Goal: Task Accomplishment & Management: Manage account settings

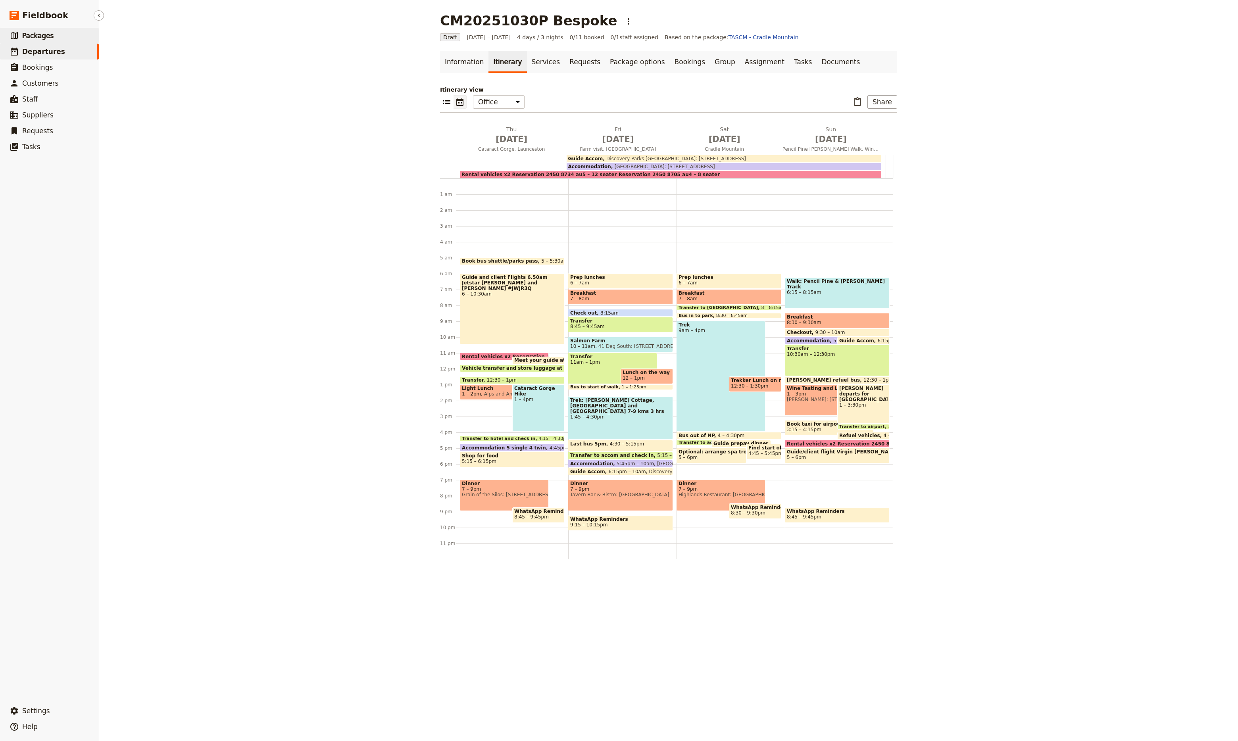
click at [35, 39] on span "Packages" at bounding box center [37, 36] width 31 height 8
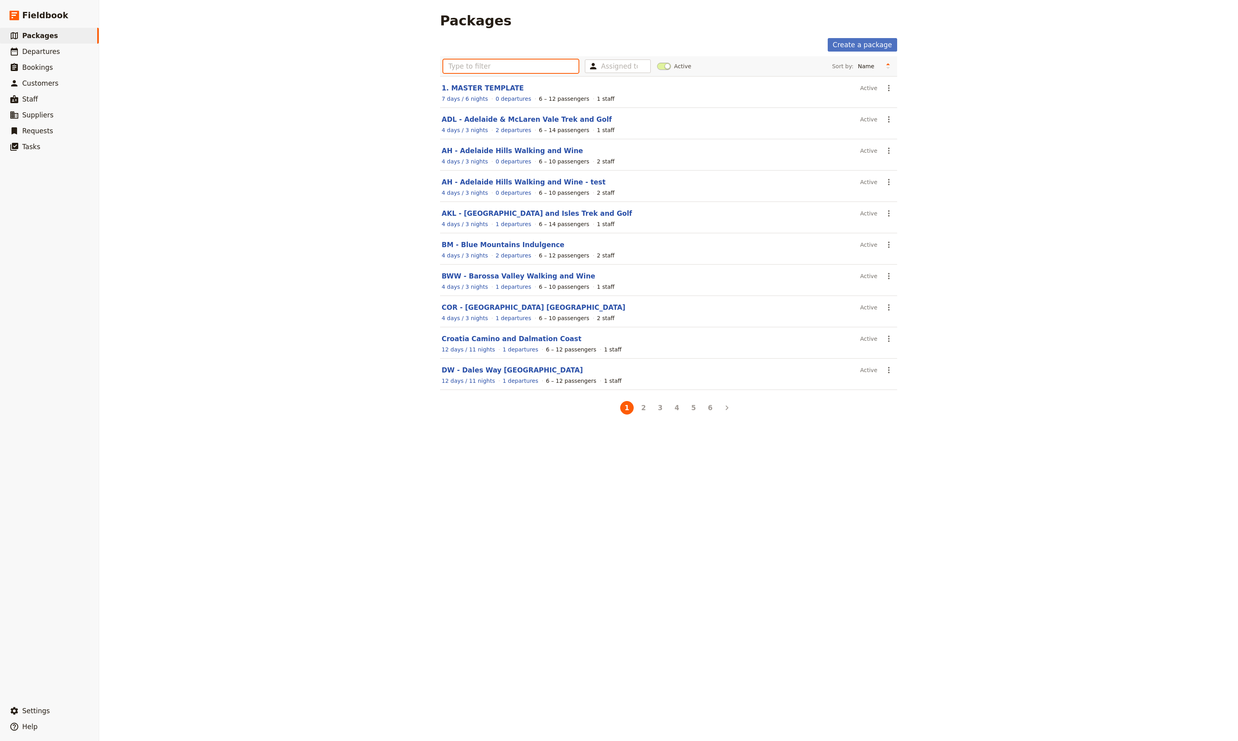
click at [504, 69] on input "text" at bounding box center [510, 65] width 135 height 13
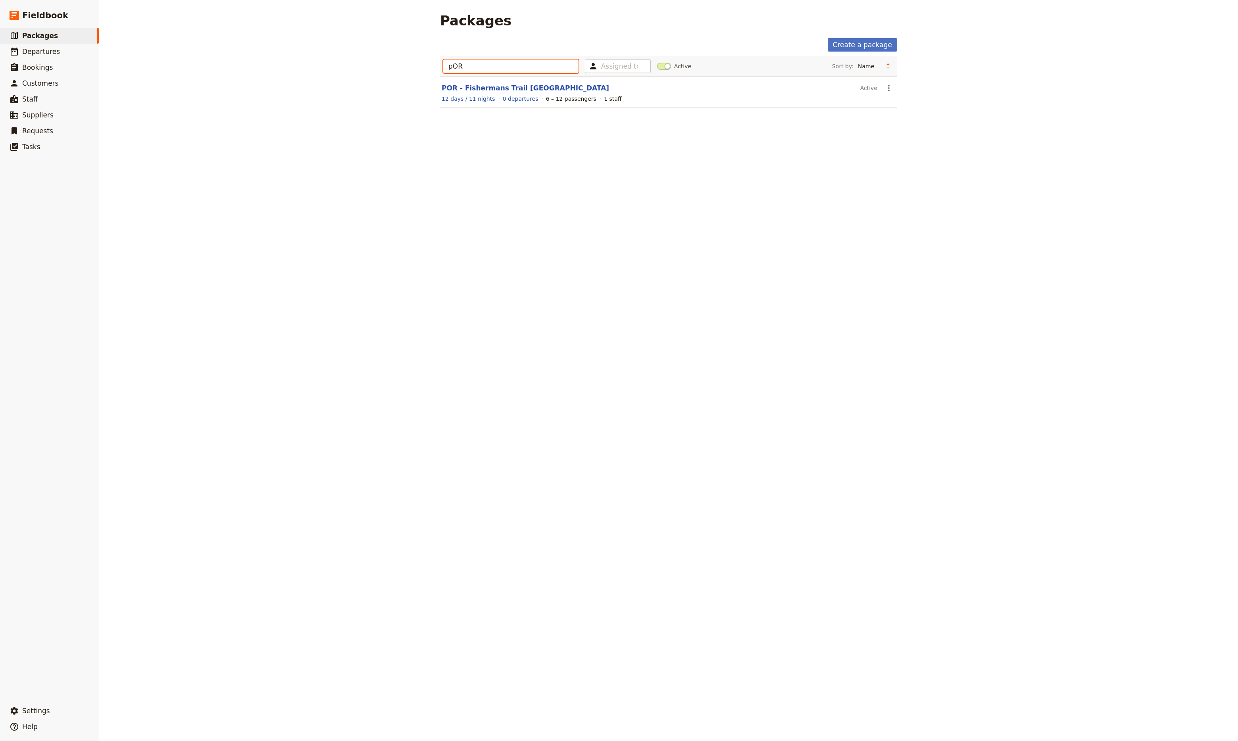
type input "pOR"
click at [493, 86] on link "POR - Fishermans Trail [GEOGRAPHIC_DATA]" at bounding box center [524, 88] width 167 height 8
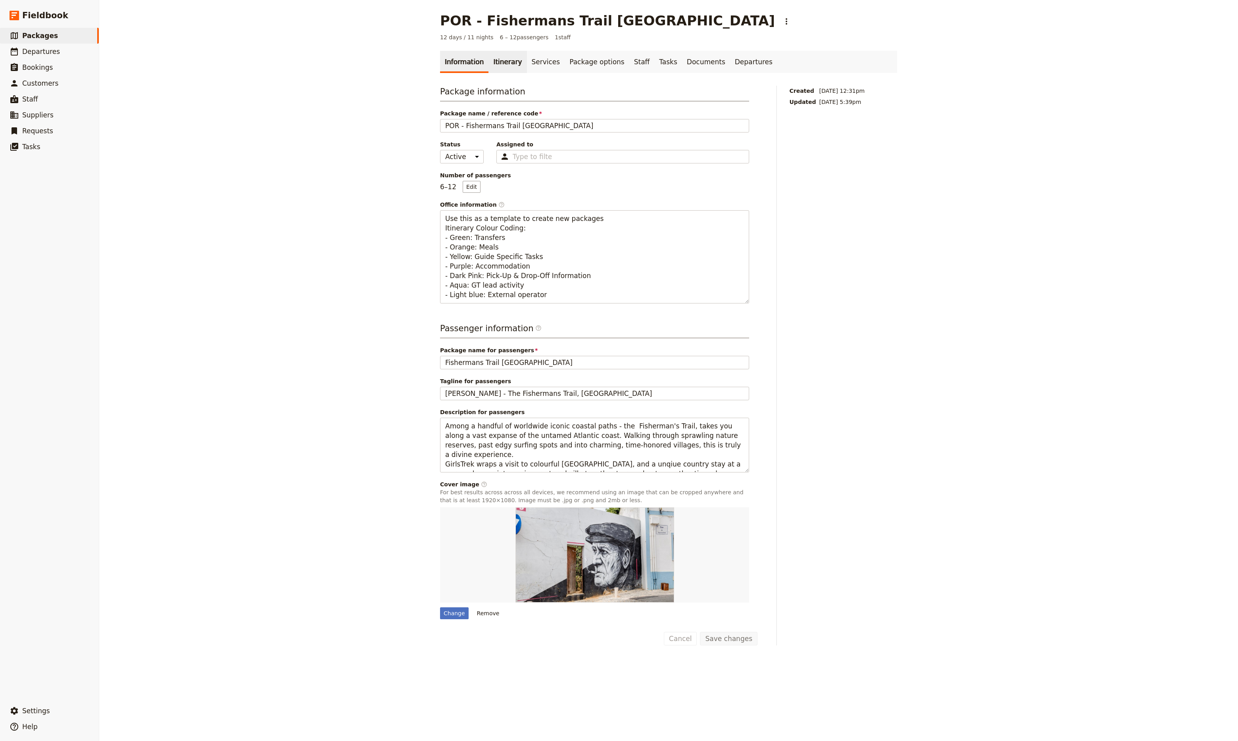
click at [503, 66] on link "Itinerary" at bounding box center [507, 62] width 38 height 22
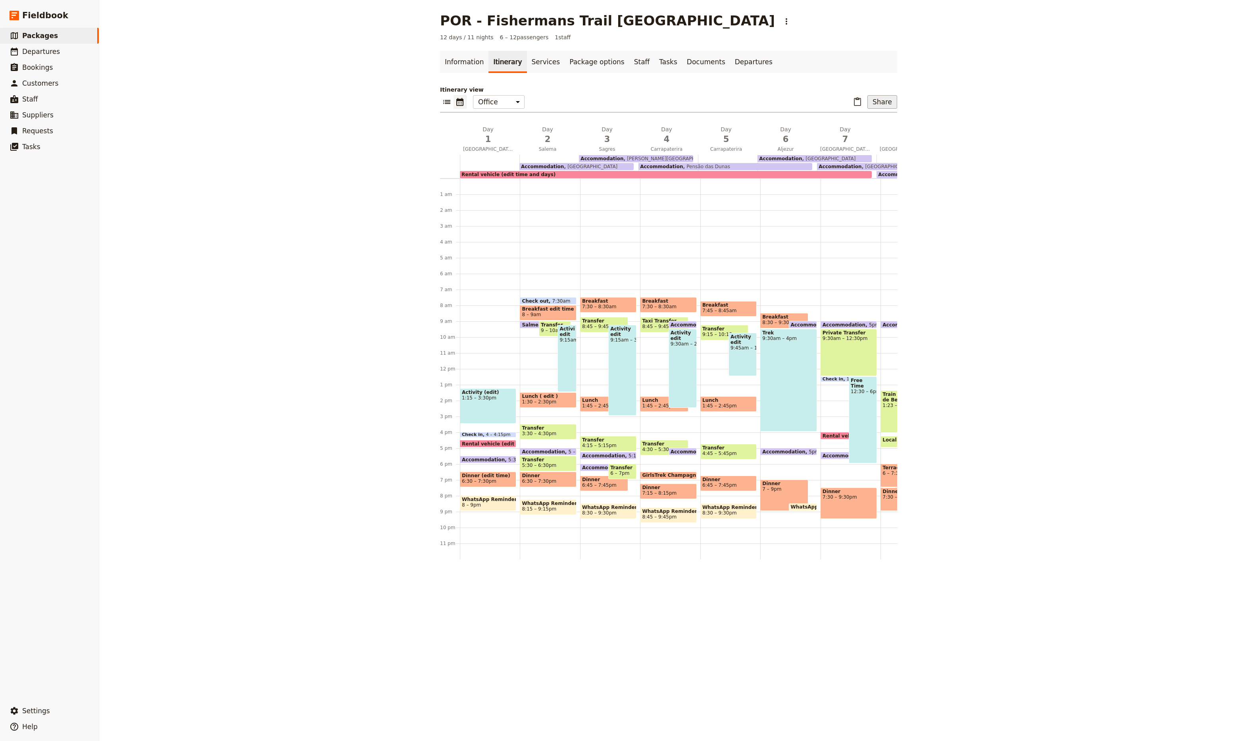
click at [883, 102] on button "Share" at bounding box center [882, 101] width 30 height 13
click at [870, 122] on span "Guide itinerary" at bounding box center [856, 119] width 42 height 8
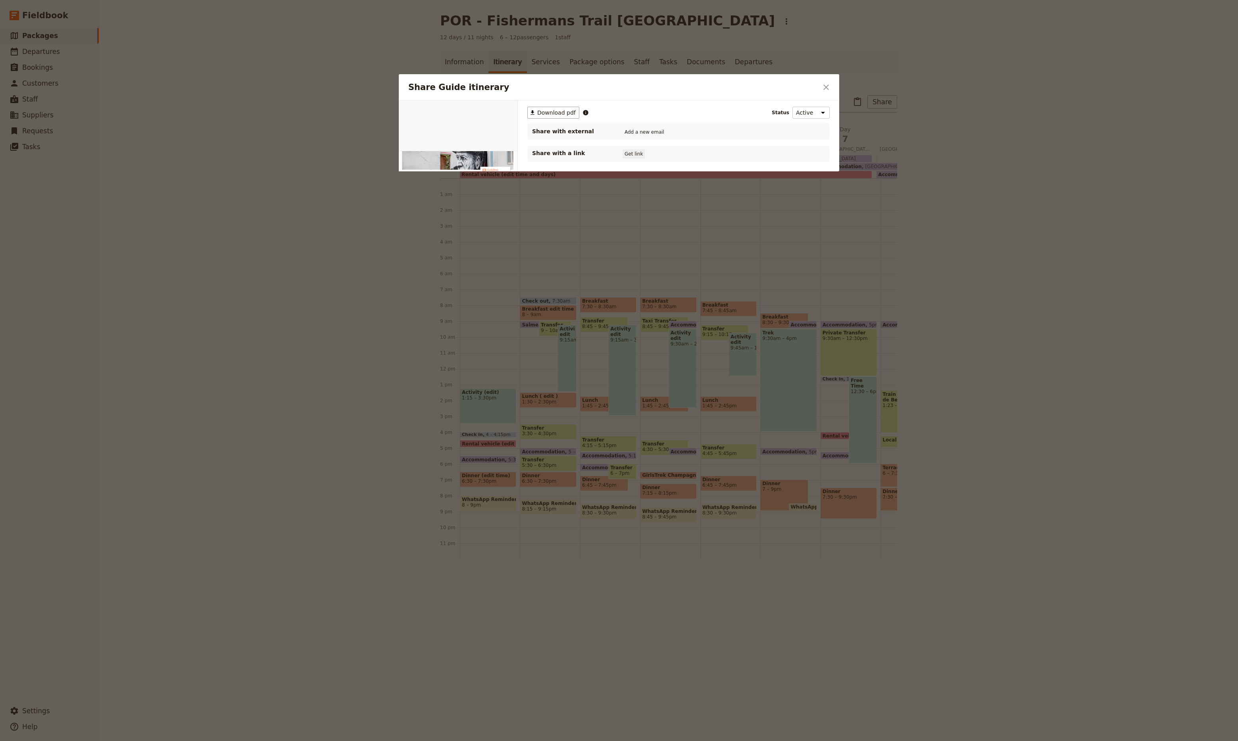
click at [635, 154] on button "Get link" at bounding box center [633, 154] width 22 height 9
click at [829, 86] on icon "Close dialog" at bounding box center [826, 88] width 10 height 10
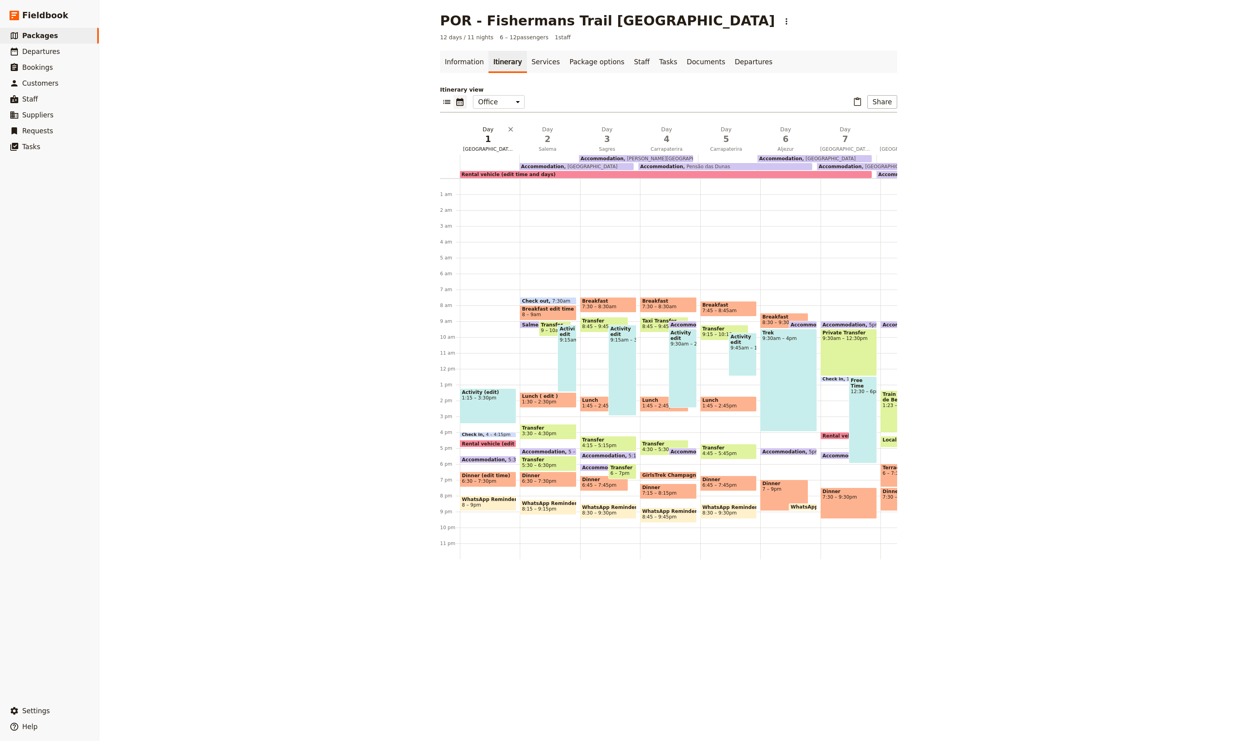
click at [495, 142] on span "1" at bounding box center [488, 139] width 50 height 12
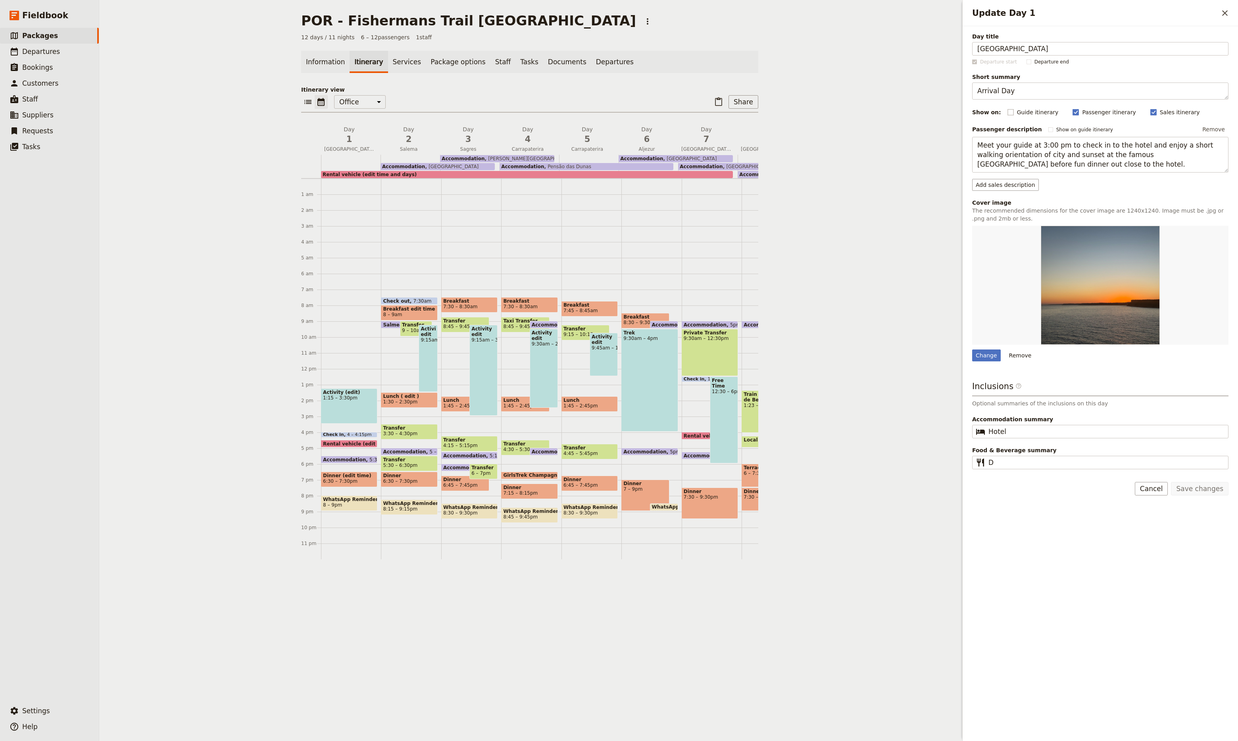
click at [1007, 111] on rect "Update Day 1" at bounding box center [1010, 112] width 6 height 6
click at [1007, 108] on input "Guide itinerary" at bounding box center [1007, 108] width 0 height 0
checkbox input "true"
click at [1216, 490] on button "Save changes" at bounding box center [1199, 488] width 58 height 13
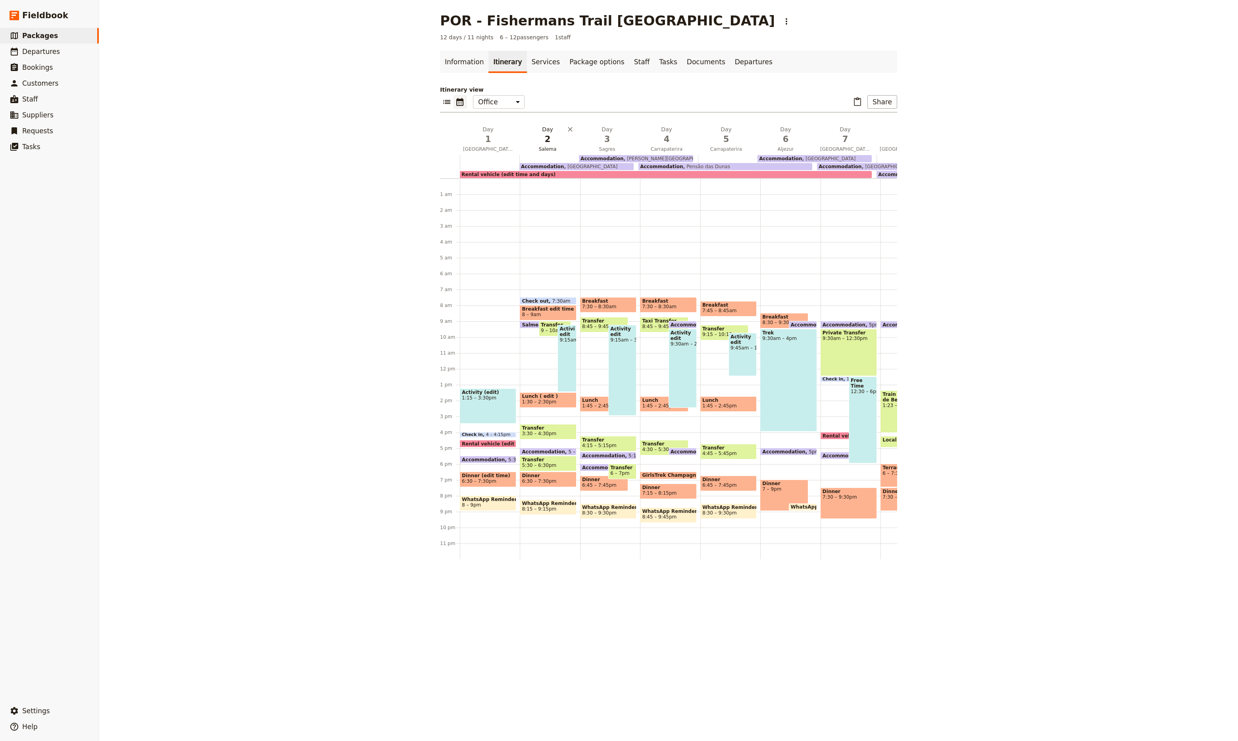
click at [547, 144] on span "2" at bounding box center [547, 139] width 50 height 12
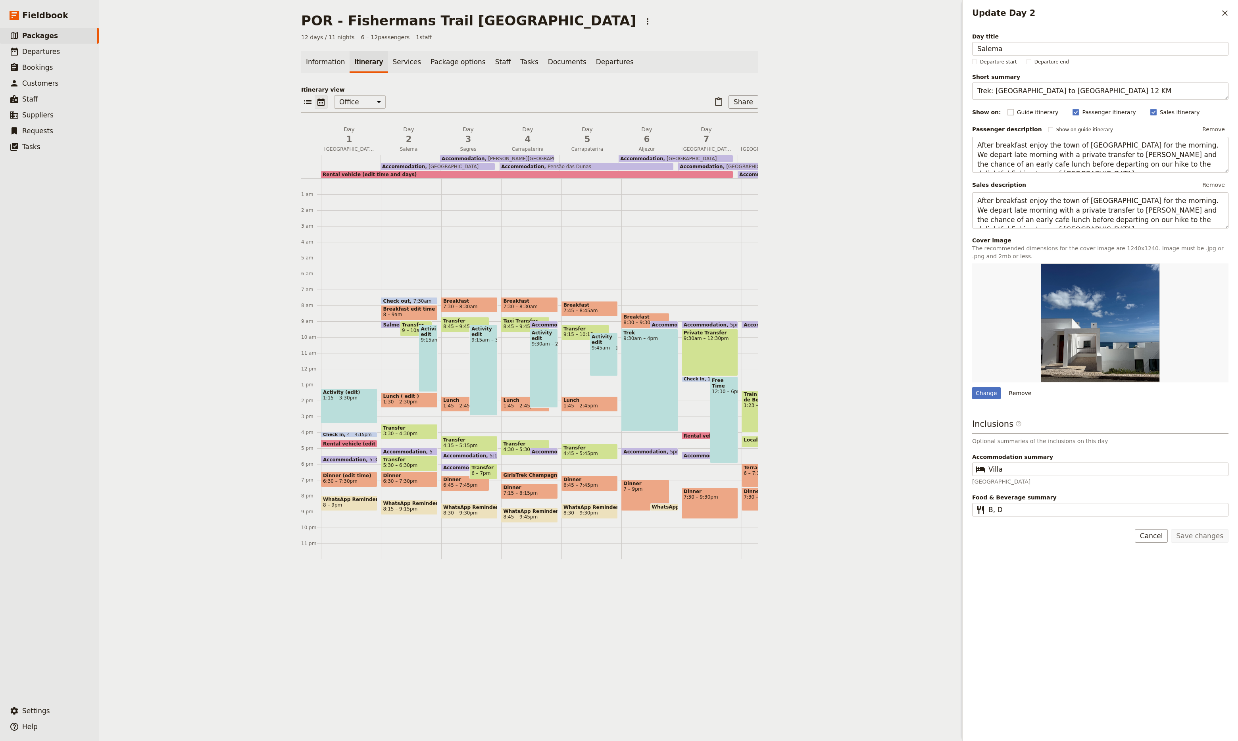
click at [1009, 114] on label "Guide itinerary" at bounding box center [1032, 112] width 51 height 8
click at [1007, 108] on input "Guide itinerary" at bounding box center [1007, 108] width 0 height 0
checkbox input "true"
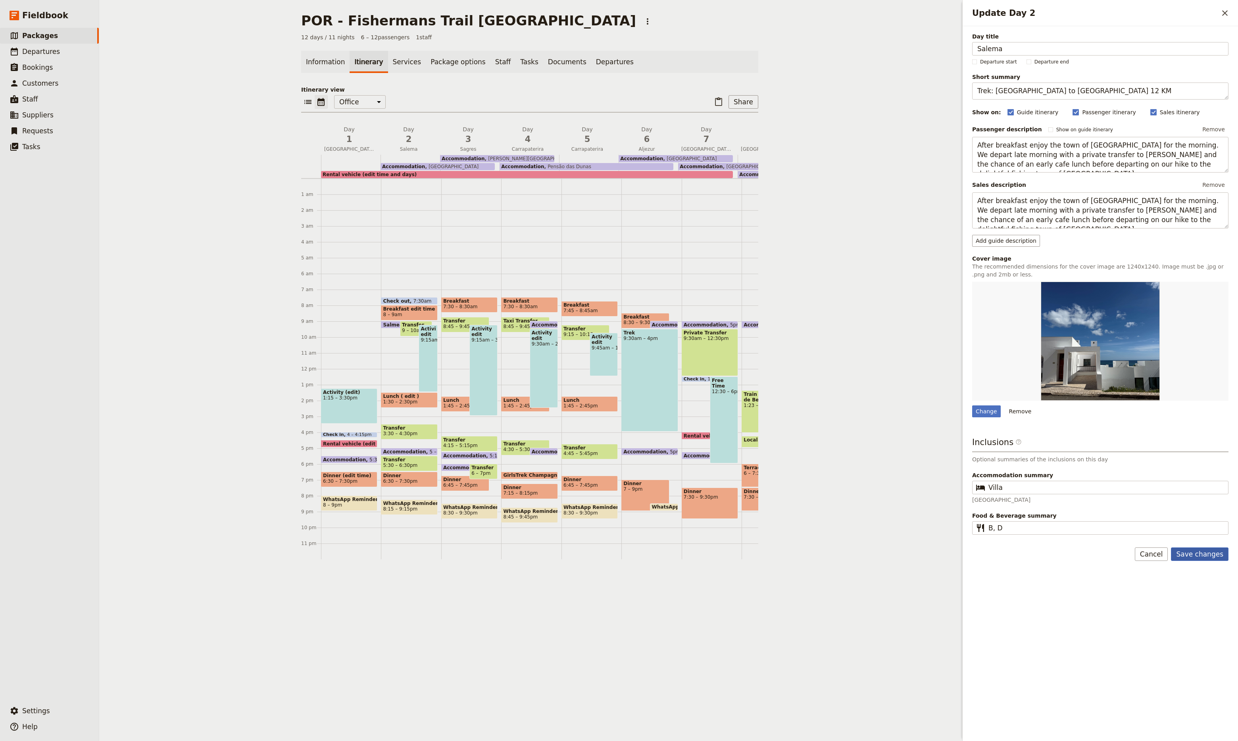
click at [1208, 555] on button "Save changes" at bounding box center [1199, 553] width 58 height 13
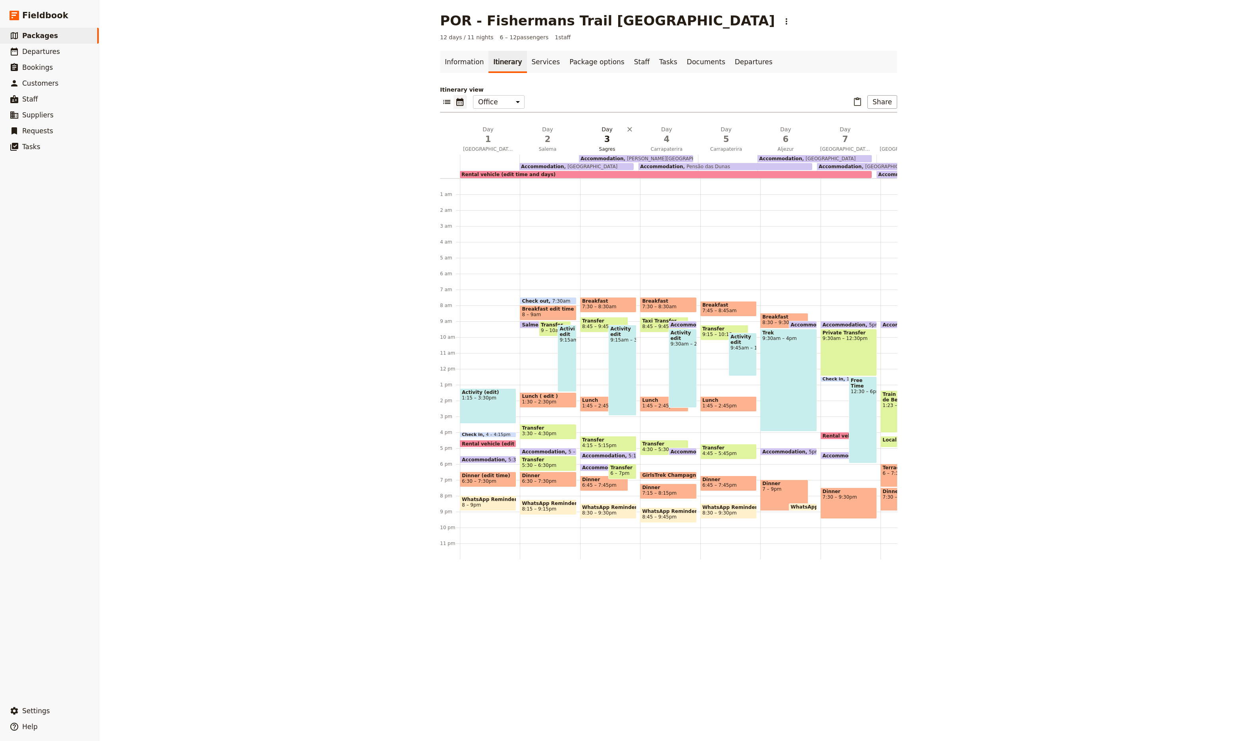
click at [606, 143] on span "3" at bounding box center [607, 139] width 50 height 12
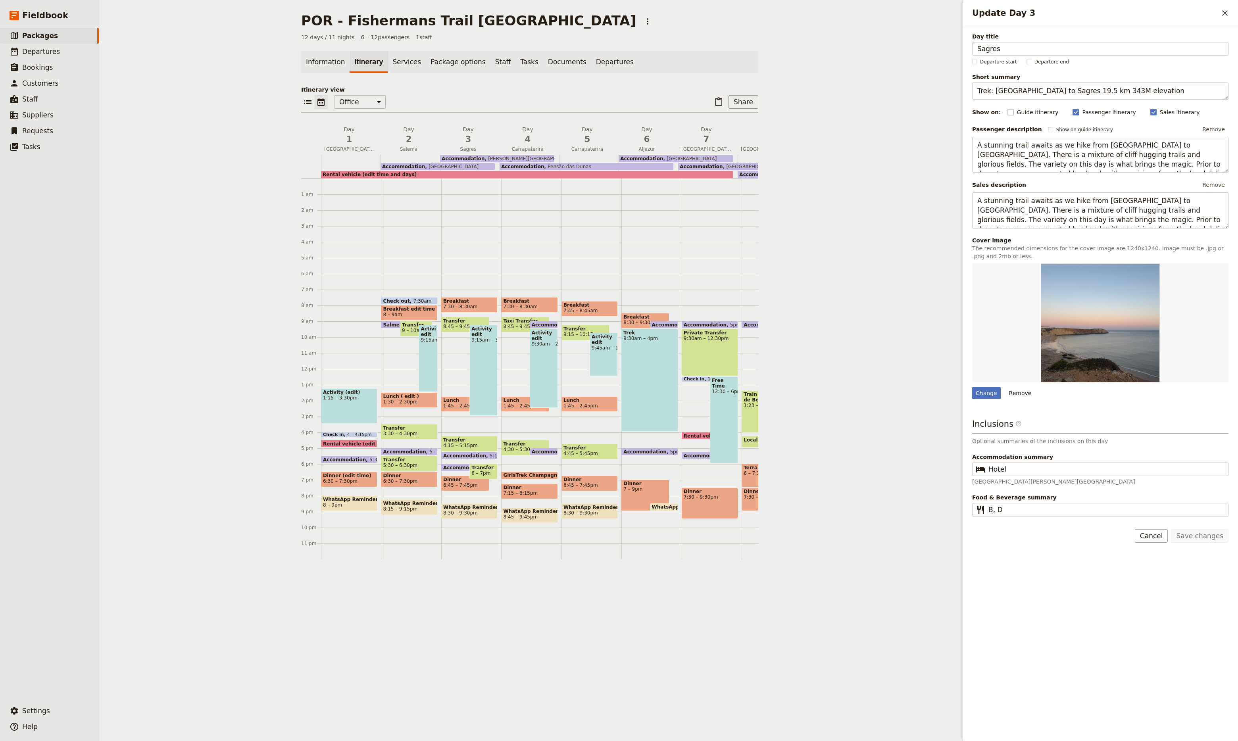
click at [1007, 112] on rect "Update Day 3" at bounding box center [1010, 112] width 6 height 6
click at [1007, 108] on input "Guide itinerary" at bounding box center [1007, 108] width 0 height 0
checkbox input "true"
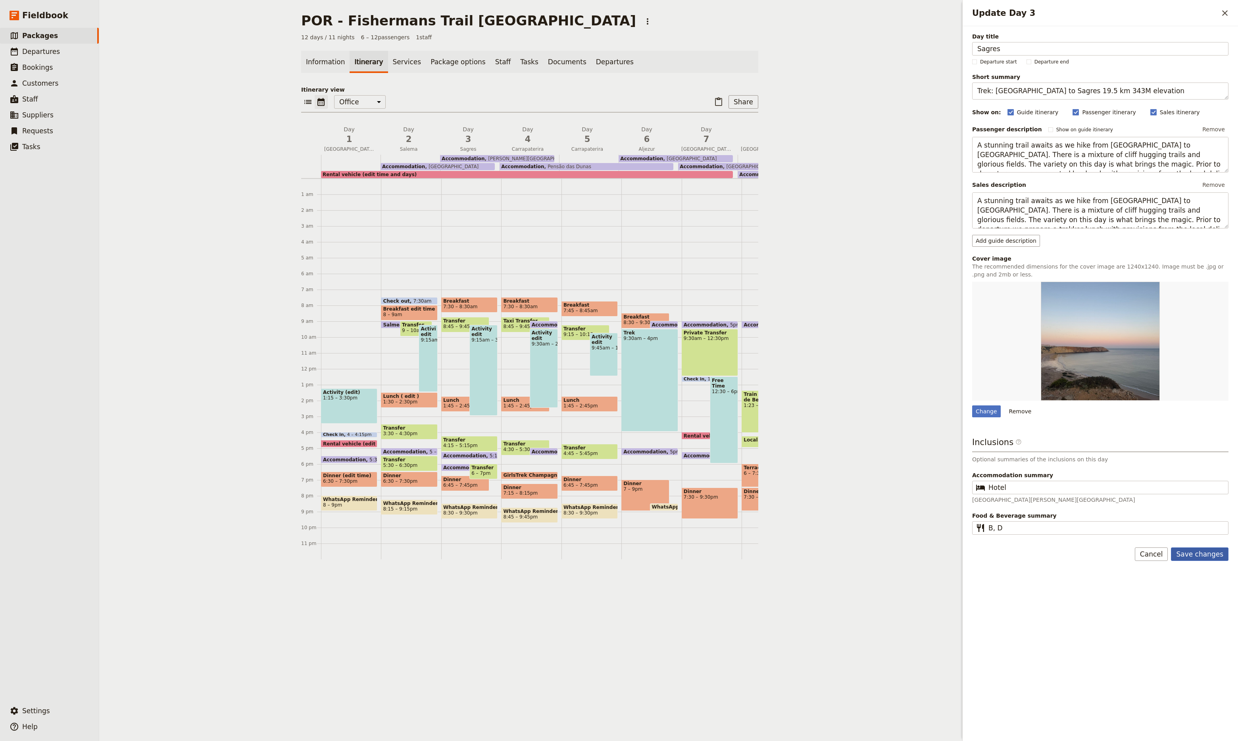
click at [1202, 555] on button "Save changes" at bounding box center [1199, 553] width 58 height 13
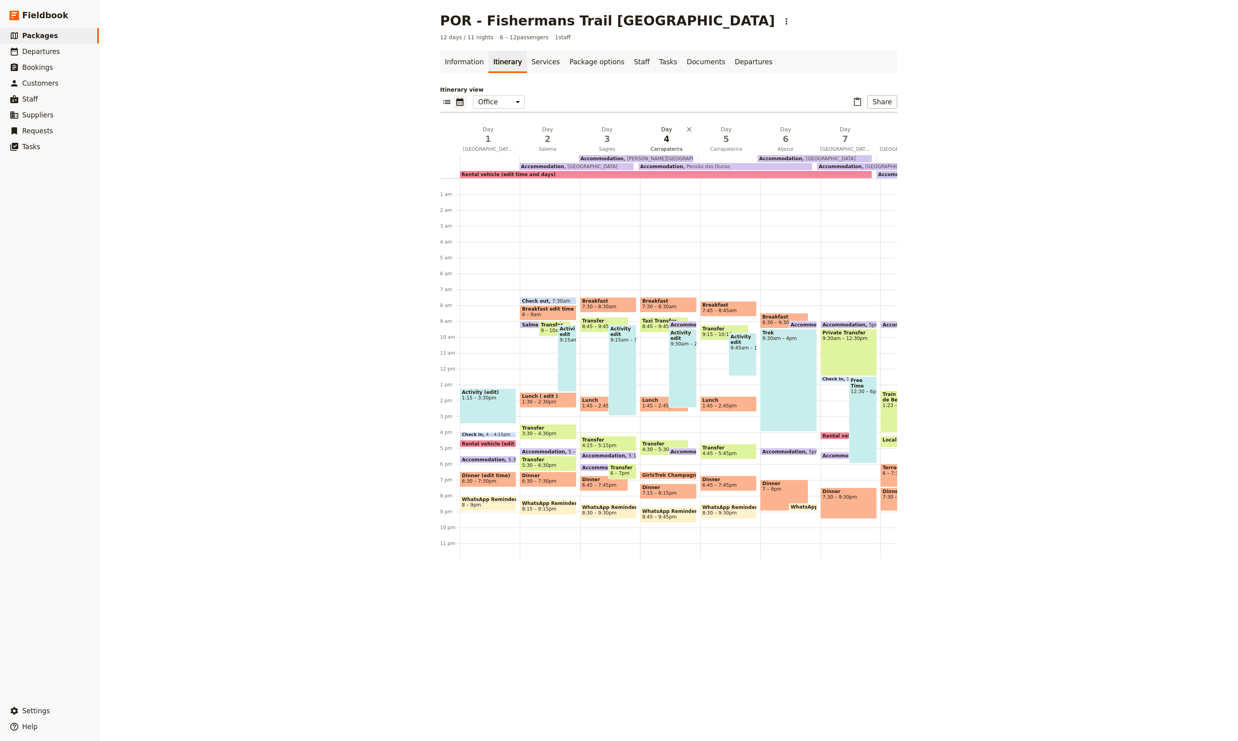
click at [659, 140] on span "4" at bounding box center [666, 139] width 50 height 12
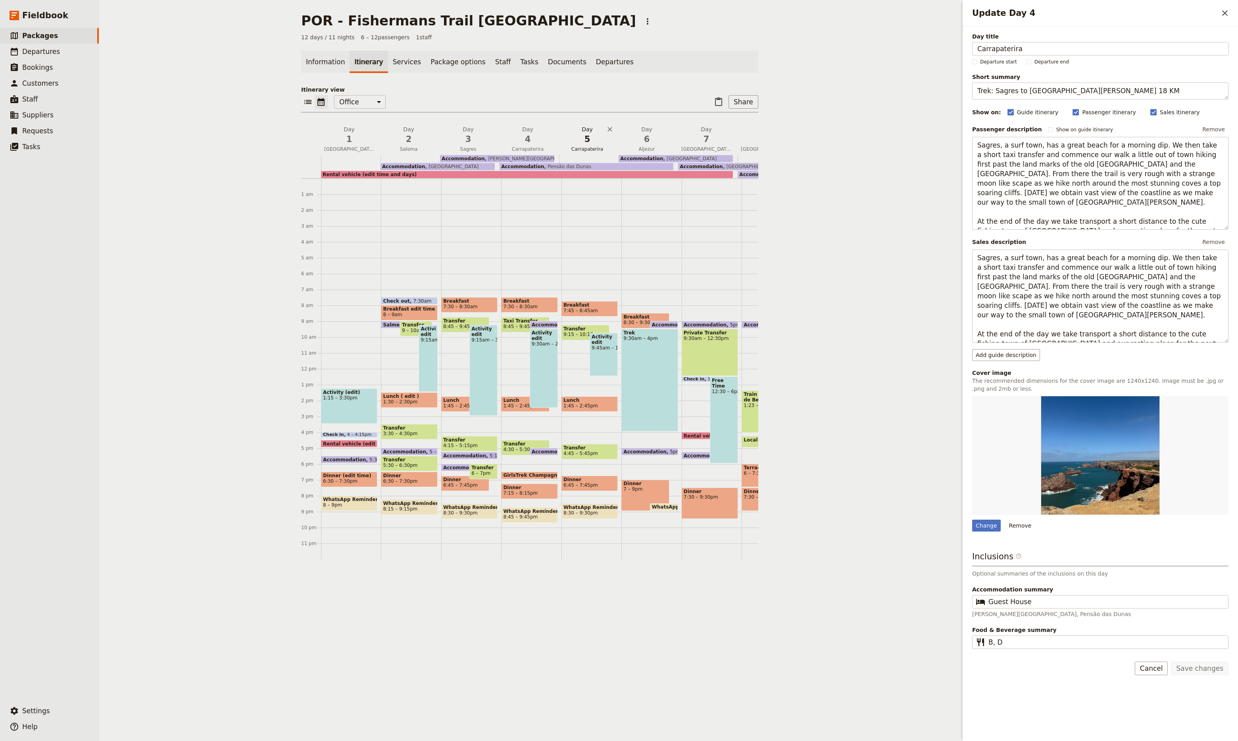
click at [587, 144] on span "5" at bounding box center [587, 139] width 50 height 12
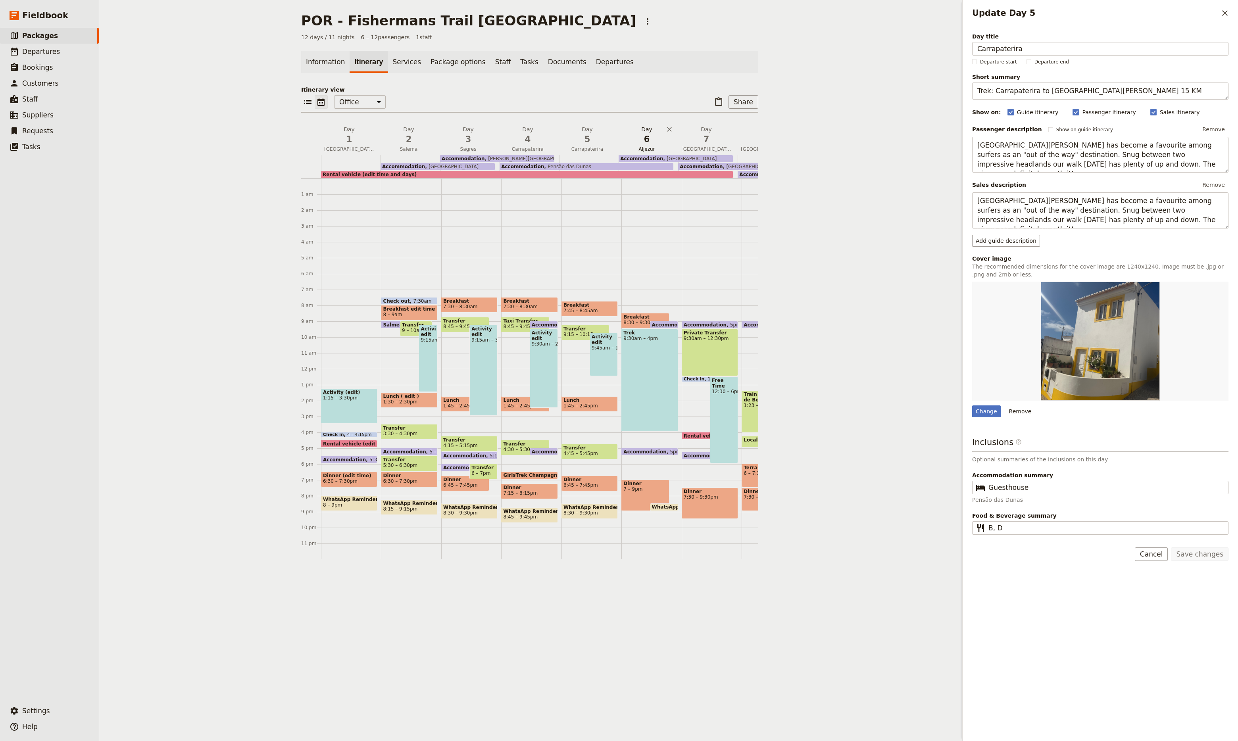
click at [637, 149] on span "Aljezur" at bounding box center [646, 149] width 56 height 6
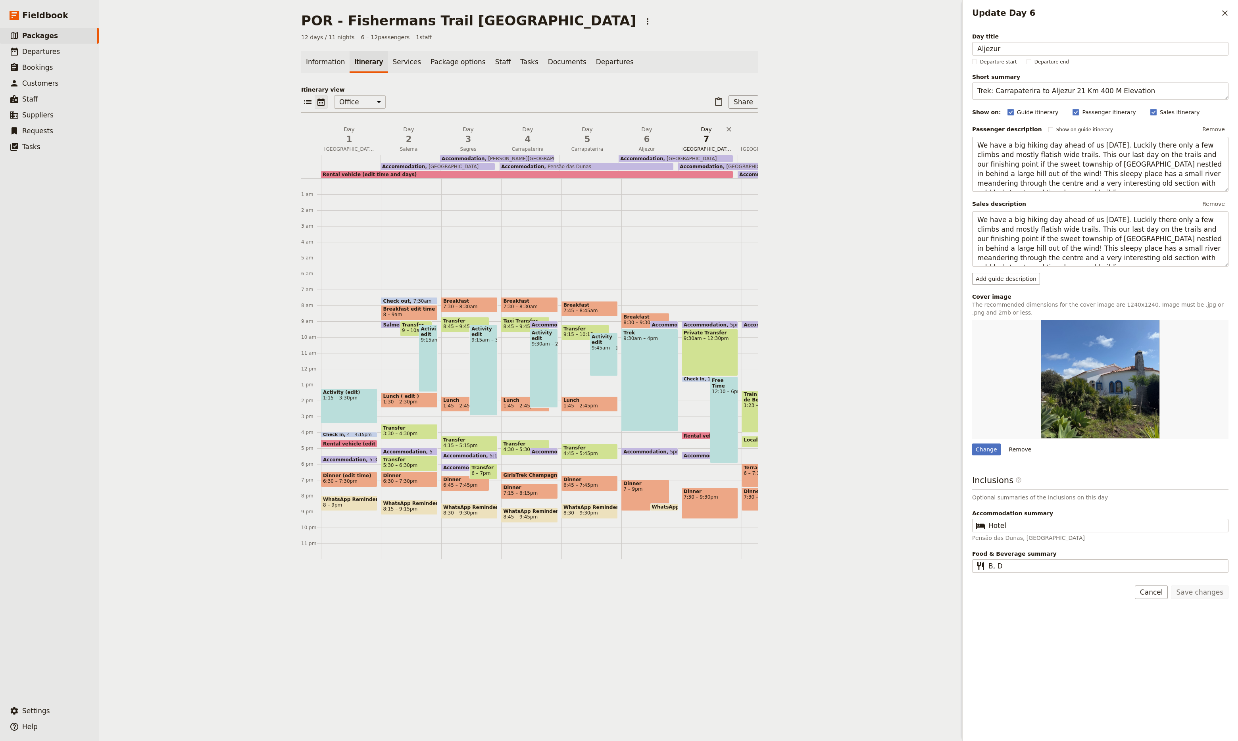
click at [696, 145] on button "Day 7 Lisbon" at bounding box center [707, 139] width 59 height 29
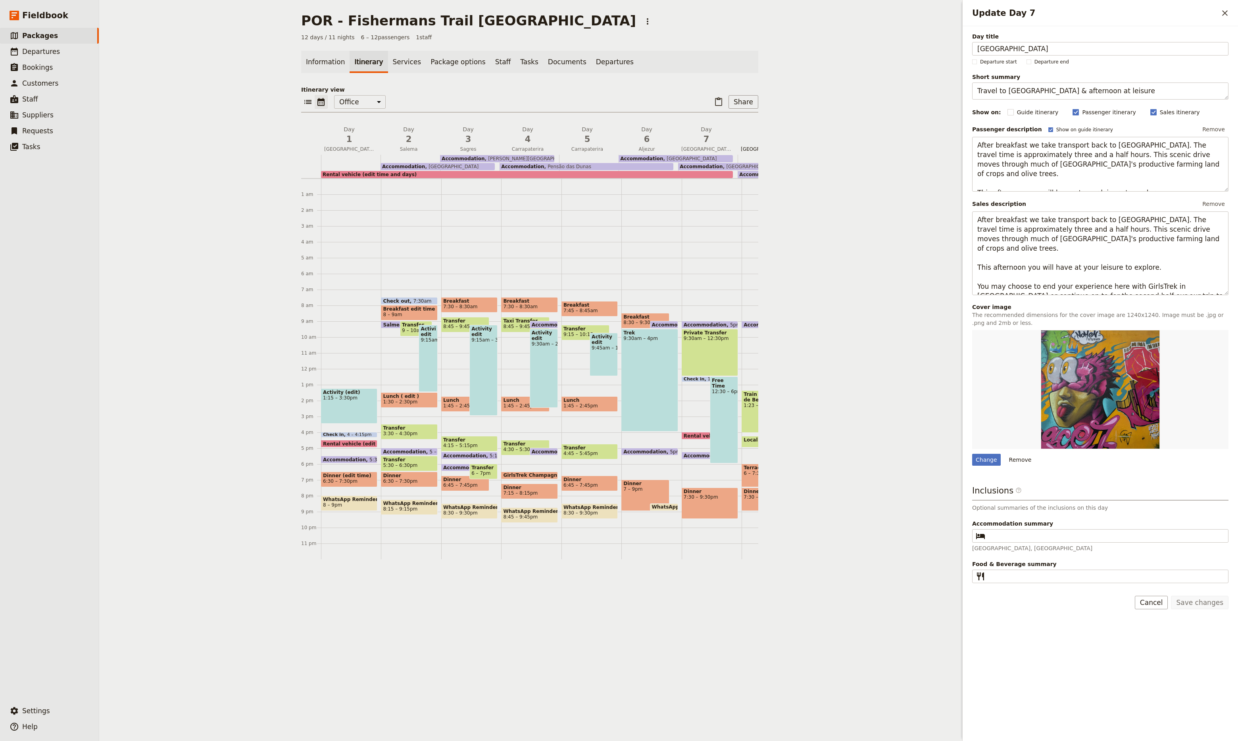
click at [750, 153] on button "Day 8 Lisbon / Castelo Branco" at bounding box center [766, 139] width 59 height 29
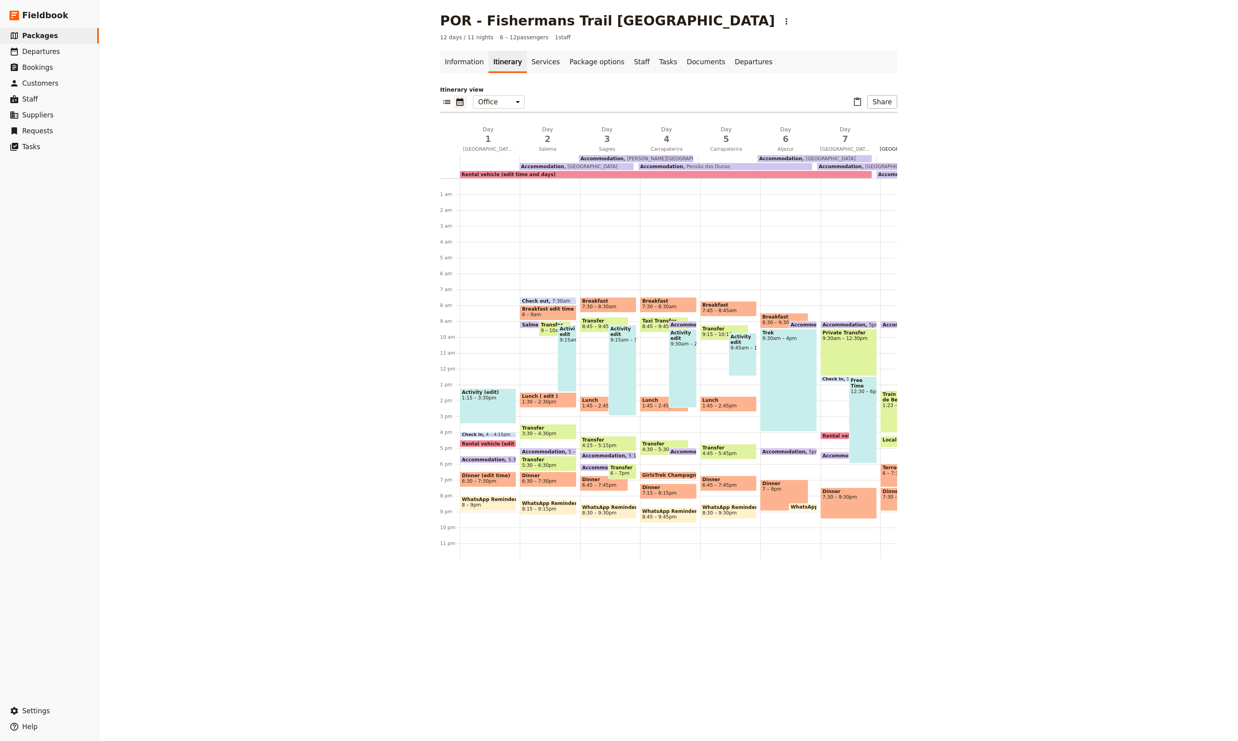
click at [887, 149] on span "[GEOGRAPHIC_DATA] / [GEOGRAPHIC_DATA][PERSON_NAME]" at bounding box center [904, 149] width 56 height 6
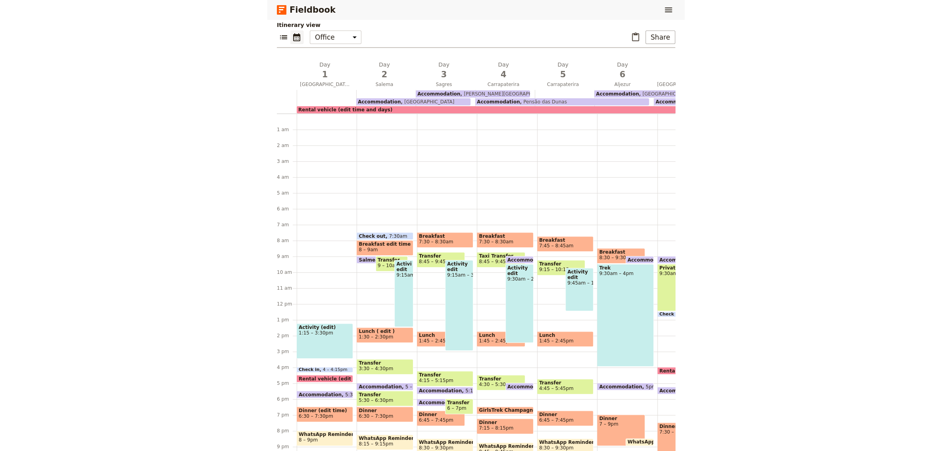
scroll to position [120, 0]
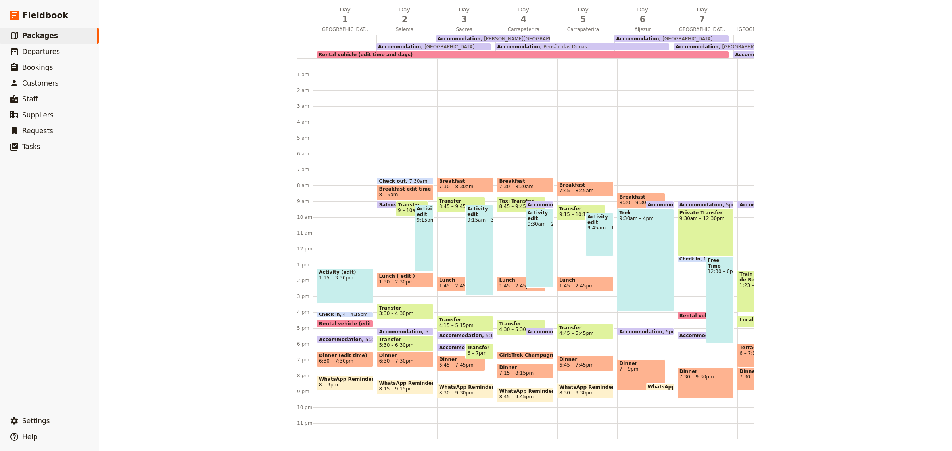
click at [851, 419] on div "POR - Fishermans Trail Portugal ​ 12 days / 11 nights 6 – 12 passengers 1 staff…" at bounding box center [525, 225] width 853 height 451
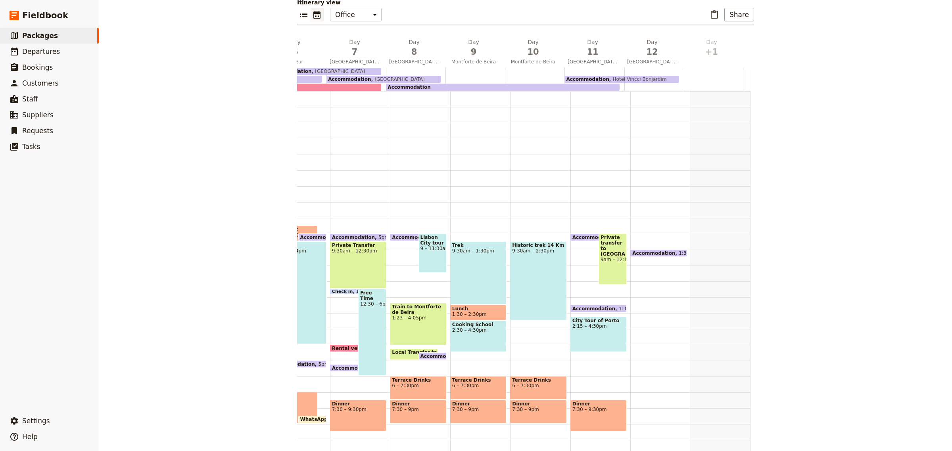
scroll to position [93, 0]
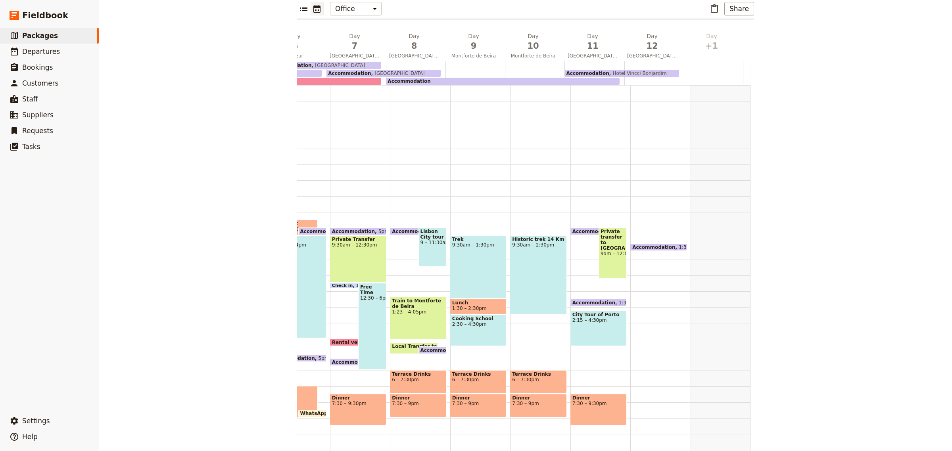
click at [587, 70] on div "Accommodation Hotel Vincci Bonjardim" at bounding box center [621, 73] width 114 height 7
select select "11"
select select "12"
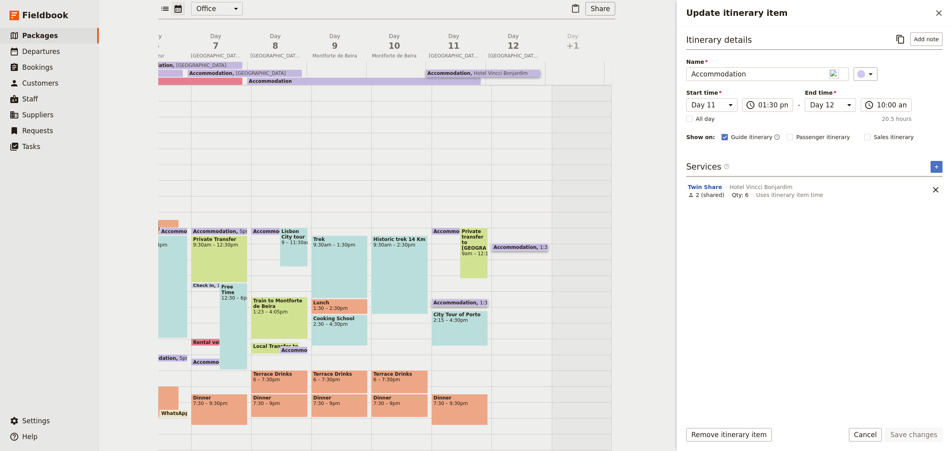
drag, startPoint x: 161, startPoint y: 155, endPoint x: 225, endPoint y: 160, distance: 63.6
click at [225, 160] on div "1 am 2 am 3 am 4 am 5 am 6 am 7 am 8 am 9 am 10 am 11 am 12 pm 1 pm 2 pm 3 pm 4…" at bounding box center [211, 275] width 801 height 381
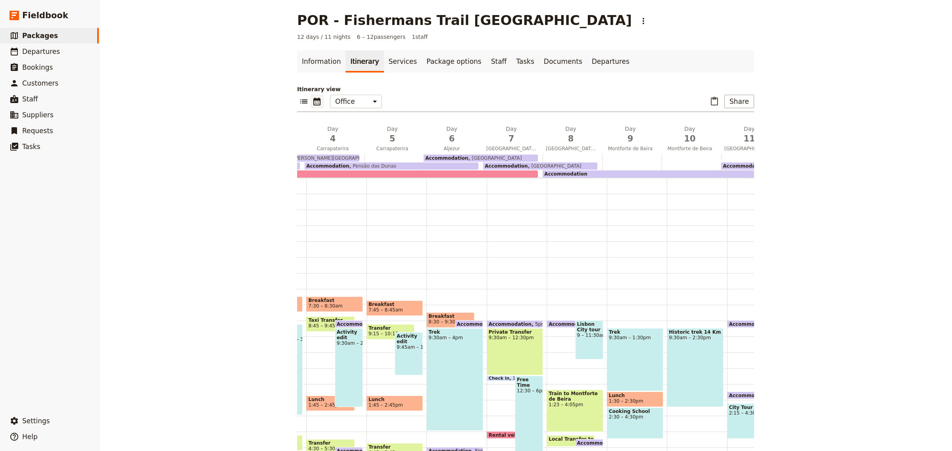
scroll to position [0, 0]
click at [345, 59] on link "Itinerary" at bounding box center [364, 62] width 38 height 22
click at [736, 102] on button "Share" at bounding box center [739, 101] width 30 height 13
click at [720, 140] on span "Sales Brochure" at bounding box center [713, 142] width 42 height 8
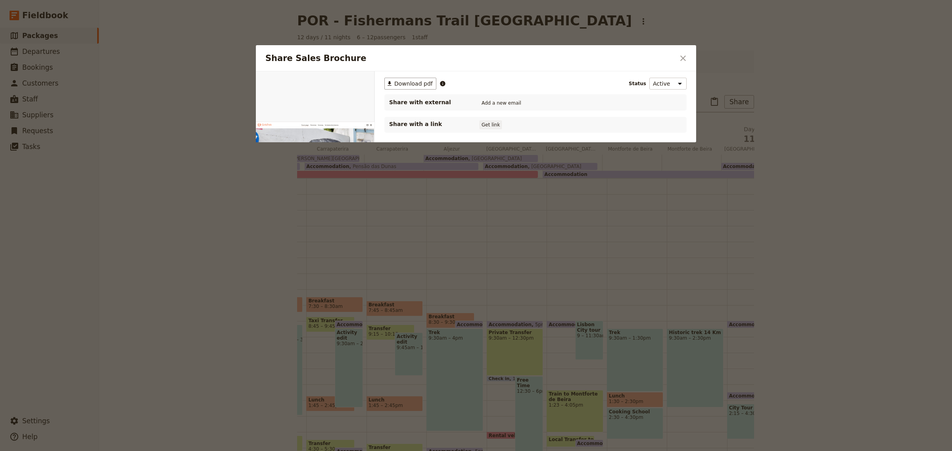
click at [497, 123] on button "Get link" at bounding box center [491, 125] width 22 height 9
click at [687, 58] on icon "Close dialog" at bounding box center [683, 59] width 10 height 10
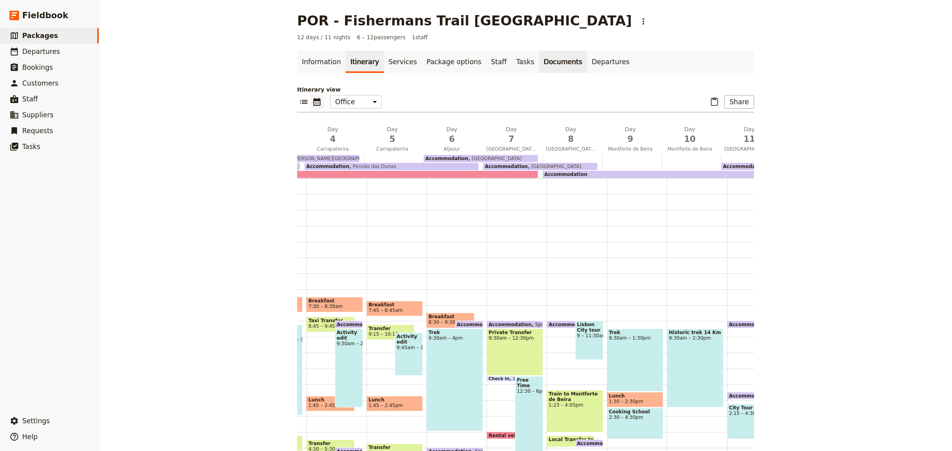
click at [539, 61] on link "Documents" at bounding box center [563, 62] width 48 height 22
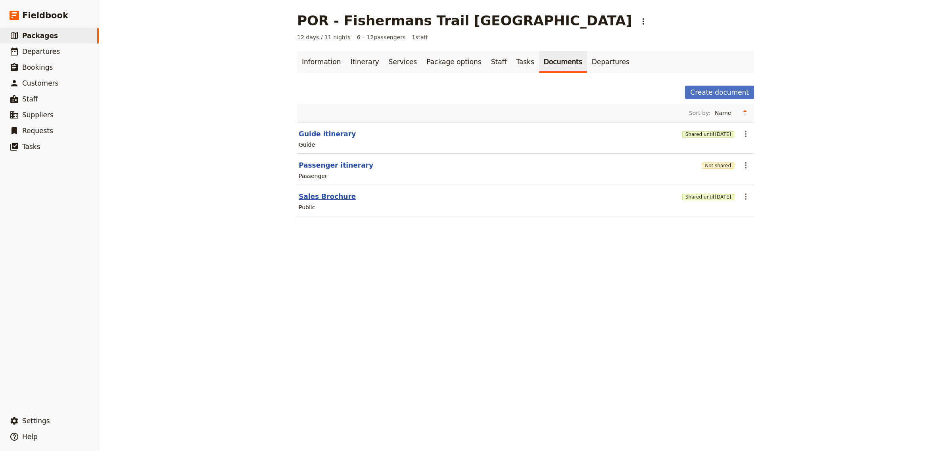
click at [328, 197] on button "Sales Brochure" at bounding box center [327, 197] width 57 height 10
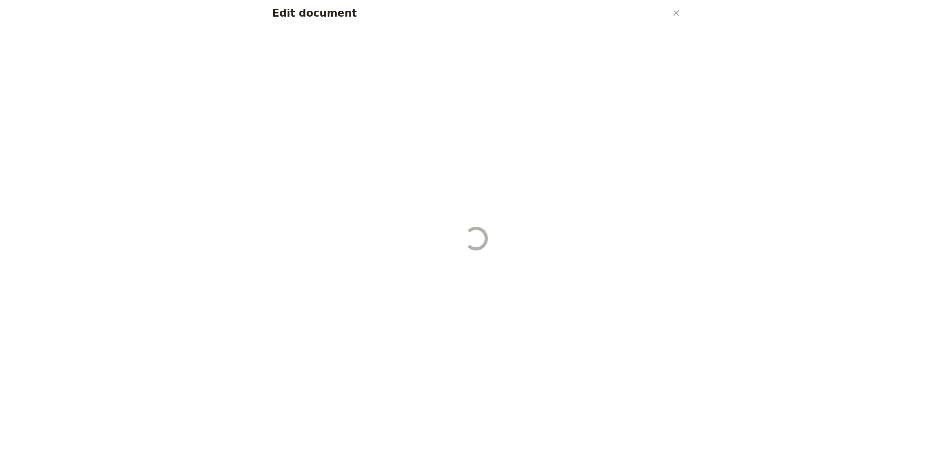
select select "DEFAULT"
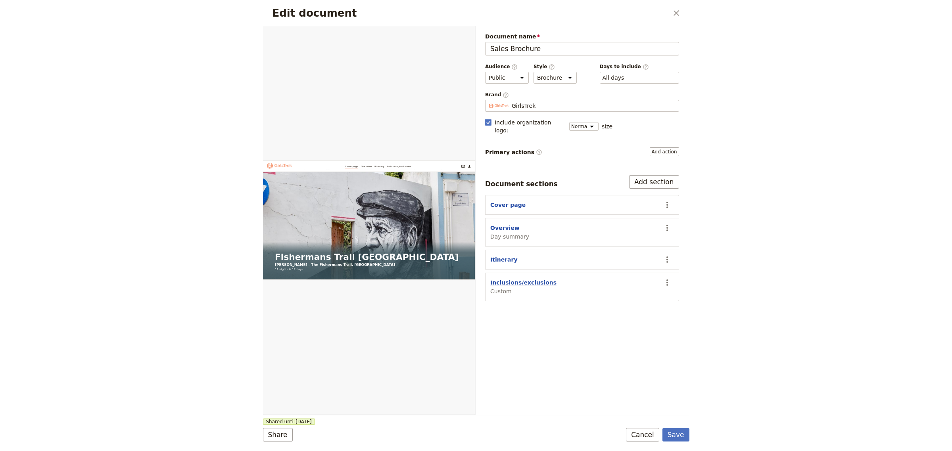
click at [514, 279] on button "Inclusions/exclusions" at bounding box center [523, 283] width 66 height 8
select select "CUSTOM"
select select "default"
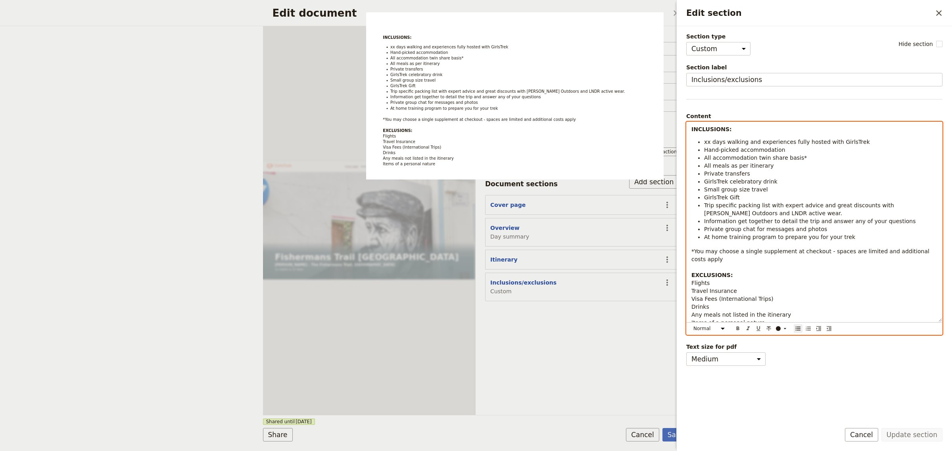
click at [782, 183] on li "GirlsTrek celebratory drink" at bounding box center [820, 182] width 233 height 8
drag, startPoint x: 745, startPoint y: 173, endPoint x: 681, endPoint y: 174, distance: 64.3
click at [681, 174] on div "Section type Cover page Day summary Itinerary Custom Hide section Section label…" at bounding box center [814, 221] width 275 height 390
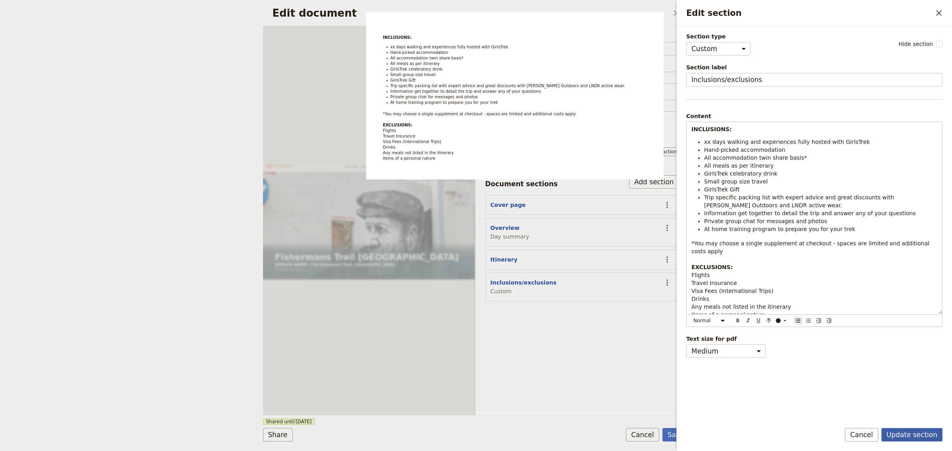
click at [925, 437] on button "Update section" at bounding box center [911, 434] width 61 height 13
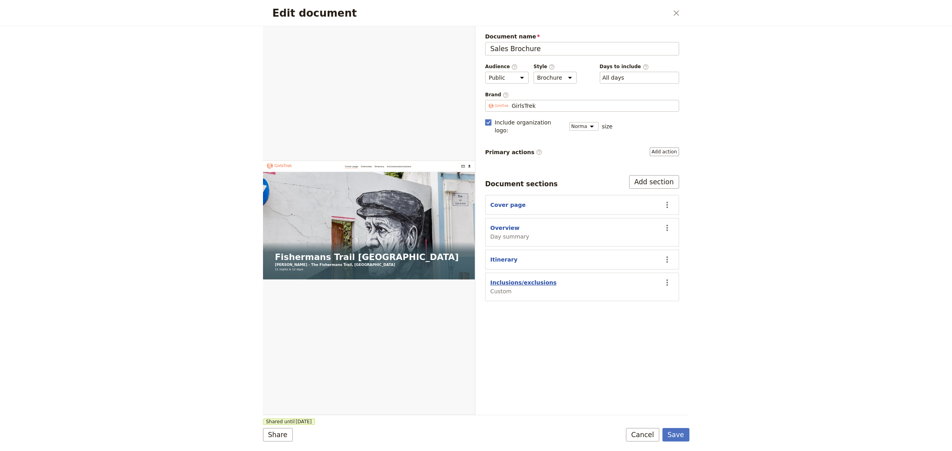
click at [531, 279] on button "Inclusions/exclusions" at bounding box center [523, 283] width 66 height 8
select select "CUSTOM"
select select "default"
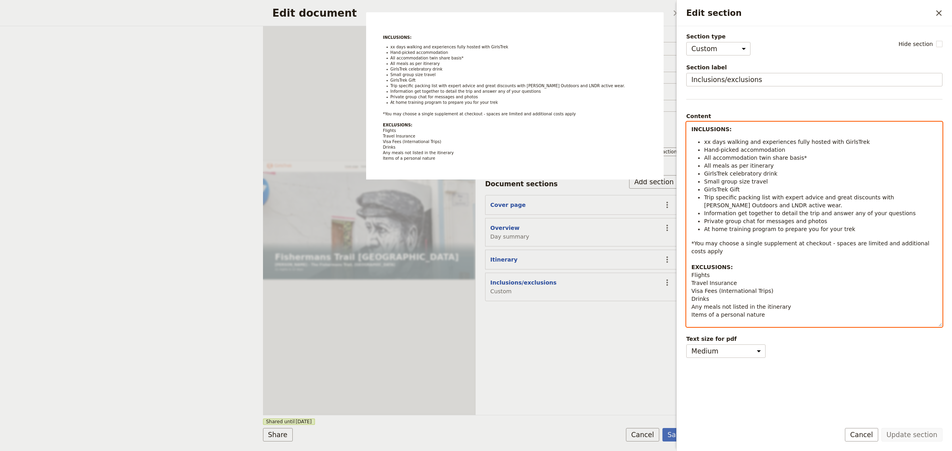
click at [792, 171] on li "GirlsTrek celebratory drink" at bounding box center [820, 174] width 233 height 8
click at [709, 141] on span "xx days walking and experiences fully hosted with GirlsTrek" at bounding box center [787, 142] width 166 height 6
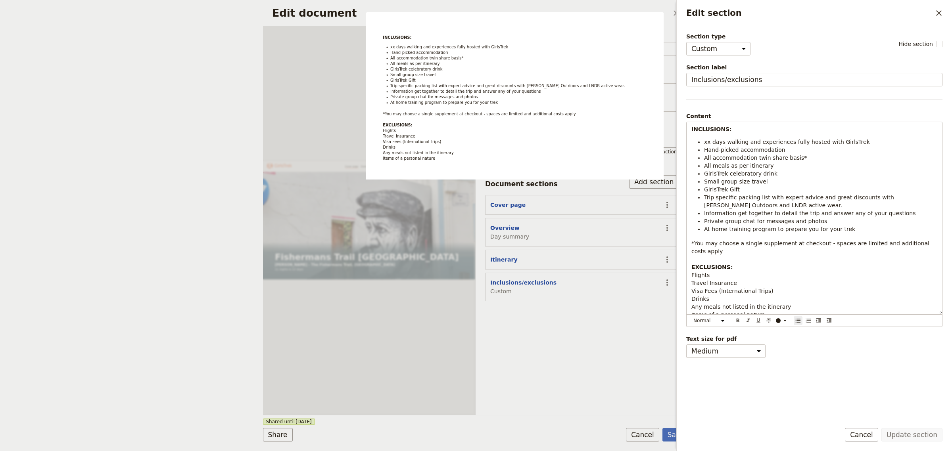
click at [870, 401] on div "Section type Cover page Day summary Itinerary Custom Hide section Section label…" at bounding box center [814, 224] width 256 height 383
click at [940, 11] on icon "Close drawer" at bounding box center [939, 13] width 6 height 6
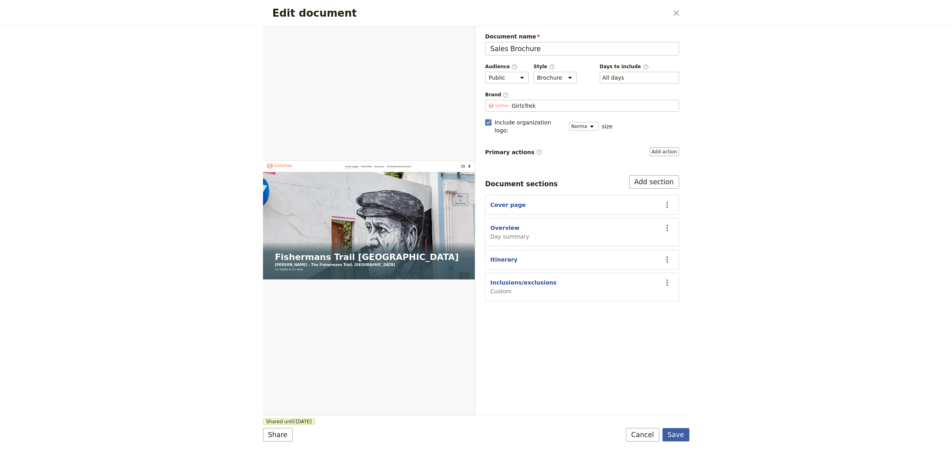
click at [679, 435] on button "Save" at bounding box center [675, 434] width 27 height 13
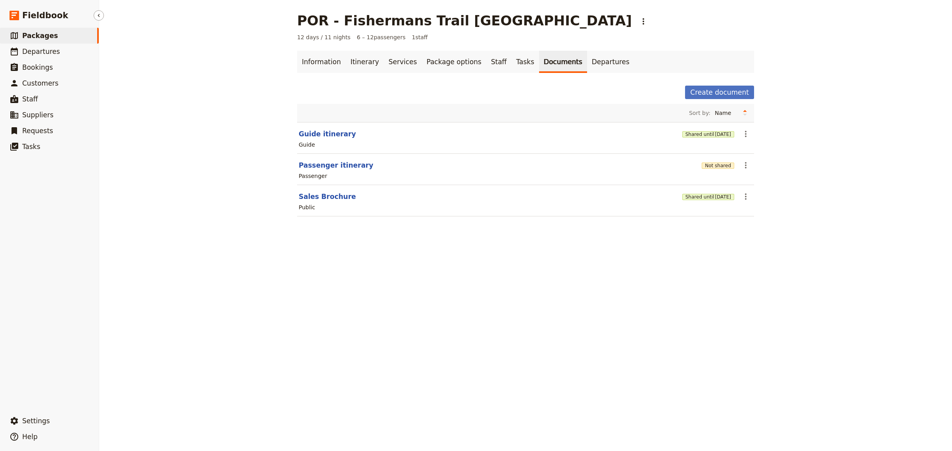
click at [34, 36] on span "Packages" at bounding box center [40, 36] width 36 height 8
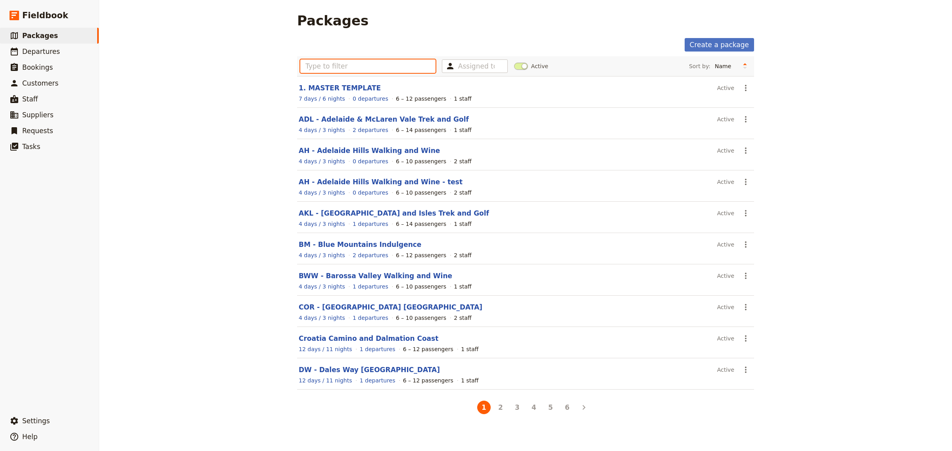
click at [336, 64] on input "text" at bounding box center [367, 65] width 135 height 13
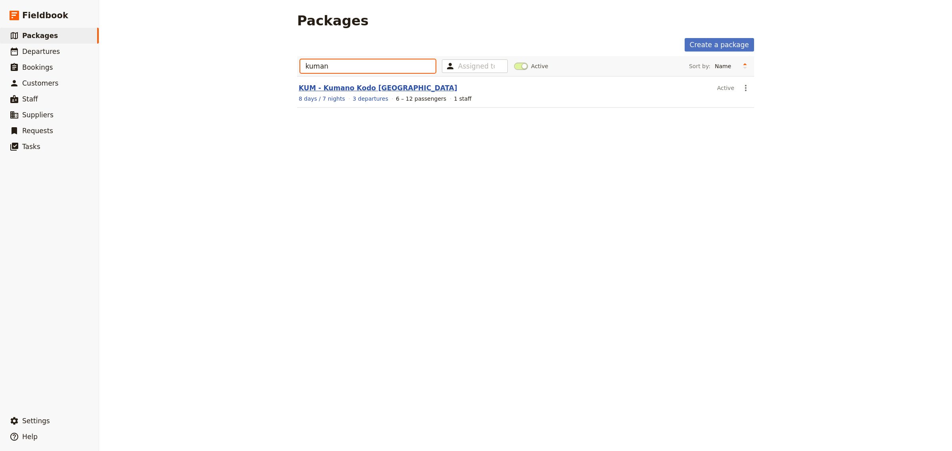
type input "kuman"
click at [334, 88] on link "KUM - Kumano Kodo [GEOGRAPHIC_DATA]" at bounding box center [378, 88] width 159 height 8
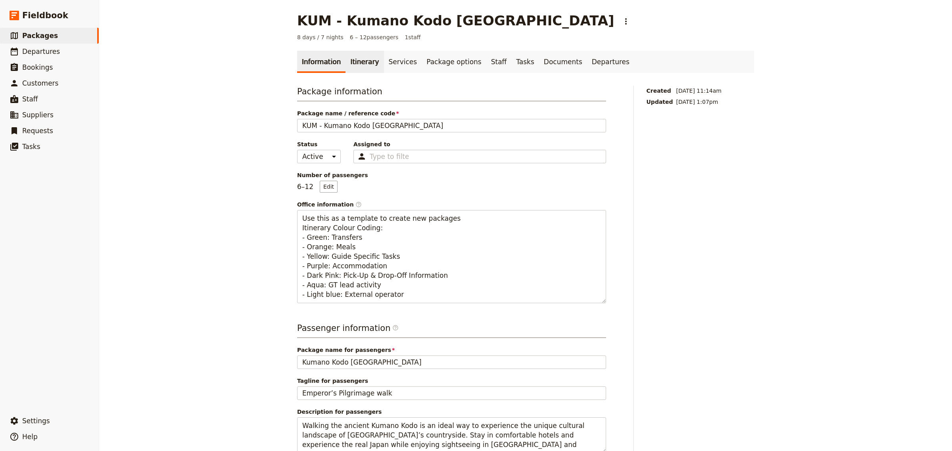
click at [355, 66] on link "Itinerary" at bounding box center [364, 62] width 38 height 22
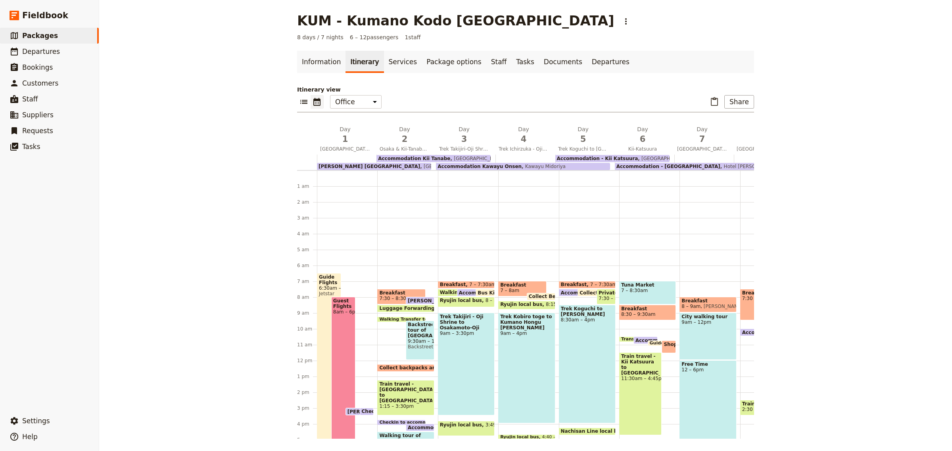
scroll to position [95, 0]
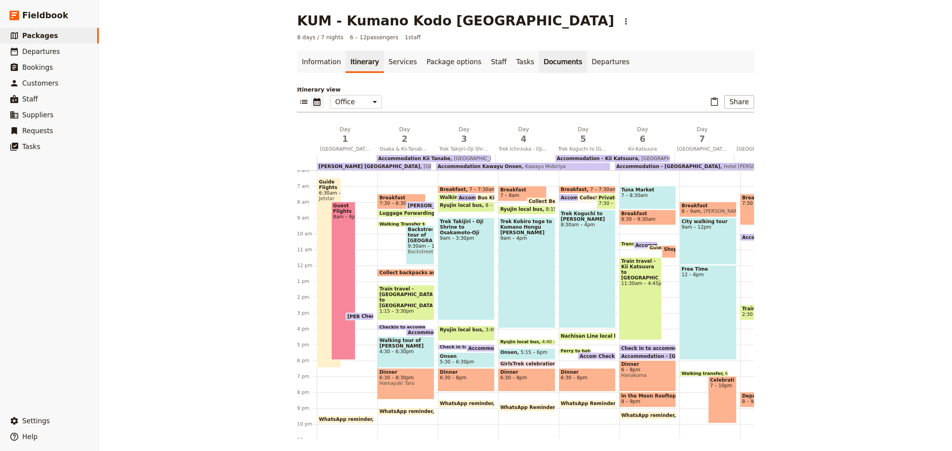
click at [539, 66] on link "Documents" at bounding box center [563, 62] width 48 height 22
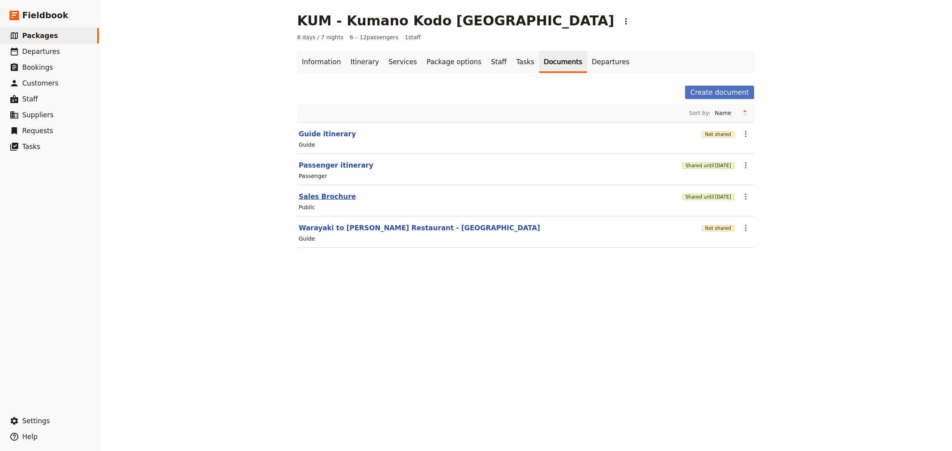
click at [334, 198] on button "Sales Brochure" at bounding box center [327, 197] width 57 height 10
select select "DEFAULT"
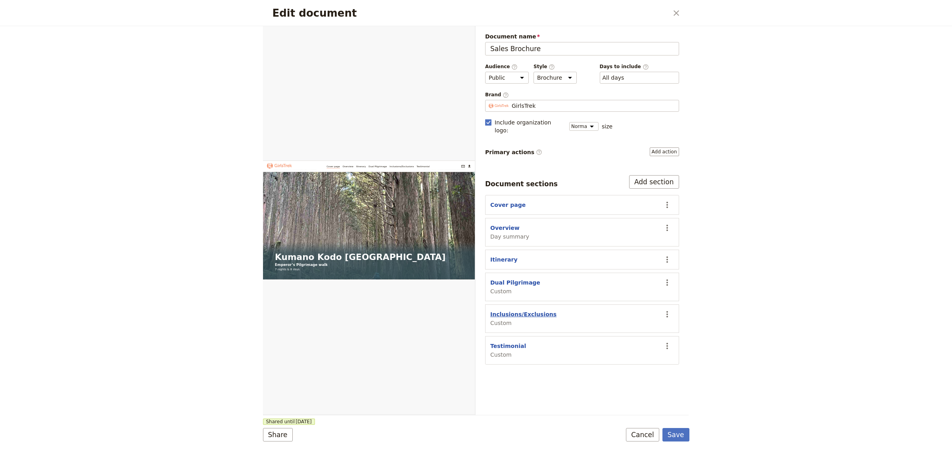
click at [518, 311] on button "Inclusions/Exclusions" at bounding box center [523, 315] width 66 height 8
select select "CUSTOM"
select select "default"
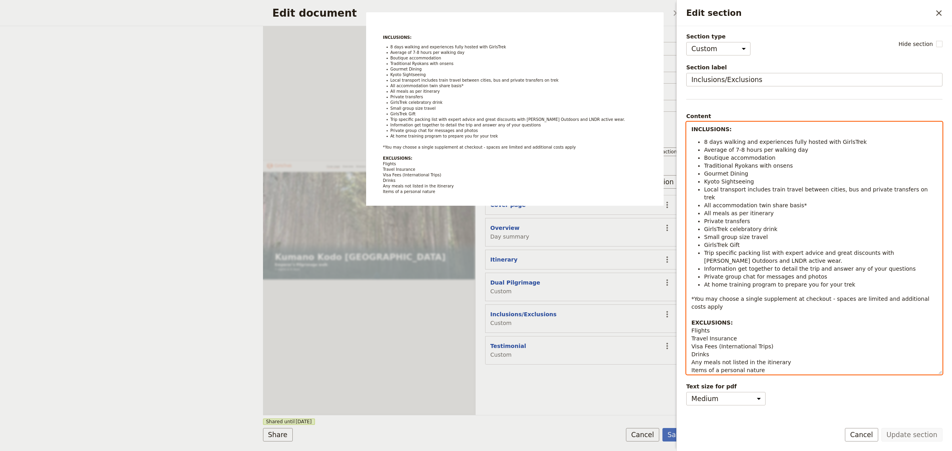
click at [792, 266] on span "Information get together to detail the trip and answer any of your questions" at bounding box center [810, 269] width 212 height 6
drag, startPoint x: 748, startPoint y: 214, endPoint x: 693, endPoint y: 214, distance: 54.7
click at [693, 214] on ul "8 days walking and experiences fully hosted with GirlsTrek Average of 7-8 hours…" at bounding box center [814, 213] width 246 height 151
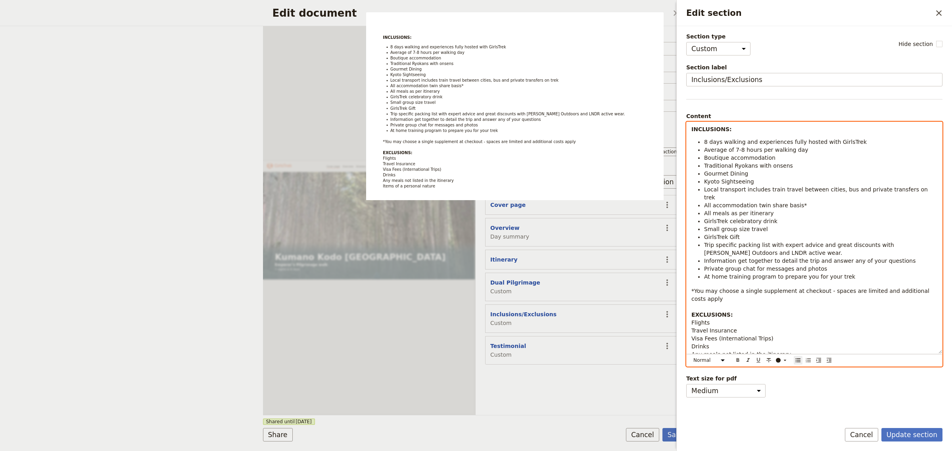
click at [715, 181] on span "Kyoto Sightseeing" at bounding box center [729, 181] width 50 height 6
click at [716, 181] on span "Kyoto Sightseeing" at bounding box center [729, 181] width 50 height 6
click at [704, 183] on span "Kyoto Sightseeing" at bounding box center [729, 181] width 50 height 6
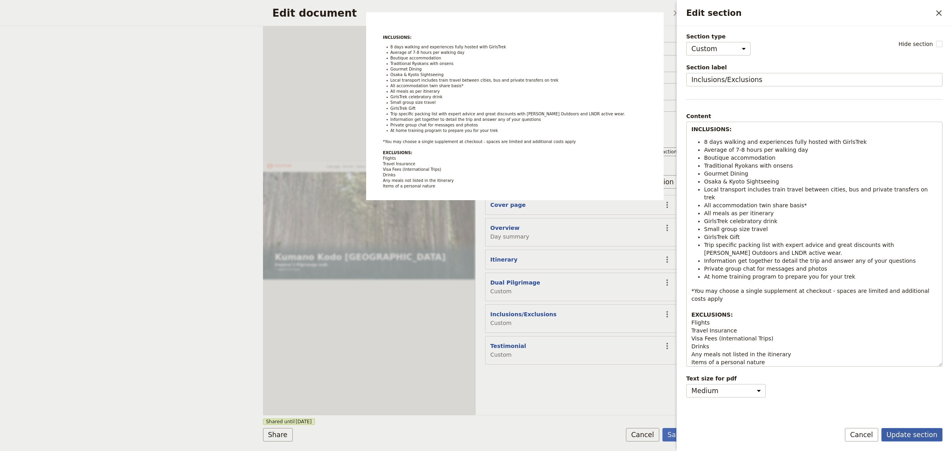
click at [905, 436] on button "Update section" at bounding box center [911, 434] width 61 height 13
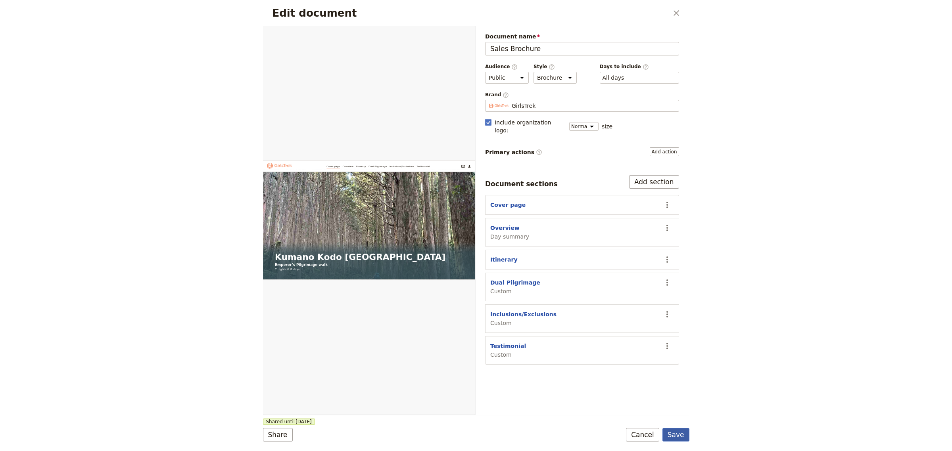
click at [682, 438] on button "Save" at bounding box center [675, 434] width 27 height 13
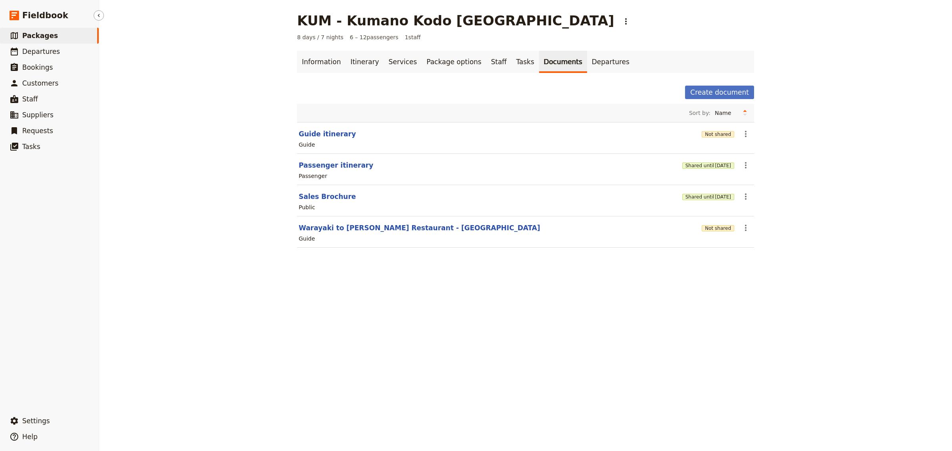
click at [46, 34] on span "Packages" at bounding box center [40, 36] width 36 height 8
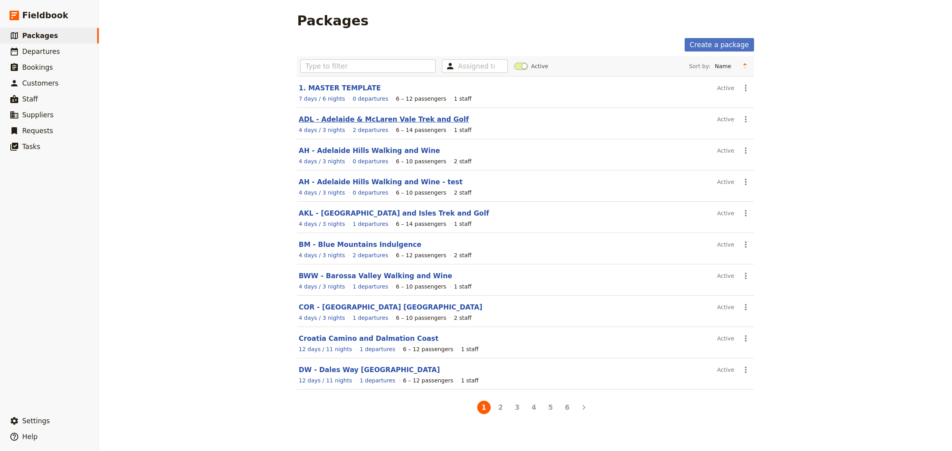
click at [349, 121] on link "ADL - Adelaide & McLaren Vale Trek and Golf" at bounding box center [384, 119] width 170 height 8
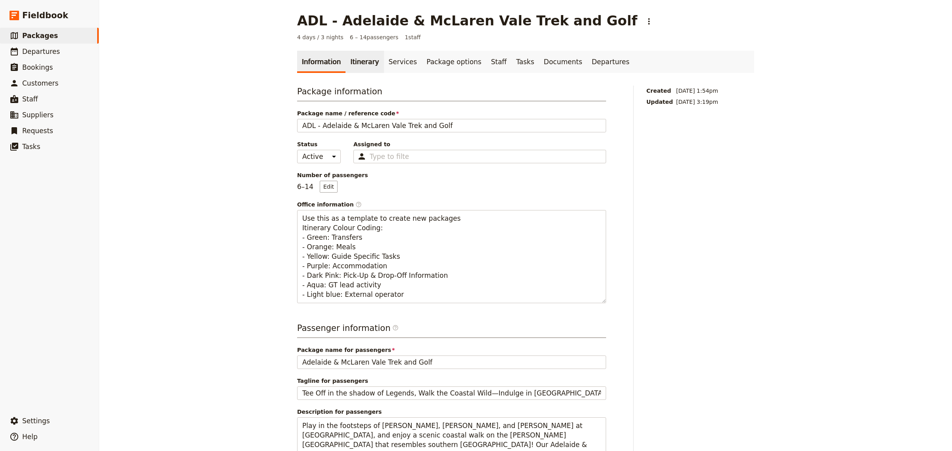
click at [364, 66] on link "Itinerary" at bounding box center [364, 62] width 38 height 22
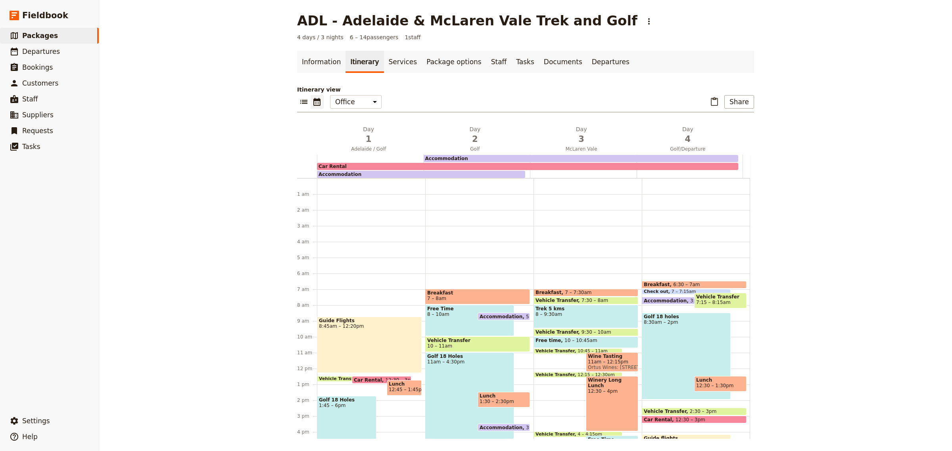
scroll to position [95, 0]
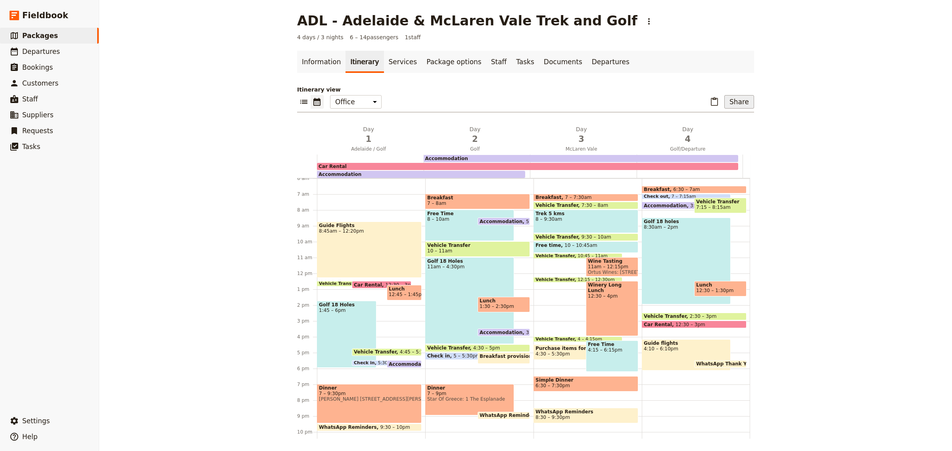
click at [742, 103] on button "Share" at bounding box center [739, 101] width 30 height 13
click at [539, 63] on link "Documents" at bounding box center [563, 62] width 48 height 22
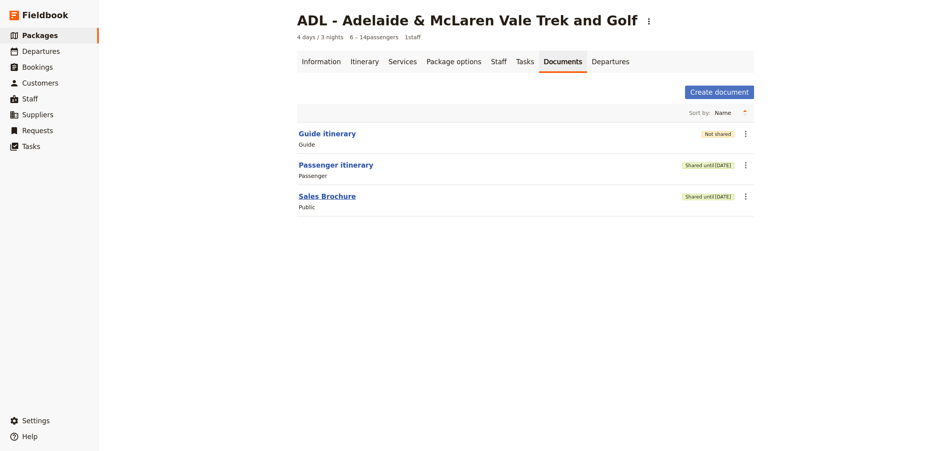
click at [324, 197] on button "Sales Brochure" at bounding box center [327, 197] width 57 height 10
select select "DEFAULT"
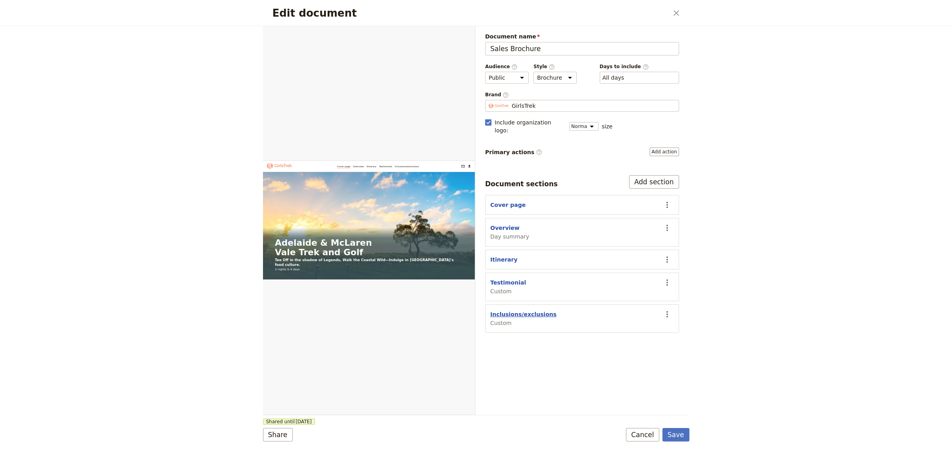
click at [531, 311] on button "Inclusions/exclusions" at bounding box center [523, 315] width 66 height 8
select select "CUSTOM"
select select "default"
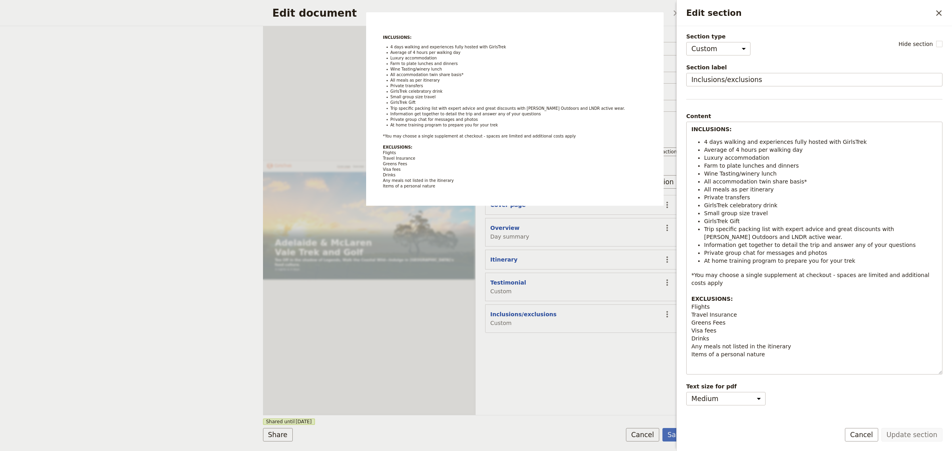
click at [182, 154] on div "Edit document ​ Web PDF ​ Document name Sales Brochure Preview Audience ​ Publi…" at bounding box center [476, 225] width 952 height 451
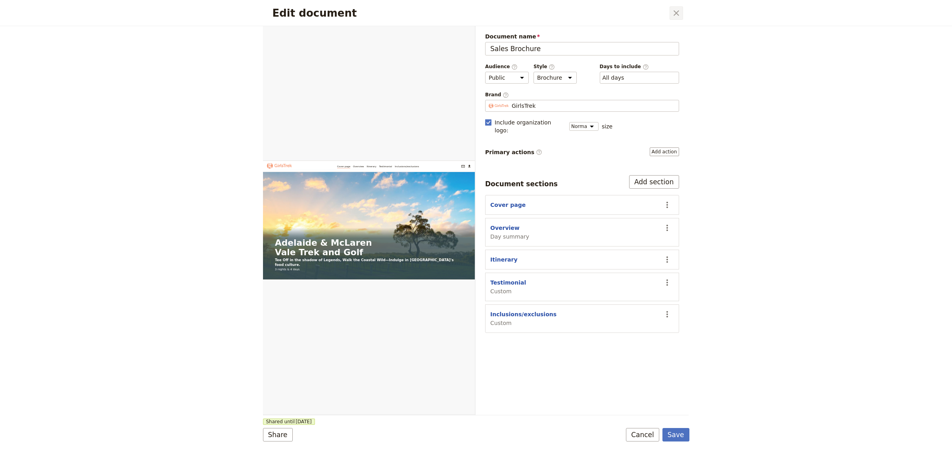
click at [675, 10] on icon "Close dialog" at bounding box center [677, 13] width 10 height 10
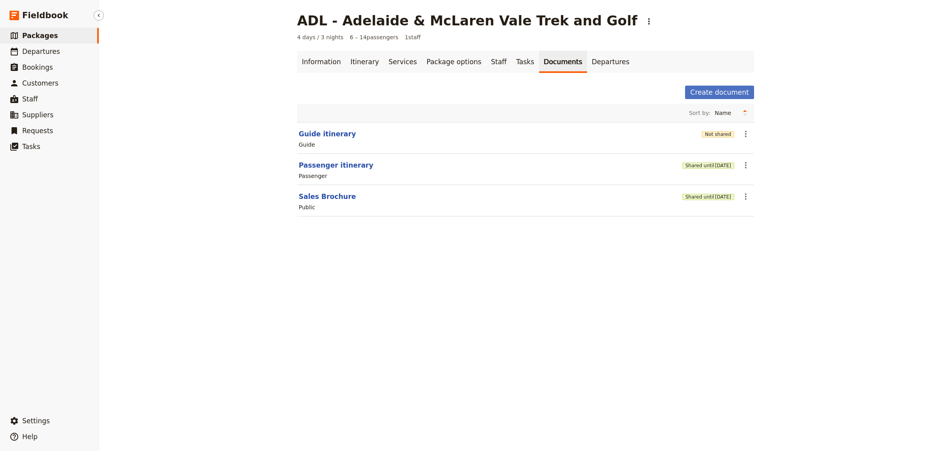
click at [50, 32] on span "Packages" at bounding box center [40, 36] width 36 height 8
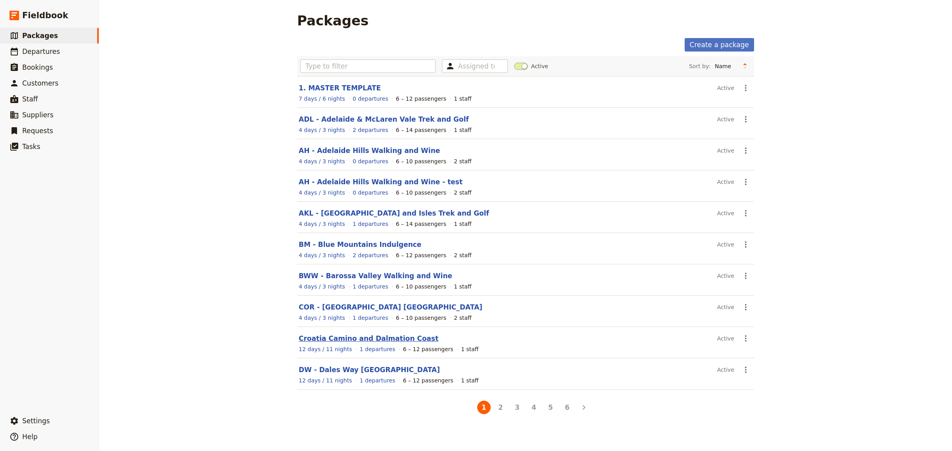
click at [383, 343] on link "Croatia Camino and Dalmation Coast" at bounding box center [369, 339] width 140 height 8
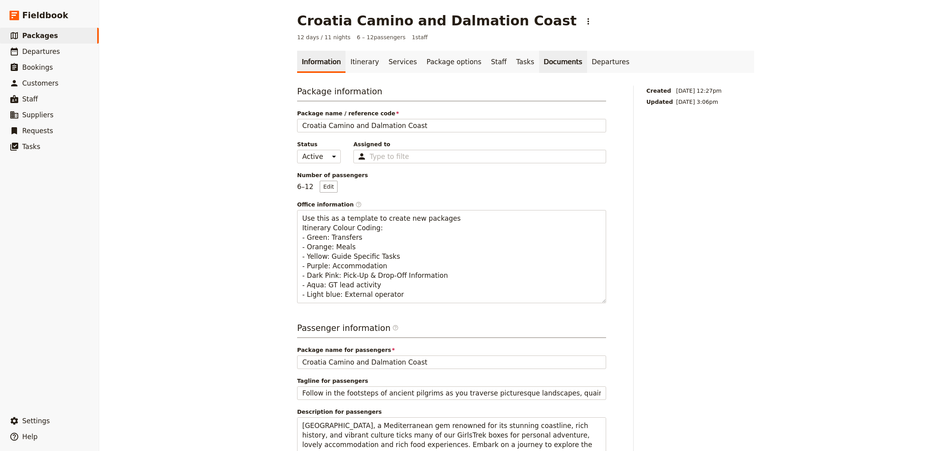
click at [539, 56] on link "Documents" at bounding box center [563, 62] width 48 height 22
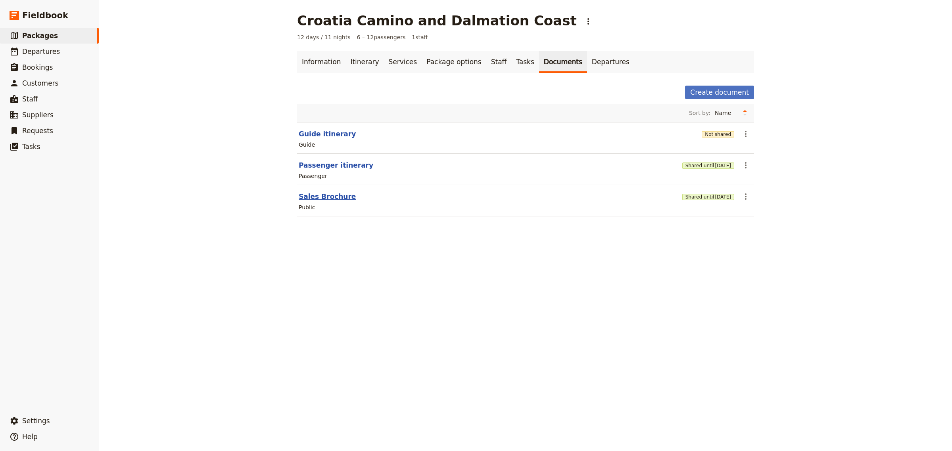
click at [306, 200] on button "Sales Brochure" at bounding box center [327, 197] width 57 height 10
select select "DEFAULT"
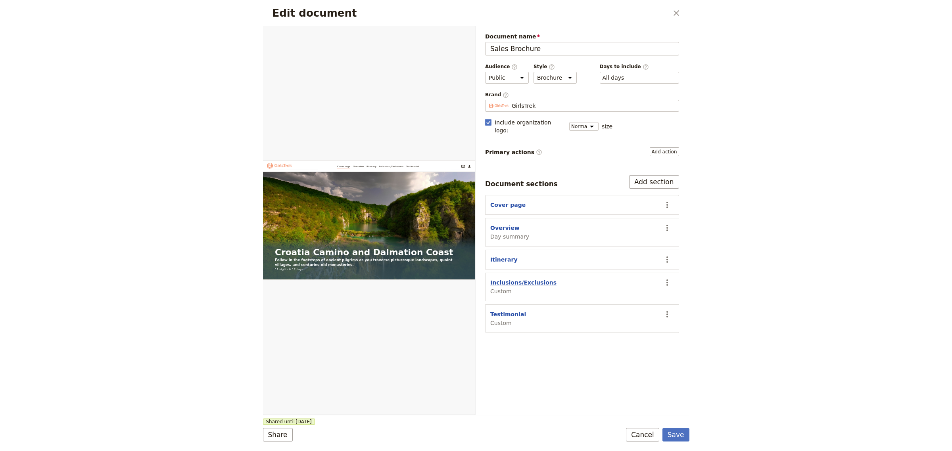
click at [514, 279] on button "Inclusions/Exclusions" at bounding box center [523, 283] width 66 height 8
select select "CUSTOM"
select select "default"
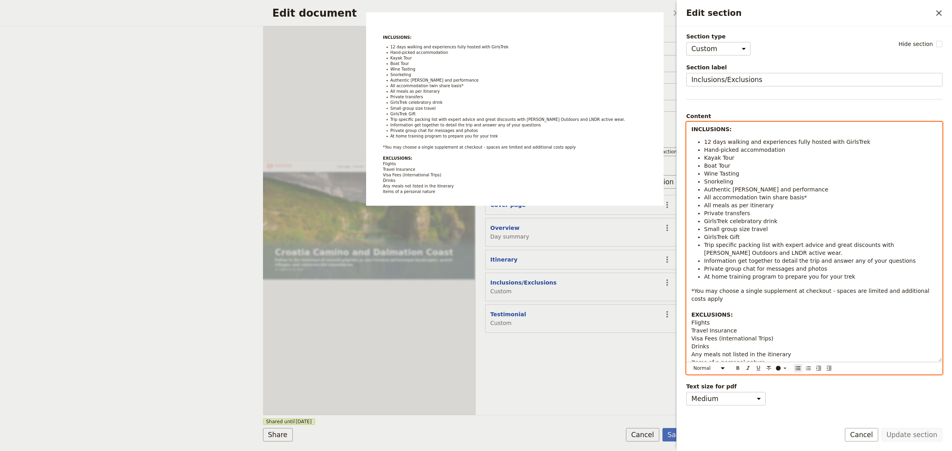
click at [773, 222] on li "GirlsTrek celebratory drink" at bounding box center [820, 221] width 233 height 8
click at [702, 213] on ul "12 days walking and experiences fully hosted with GirlsTrek Hand-picked accommo…" at bounding box center [814, 209] width 246 height 143
click at [796, 211] on li "Combination of Private transfers" at bounding box center [820, 213] width 233 height 8
click at [819, 211] on span "Combination of Private transfers & public travel" at bounding box center [770, 213] width 132 height 6
click at [832, 213] on li "Combination of Private transfers & public transportl" at bounding box center [820, 213] width 233 height 8
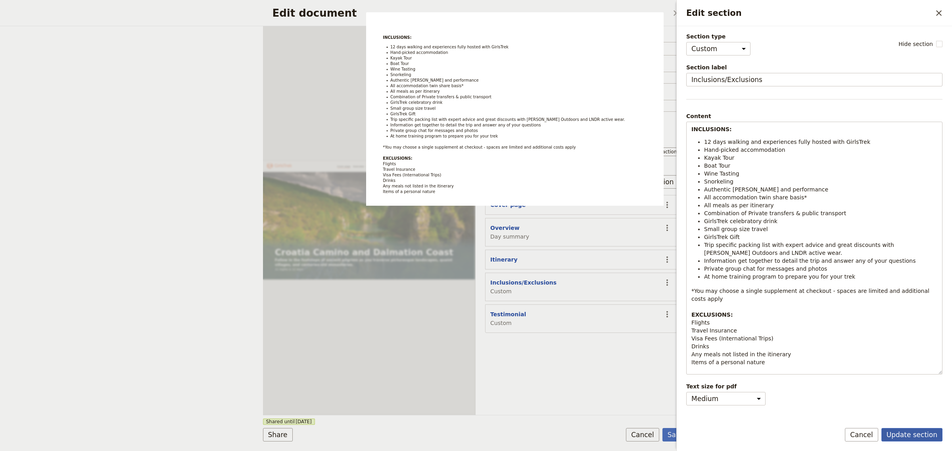
click at [923, 432] on button "Update section" at bounding box center [911, 434] width 61 height 13
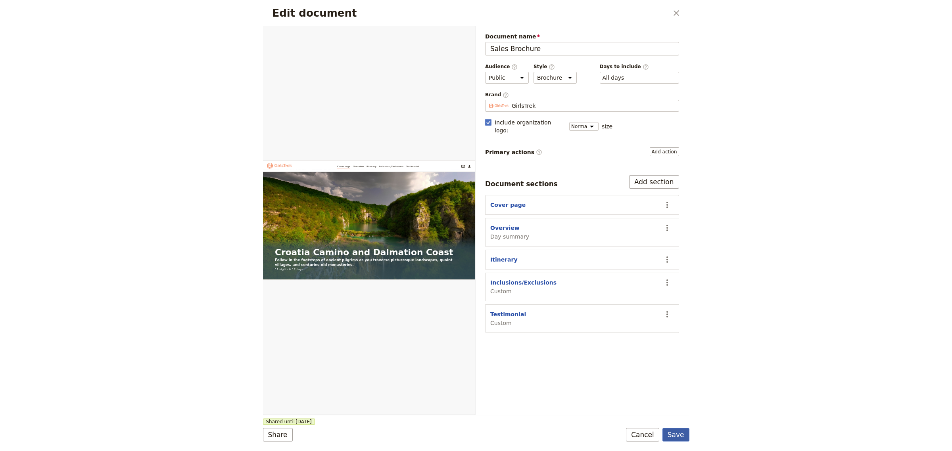
click at [678, 434] on button "Save" at bounding box center [675, 434] width 27 height 13
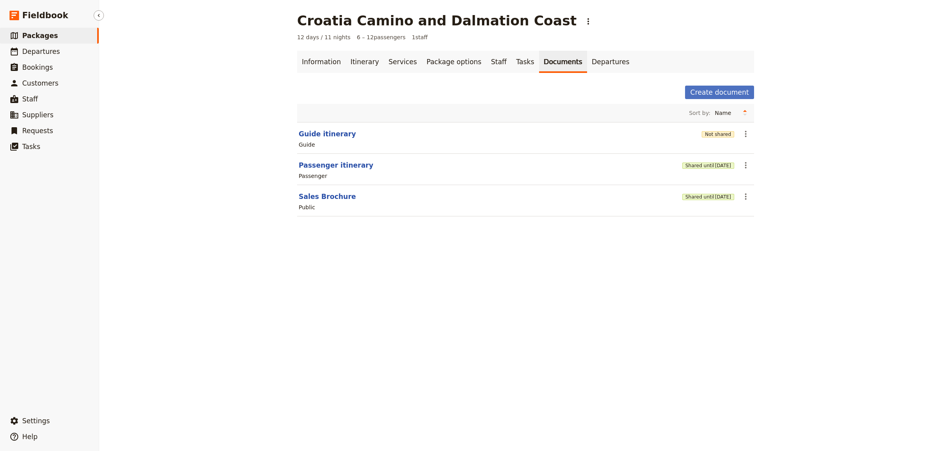
click at [46, 32] on span "Packages" at bounding box center [40, 36] width 36 height 8
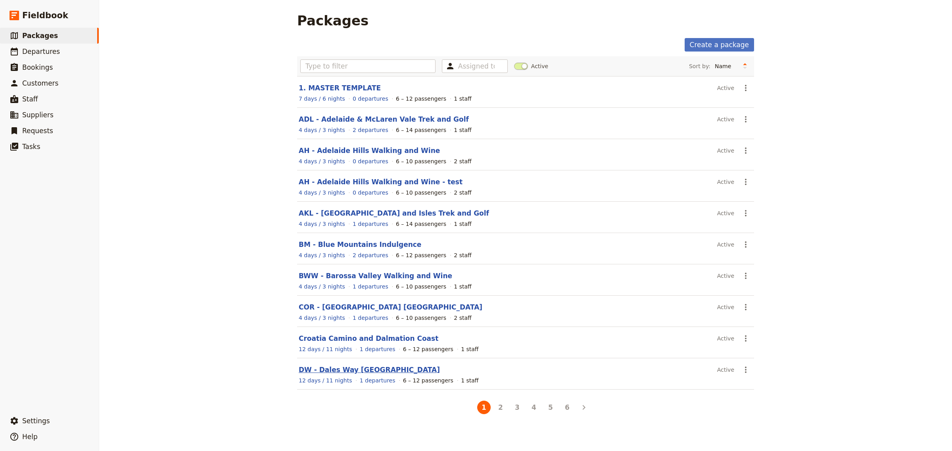
click at [332, 374] on link "DW - Dales Way [GEOGRAPHIC_DATA]" at bounding box center [369, 370] width 141 height 8
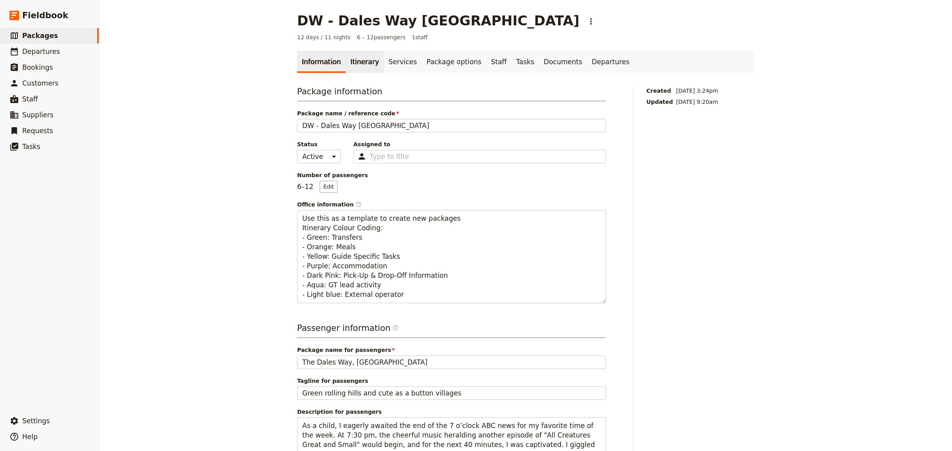
click at [355, 60] on link "Itinerary" at bounding box center [364, 62] width 38 height 22
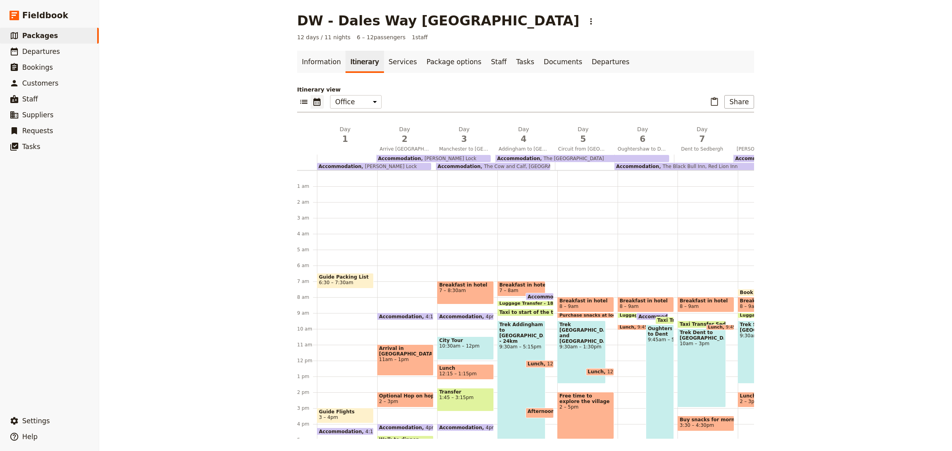
scroll to position [95, 0]
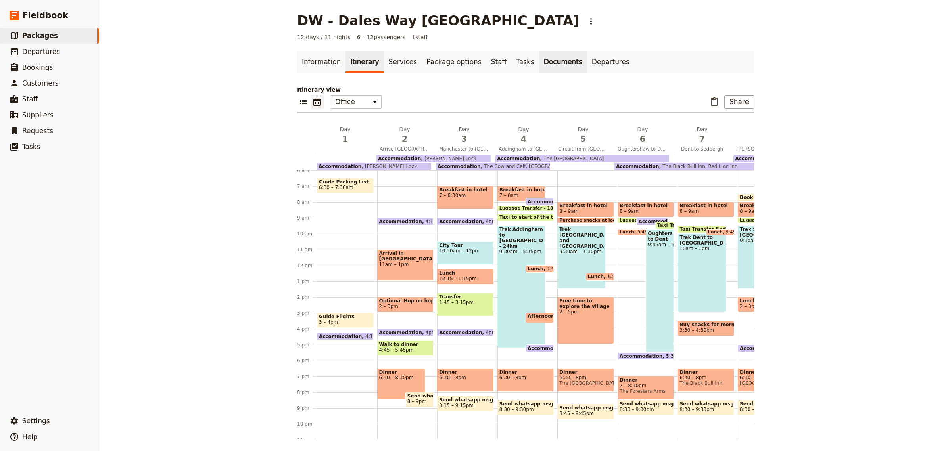
click at [539, 64] on link "Documents" at bounding box center [563, 62] width 48 height 22
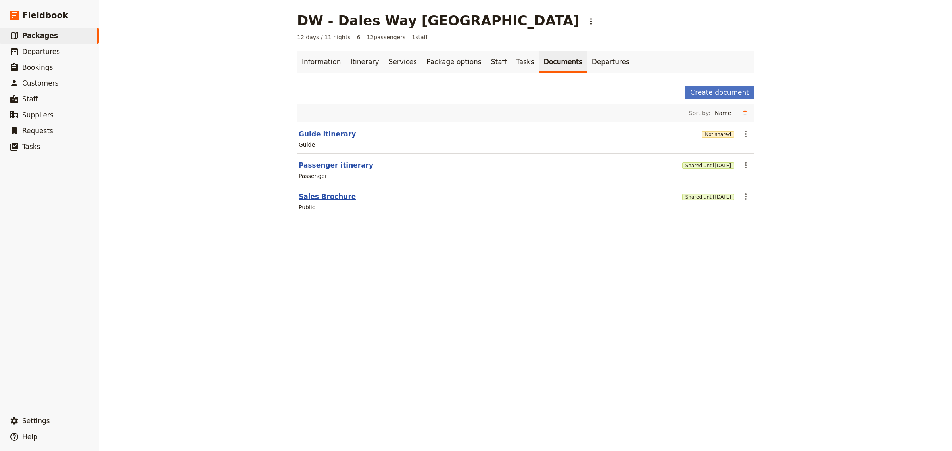
click at [315, 198] on button "Sales Brochure" at bounding box center [327, 197] width 57 height 10
select select "DEFAULT"
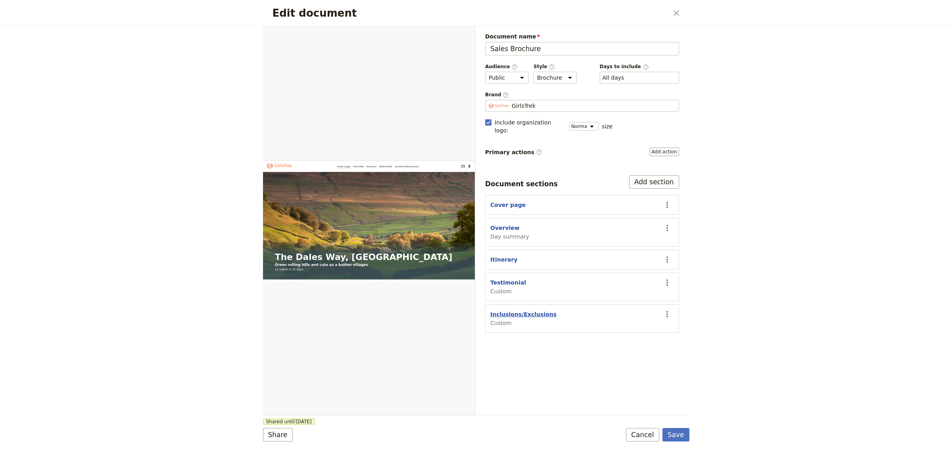
click at [527, 311] on button "Inclusions/Exclusions" at bounding box center [523, 315] width 66 height 8
select select "CUSTOM"
select select "default"
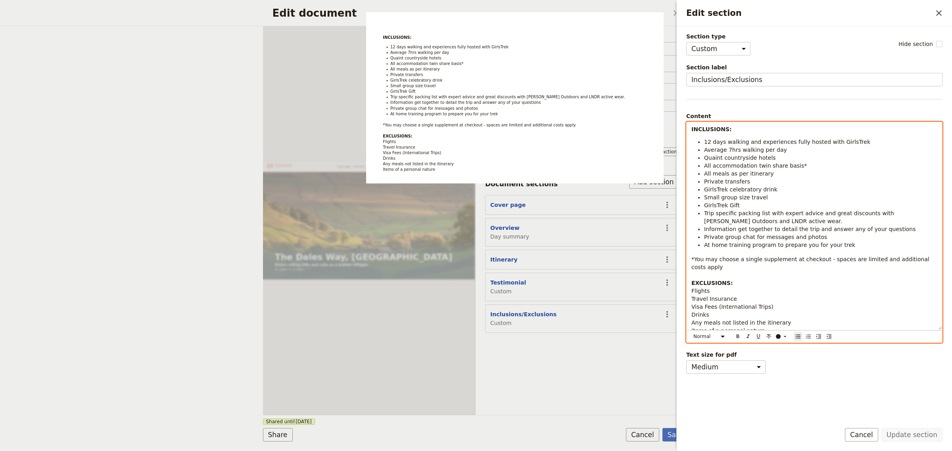
click at [796, 189] on li "GirlsTrek celebratory drink" at bounding box center [820, 190] width 233 height 8
drag, startPoint x: 754, startPoint y: 181, endPoint x: 701, endPoint y: 185, distance: 52.5
click at [701, 185] on ul "12 days walking and experiences fully hosted with GirlsTrek Average 7hrs walkin…" at bounding box center [814, 193] width 246 height 111
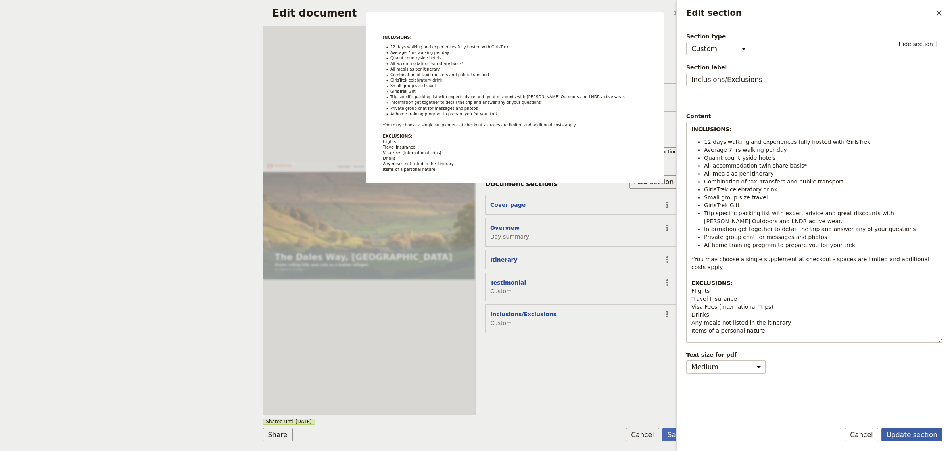
click at [918, 435] on button "Update section" at bounding box center [911, 434] width 61 height 13
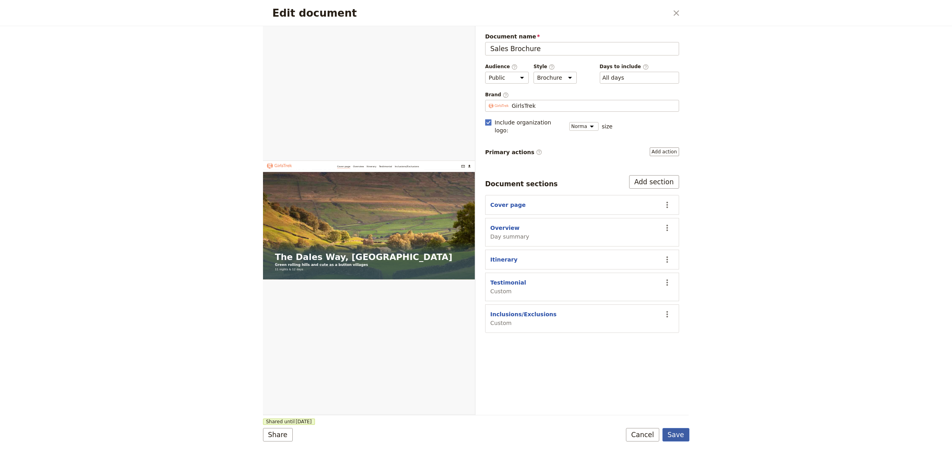
click at [679, 432] on button "Save" at bounding box center [675, 434] width 27 height 13
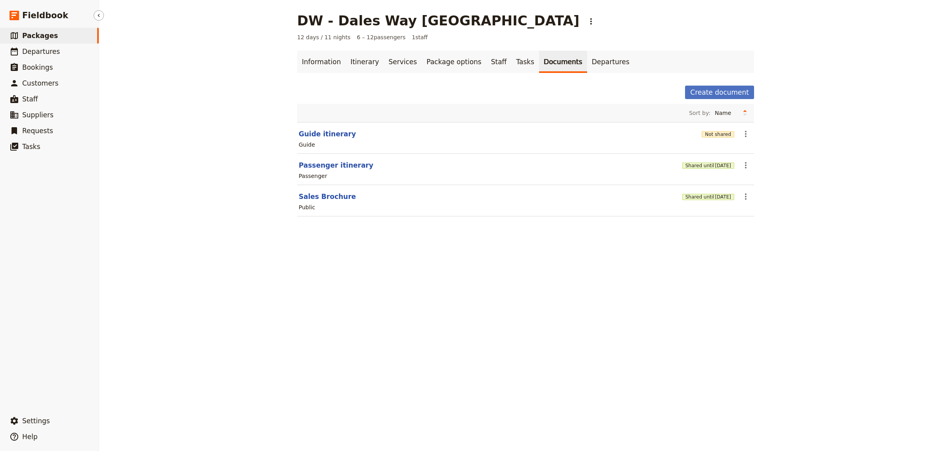
click at [33, 34] on span "Packages" at bounding box center [40, 36] width 36 height 8
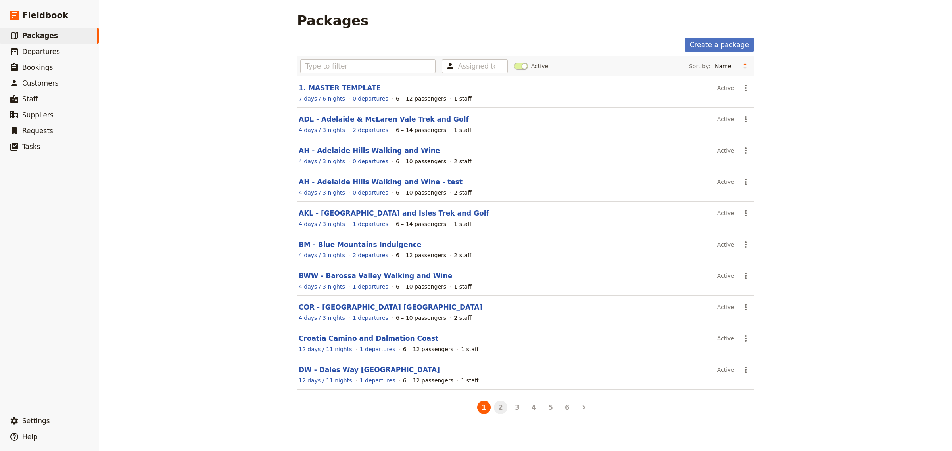
click at [497, 411] on button "2" at bounding box center [500, 407] width 13 height 13
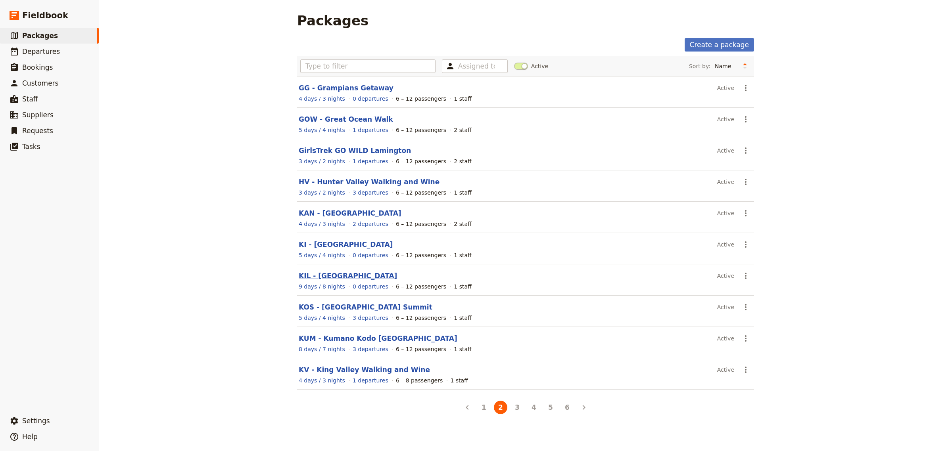
click at [332, 280] on link "KIL - Kilimanjaro" at bounding box center [348, 276] width 98 height 8
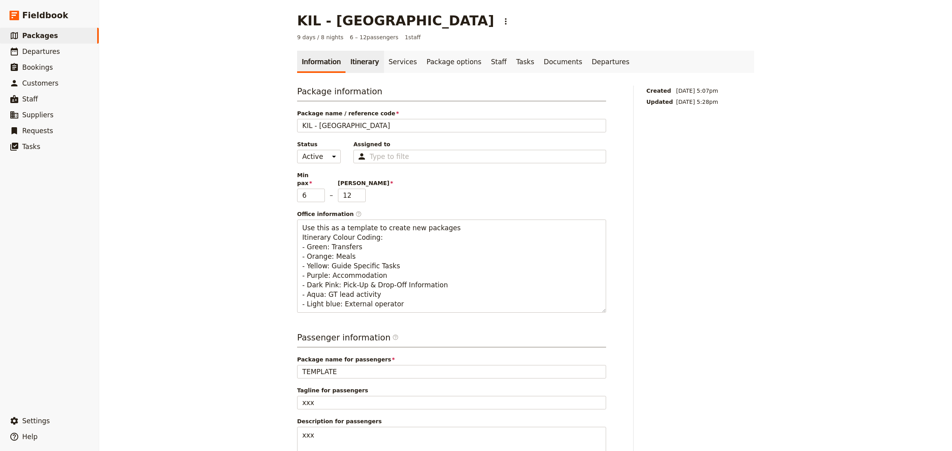
click at [350, 64] on link "Itinerary" at bounding box center [364, 62] width 38 height 22
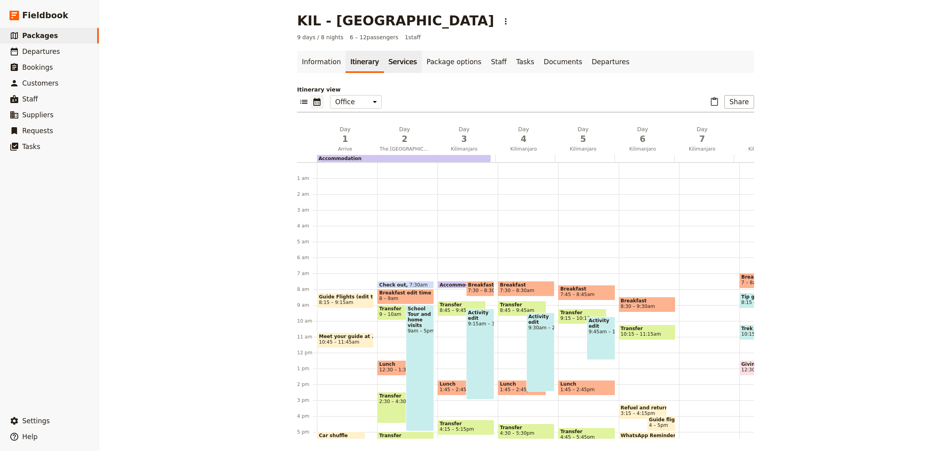
scroll to position [103, 0]
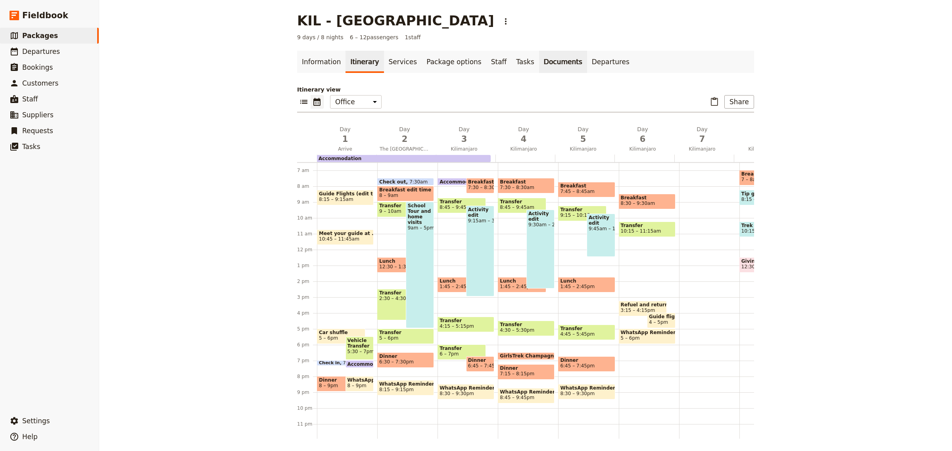
click at [543, 61] on link "Documents" at bounding box center [563, 62] width 48 height 22
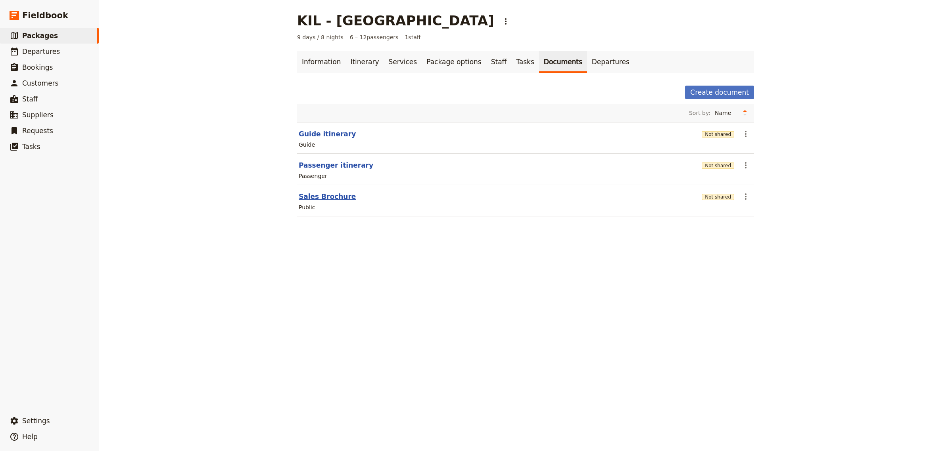
click at [320, 197] on button "Sales Brochure" at bounding box center [327, 197] width 57 height 10
select select "DEFAULT"
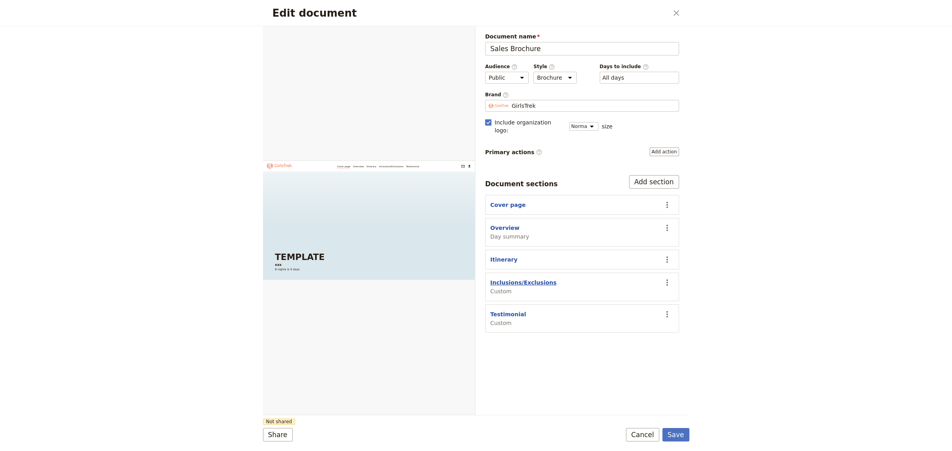
click at [521, 279] on button "Inclusions/Exclusions" at bounding box center [523, 283] width 66 height 8
select select "CUSTOM"
select select "default"
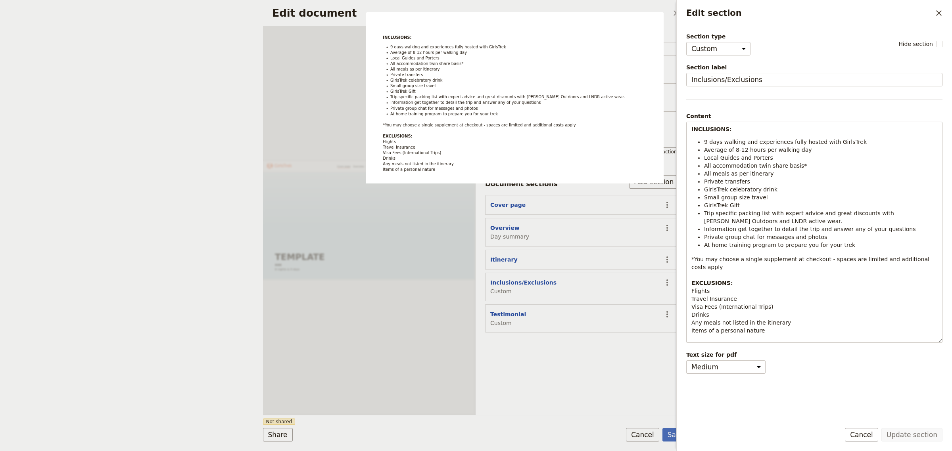
click at [599, 344] on div "Document name Sales Brochure Preview Audience ​ Public Passenger Guide Style ​ …" at bounding box center [582, 220] width 213 height 389
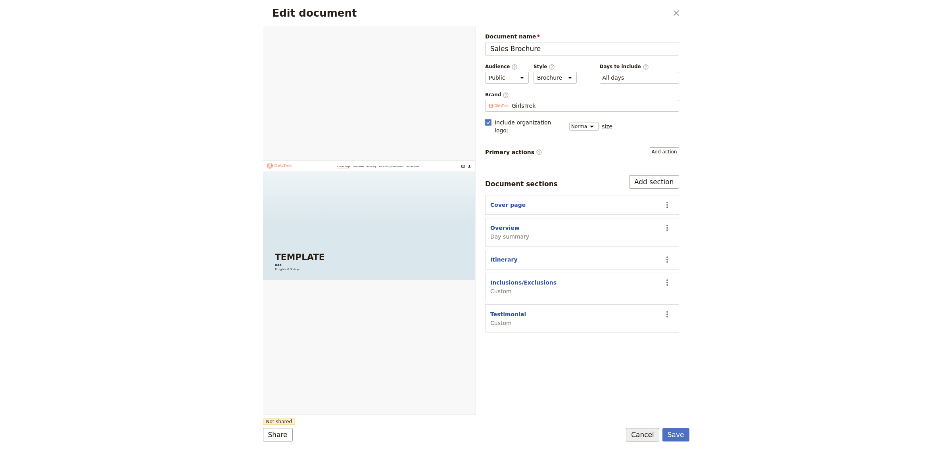
click at [651, 438] on button "Cancel" at bounding box center [642, 434] width 33 height 13
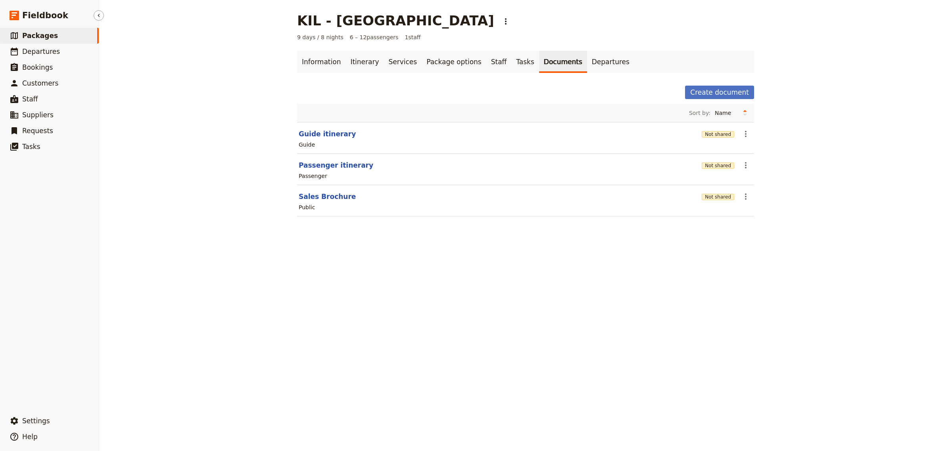
click at [40, 37] on span "Packages" at bounding box center [40, 36] width 36 height 8
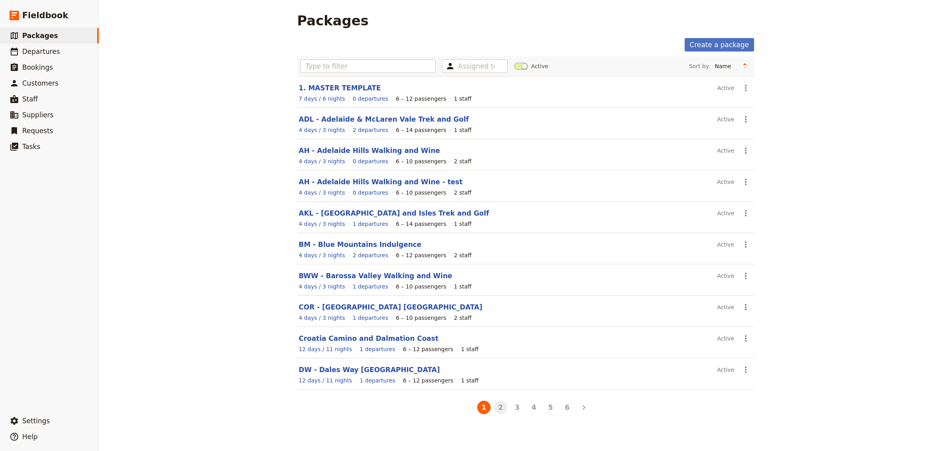
click at [501, 413] on button "2" at bounding box center [500, 407] width 13 height 13
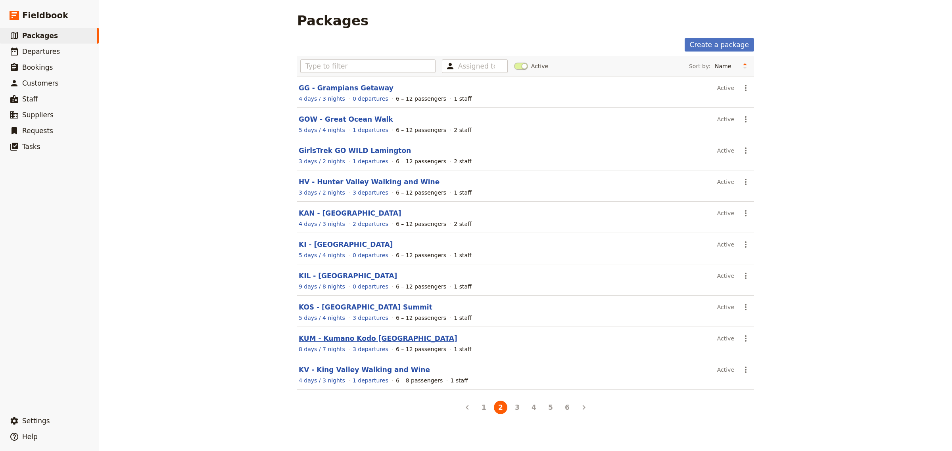
click at [355, 339] on link "KUM - Kumano Kodo [GEOGRAPHIC_DATA]" at bounding box center [378, 339] width 159 height 8
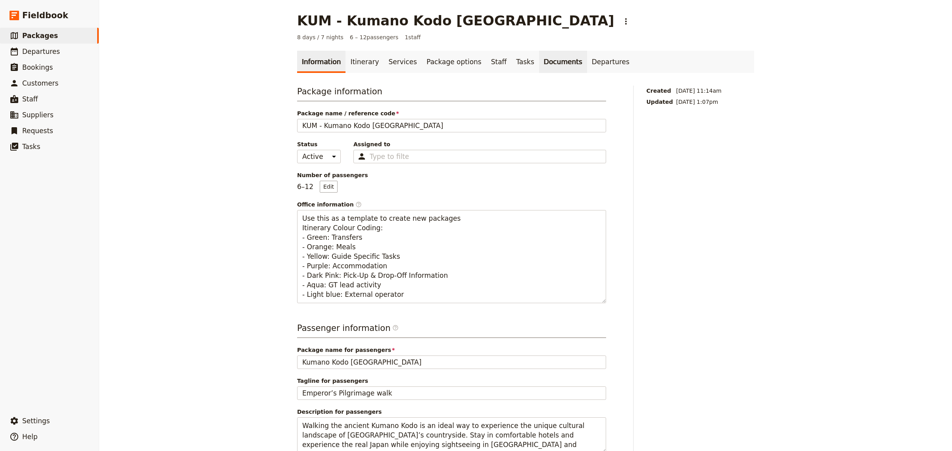
click at [539, 64] on link "Documents" at bounding box center [563, 62] width 48 height 22
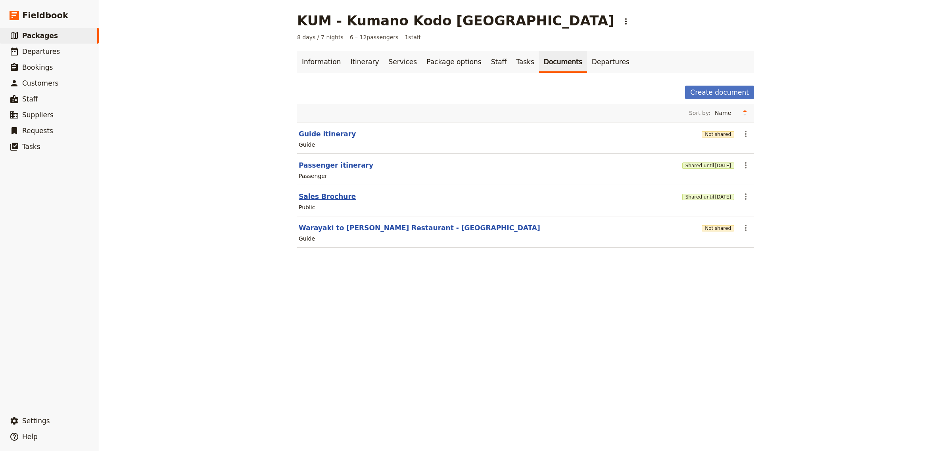
click at [326, 198] on button "Sales Brochure" at bounding box center [327, 197] width 57 height 10
select select "DEFAULT"
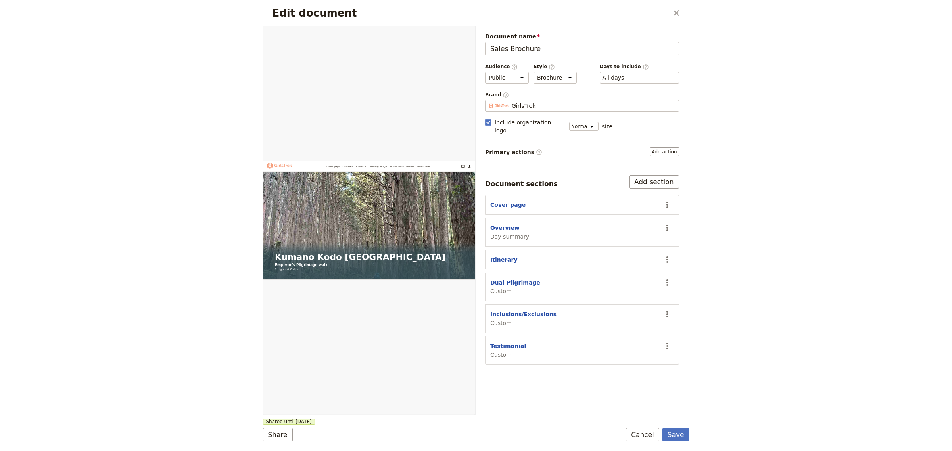
click at [518, 311] on button "Inclusions/Exclusions" at bounding box center [523, 315] width 66 height 8
select select "CUSTOM"
select select "default"
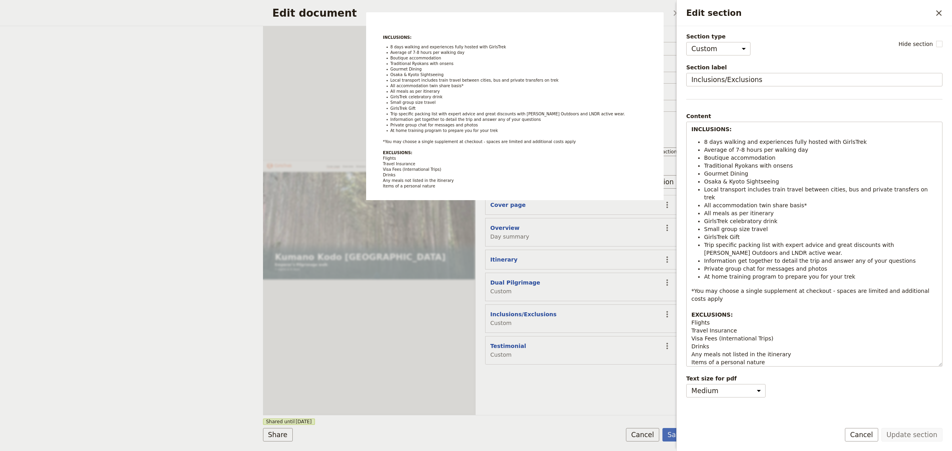
click at [192, 25] on div "Edit document ​ Web PDF ​ Document name Sales Brochure Preview Audience ​ Publi…" at bounding box center [476, 225] width 952 height 451
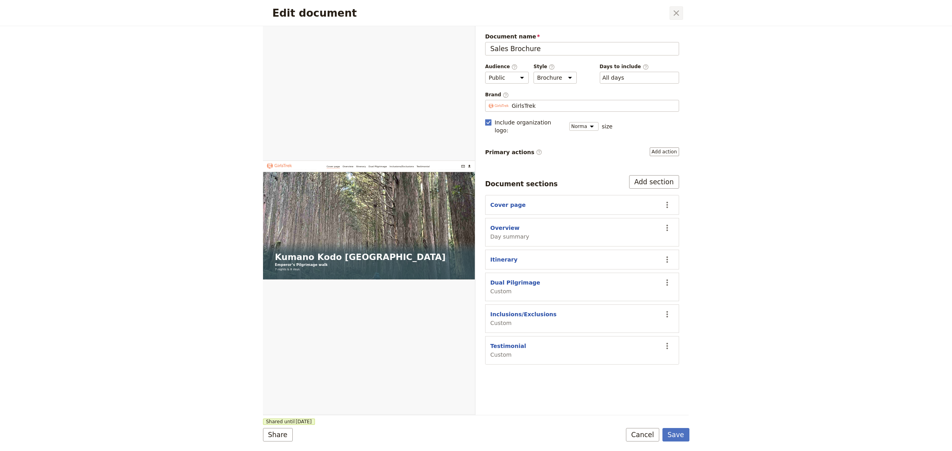
click at [683, 10] on button "​" at bounding box center [676, 12] width 13 height 13
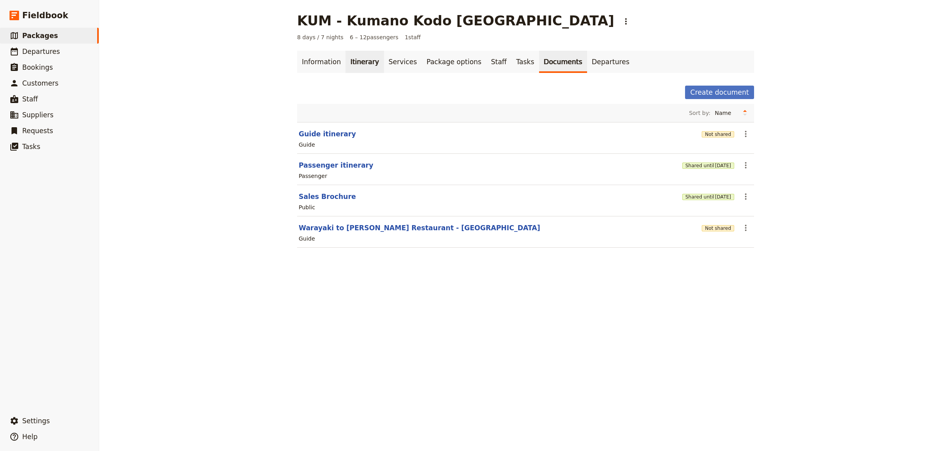
click at [347, 60] on link "Itinerary" at bounding box center [364, 62] width 38 height 22
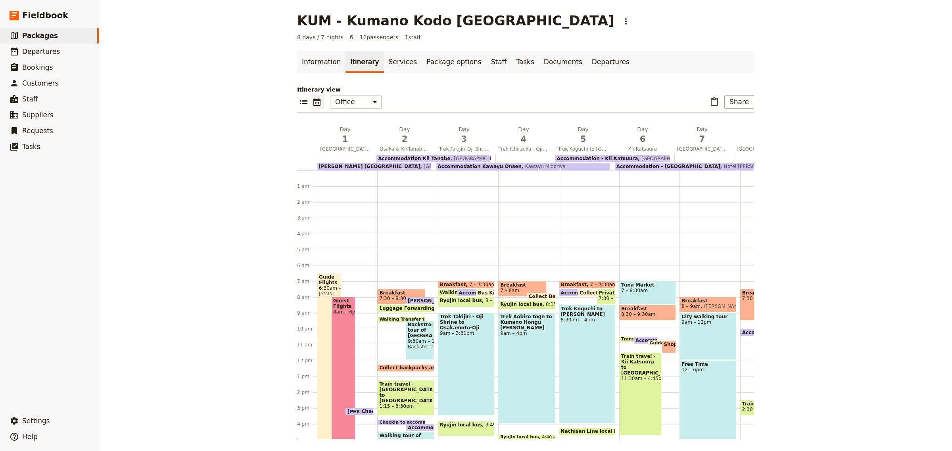
scroll to position [95, 0]
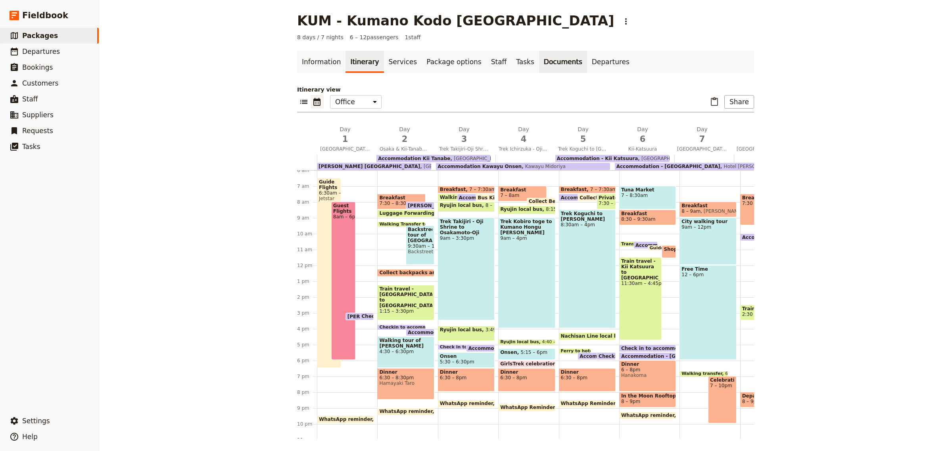
click at [539, 61] on link "Documents" at bounding box center [563, 62] width 48 height 22
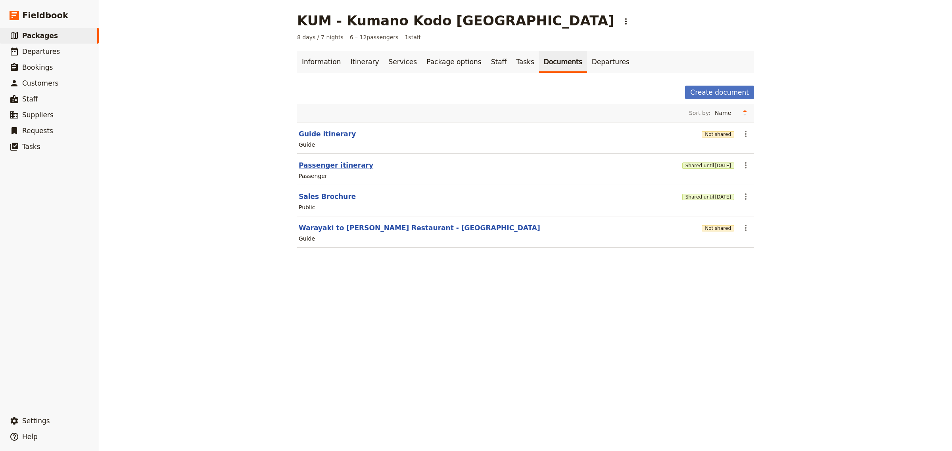
click at [319, 165] on button "Passenger itinerary" at bounding box center [336, 166] width 75 height 10
select select "PASSENGER"
select select "RUN_SHEET"
select select "DEFAULT"
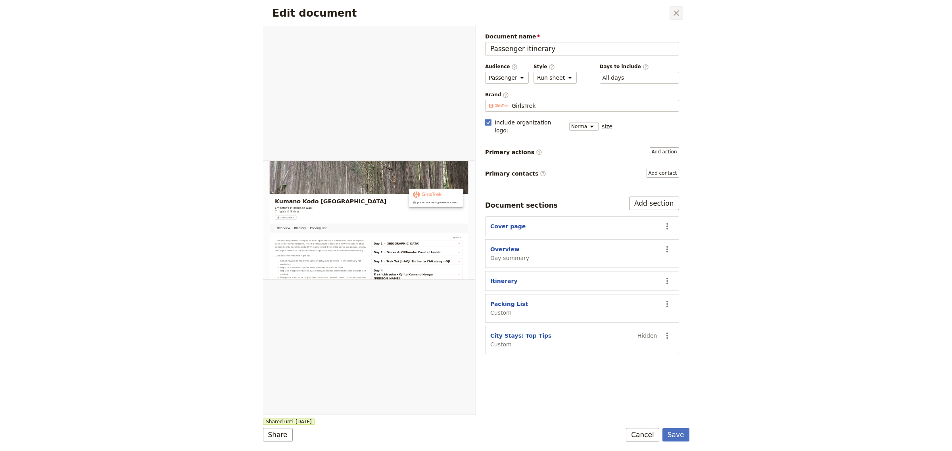
click at [675, 10] on icon "Close dialog" at bounding box center [677, 13] width 10 height 10
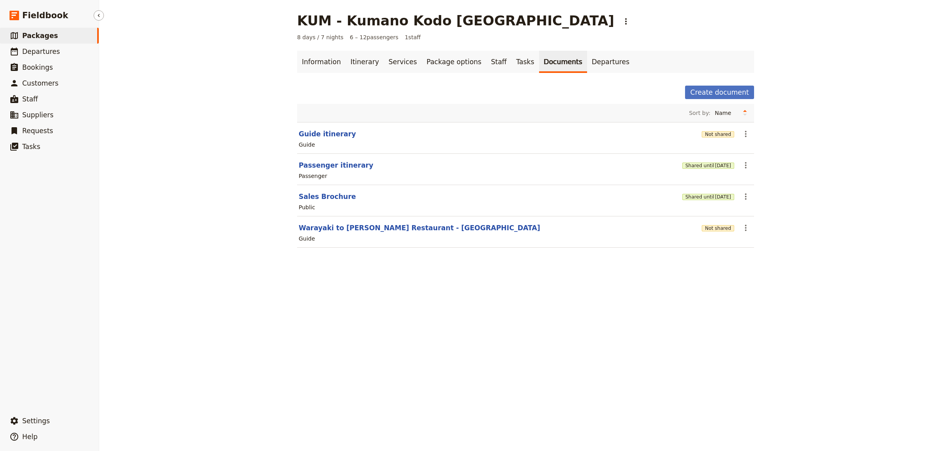
click at [34, 36] on span "Packages" at bounding box center [40, 36] width 36 height 8
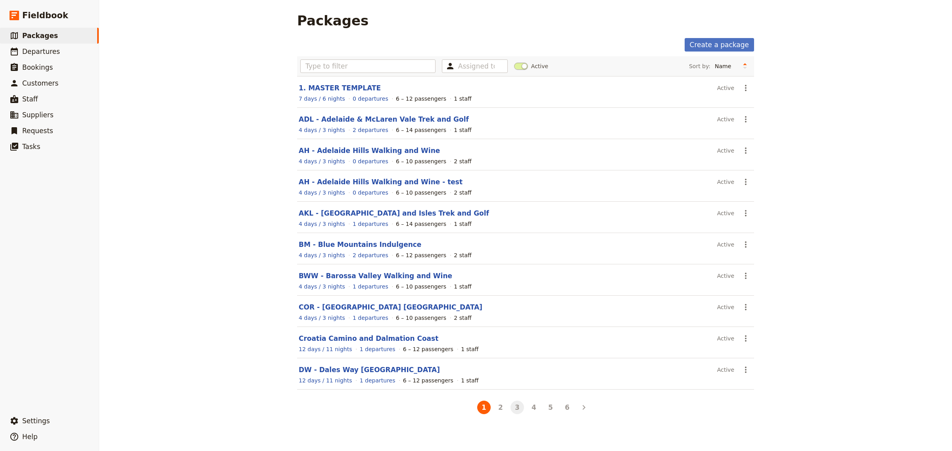
click at [514, 414] on button "3" at bounding box center [516, 407] width 13 height 13
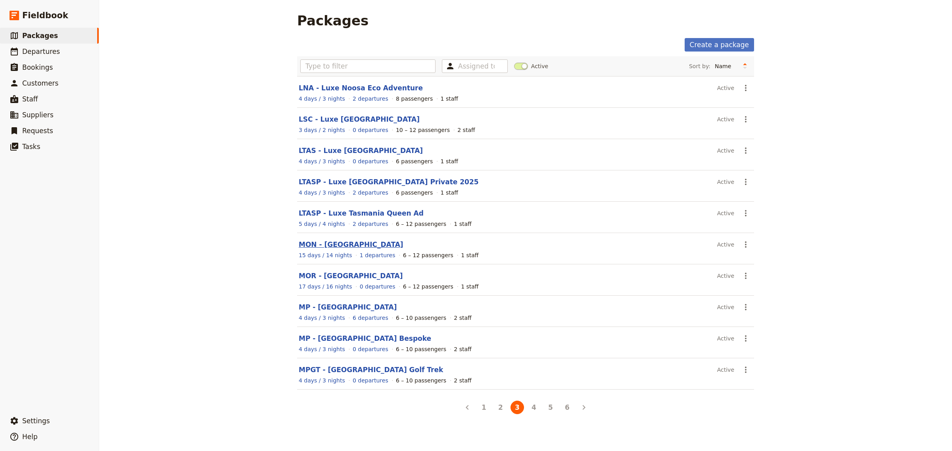
click at [319, 247] on link "MON - [GEOGRAPHIC_DATA]" at bounding box center [351, 245] width 105 height 8
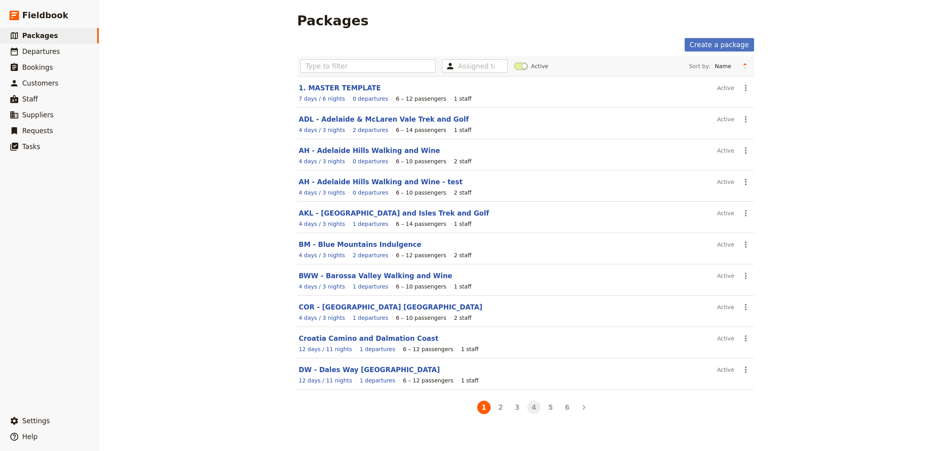
click at [531, 413] on button "4" at bounding box center [533, 407] width 13 height 13
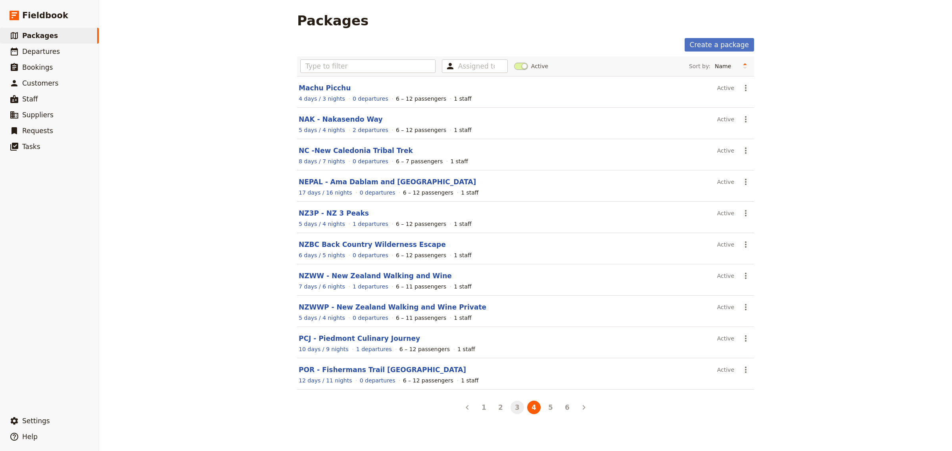
click at [516, 413] on button "3" at bounding box center [516, 407] width 13 height 13
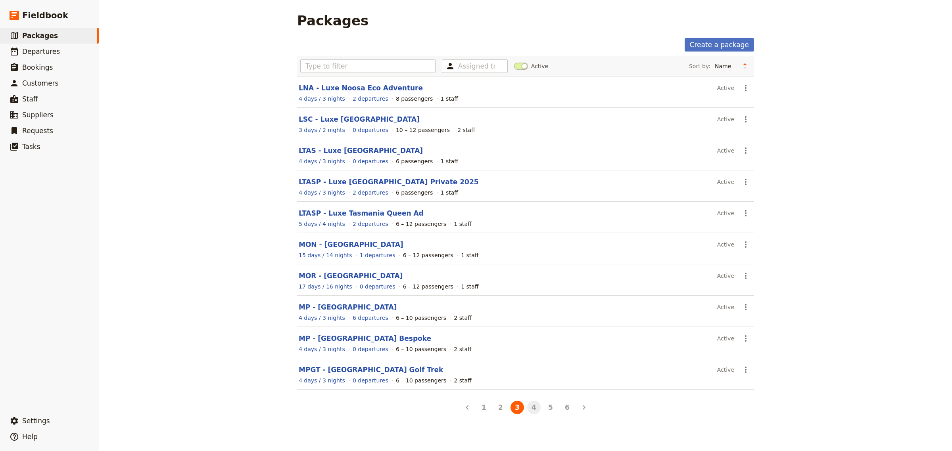
click at [529, 411] on button "4" at bounding box center [533, 407] width 13 height 13
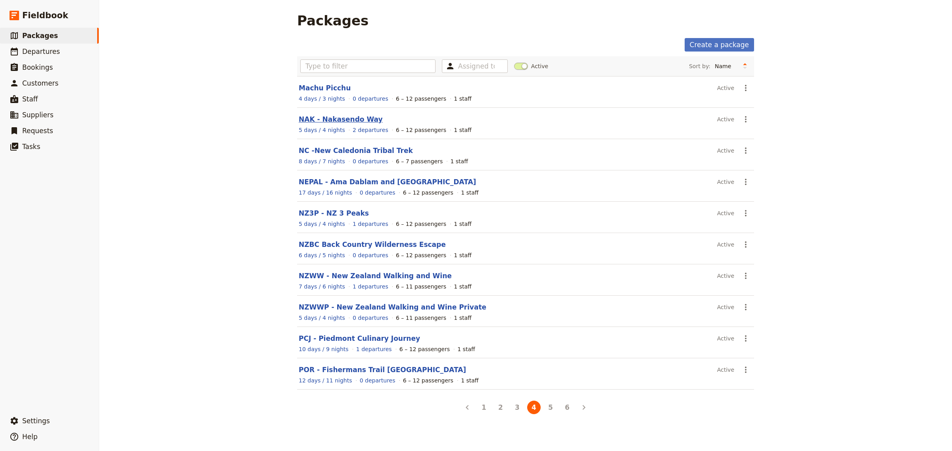
click at [348, 120] on link "NAK - Nakasendo Way" at bounding box center [341, 119] width 84 height 8
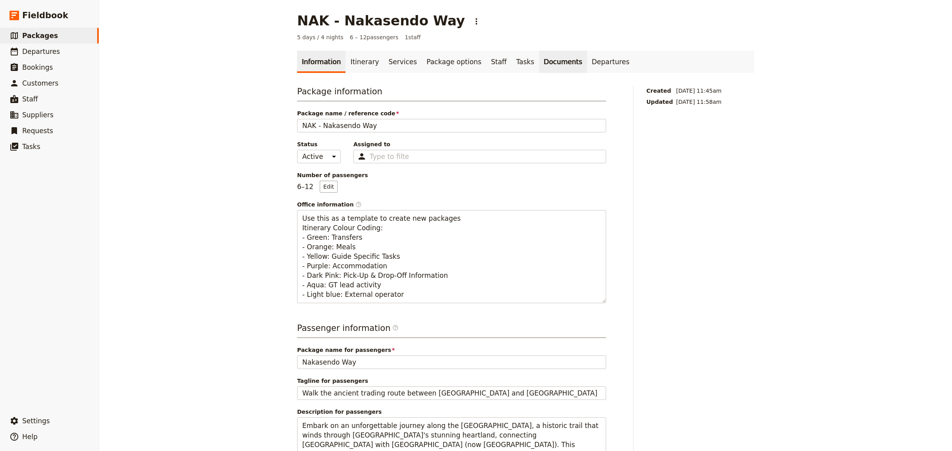
click at [539, 59] on link "Documents" at bounding box center [563, 62] width 48 height 22
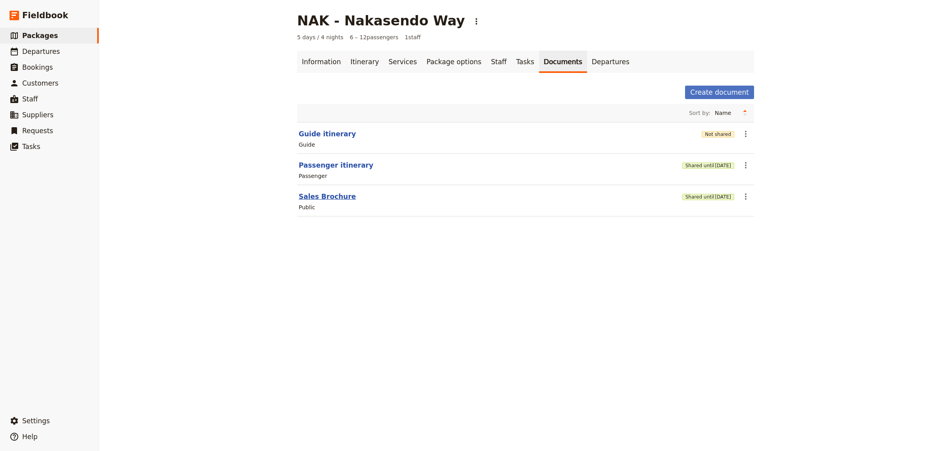
click at [323, 200] on button "Sales Brochure" at bounding box center [327, 197] width 57 height 10
select select "DEFAULT"
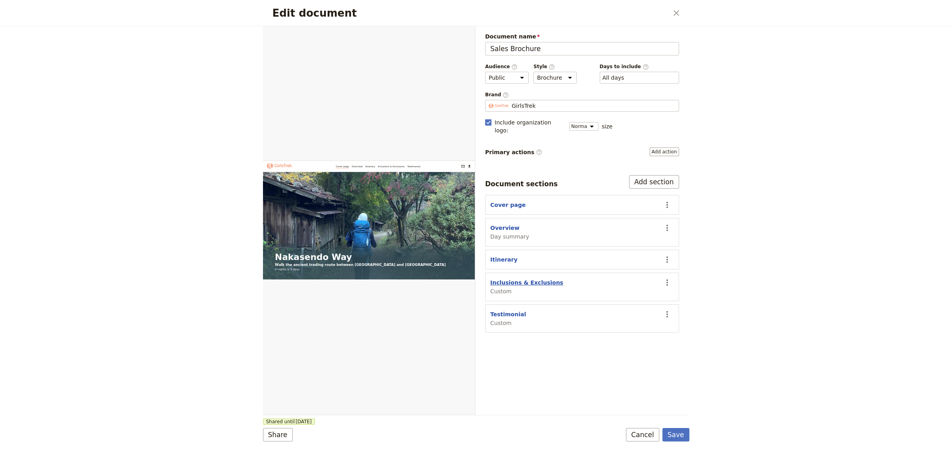
click at [502, 279] on button "Inclusions & Exclusions" at bounding box center [526, 283] width 73 height 8
select select "CUSTOM"
select select "default"
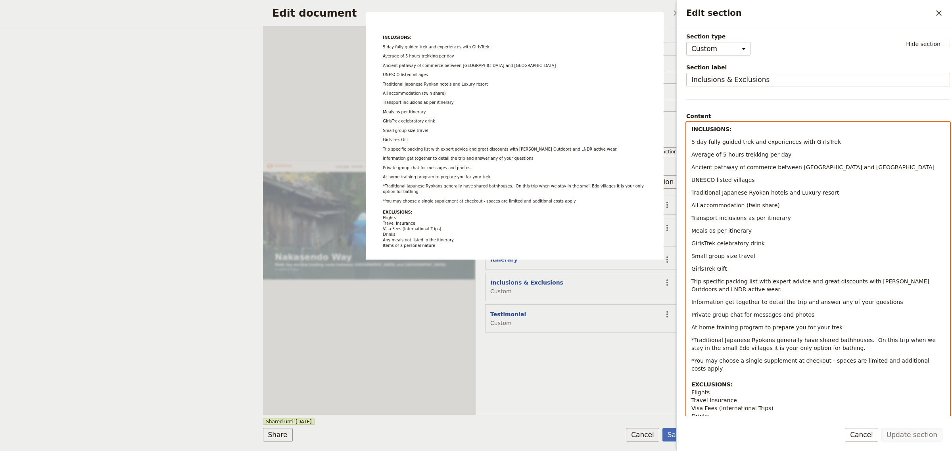
click at [764, 230] on p "Meals as per itinerary" at bounding box center [817, 231] width 253 height 8
drag, startPoint x: 791, startPoint y: 217, endPoint x: 702, endPoint y: 221, distance: 88.5
click at [702, 221] on p "Transport inclusions as per itinerary" at bounding box center [817, 218] width 253 height 8
click at [806, 217] on p "Transport inclusions as per itinerary" at bounding box center [817, 218] width 253 height 8
click at [762, 182] on p "UNESCO listed villages" at bounding box center [817, 180] width 253 height 8
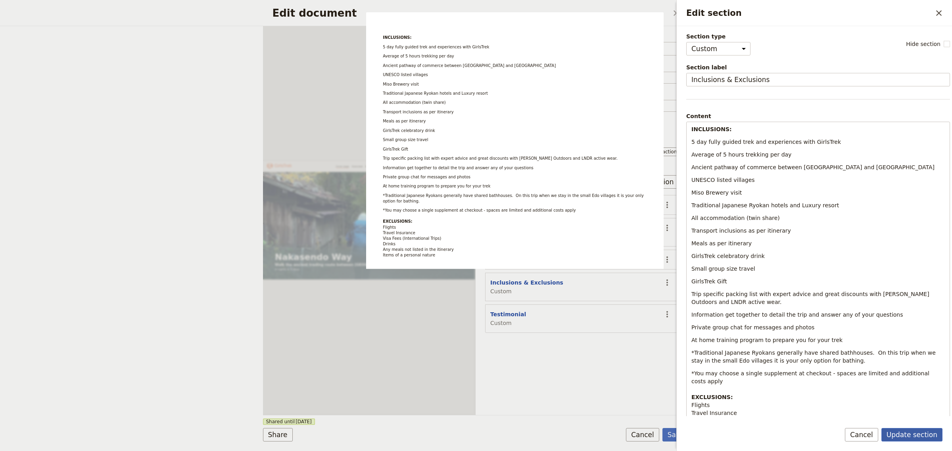
click at [900, 437] on button "Update section" at bounding box center [911, 434] width 61 height 13
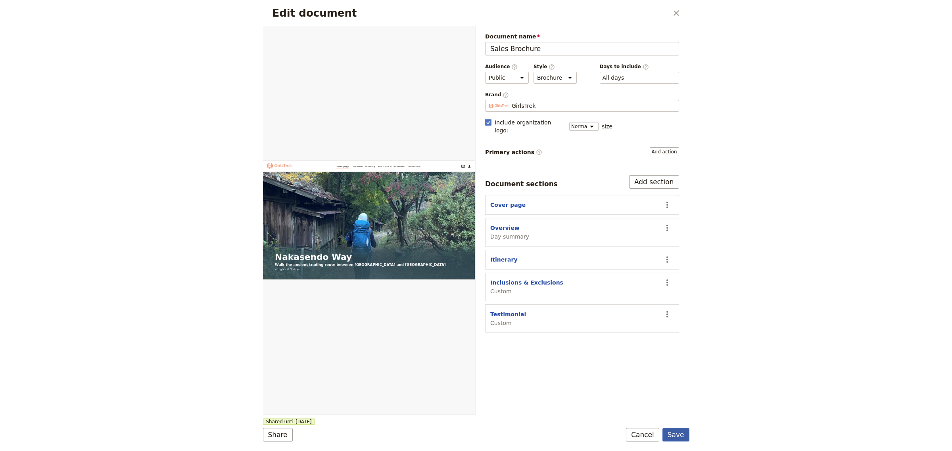
click at [677, 439] on button "Save" at bounding box center [675, 434] width 27 height 13
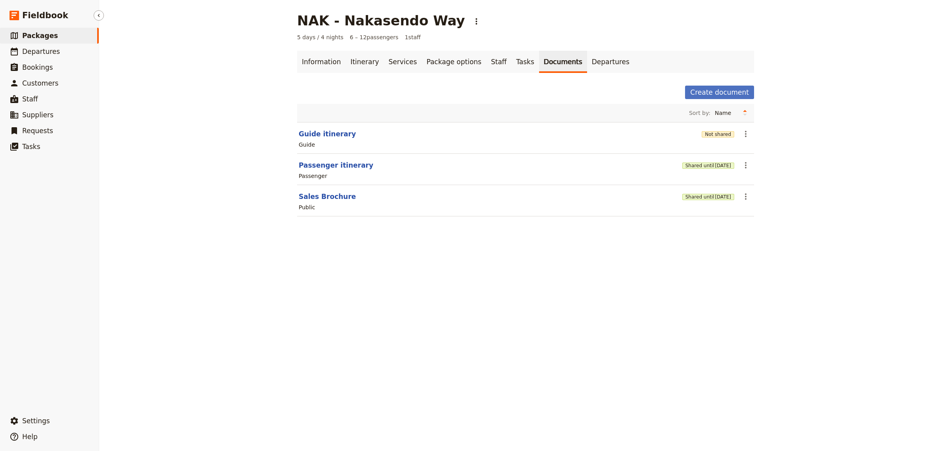
click at [40, 33] on span "Packages" at bounding box center [40, 36] width 36 height 8
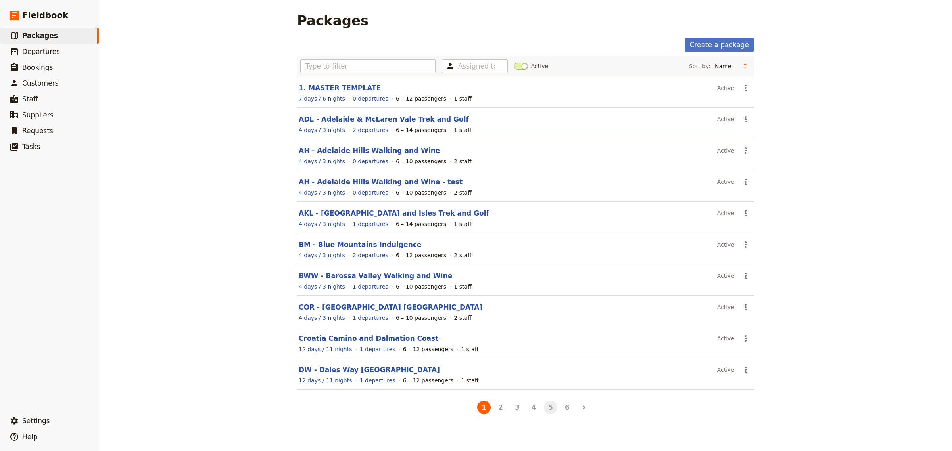
click at [544, 411] on button "5" at bounding box center [550, 407] width 13 height 13
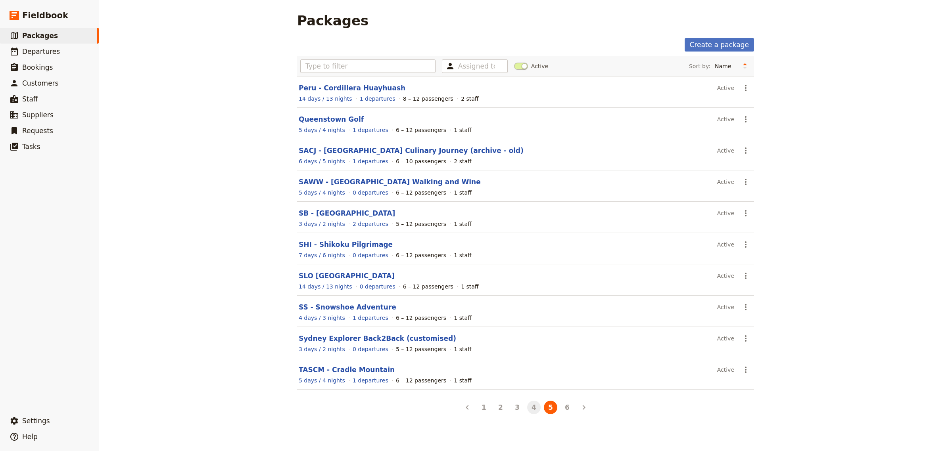
click at [532, 411] on button "4" at bounding box center [533, 407] width 13 height 13
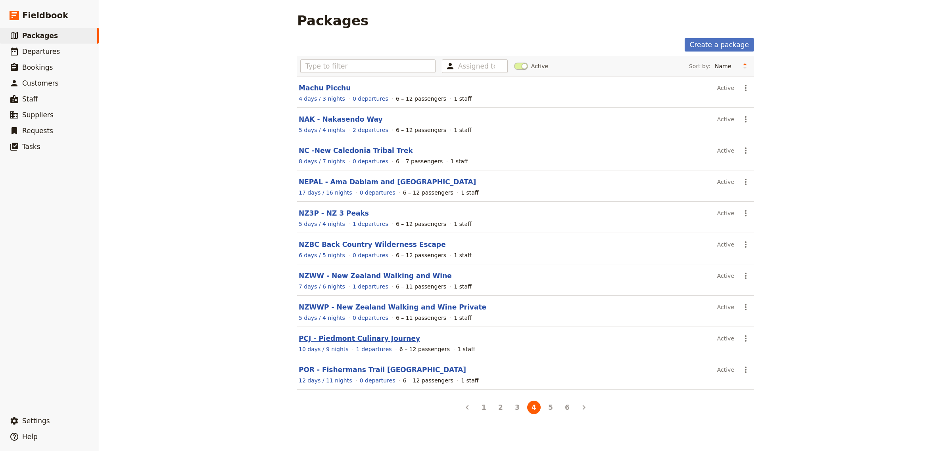
click at [386, 343] on link "PCJ - Piedmont Culinary Journey" at bounding box center [359, 339] width 121 height 8
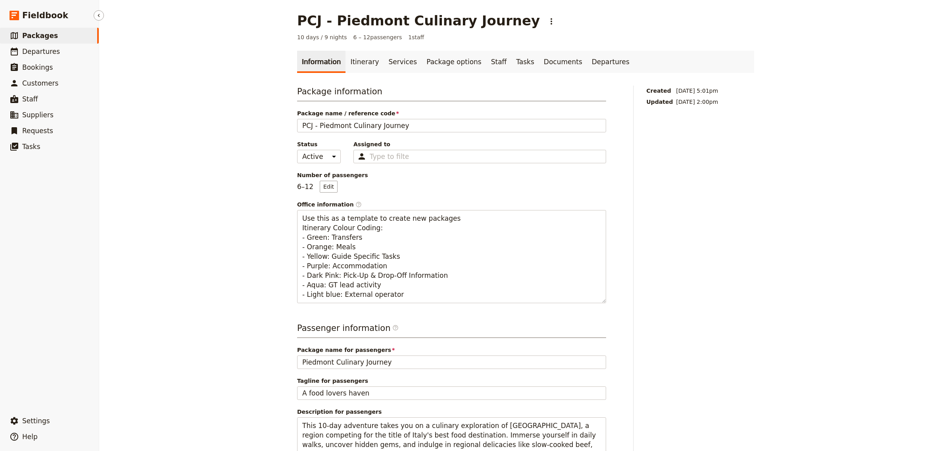
click at [41, 32] on span "Packages" at bounding box center [40, 36] width 36 height 8
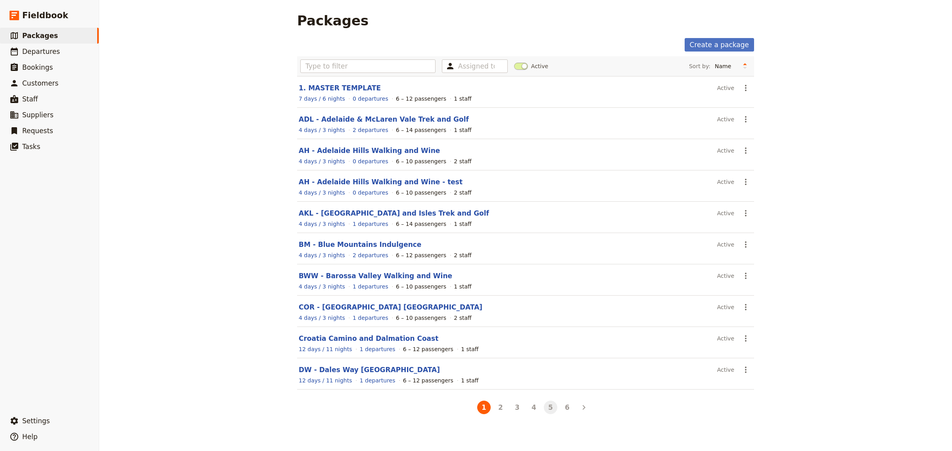
click at [544, 413] on button "5" at bounding box center [550, 407] width 13 height 13
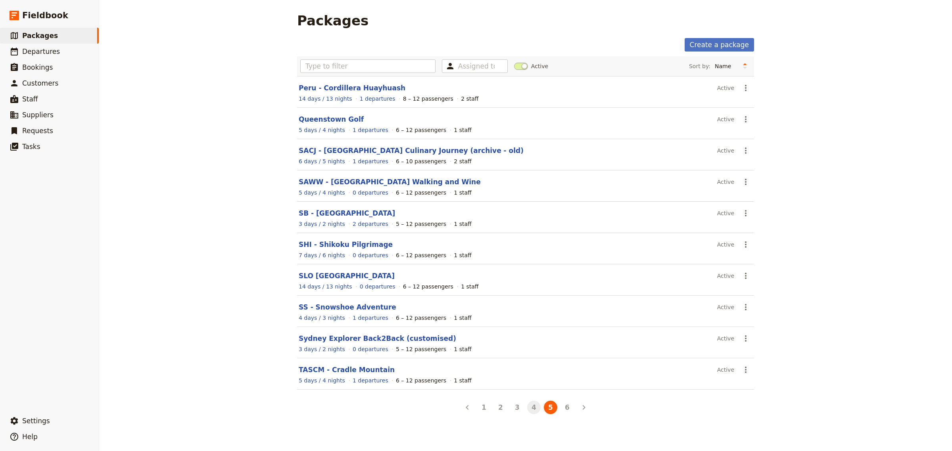
click at [528, 414] on button "4" at bounding box center [533, 407] width 13 height 13
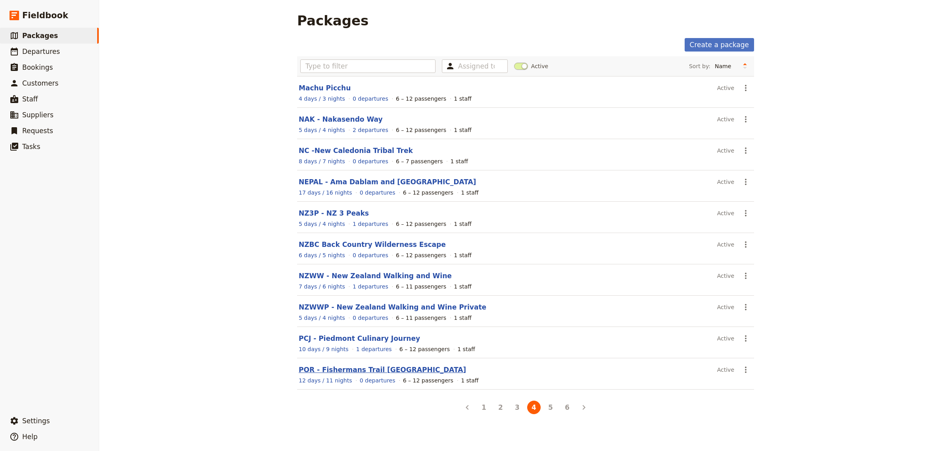
click at [373, 374] on link "POR - Fishermans Trail [GEOGRAPHIC_DATA]" at bounding box center [382, 370] width 167 height 8
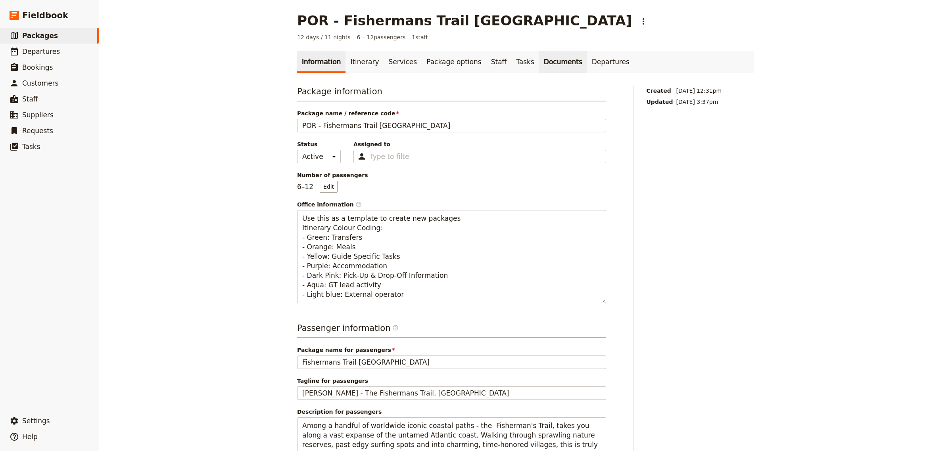
click at [539, 59] on link "Documents" at bounding box center [563, 62] width 48 height 22
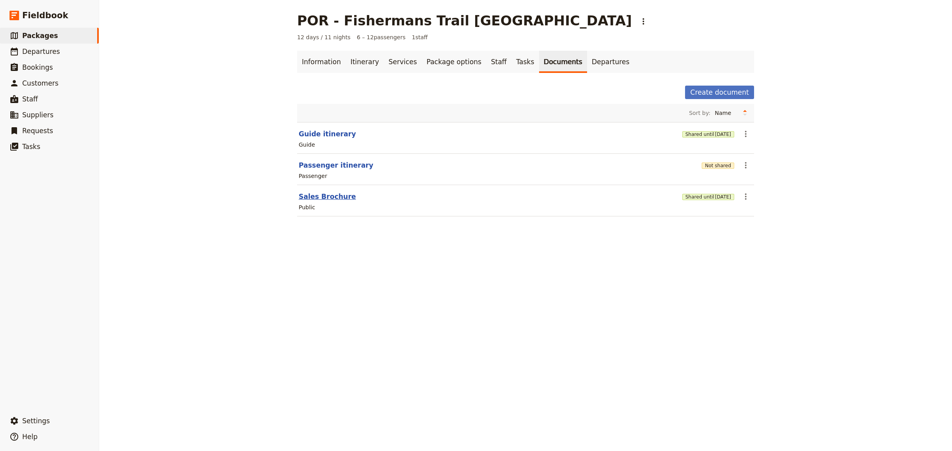
click at [328, 197] on button "Sales Brochure" at bounding box center [327, 197] width 57 height 10
select select "DEFAULT"
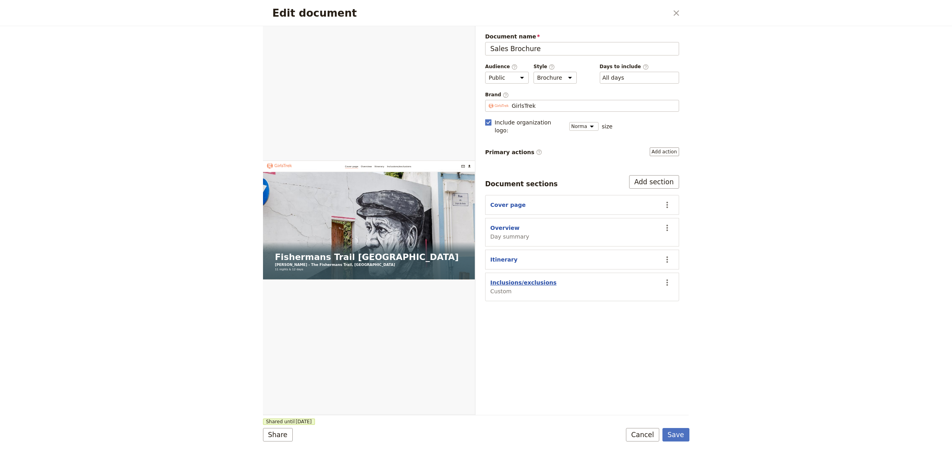
click at [526, 279] on button "Inclusions/exclusions" at bounding box center [523, 283] width 66 height 8
select select "CUSTOM"
select select "default"
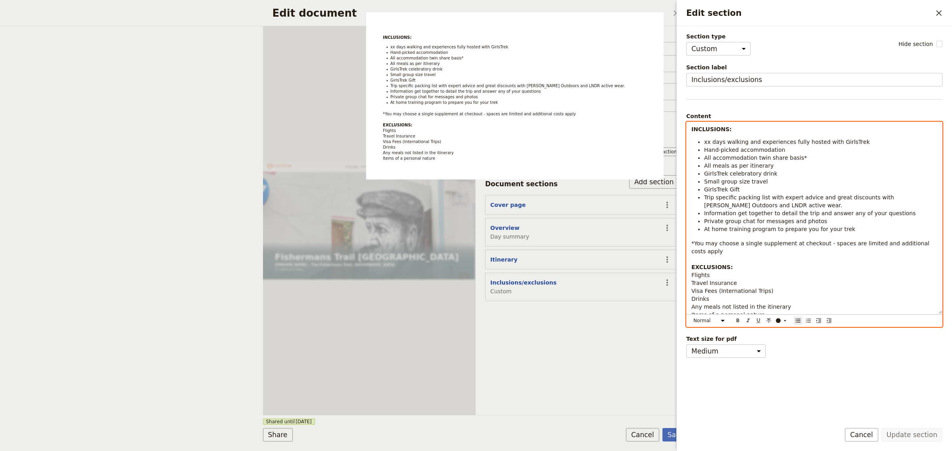
click at [801, 177] on li "GirlsTrek celebratory drink" at bounding box center [820, 174] width 233 height 8
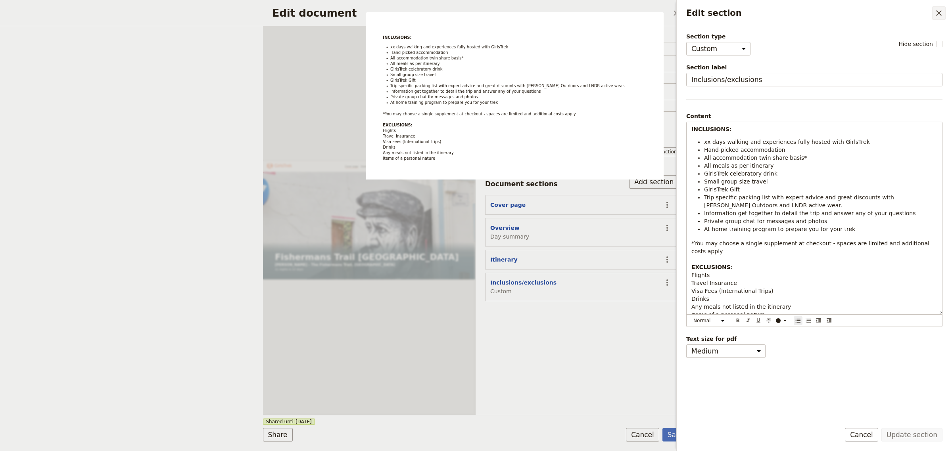
click at [941, 10] on icon "Close drawer" at bounding box center [939, 13] width 10 height 10
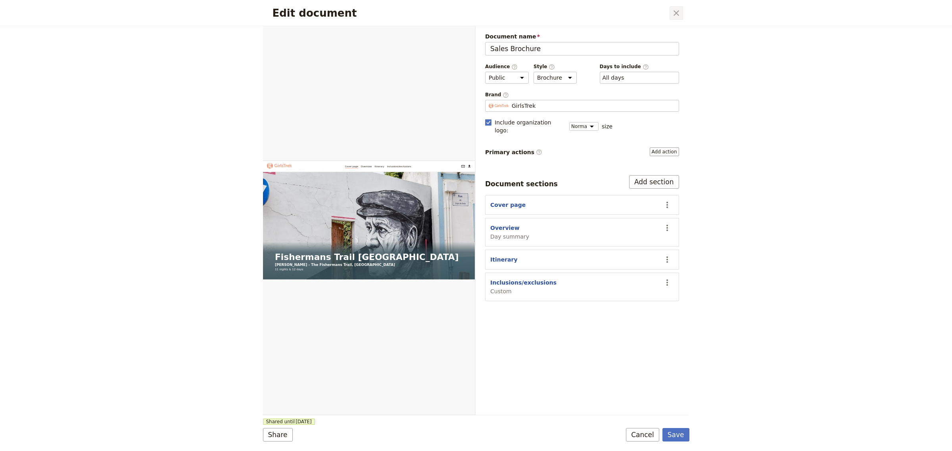
click at [680, 13] on icon "Close dialog" at bounding box center [677, 13] width 10 height 10
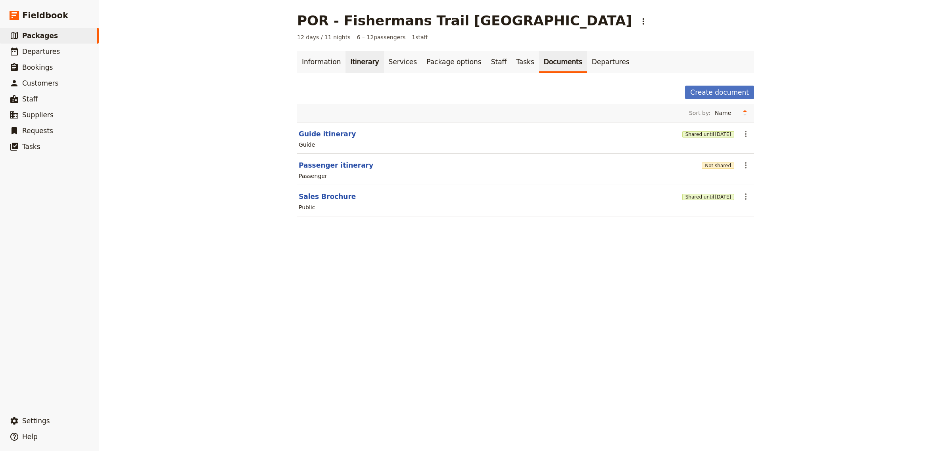
click at [349, 61] on link "Itinerary" at bounding box center [364, 62] width 38 height 22
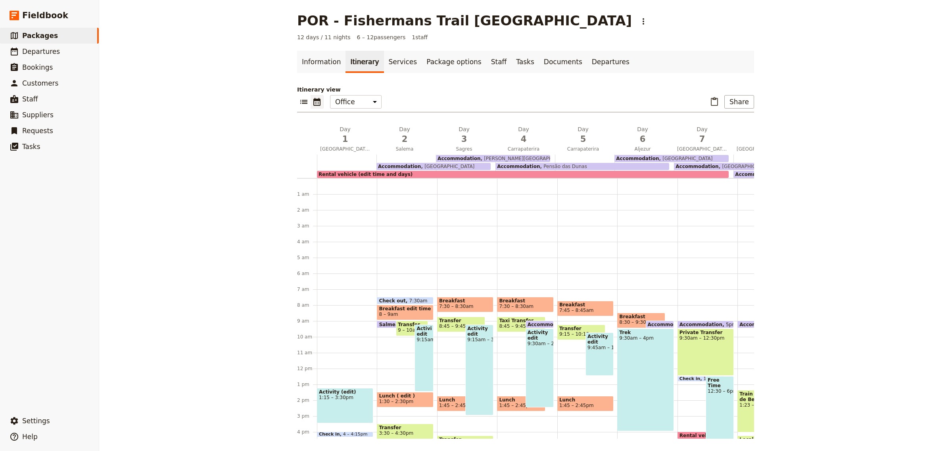
scroll to position [103, 0]
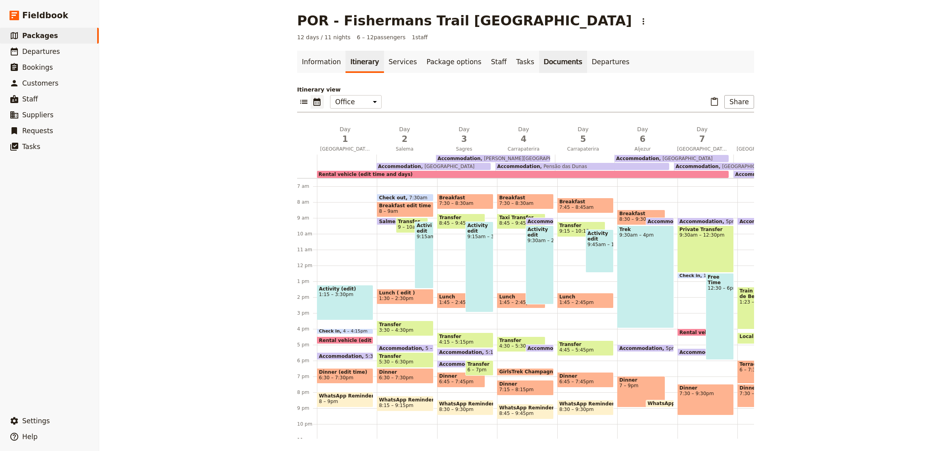
click at [539, 60] on link "Documents" at bounding box center [563, 62] width 48 height 22
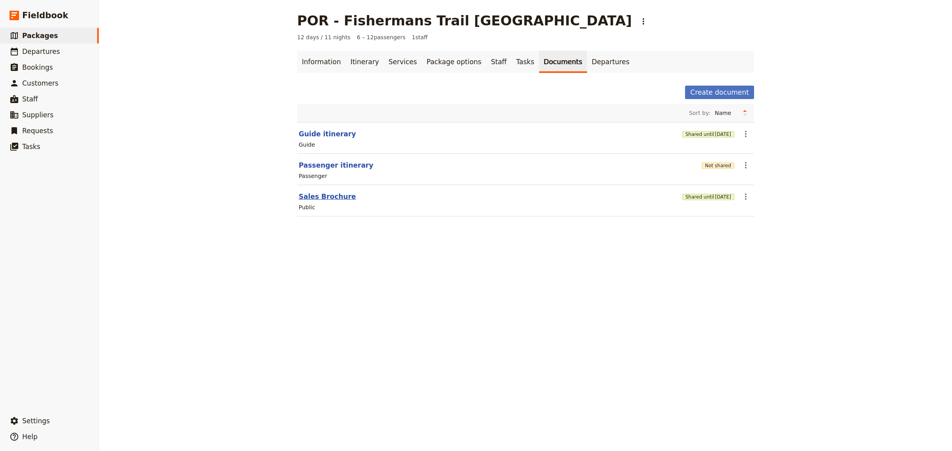
click at [335, 198] on button "Sales Brochure" at bounding box center [327, 197] width 57 height 10
select select "DEFAULT"
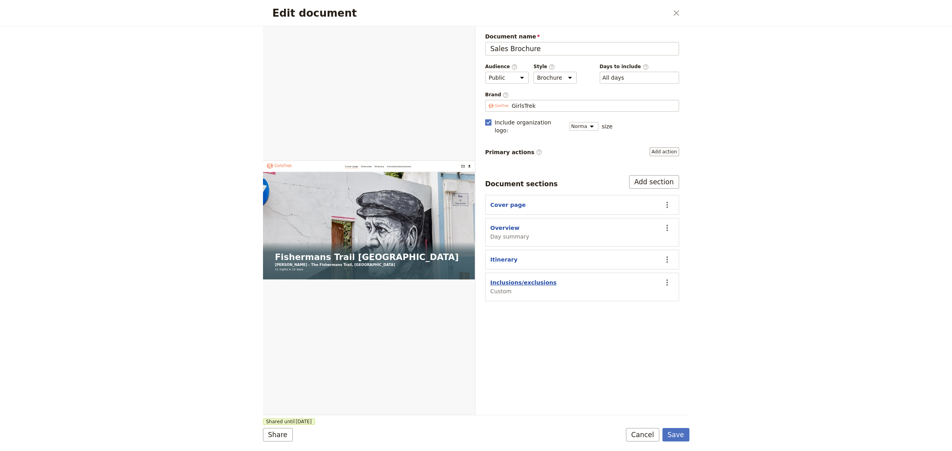
click at [525, 279] on button "Inclusions/exclusions" at bounding box center [523, 283] width 66 height 8
select select "CUSTOM"
select select "default"
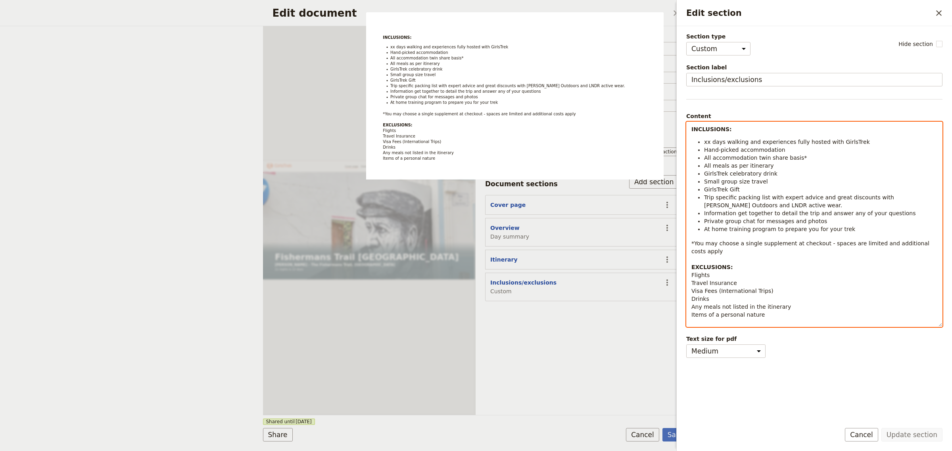
click at [710, 144] on span "xx days walking and experiences fully hosted with GirlsTrek" at bounding box center [787, 142] width 166 height 6
drag, startPoint x: 710, startPoint y: 143, endPoint x: 698, endPoint y: 143, distance: 12.3
click at [704, 143] on li "xx days walking and experiences fully hosted with GirlsTrek" at bounding box center [820, 142] width 233 height 8
click at [819, 163] on li "All meals as per itinerary" at bounding box center [820, 166] width 233 height 8
click at [782, 147] on li "Hand-picked accommodation" at bounding box center [820, 150] width 233 height 8
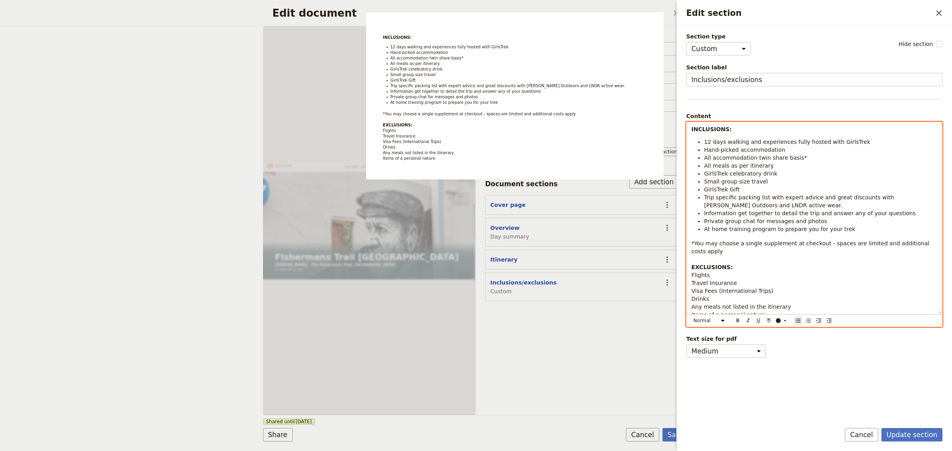
click at [734, 150] on span "Hand-picked accommodation" at bounding box center [744, 150] width 81 height 6
click at [789, 149] on li "Hand-picked accommodation" at bounding box center [820, 150] width 233 height 8
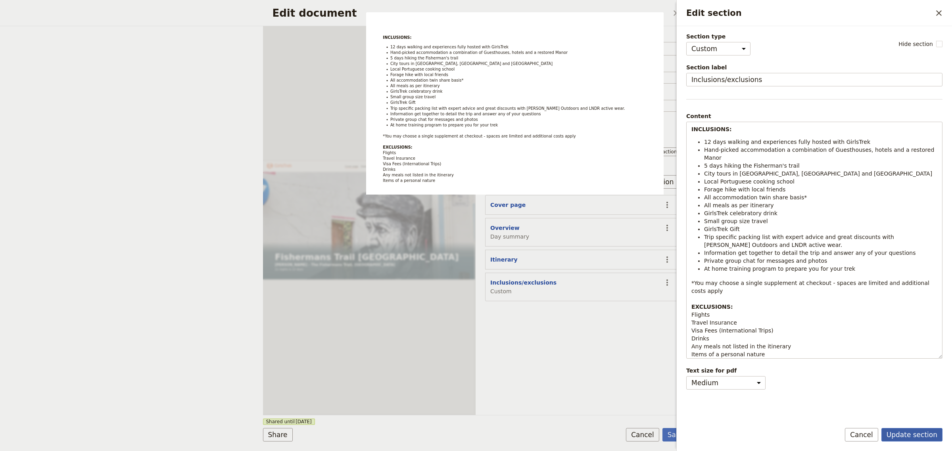
click at [923, 434] on button "Update section" at bounding box center [911, 434] width 61 height 13
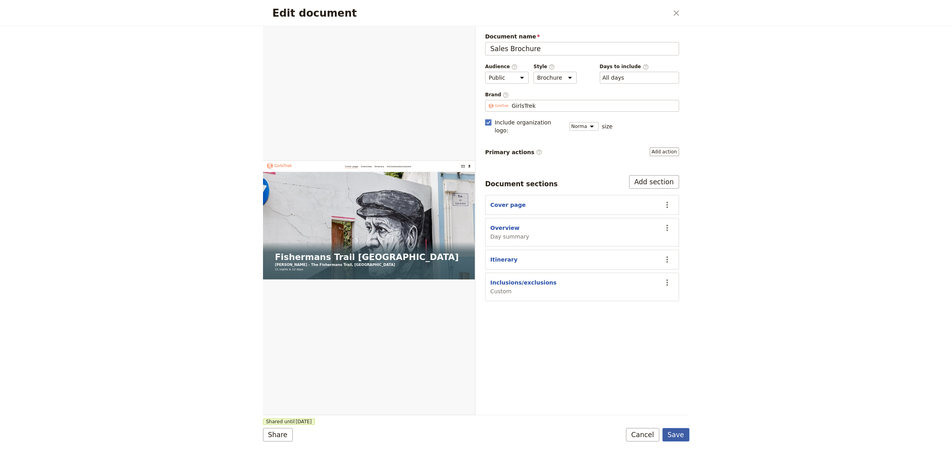
click at [670, 433] on button "Save" at bounding box center [675, 434] width 27 height 13
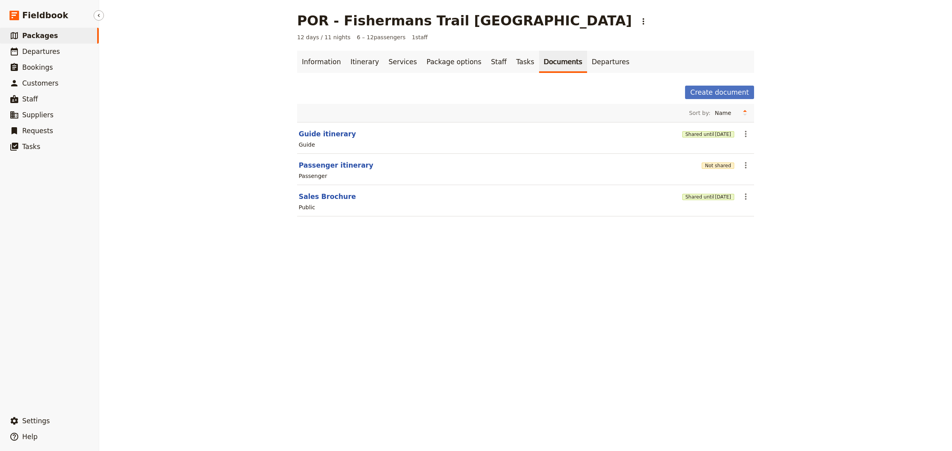
click at [46, 33] on span "Packages" at bounding box center [40, 36] width 36 height 8
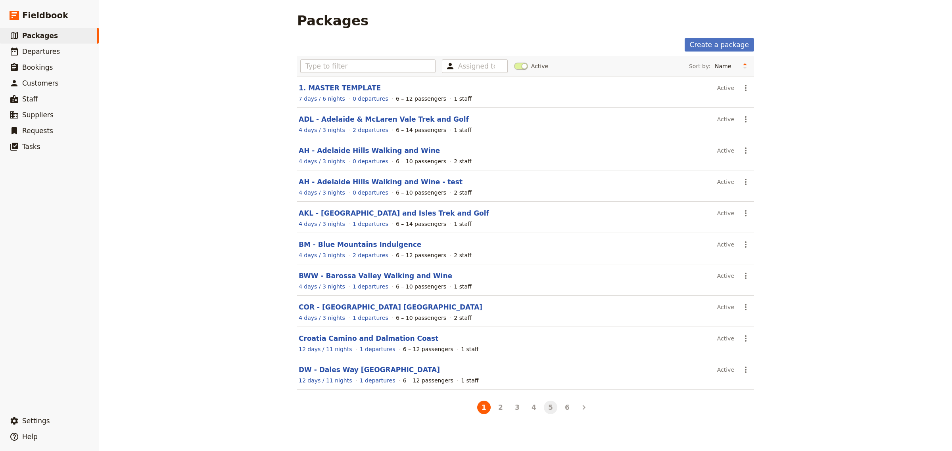
click at [549, 411] on button "5" at bounding box center [550, 407] width 13 height 13
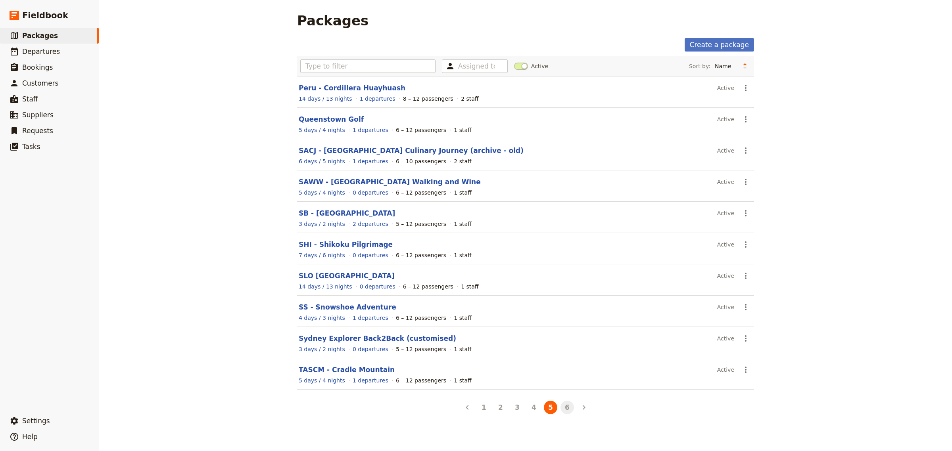
click at [560, 411] on button "6" at bounding box center [566, 407] width 13 height 13
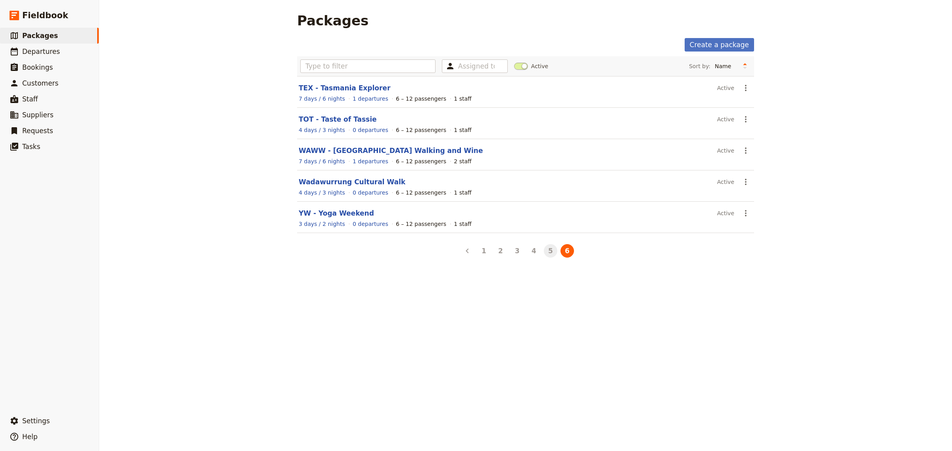
click at [549, 253] on button "5" at bounding box center [550, 250] width 13 height 13
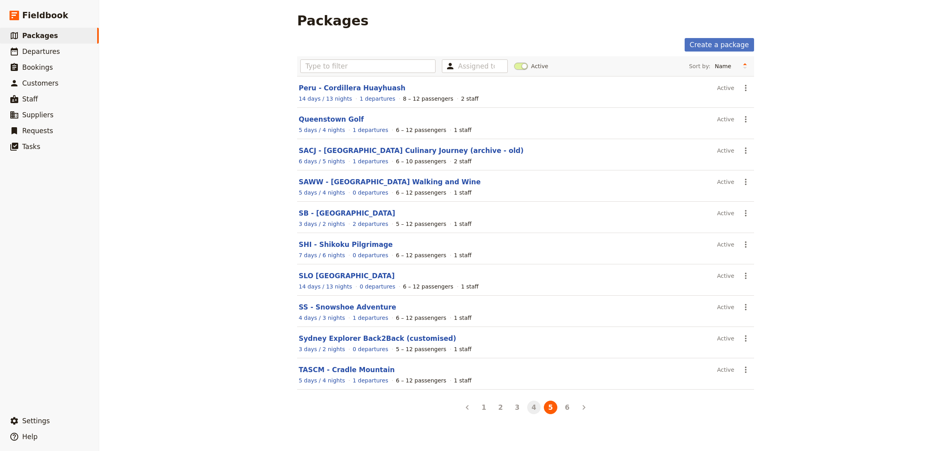
click at [531, 410] on button "4" at bounding box center [533, 407] width 13 height 13
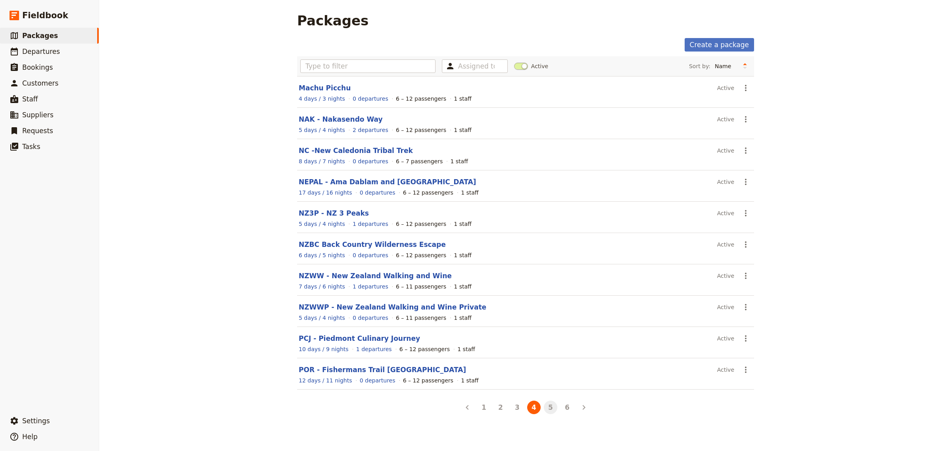
click at [548, 413] on button "5" at bounding box center [550, 407] width 13 height 13
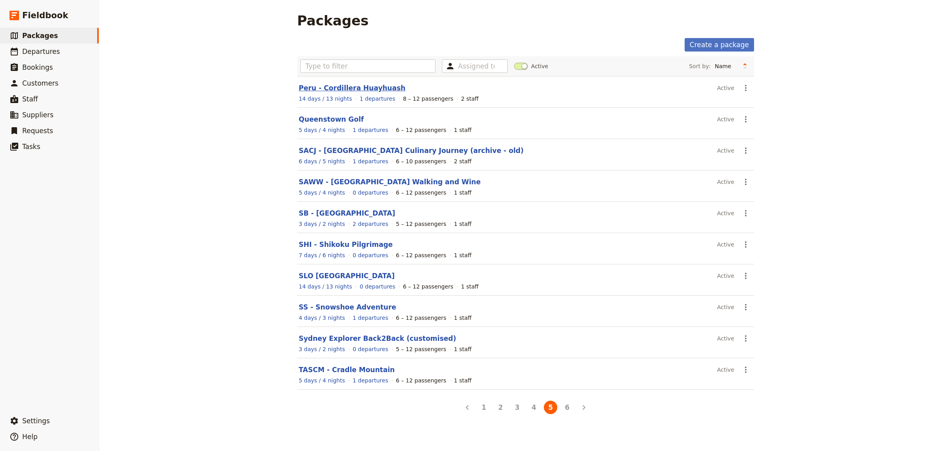
click at [351, 86] on link "Peru - Cordillera Huayhuash" at bounding box center [352, 88] width 107 height 8
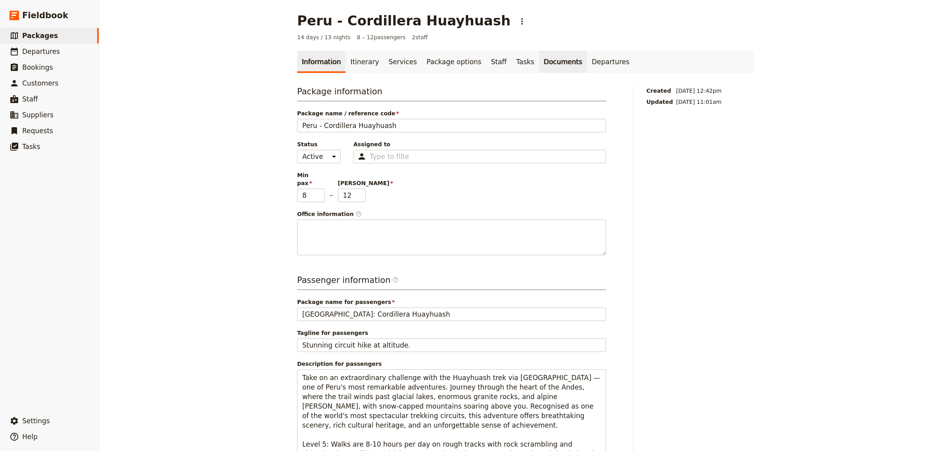
click at [539, 60] on link "Documents" at bounding box center [563, 62] width 48 height 22
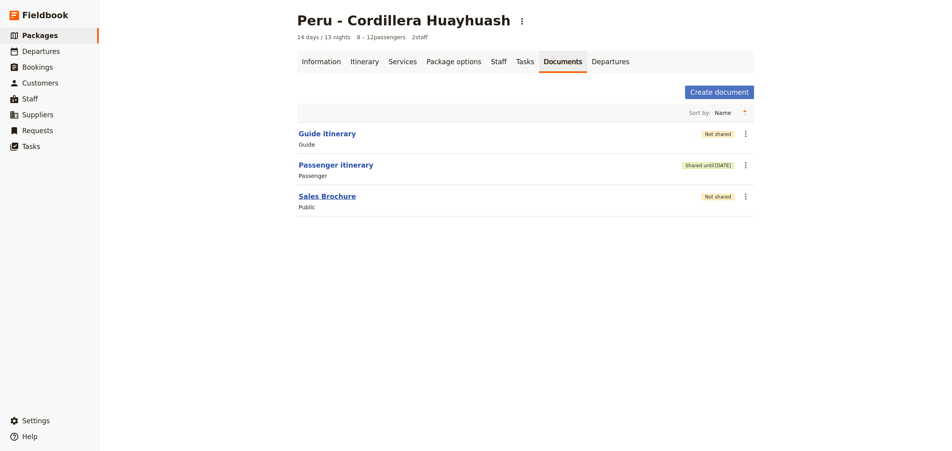
click at [322, 200] on button "Sales Brochure" at bounding box center [327, 197] width 57 height 10
select select "DEFAULT"
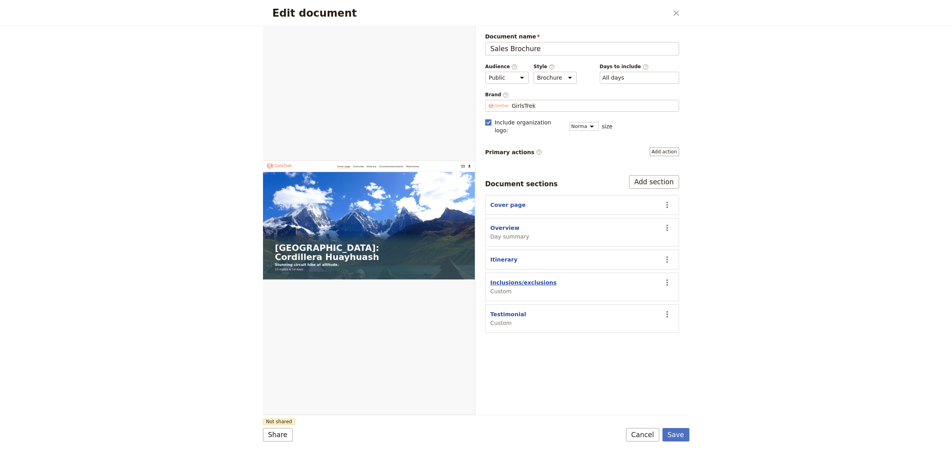
click at [521, 279] on button "Inclusions/exclusions" at bounding box center [523, 283] width 66 height 8
select select "CUSTOM"
select select "default"
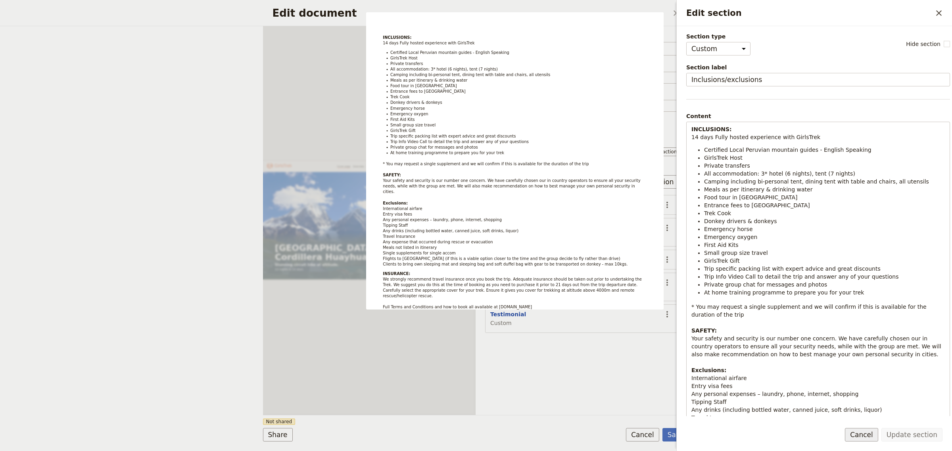
click at [873, 437] on button "Cancel" at bounding box center [861, 434] width 33 height 13
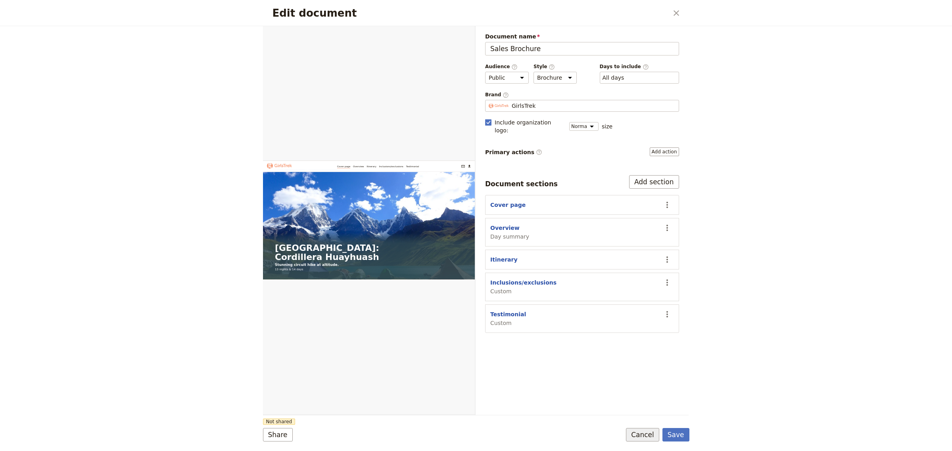
click at [645, 435] on button "Cancel" at bounding box center [642, 434] width 33 height 13
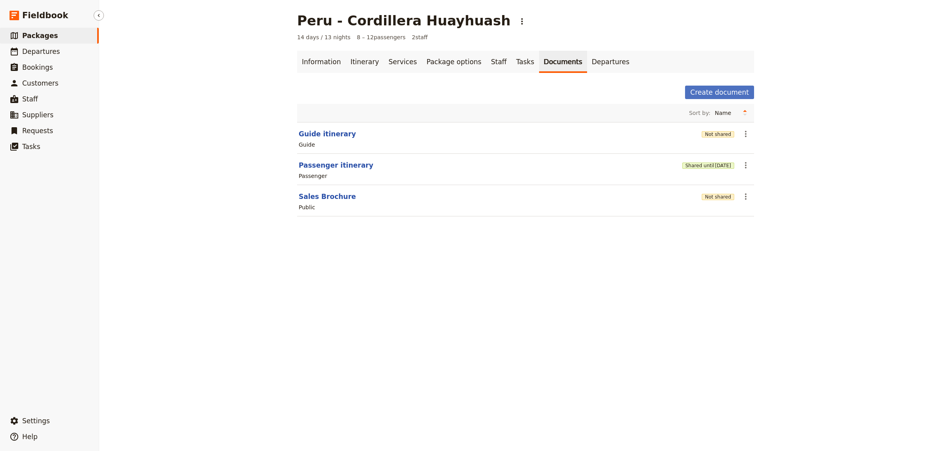
click at [28, 36] on span "Packages" at bounding box center [40, 36] width 36 height 8
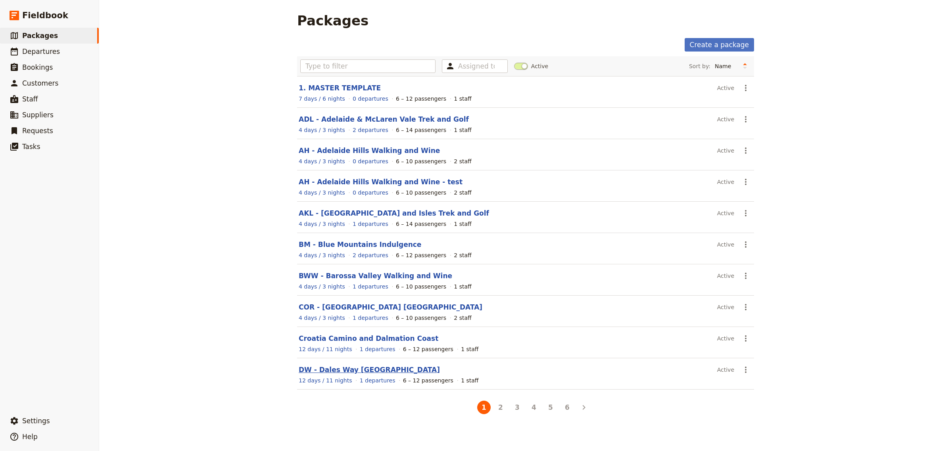
click at [326, 372] on link "DW - Dales Way [GEOGRAPHIC_DATA]" at bounding box center [369, 370] width 141 height 8
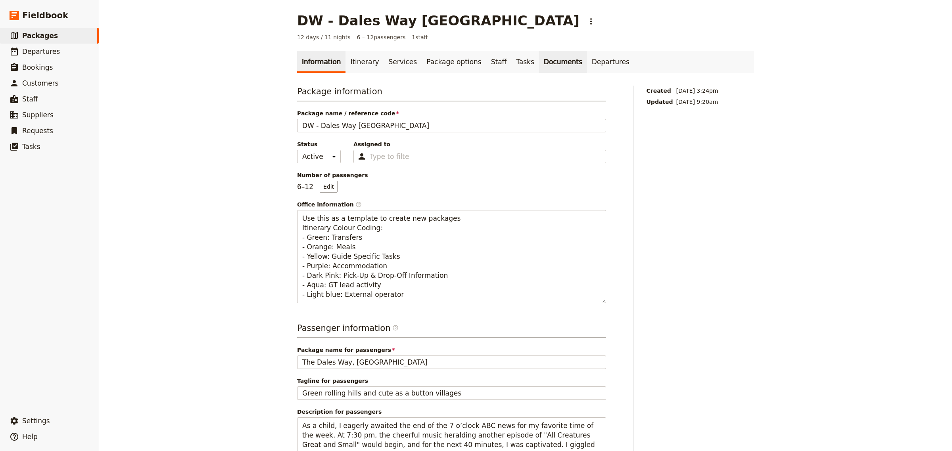
click at [539, 64] on link "Documents" at bounding box center [563, 62] width 48 height 22
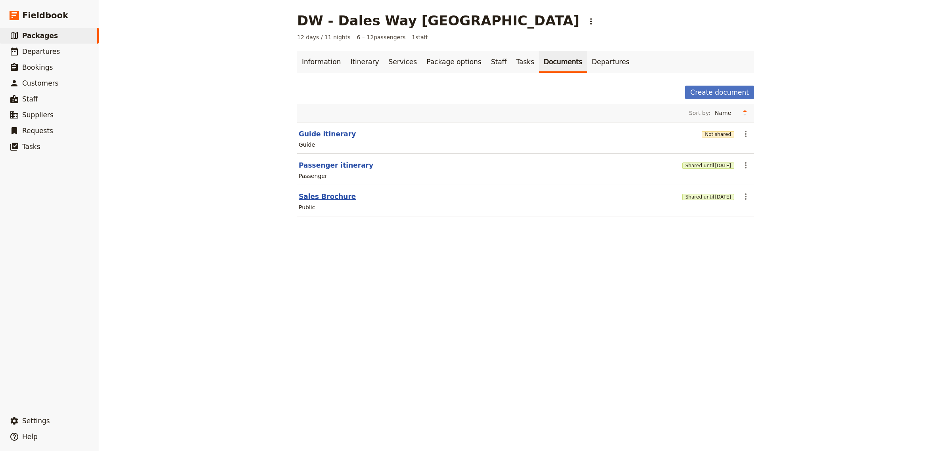
click at [322, 199] on button "Sales Brochure" at bounding box center [327, 197] width 57 height 10
select select "DEFAULT"
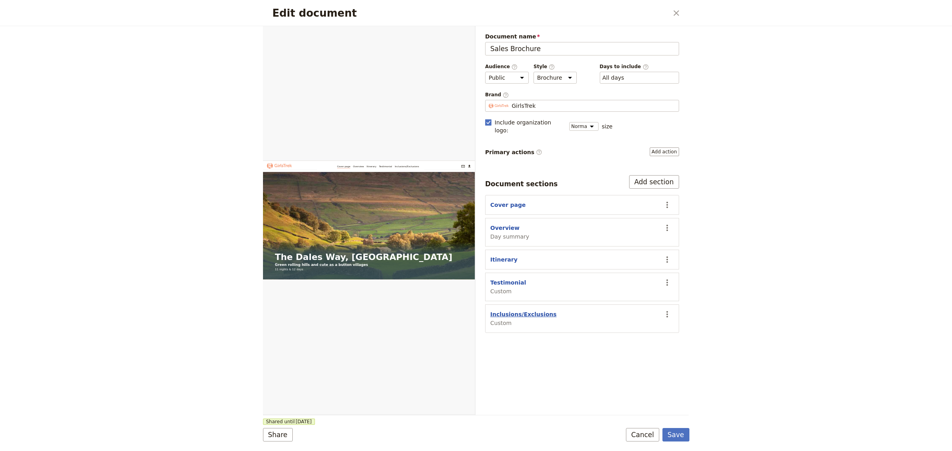
click at [514, 311] on button "Inclusions/Exclusions" at bounding box center [523, 315] width 66 height 8
select select "CUSTOM"
select select "default"
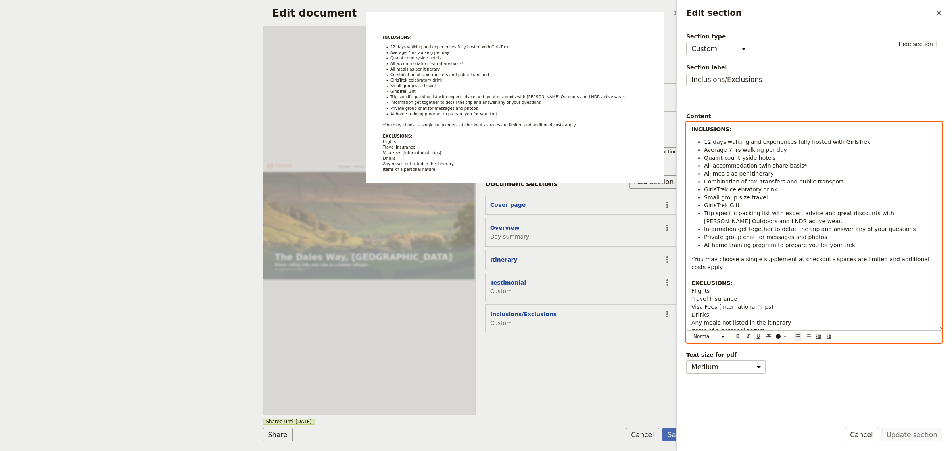
drag, startPoint x: 844, startPoint y: 245, endPoint x: 694, endPoint y: 190, distance: 159.2
click at [694, 190] on ul "12 days walking and experiences fully hosted with GirlsTrek Average 7hrs walkin…" at bounding box center [814, 193] width 246 height 111
copy ul "GirlsTrek celebratory drink Small group size travel  GirlsTrek Gift Trip specif…"
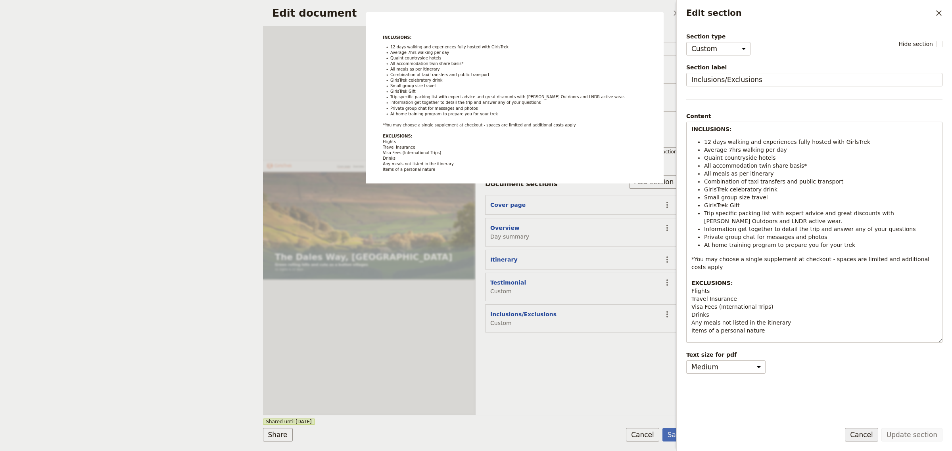
click at [869, 438] on button "Cancel" at bounding box center [861, 434] width 33 height 13
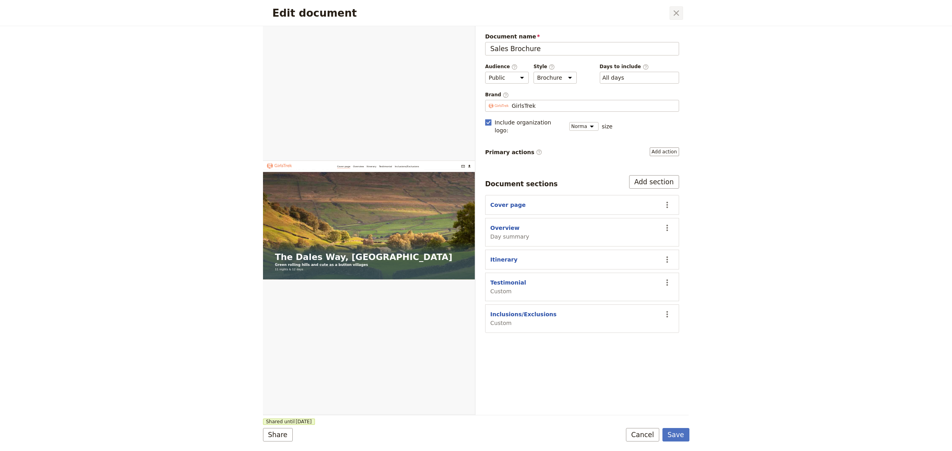
click at [675, 13] on icon "Close dialog" at bounding box center [677, 13] width 10 height 10
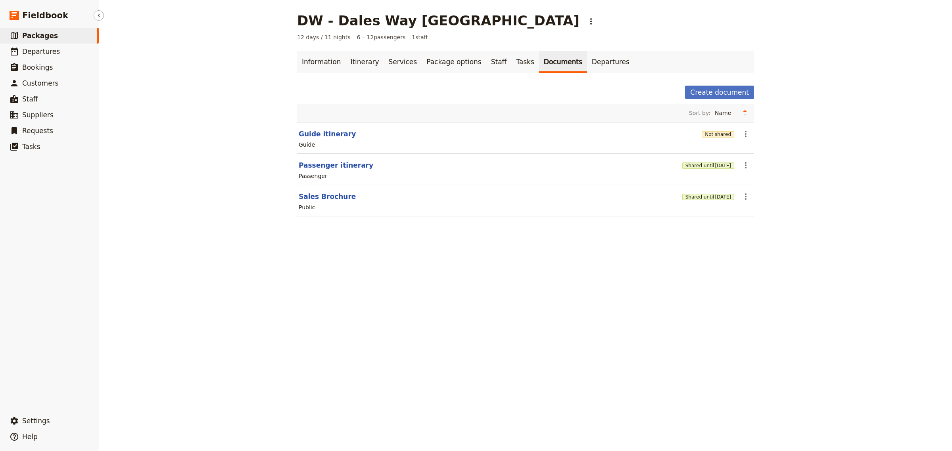
click at [40, 34] on span "Packages" at bounding box center [40, 36] width 36 height 8
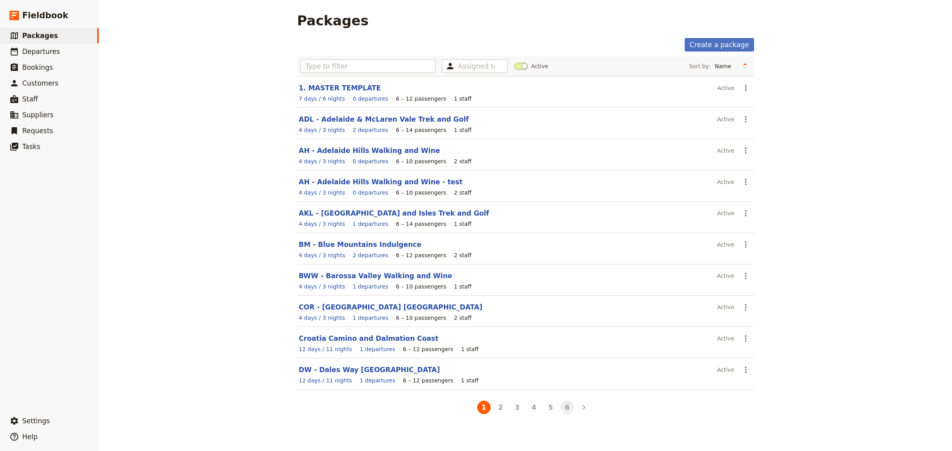
click at [566, 410] on button "6" at bounding box center [566, 407] width 13 height 13
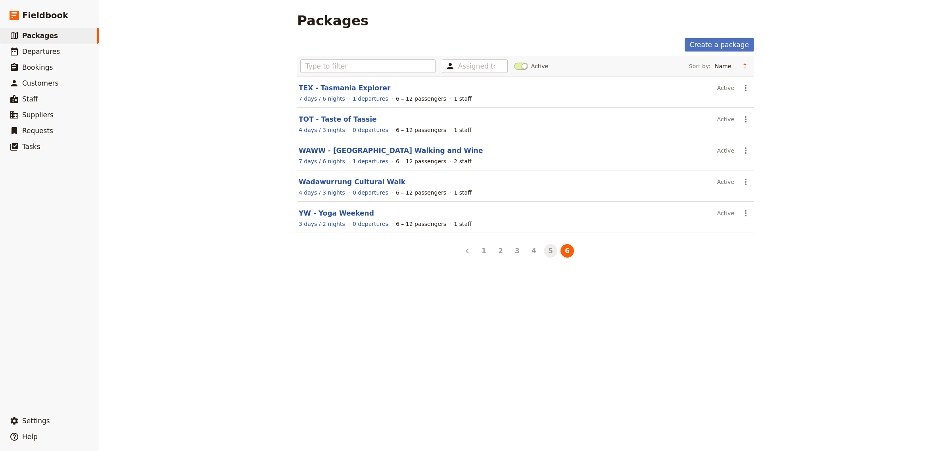
click at [546, 252] on button "5" at bounding box center [550, 250] width 13 height 13
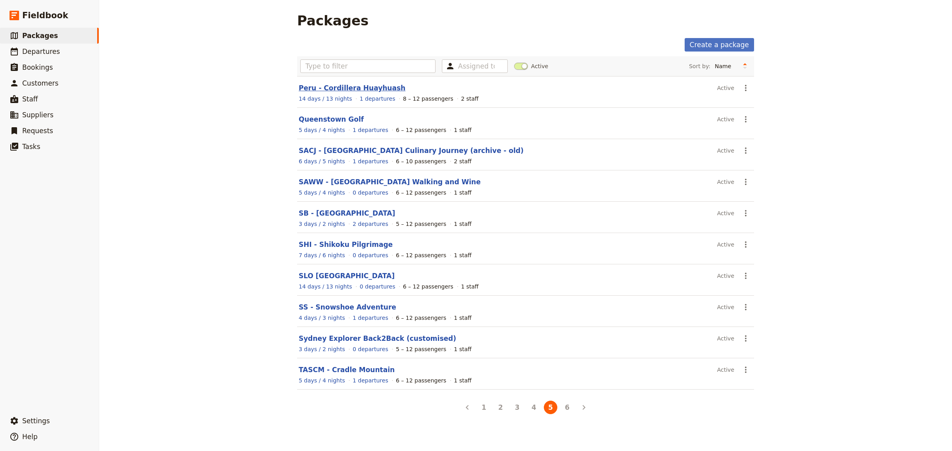
click at [318, 84] on link "Peru - Cordillera Huayhuash" at bounding box center [352, 88] width 107 height 8
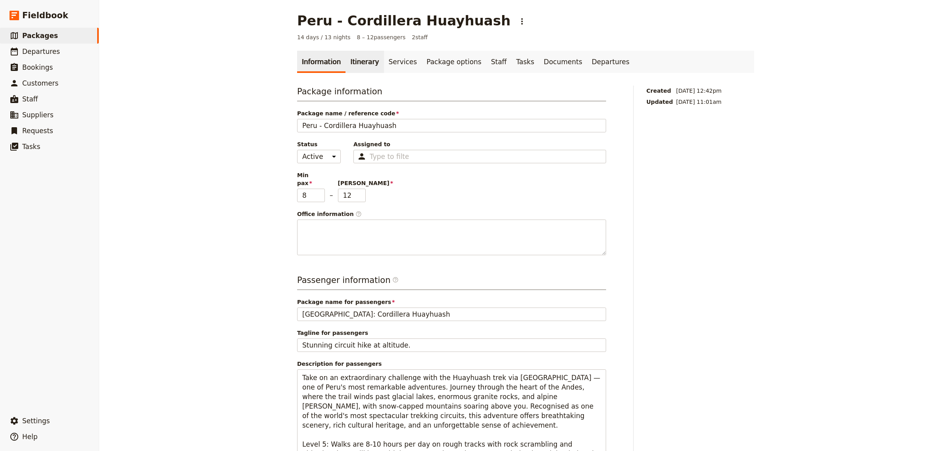
click at [365, 64] on link "Itinerary" at bounding box center [364, 62] width 38 height 22
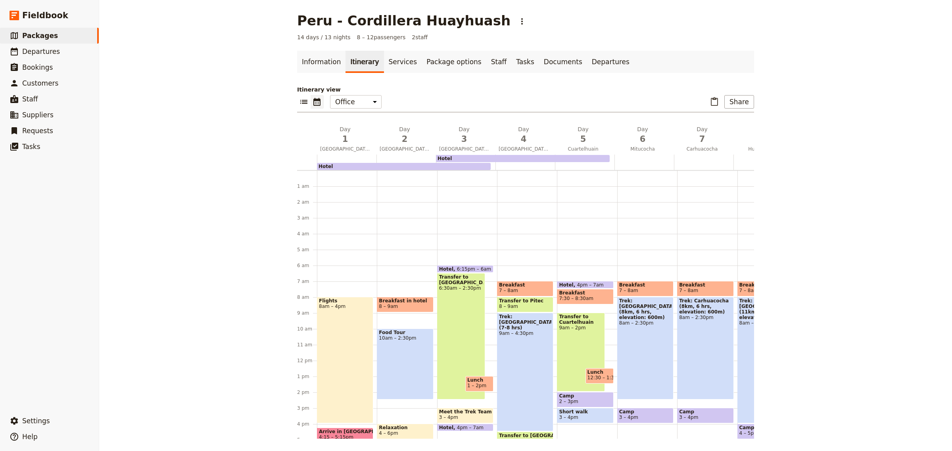
scroll to position [95, 0]
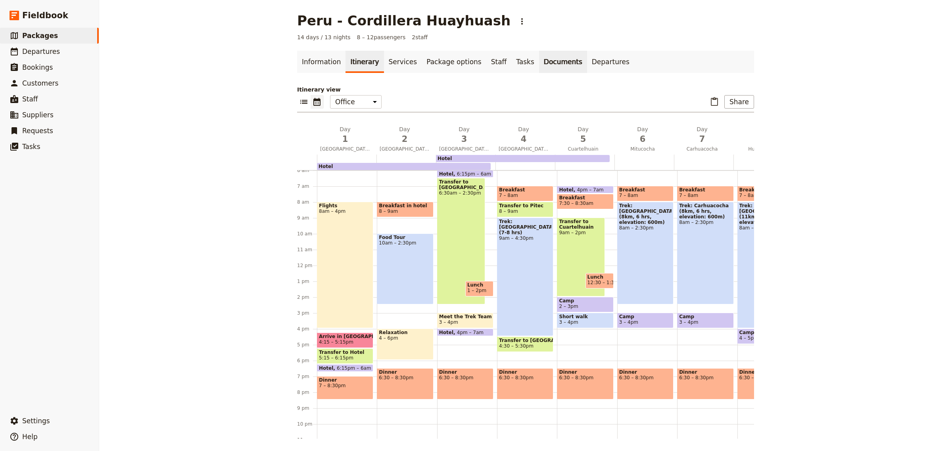
click at [539, 64] on link "Documents" at bounding box center [563, 62] width 48 height 22
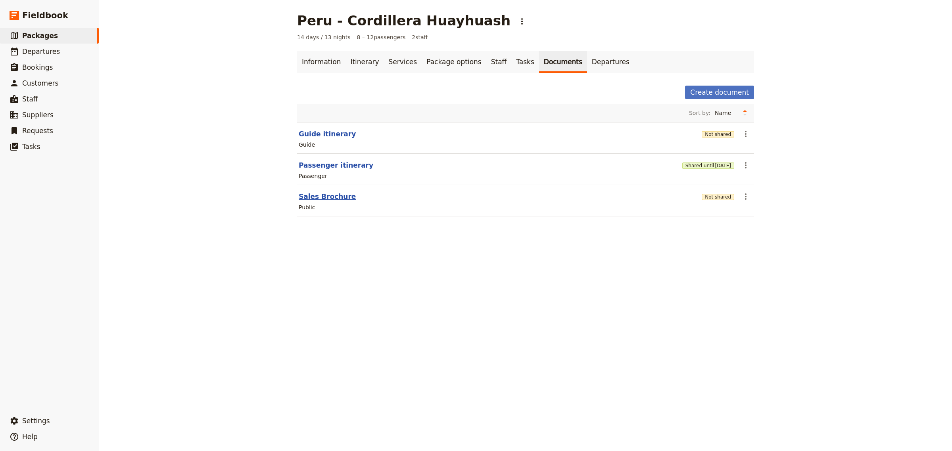
click at [309, 196] on button "Sales Brochure" at bounding box center [327, 197] width 57 height 10
select select "DEFAULT"
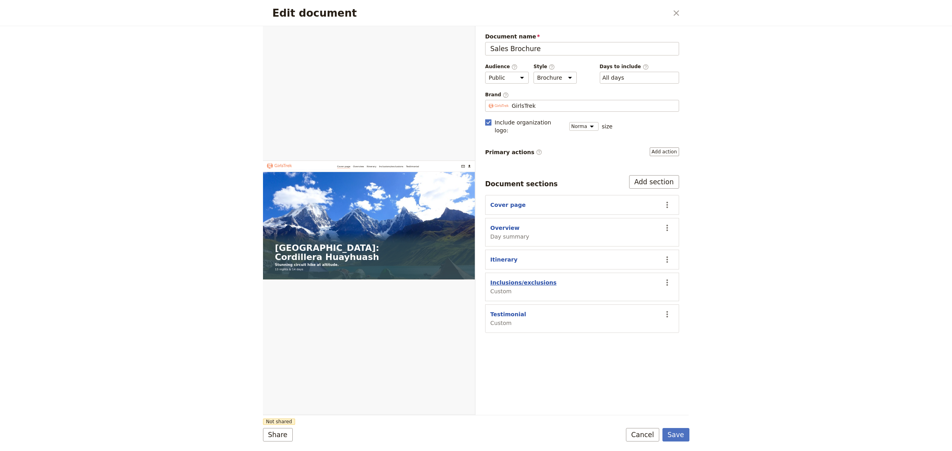
click at [519, 279] on button "Inclusions/exclusions" at bounding box center [523, 283] width 66 height 8
select select "CUSTOM"
select select "default"
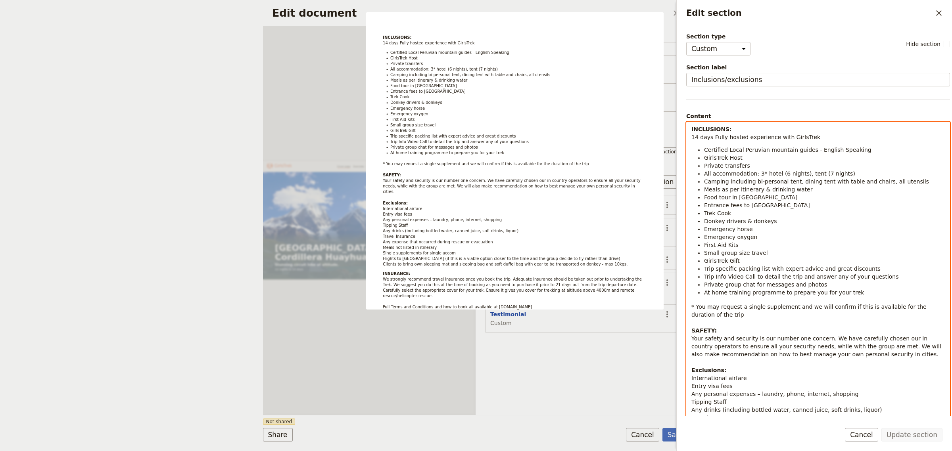
click at [801, 284] on span "Private group chat for messages and photos" at bounding box center [765, 285] width 123 height 6
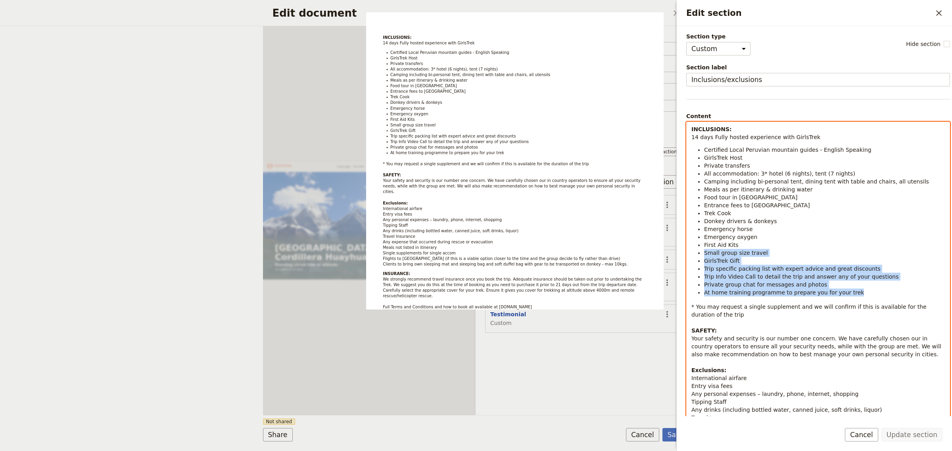
drag, startPoint x: 871, startPoint y: 295, endPoint x: 693, endPoint y: 255, distance: 182.1
click at [693, 255] on ul "Certified Local Peruvian mountain guides - English Speaking GirlsTrek Host Priv…" at bounding box center [817, 221] width 253 height 151
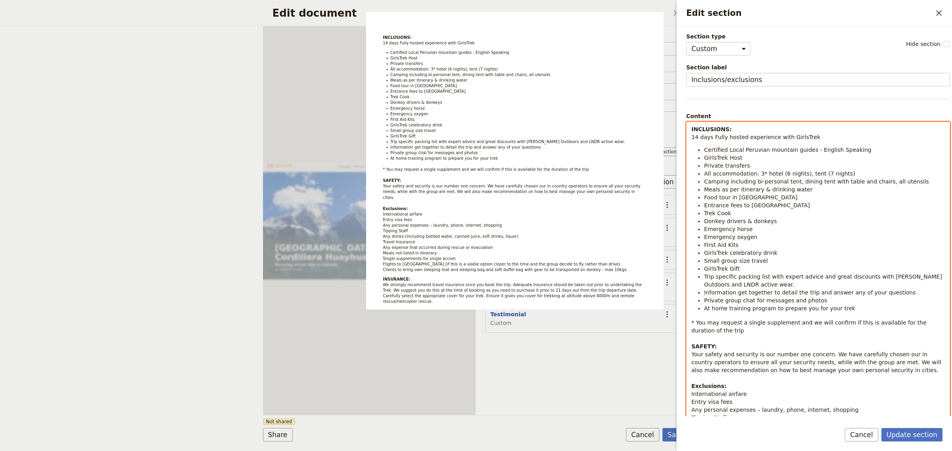
click at [888, 315] on div "INCLUSIONS: 14 days Fully hosted experience with GirlsTrek Certified Local Peru…" at bounding box center [818, 343] width 263 height 443
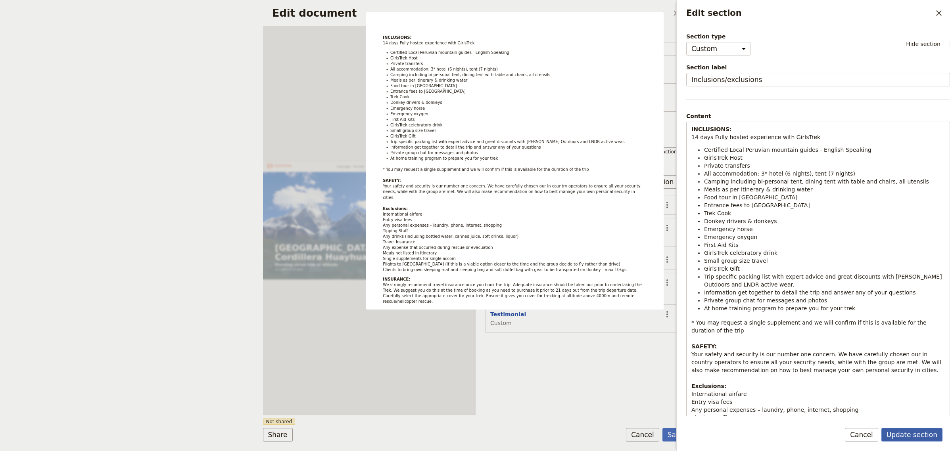
click at [904, 437] on button "Update section" at bounding box center [911, 434] width 61 height 13
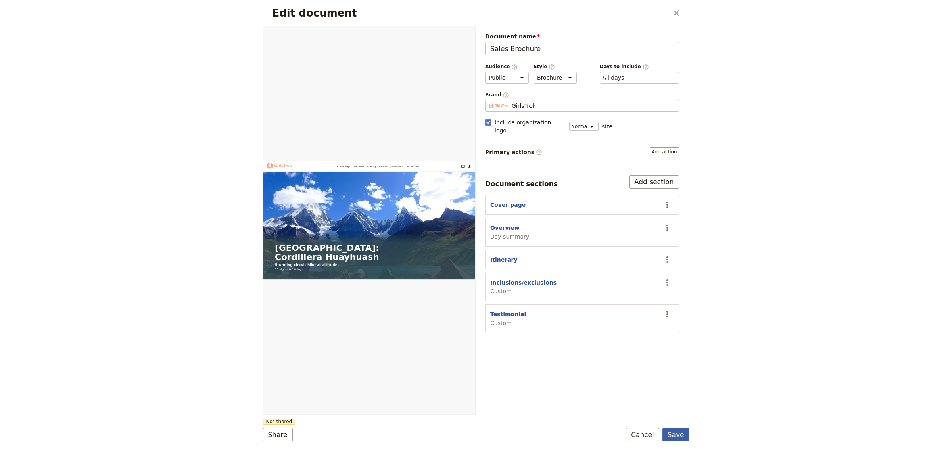
click at [677, 437] on button "Save" at bounding box center [675, 434] width 27 height 13
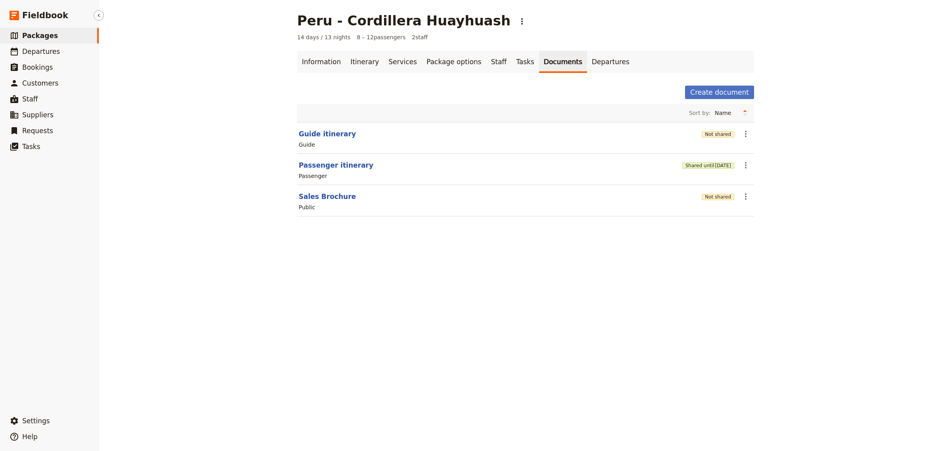
click at [51, 34] on link "​ Packages" at bounding box center [49, 36] width 99 height 16
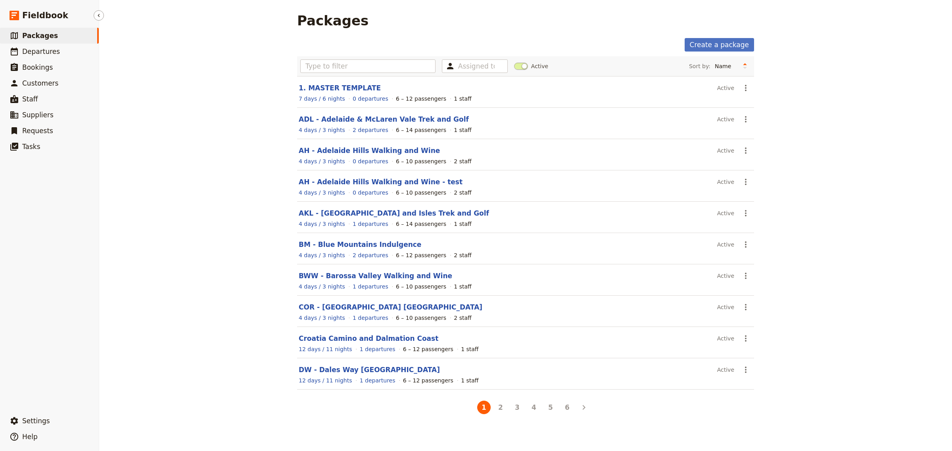
click at [34, 35] on span "Packages" at bounding box center [40, 36] width 36 height 8
click at [305, 66] on input "text" at bounding box center [367, 65] width 135 height 13
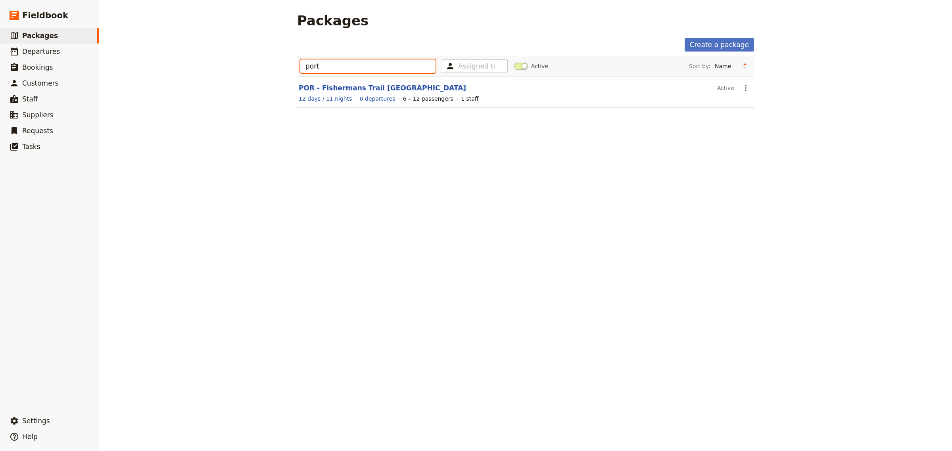
type input "port"
click at [340, 82] on section "POR - Fishermans Trail Portugal Active ​ 12 days / 11 nights 0 departures 6 – 1…" at bounding box center [525, 92] width 457 height 32
click at [340, 85] on link "POR - Fishermans Trail [GEOGRAPHIC_DATA]" at bounding box center [382, 88] width 167 height 8
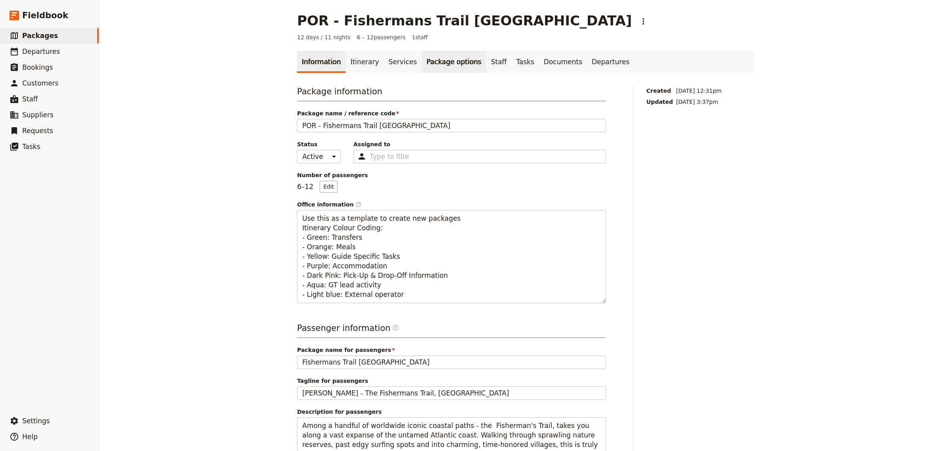
click at [434, 62] on link "Package options" at bounding box center [454, 62] width 64 height 22
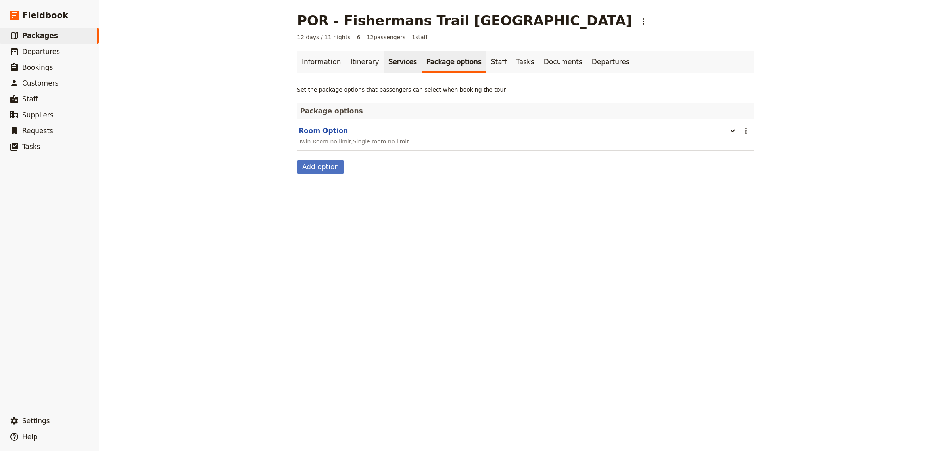
click at [389, 64] on link "Services" at bounding box center [403, 62] width 38 height 22
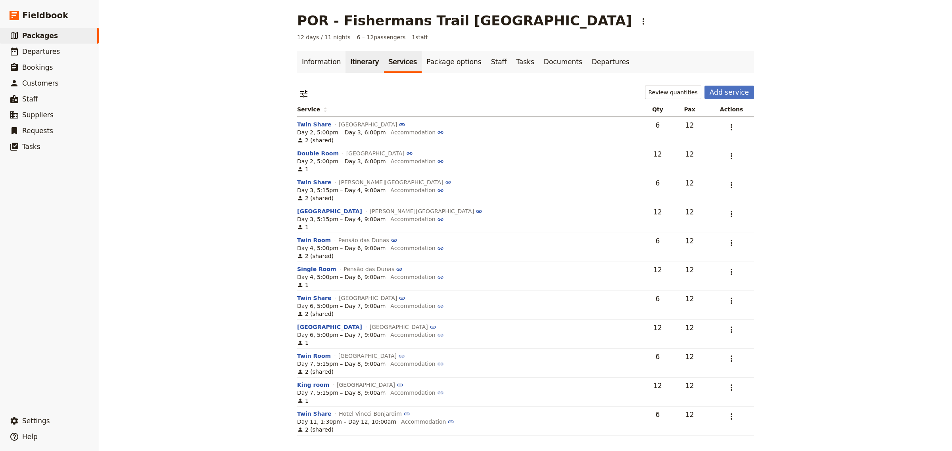
click at [351, 63] on link "Itinerary" at bounding box center [364, 62] width 38 height 22
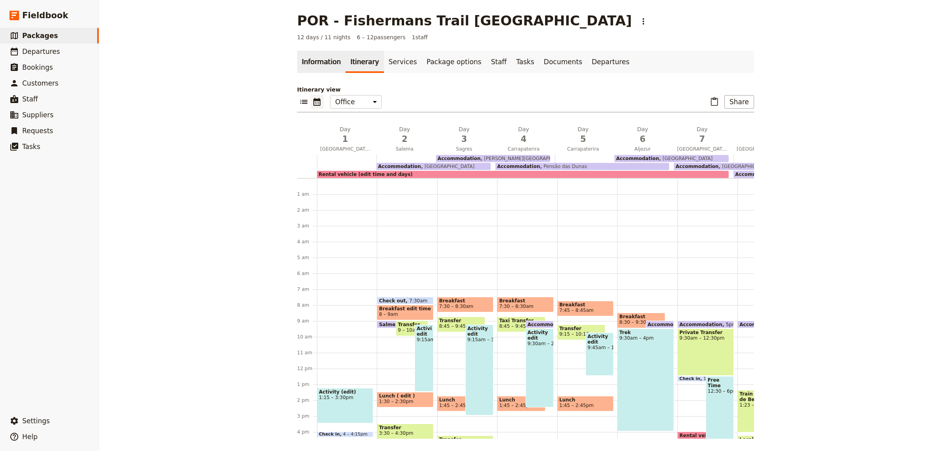
scroll to position [103, 0]
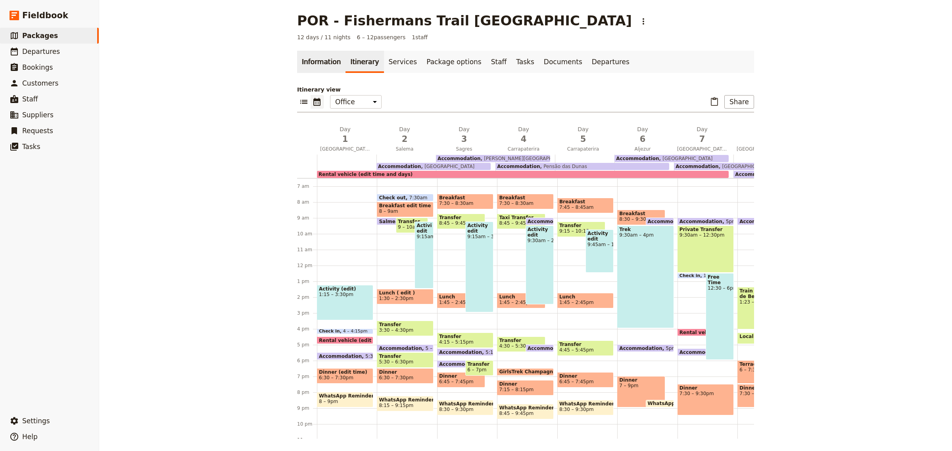
click at [322, 61] on link "Information" at bounding box center [321, 62] width 48 height 22
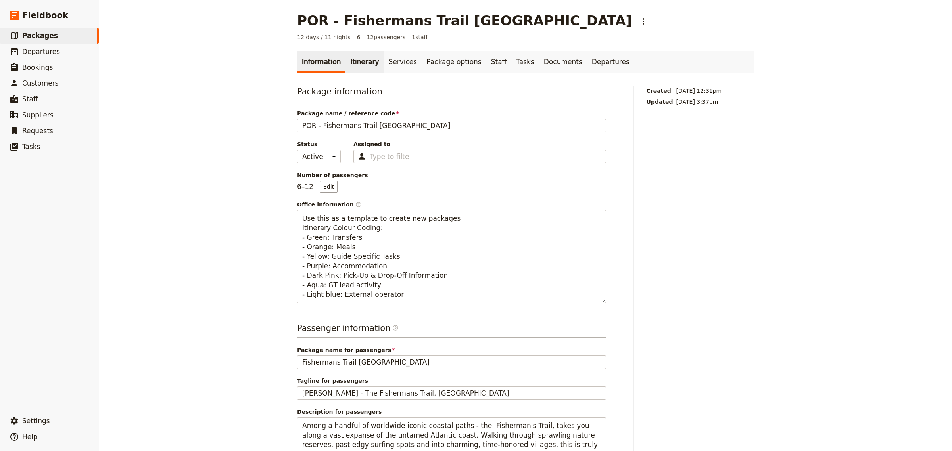
click at [366, 63] on link "Itinerary" at bounding box center [364, 62] width 38 height 22
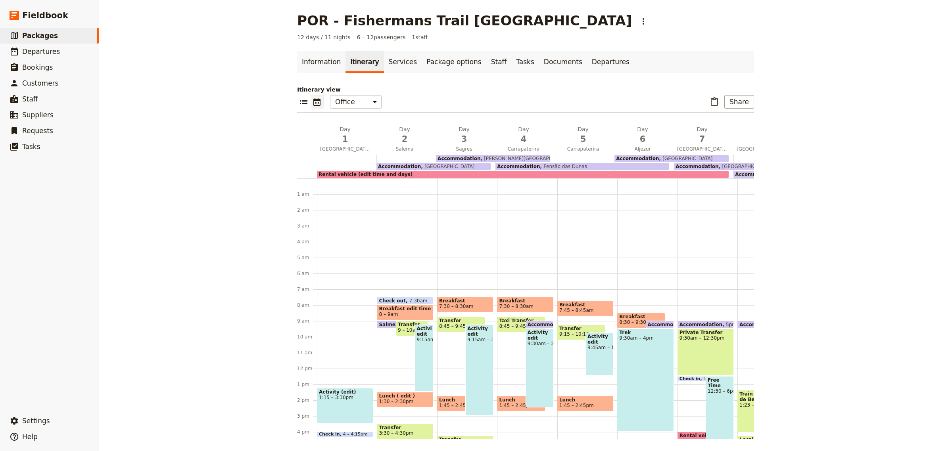
scroll to position [103, 0]
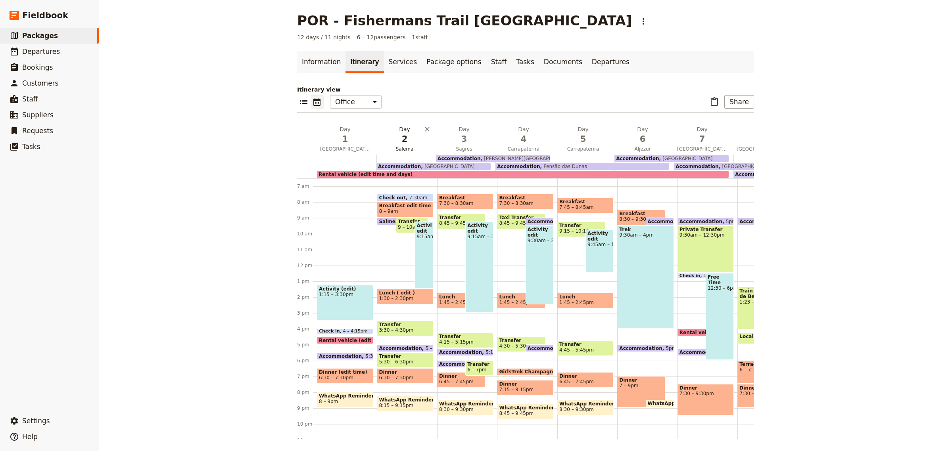
click at [389, 141] on span "2" at bounding box center [405, 139] width 50 height 12
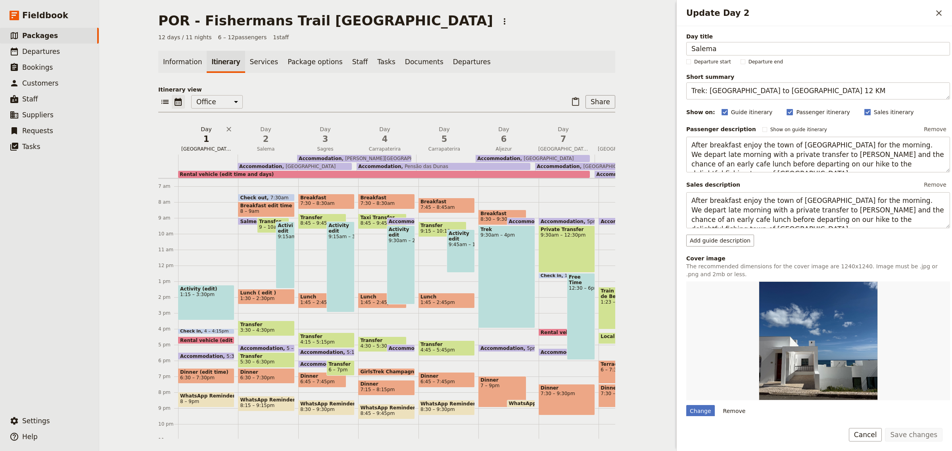
click at [211, 144] on span "1" at bounding box center [206, 139] width 50 height 12
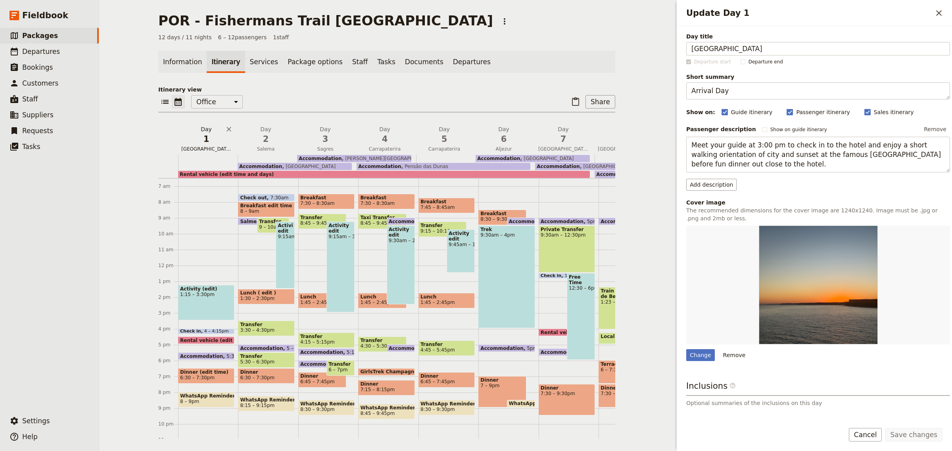
click at [198, 150] on span "[GEOGRAPHIC_DATA]" at bounding box center [206, 149] width 56 height 6
click at [865, 113] on polygon "Update Day 1" at bounding box center [867, 111] width 4 height 4
click at [864, 108] on input "Sales itinerary" at bounding box center [864, 108] width 0 height 0
click at [864, 113] on rect "Update Day 1" at bounding box center [867, 112] width 6 height 6
click at [864, 108] on input "Sales itinerary" at bounding box center [864, 108] width 0 height 0
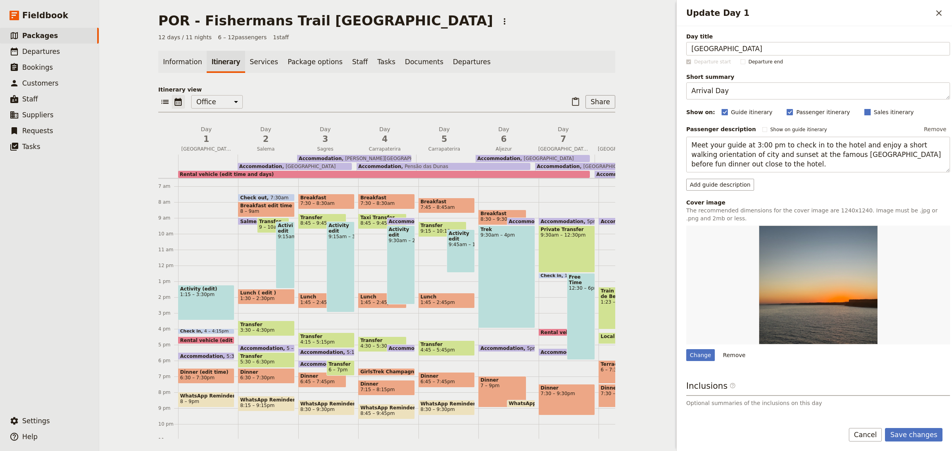
checkbox input "true"
click at [922, 431] on button "Save changes" at bounding box center [914, 434] width 58 height 13
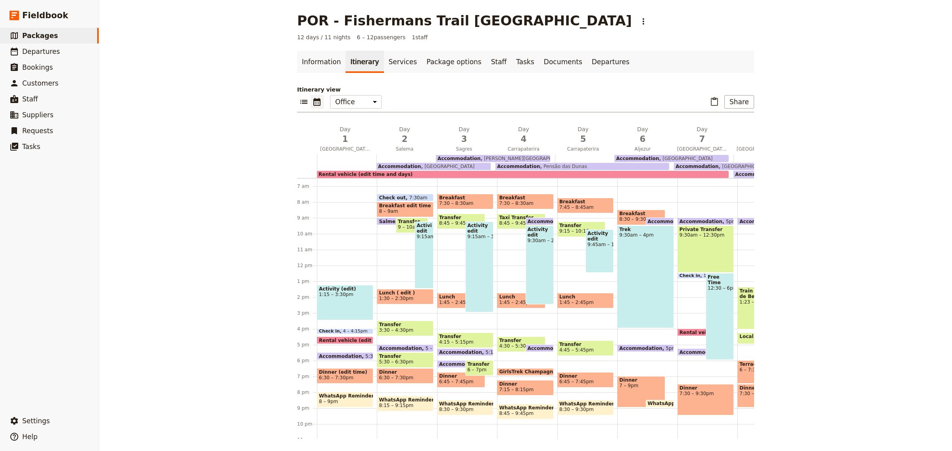
click at [342, 157] on div at bounding box center [346, 166] width 59 height 23
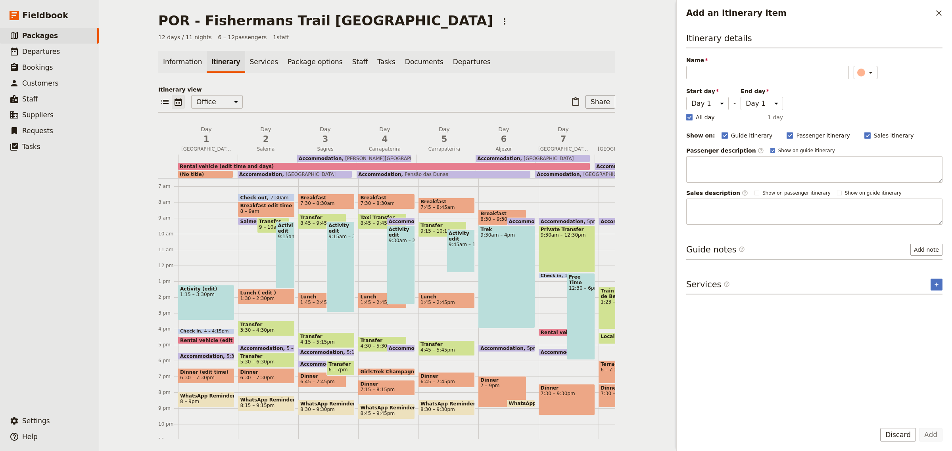
click at [200, 177] on div "(No title)" at bounding box center [205, 174] width 55 height 7
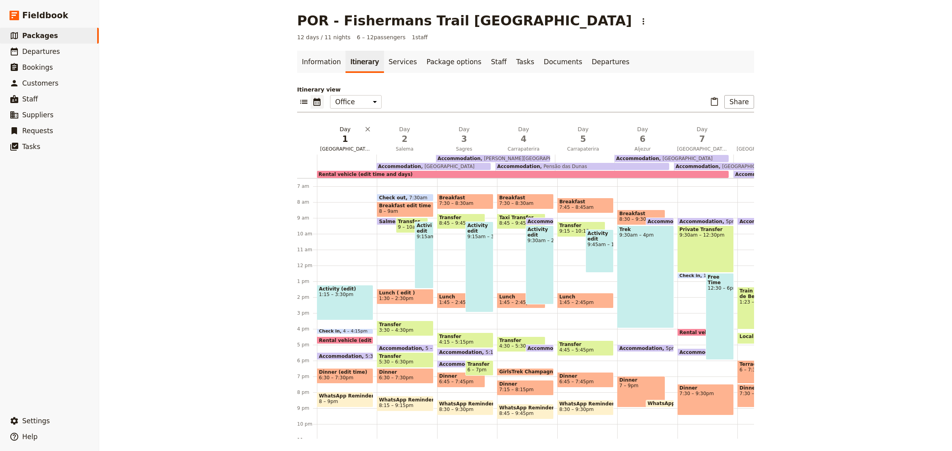
click at [342, 134] on span "1" at bounding box center [345, 139] width 50 height 12
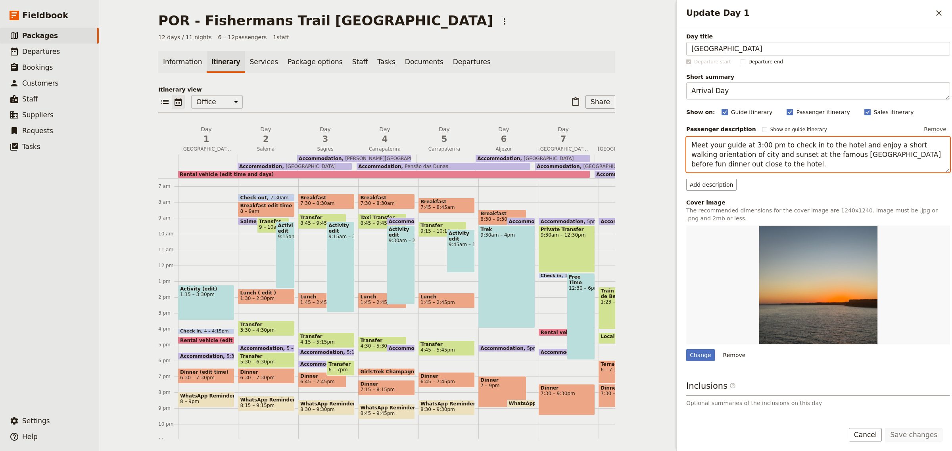
drag, startPoint x: 764, startPoint y: 168, endPoint x: 673, endPoint y: 131, distance: 97.7
click at [673, 131] on div "POR - Fishermans Trail Portugal ​ 12 days / 11 nights 6 – 12 passengers 1 staff…" at bounding box center [525, 225] width 853 height 451
click at [714, 184] on button "Add description" at bounding box center [711, 185] width 50 height 12
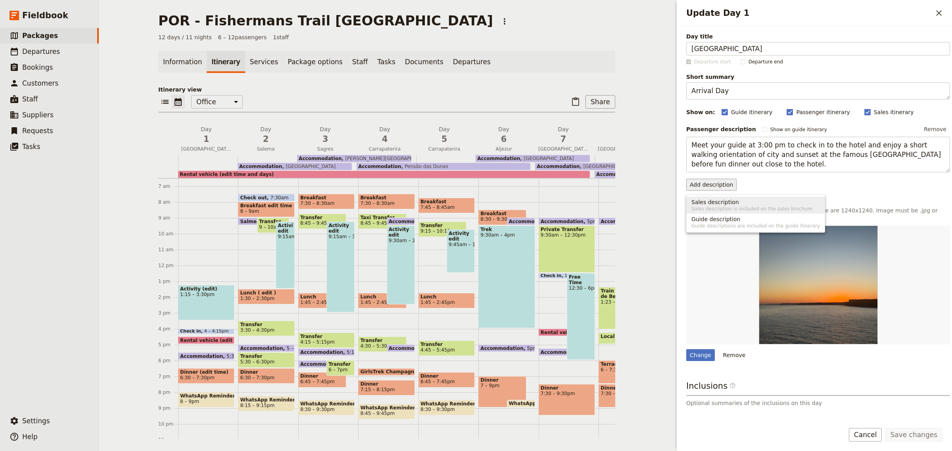
click at [718, 202] on span "Sales description" at bounding box center [715, 202] width 48 height 8
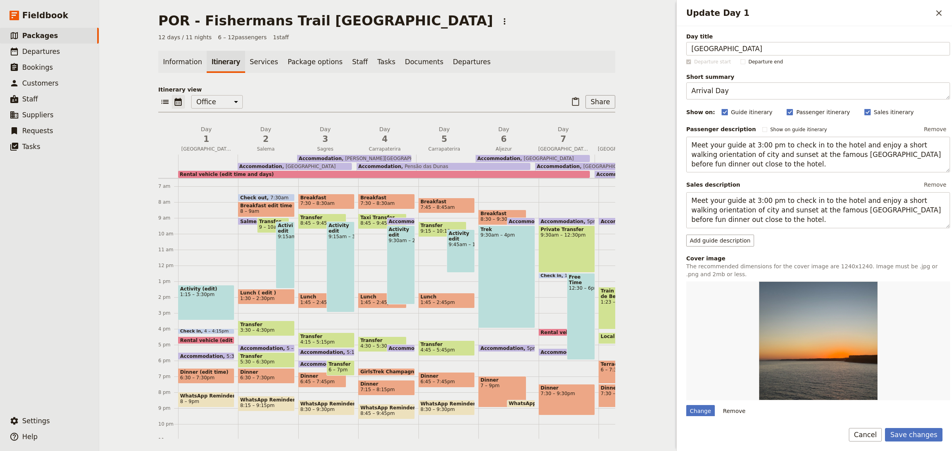
scroll to position [110, 0]
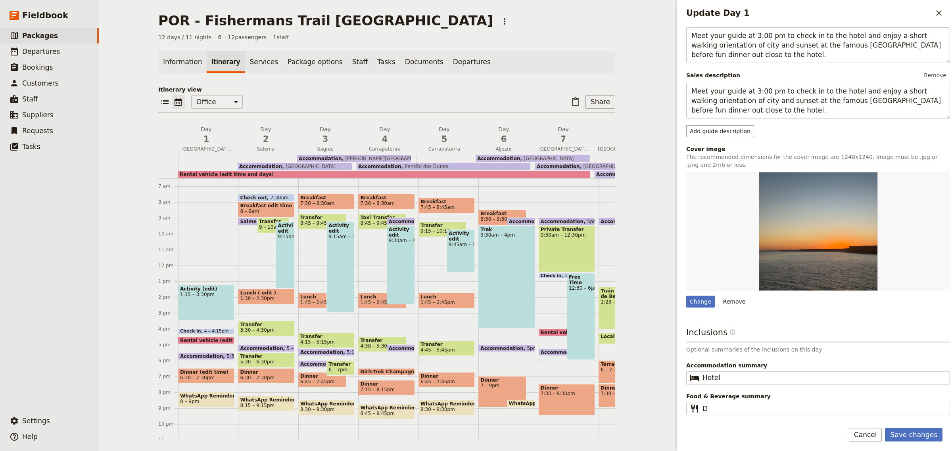
type textarea "Meet your guide at 3:00 pm to check in to the hotel and enjoy a short walking o…"
click at [738, 378] on input "Hotel" at bounding box center [823, 378] width 242 height 10
drag, startPoint x: 738, startPoint y: 381, endPoint x: 703, endPoint y: 381, distance: 34.9
click at [703, 381] on input "Hotel" at bounding box center [823, 378] width 242 height 10
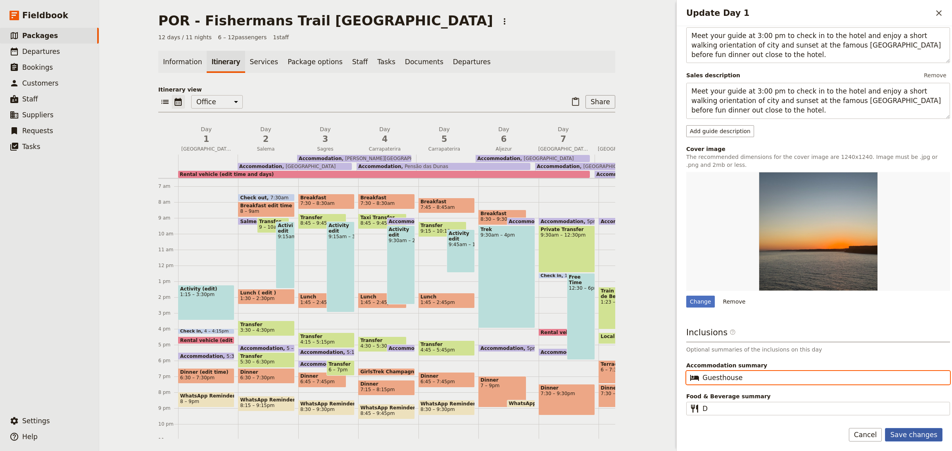
type input "Guesthouse"
click at [911, 435] on button "Save changes" at bounding box center [914, 434] width 58 height 13
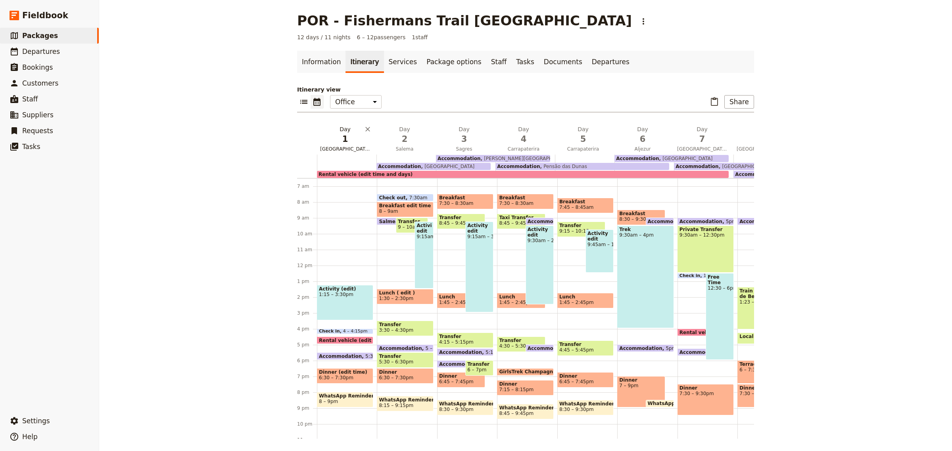
click at [349, 148] on span "[GEOGRAPHIC_DATA]" at bounding box center [345, 149] width 56 height 6
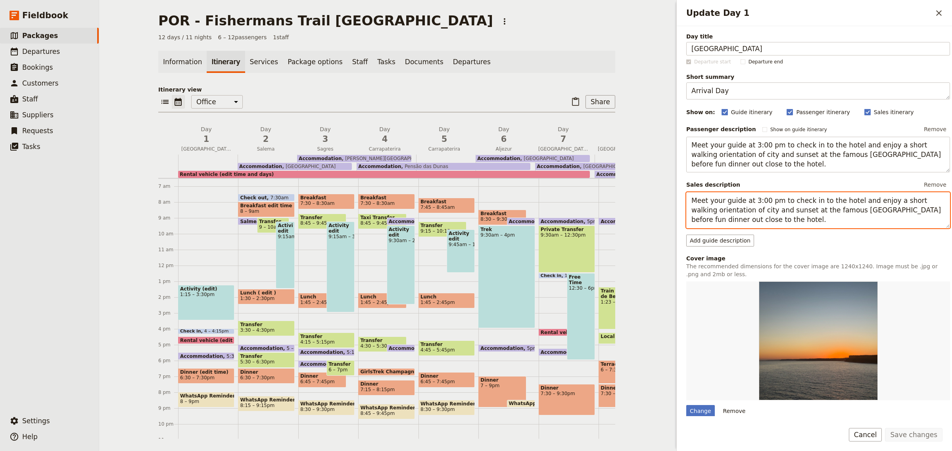
click at [752, 203] on textarea "Meet your guide at 3:00 pm to check in to the hotel and enjoy a short walking o…" at bounding box center [818, 210] width 264 height 36
click at [861, 211] on textarea "Meet your guide at 2:00 pm to check in to the hotel and enjoy a short walking o…" at bounding box center [818, 210] width 264 height 36
type textarea "Meet your guide at 2:00 pm to check in to the hotel and enjoy a short walking o…"
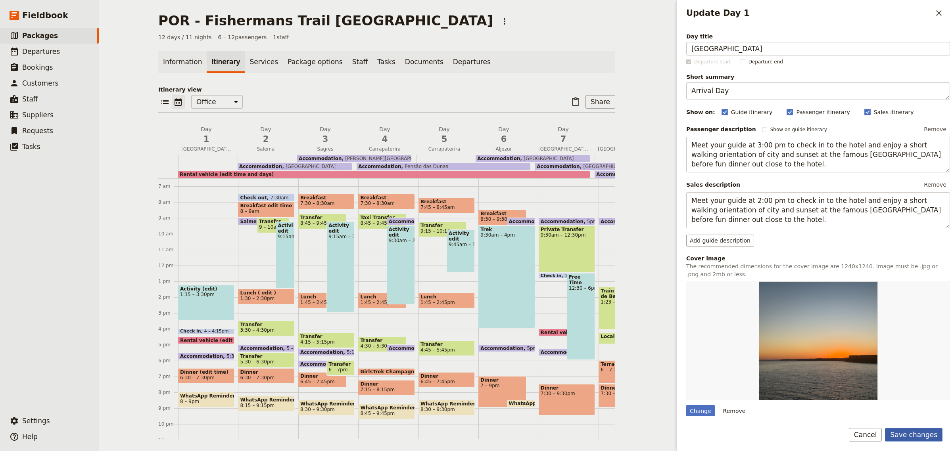
click at [914, 439] on button "Save changes" at bounding box center [914, 434] width 58 height 13
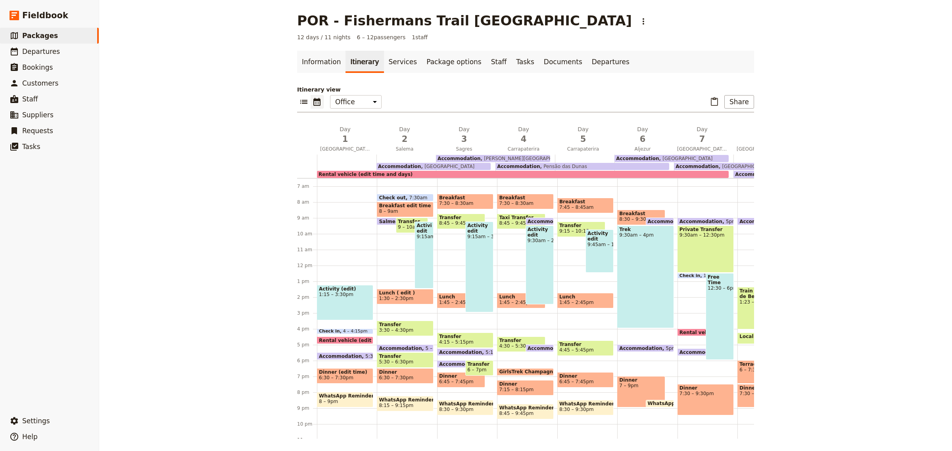
click at [360, 373] on span "Dinner (edit time)" at bounding box center [345, 373] width 52 height 6
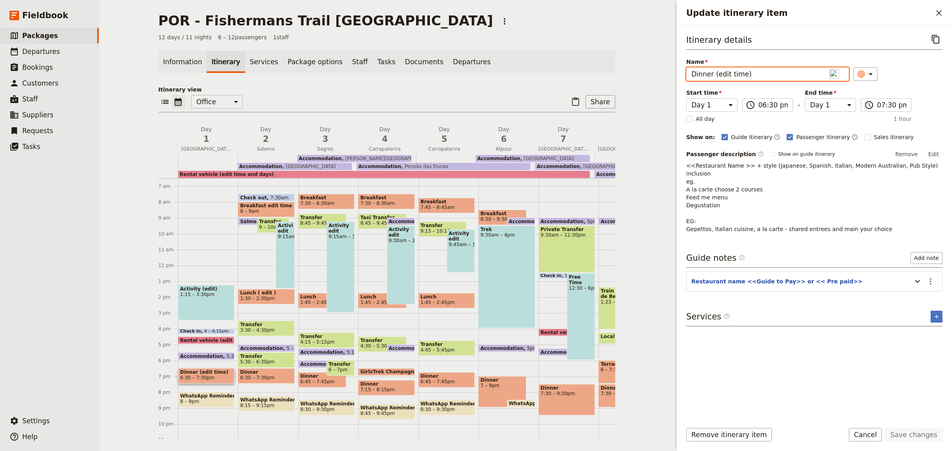
drag, startPoint x: 759, startPoint y: 74, endPoint x: 713, endPoint y: 78, distance: 46.2
click at [713, 78] on input "Dinner (edit time)" at bounding box center [767, 73] width 163 height 13
type input "Dinner"
click at [793, 185] on p "<<Restaurant Name >> + style (Japanese, Spanish, Italian, Modern Australian, Pu…" at bounding box center [814, 197] width 256 height 71
click at [864, 135] on rect "Update itinerary item" at bounding box center [867, 137] width 6 height 6
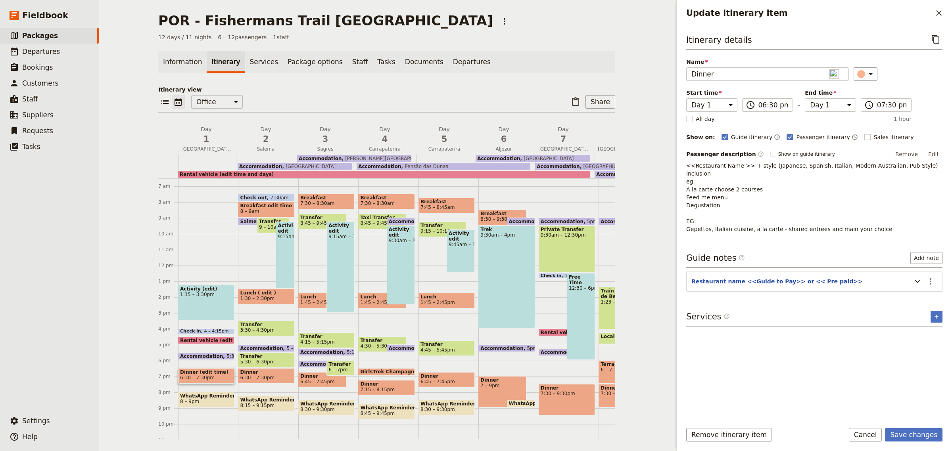
click at [864, 133] on input "Sales itinerary" at bounding box center [864, 133] width 0 height 0
checkbox input "true"
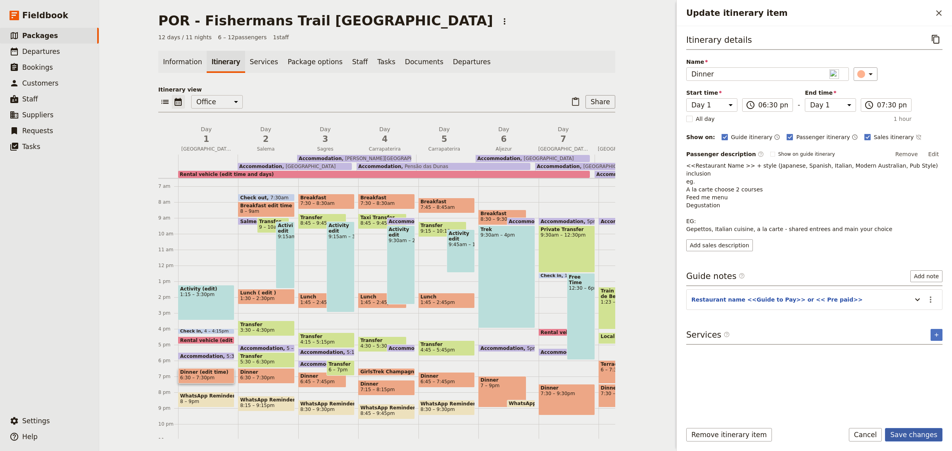
click at [916, 436] on button "Save changes" at bounding box center [914, 434] width 58 height 13
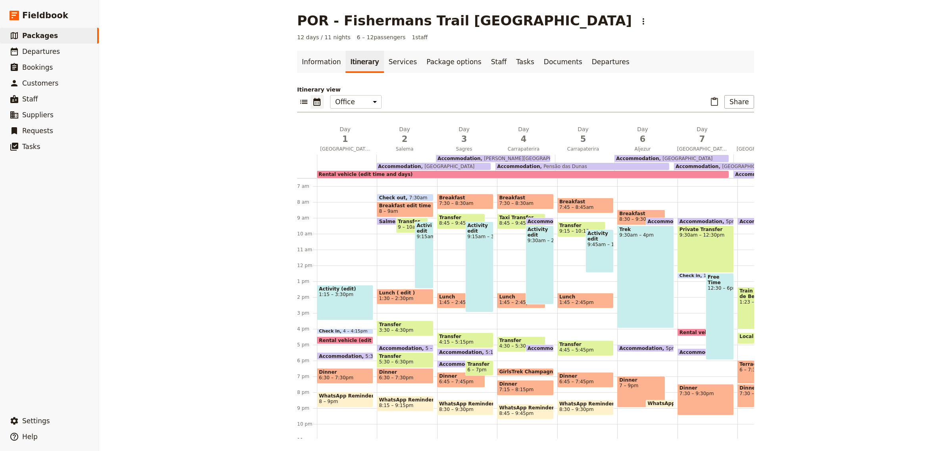
click at [346, 304] on div "Activity (edit) 1:15 – 3:30pm" at bounding box center [345, 302] width 56 height 35
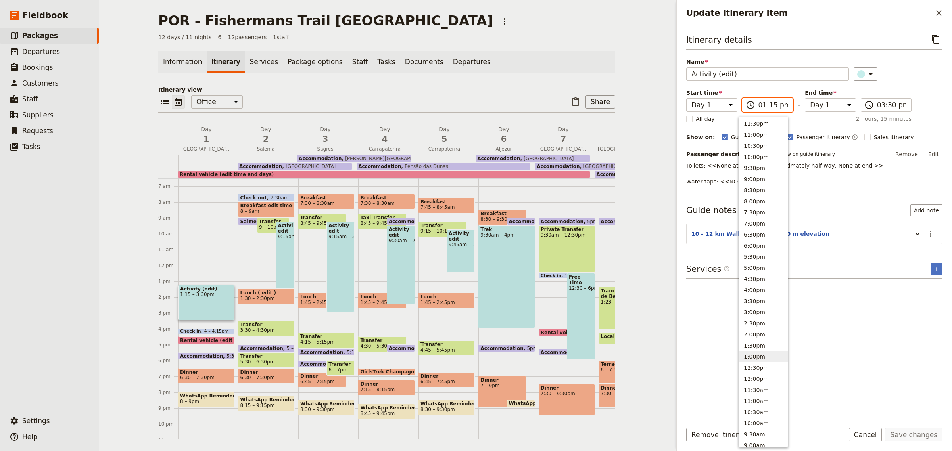
click at [772, 104] on input "01:15 pm" at bounding box center [773, 105] width 30 height 10
click at [752, 335] on button "2:00pm" at bounding box center [763, 334] width 49 height 11
type input "02:00 pm"
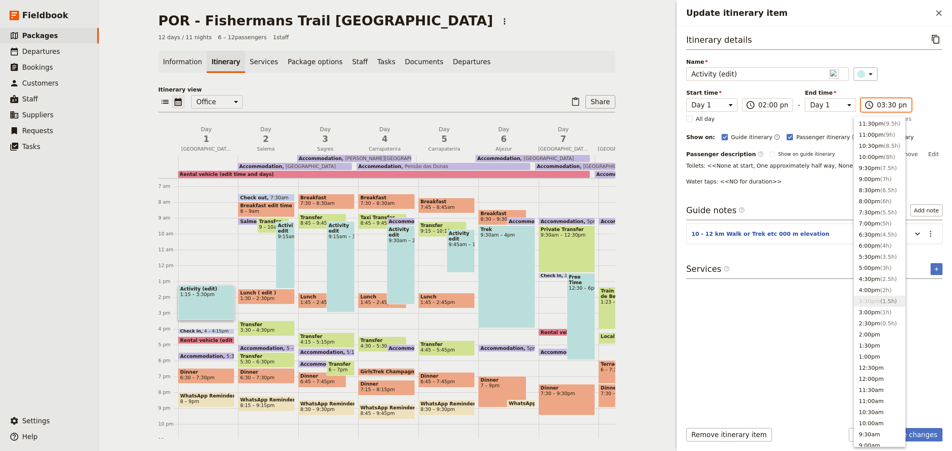
click at [877, 108] on input "03:30 pm" at bounding box center [892, 105] width 30 height 10
click at [873, 292] on button "4:00pm ( 2h )" at bounding box center [879, 290] width 51 height 11
type input "04:00 pm"
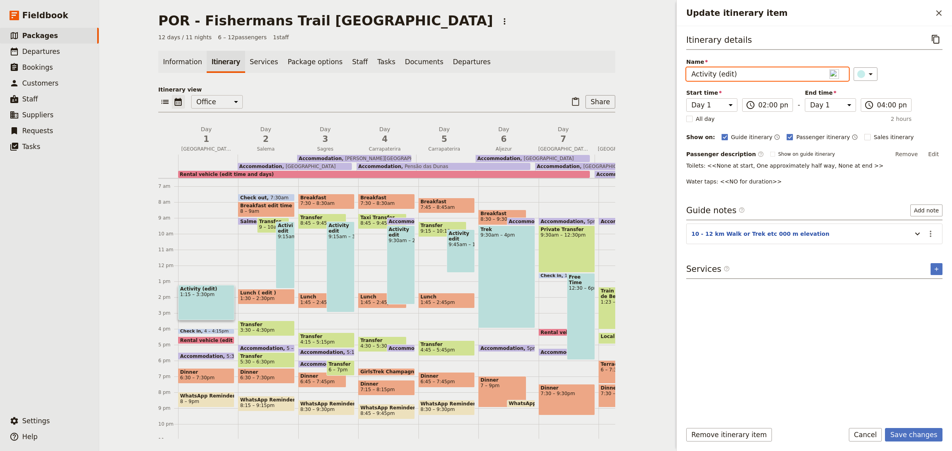
drag, startPoint x: 745, startPoint y: 76, endPoint x: 689, endPoint y: 74, distance: 55.6
click at [689, 74] on input "Activity (edit)" at bounding box center [767, 73] width 163 height 13
type input "W"
type input "City walking tour"
click at [917, 436] on button "Save changes" at bounding box center [914, 434] width 58 height 13
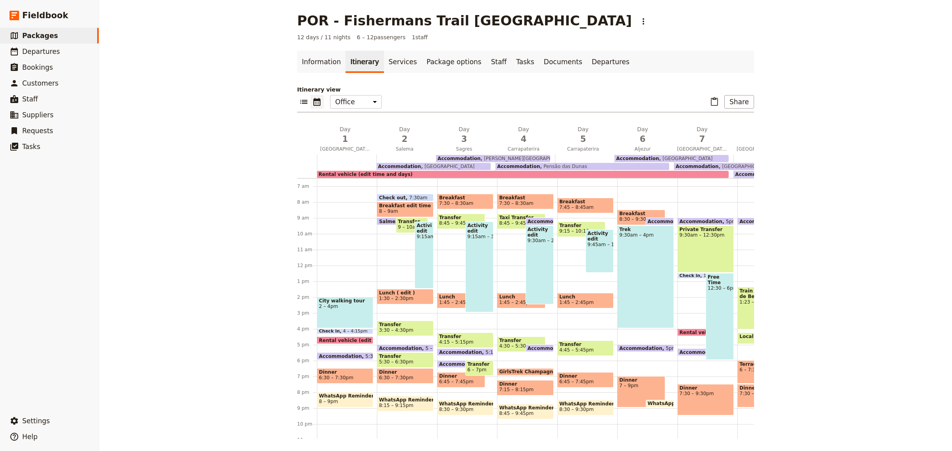
click at [357, 340] on span "Rental vehicle (edit time and days)" at bounding box center [368, 340] width 98 height 5
select select "7"
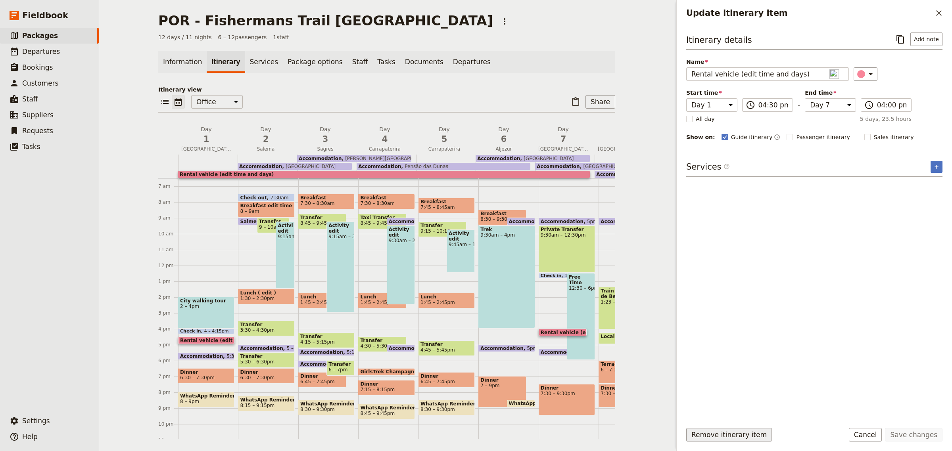
click at [739, 431] on button "Remove itinerary item" at bounding box center [729, 434] width 86 height 13
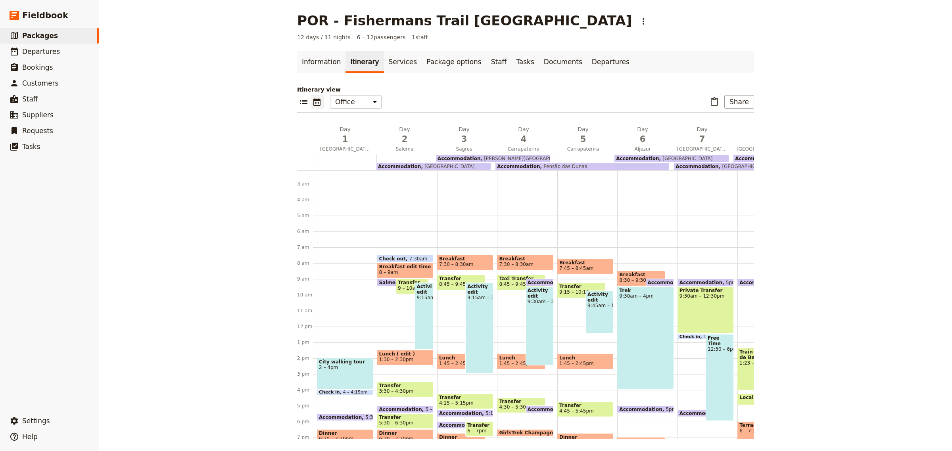
scroll to position [16, 0]
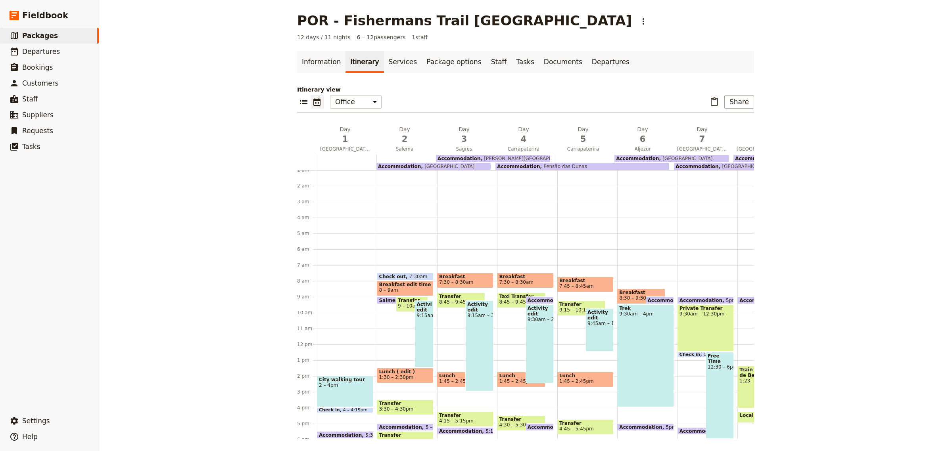
click at [409, 288] on span "8 – 9am" at bounding box center [405, 291] width 52 height 6
select select "2"
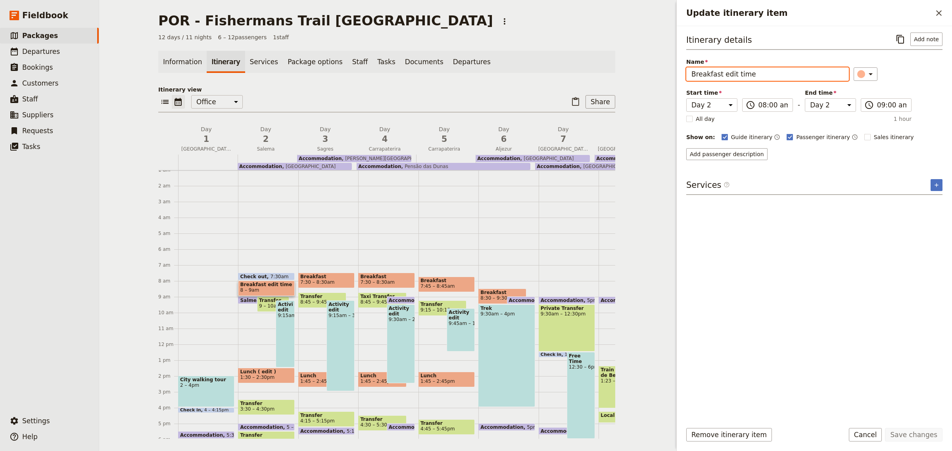
drag, startPoint x: 774, startPoint y: 70, endPoint x: 718, endPoint y: 70, distance: 55.5
click at [718, 70] on input "Breakfast edit time" at bounding box center [767, 73] width 163 height 13
type input "Breakfast"
click at [853, 244] on div "Itinerary details ​ Add note Name Breakfast ​ Start time Day 1 Day 2 Day 3 Day …" at bounding box center [814, 224] width 256 height 383
click at [864, 136] on rect "Update itinerary item" at bounding box center [867, 137] width 6 height 6
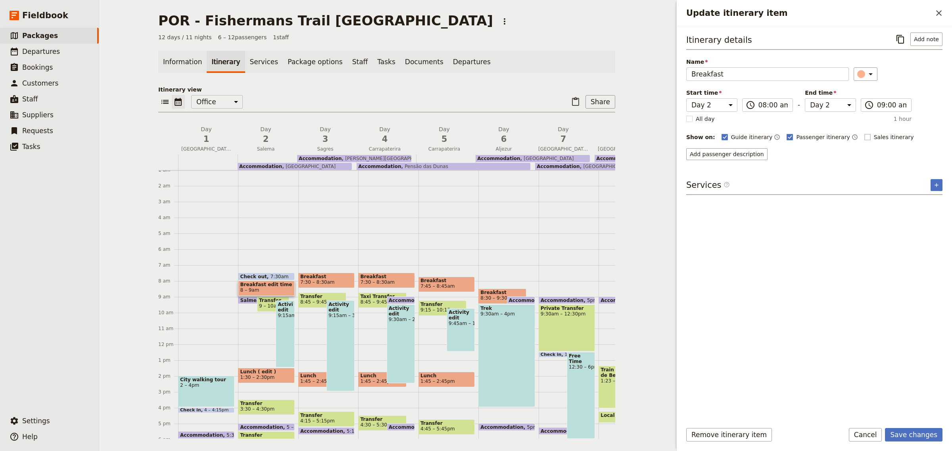
click at [864, 133] on input "Sales itinerary" at bounding box center [864, 133] width 0 height 0
checkbox input "true"
click at [917, 441] on button "Save changes" at bounding box center [914, 434] width 58 height 13
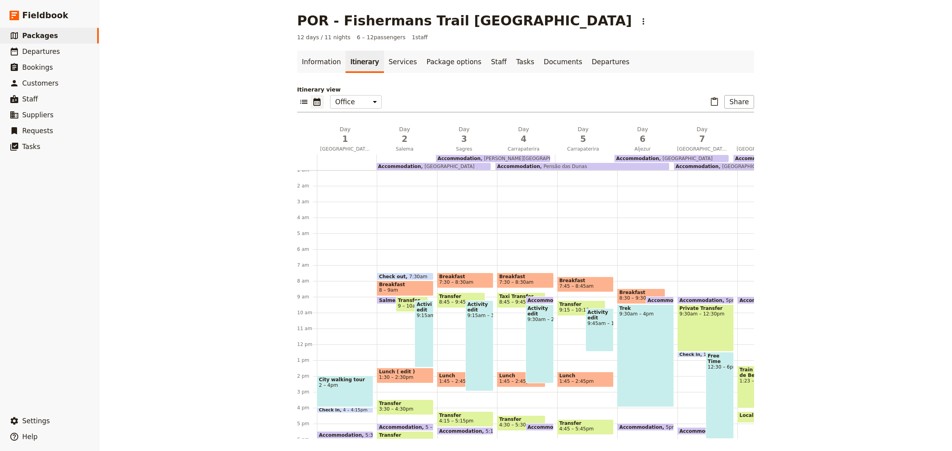
click at [466, 280] on span "7:30 – 8:30am" at bounding box center [465, 283] width 52 height 6
select select "3"
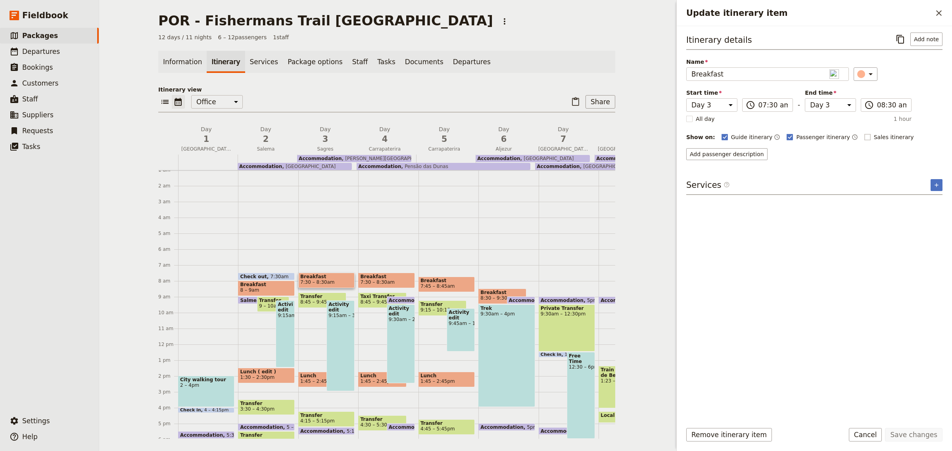
click at [864, 135] on rect "Update itinerary item" at bounding box center [867, 137] width 6 height 6
click at [864, 133] on input "Sales itinerary" at bounding box center [864, 133] width 0 height 0
checkbox input "true"
click at [914, 433] on button "Save changes" at bounding box center [914, 434] width 58 height 13
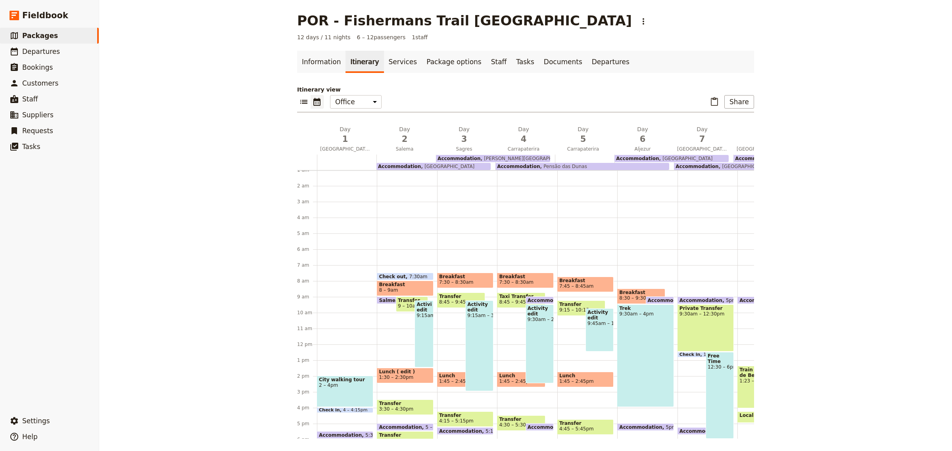
click at [514, 276] on span "Breakfast" at bounding box center [525, 277] width 52 height 6
select select "4"
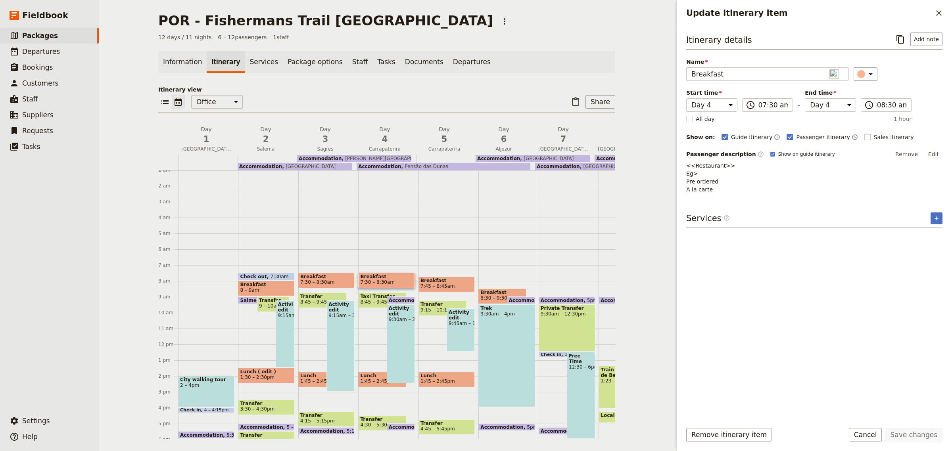
click at [864, 136] on rect "Update itinerary item" at bounding box center [867, 137] width 6 height 6
click at [864, 133] on input "Sales itinerary" at bounding box center [864, 133] width 0 height 0
checkbox input "true"
click at [912, 434] on button "Save changes" at bounding box center [914, 434] width 58 height 13
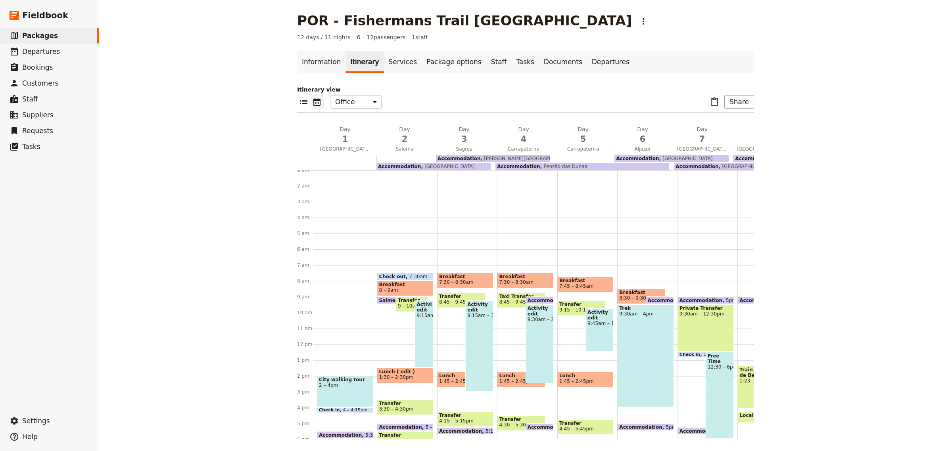
click at [583, 284] on span "7:45 – 8:45am" at bounding box center [585, 287] width 52 height 6
select select "5"
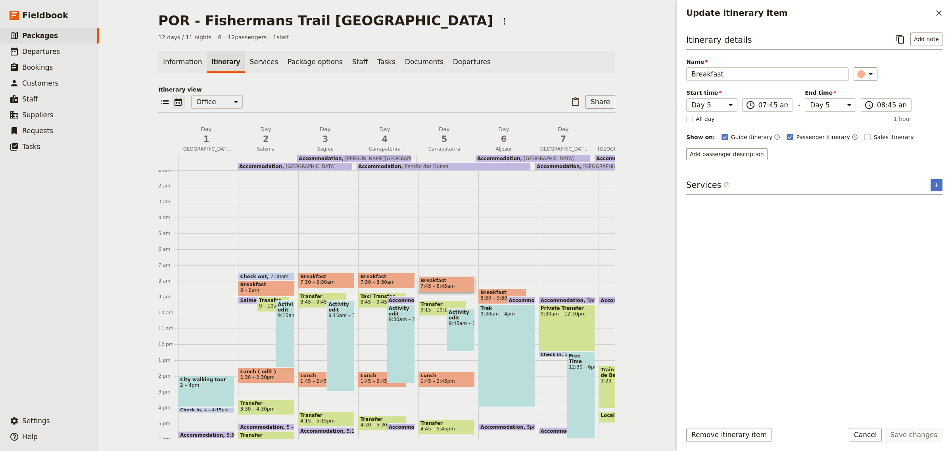
click at [864, 134] on rect "Update itinerary item" at bounding box center [867, 137] width 6 height 6
click at [864, 133] on input "Sales itinerary" at bounding box center [864, 133] width 0 height 0
checkbox input "true"
click at [927, 431] on button "Save changes" at bounding box center [914, 434] width 58 height 13
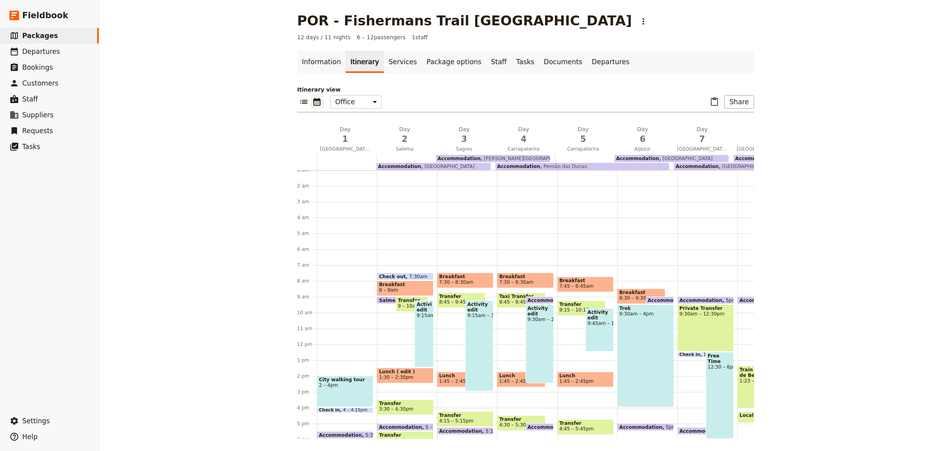
click at [690, 286] on div "Accommodation 5pm – 9am Vincentia Hotel Private Transfer 9:30am – 12:30pm Check…" at bounding box center [707, 344] width 60 height 381
select select "7"
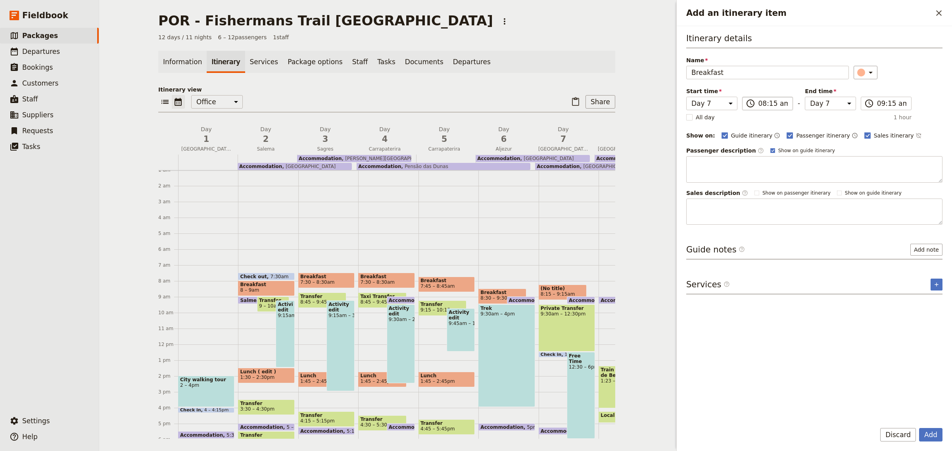
type input "Breakfast"
click at [766, 100] on input "08:15 am" at bounding box center [773, 104] width 30 height 10
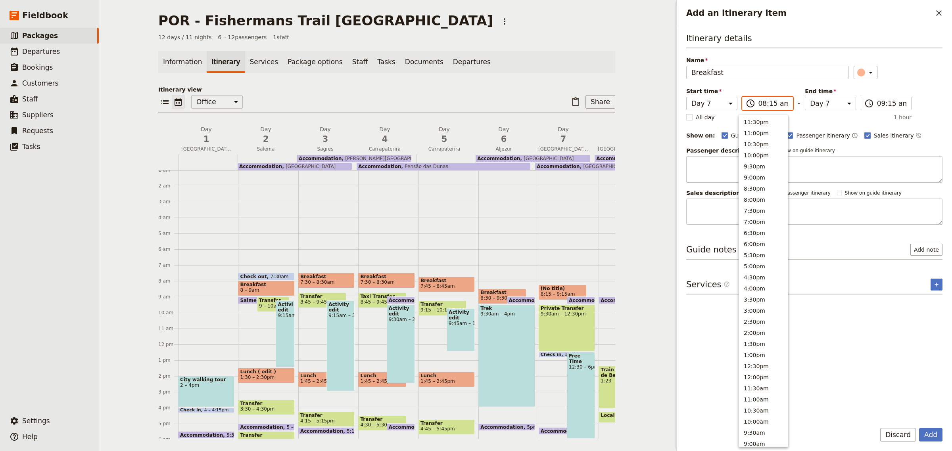
scroll to position [203, 0]
type input "07:45 am"
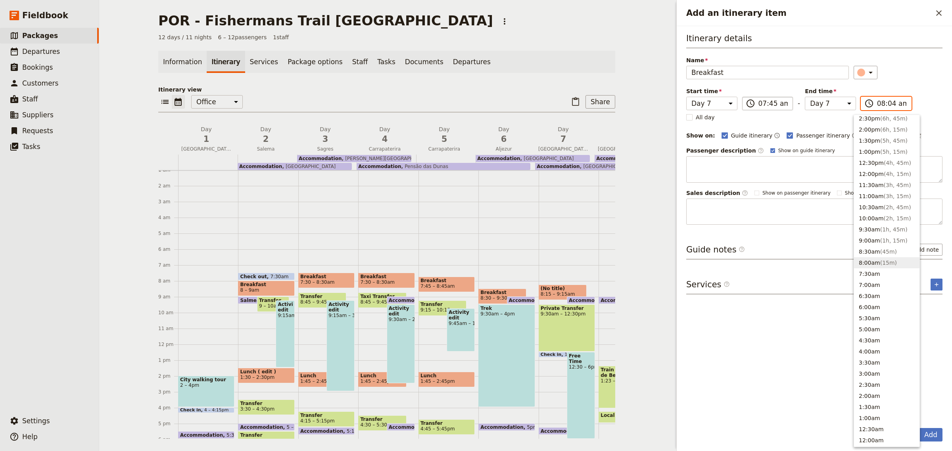
type input "08:45 am"
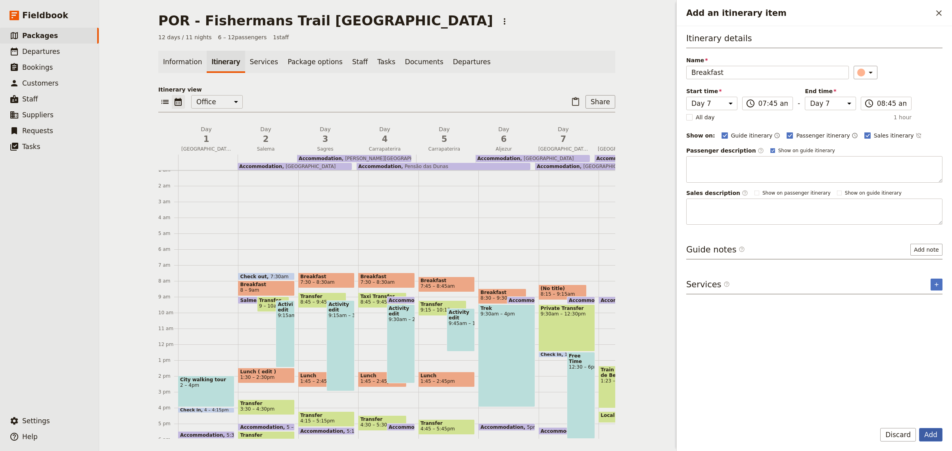
click at [935, 433] on button "Add" at bounding box center [930, 434] width 23 height 13
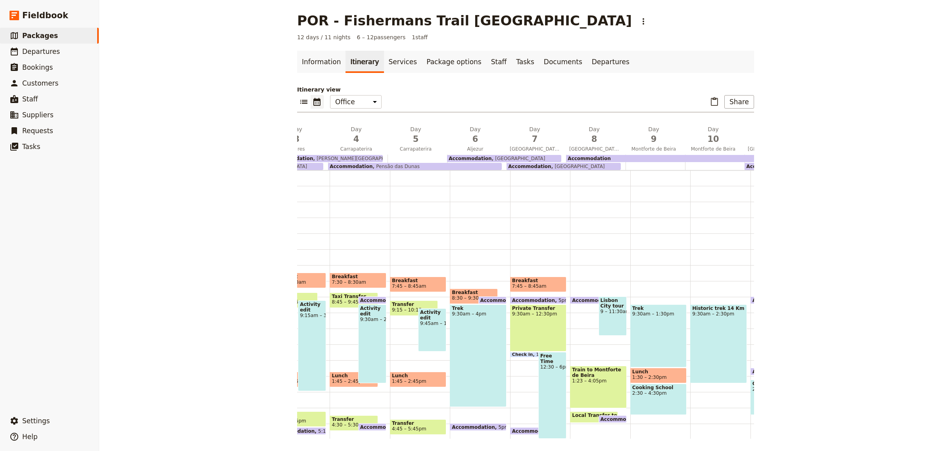
scroll to position [0, 171]
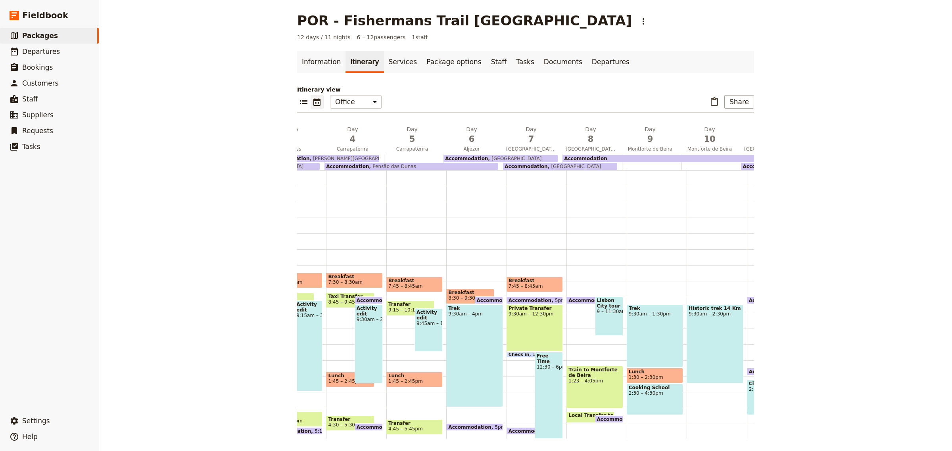
click at [598, 288] on div "Accommodation 5:15pm – 9am Lisbon Plaza Hotel Lisbon City tour 9 – 11:30am Trai…" at bounding box center [596, 344] width 60 height 381
select select "8"
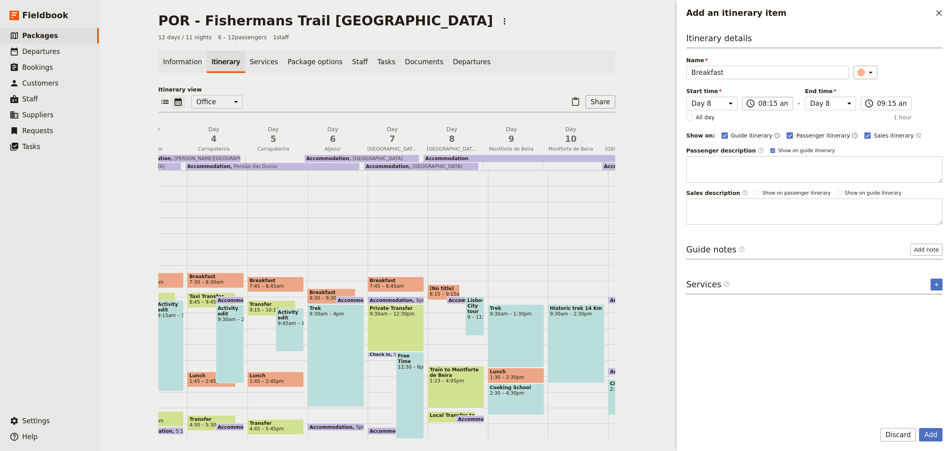
type input "Breakfast"
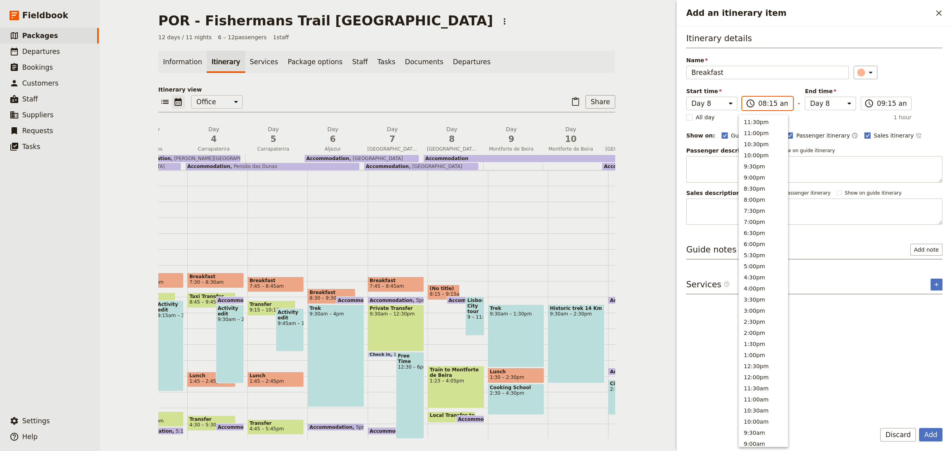
click at [764, 106] on input "08:15 am" at bounding box center [773, 104] width 30 height 10
click at [762, 100] on input "12:15 am" at bounding box center [773, 104] width 30 height 10
click at [758, 104] on input "12:15 am" at bounding box center [773, 104] width 30 height 10
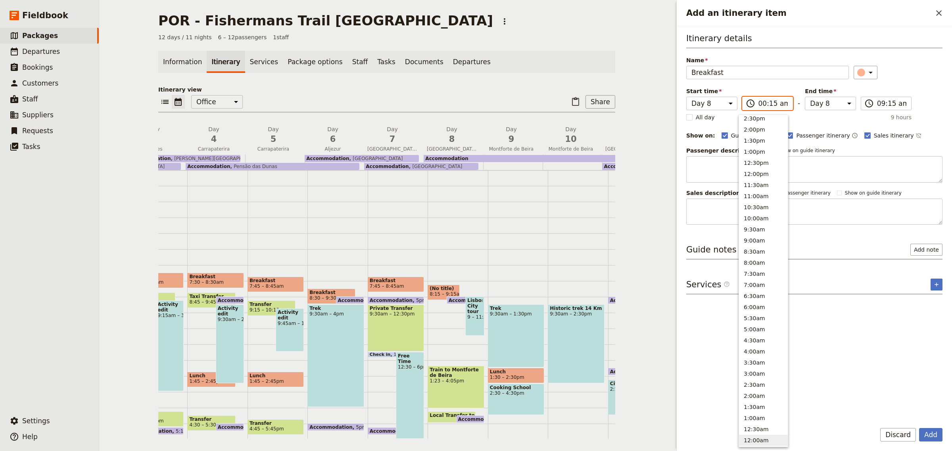
type input "07:15 am"
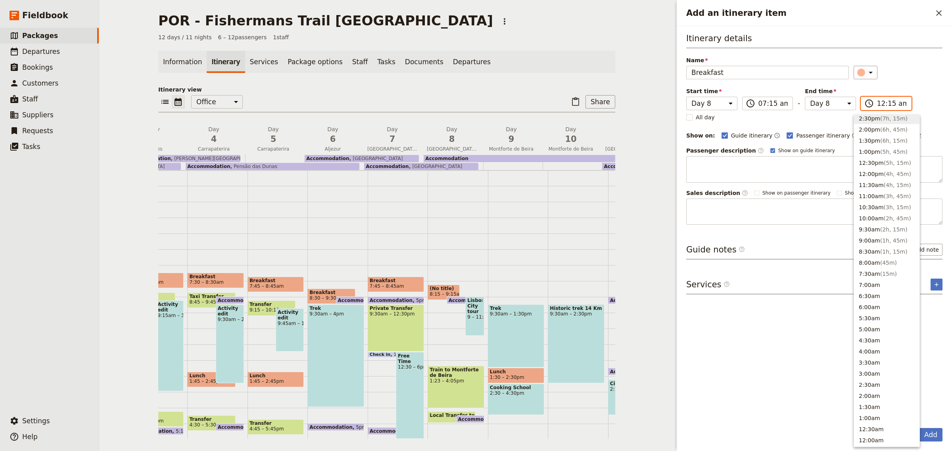
scroll to position [201, 0]
click at [877, 102] on input "12:15 am" at bounding box center [892, 104] width 30 height 10
click at [875, 252] on button "8:30am ( 1h, 15m )" at bounding box center [886, 253] width 65 height 11
type input "08:30 am"
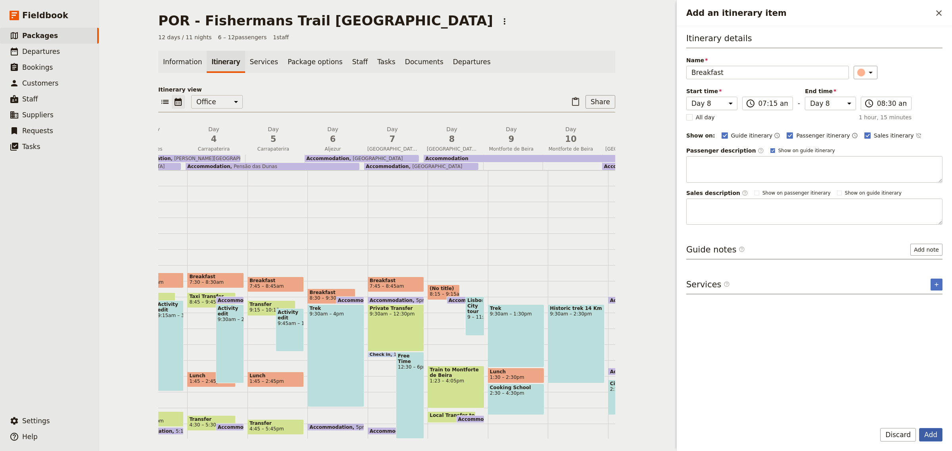
click at [934, 439] on button "Add" at bounding box center [930, 434] width 23 height 13
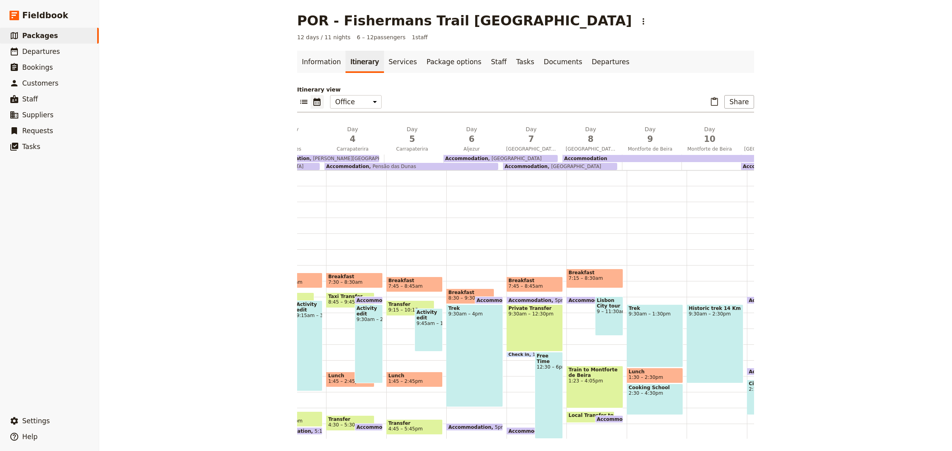
click at [602, 276] on span "7:15 – 8:30am" at bounding box center [594, 279] width 52 height 6
select select "8"
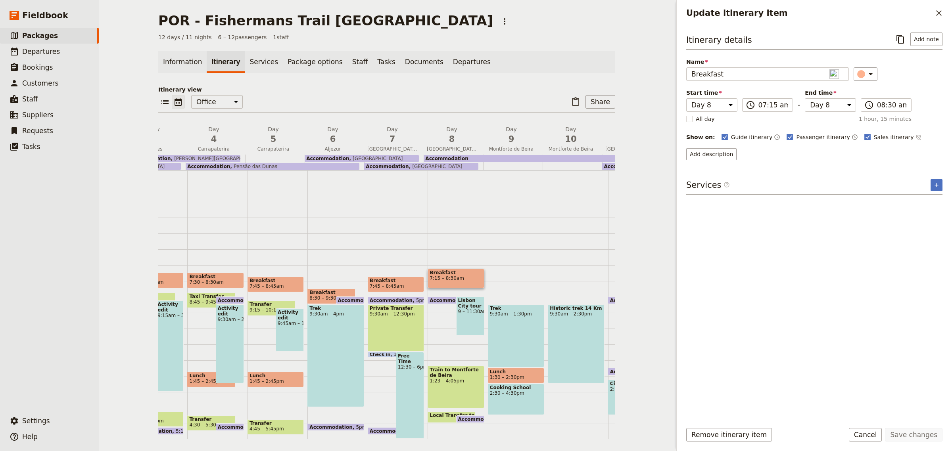
click at [904, 371] on div "Itinerary details ​ Add note Name Breakfast ​ Start time Day 1 Day 2 Day 3 Day …" at bounding box center [814, 224] width 256 height 383
click at [510, 278] on div "Trek 9:30am – 1:30pm Lunch 1:30 – 2:30pm Cooking School 2:30 – 4:30pm Terrace D…" at bounding box center [518, 344] width 60 height 381
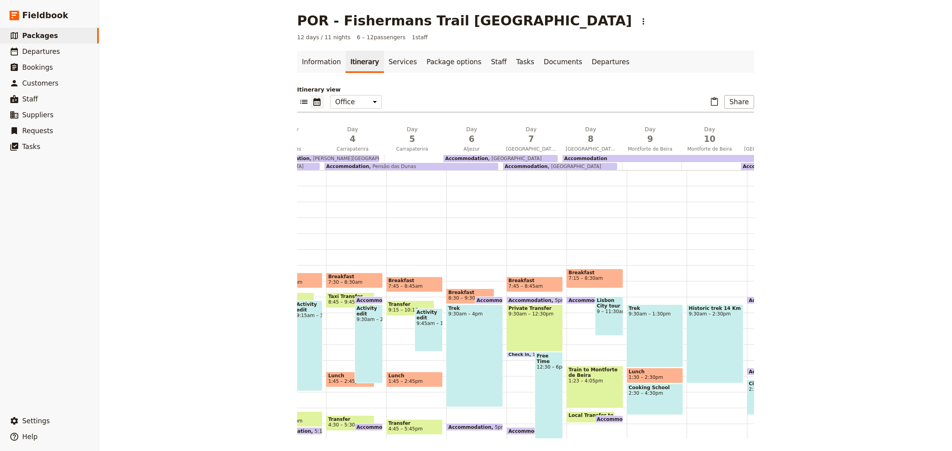
click at [638, 278] on div "Trek 9:30am – 1:30pm Lunch 1:30 – 2:30pm Cooking School 2:30 – 4:30pm Terrace D…" at bounding box center [657, 344] width 60 height 381
select select "9"
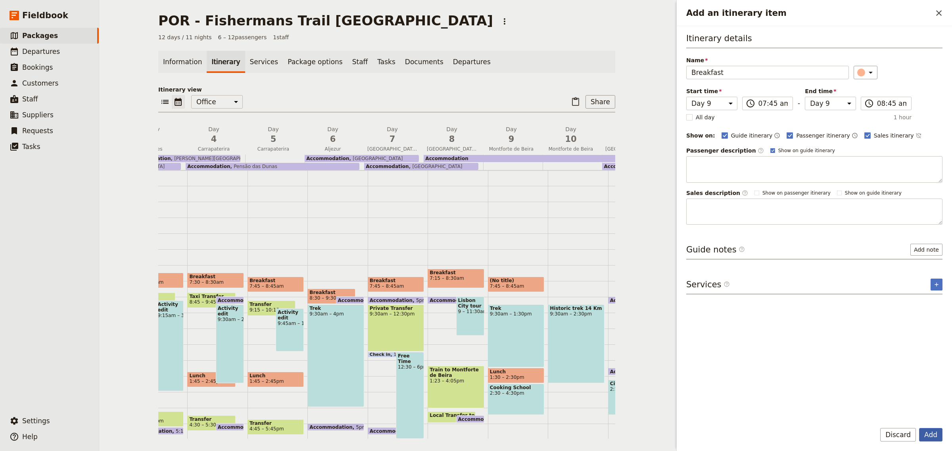
type input "Breakfast"
click at [935, 432] on button "Add" at bounding box center [930, 434] width 23 height 13
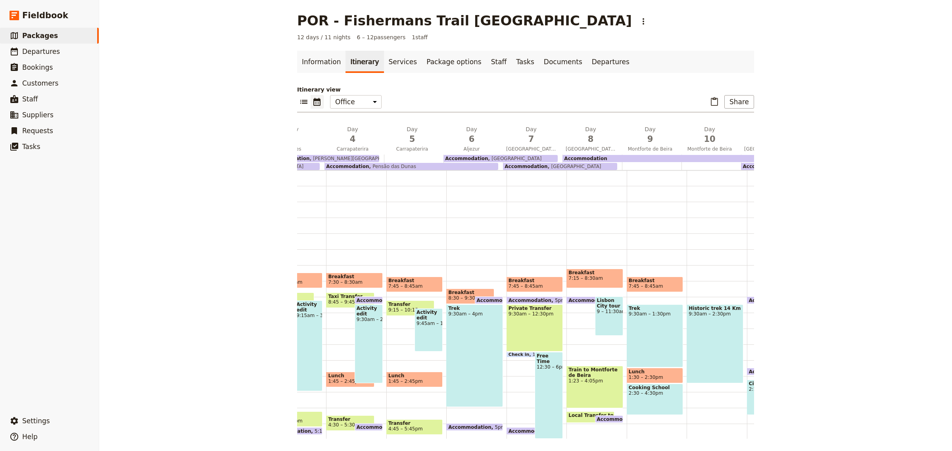
click at [716, 286] on div "Historic trek 14 Km 9:30am – 2:30pm Terrace Drinks 6 – 7:30pm Dinner 7:30 – 9pm" at bounding box center [717, 344] width 60 height 381
select select "10"
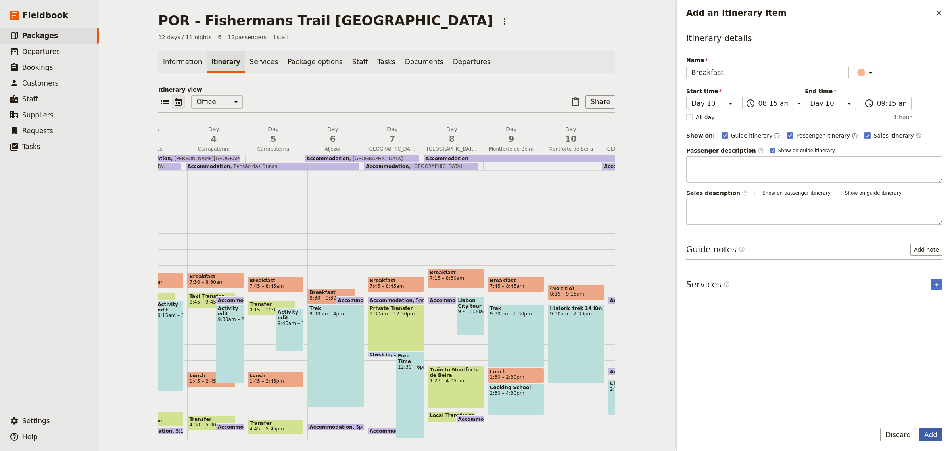
type input "Breakfast"
click at [935, 437] on button "Add" at bounding box center [930, 434] width 23 height 13
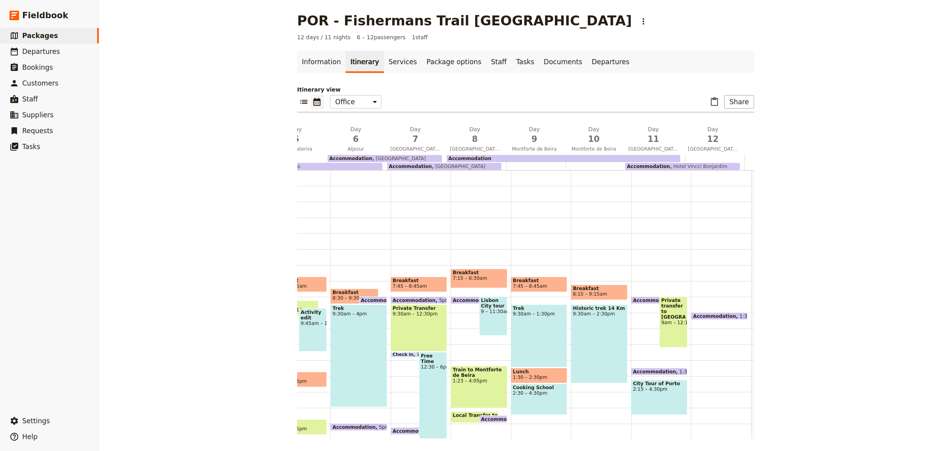
scroll to position [0, 334]
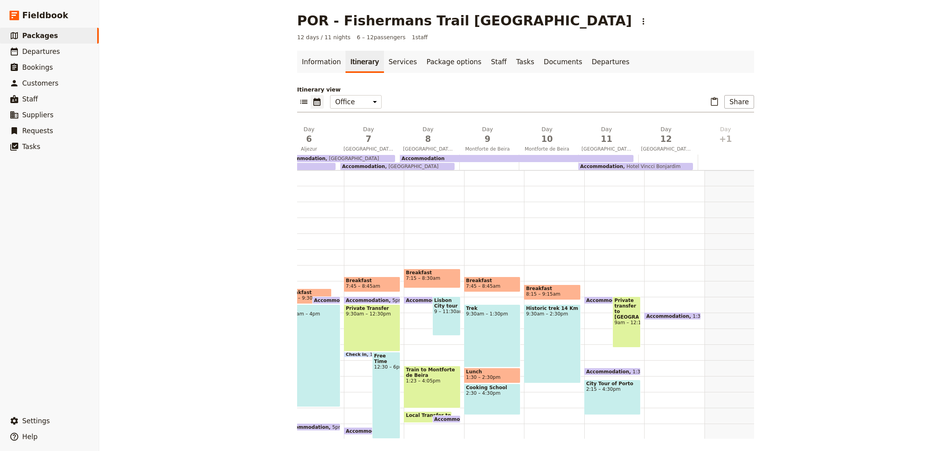
click at [619, 284] on div "Accommodation 4:30pm – 9am Private transfer to Porto 9am – 12:15pm Accommodatio…" at bounding box center [614, 344] width 60 height 381
select select "11"
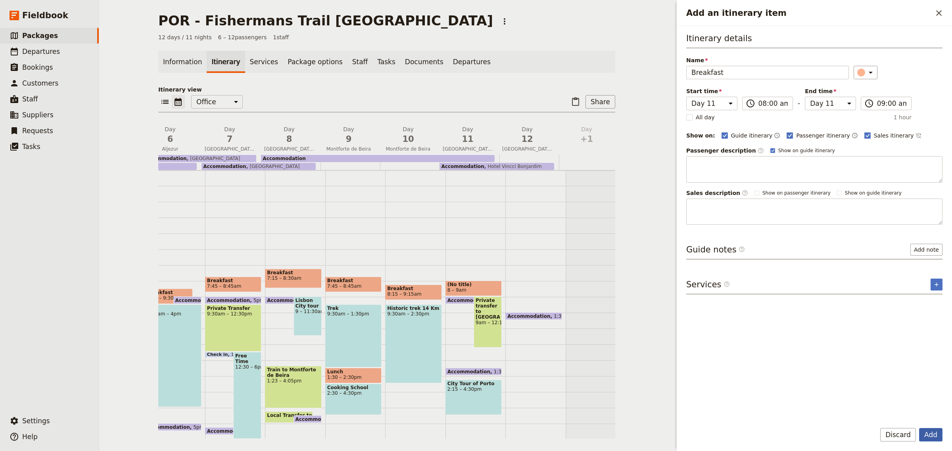
type input "Breakfast"
click at [933, 435] on button "Add" at bounding box center [930, 434] width 23 height 13
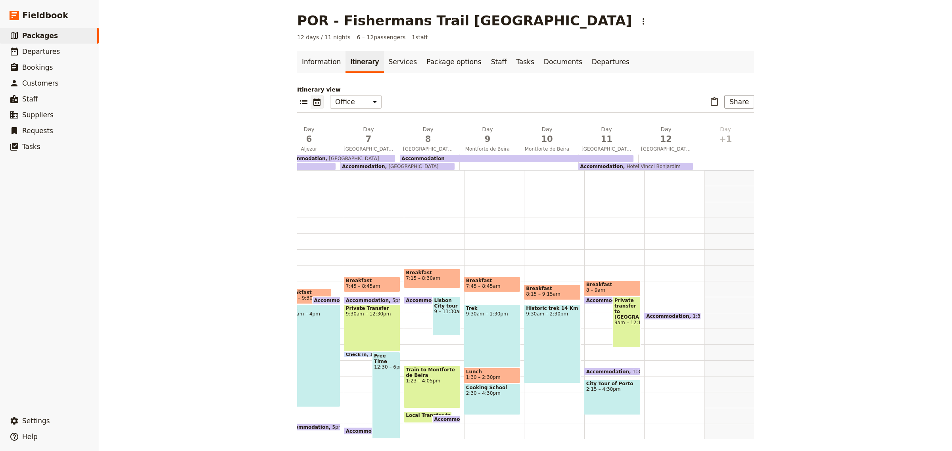
click at [674, 286] on div "Accommodation 1:30pm – 10am Hotel Vincci Bonjardim" at bounding box center [674, 344] width 60 height 381
select select "12"
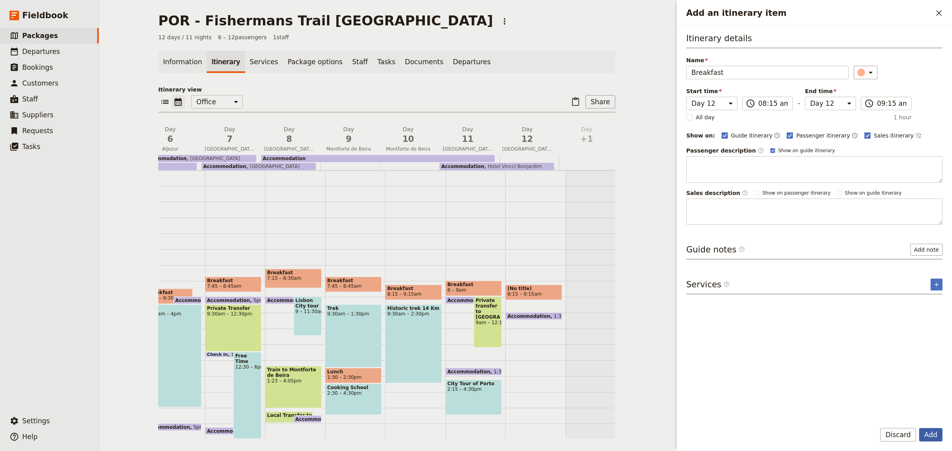
type input "Breakfast"
click at [929, 437] on button "Add" at bounding box center [930, 434] width 23 height 13
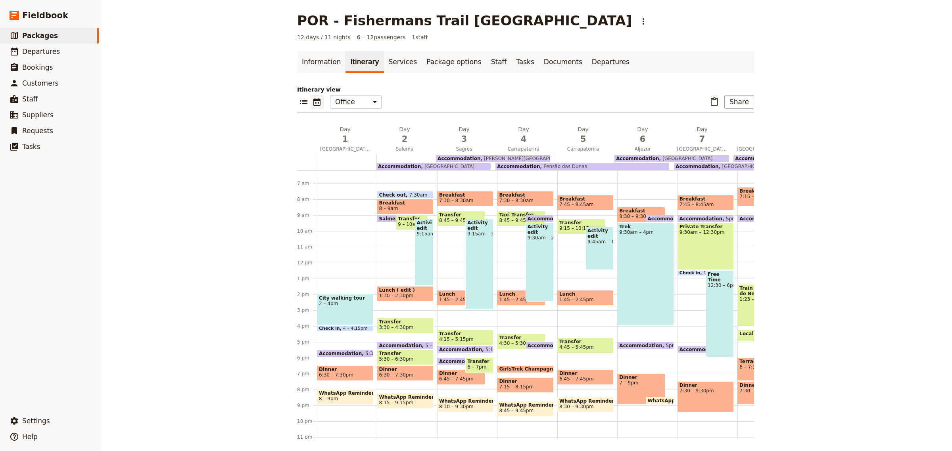
scroll to position [24, 0]
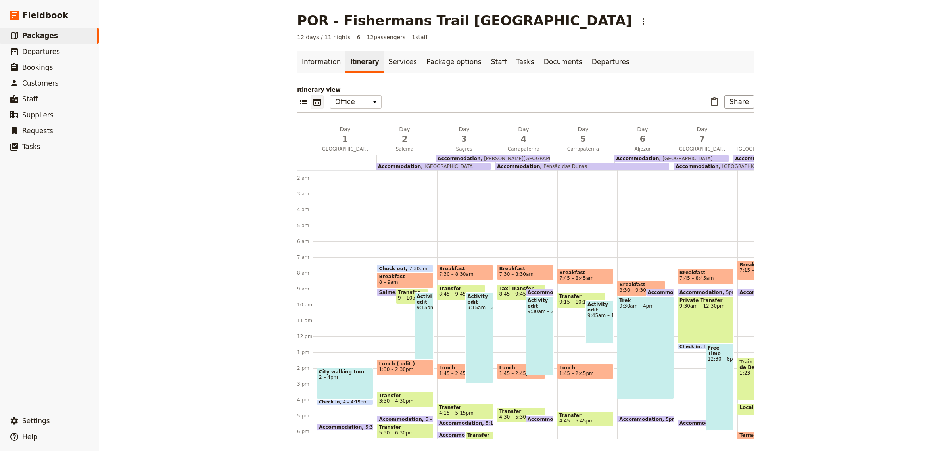
click at [422, 322] on div "Activity edit 9:15am – 1:30pm" at bounding box center [423, 326] width 19 height 67
select select "2"
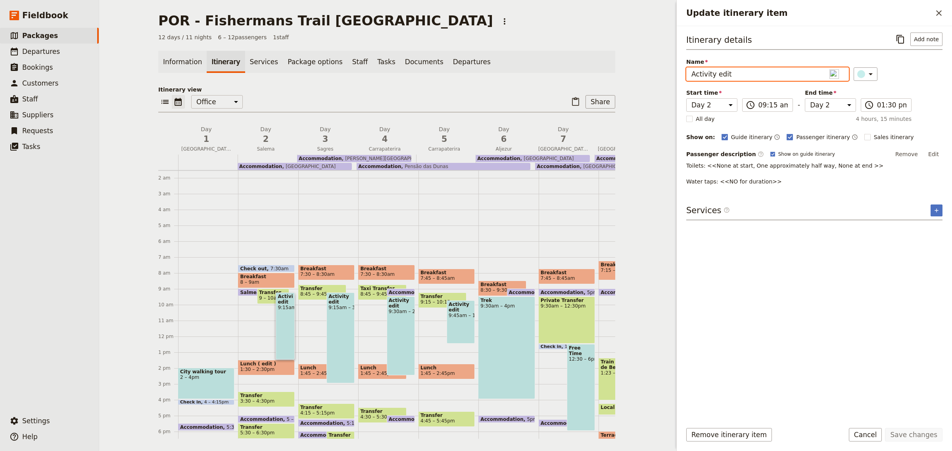
drag, startPoint x: 741, startPoint y: 71, endPoint x: 663, endPoint y: 75, distance: 78.2
click at [663, 75] on div "POR - Fishermans Trail Portugal ​ 12 days / 11 nights 6 – 12 passengers 1 staff…" at bounding box center [525, 225] width 853 height 451
type input "Walk Luz to Salema"
click at [921, 436] on button "Save changes" at bounding box center [914, 434] width 58 height 13
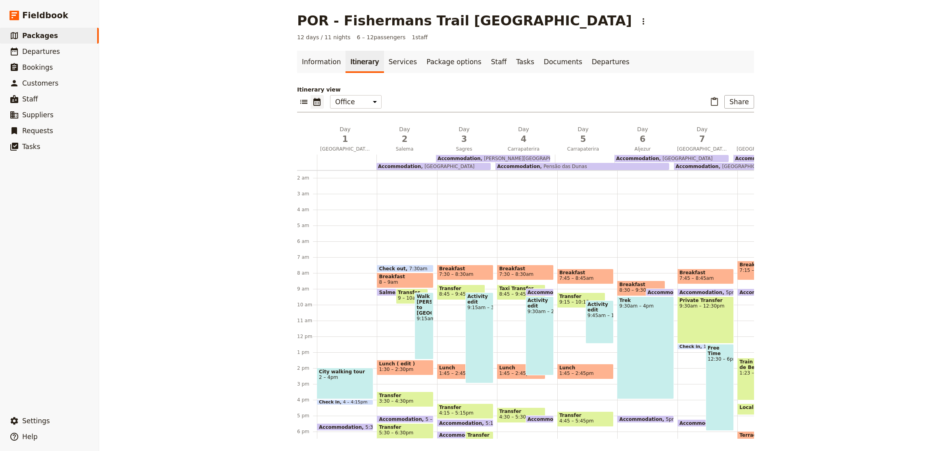
click at [480, 330] on div "Activity edit 9:15am – 3pm" at bounding box center [479, 338] width 28 height 91
select select "3"
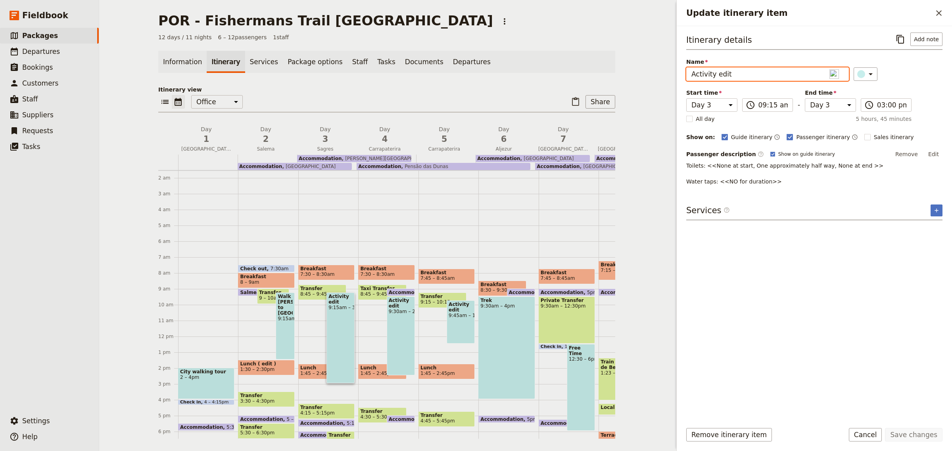
drag, startPoint x: 730, startPoint y: 74, endPoint x: 686, endPoint y: 74, distance: 44.0
click at [686, 74] on input "Activity edit" at bounding box center [767, 73] width 163 height 13
type input "Walk Salema to Sagres"
click at [914, 435] on button "Save changes" at bounding box center [914, 434] width 58 height 13
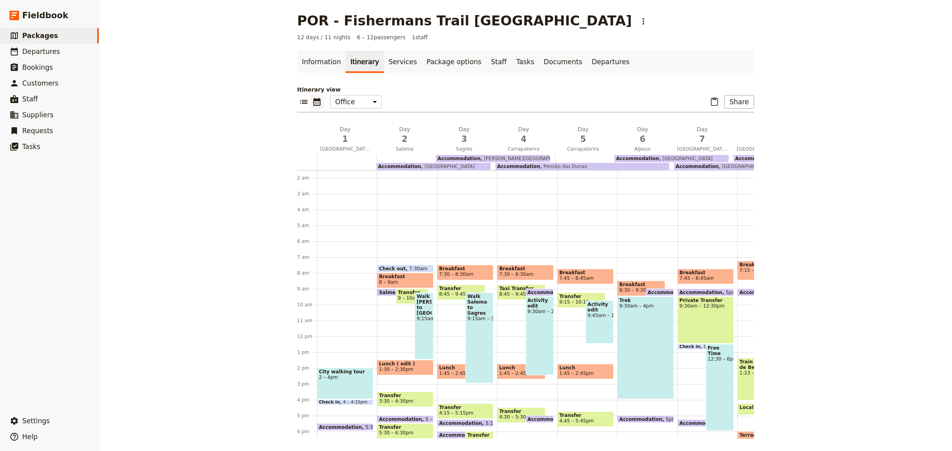
click at [530, 312] on span "9:30am – 2:30pm" at bounding box center [540, 312] width 24 height 6
select select "4"
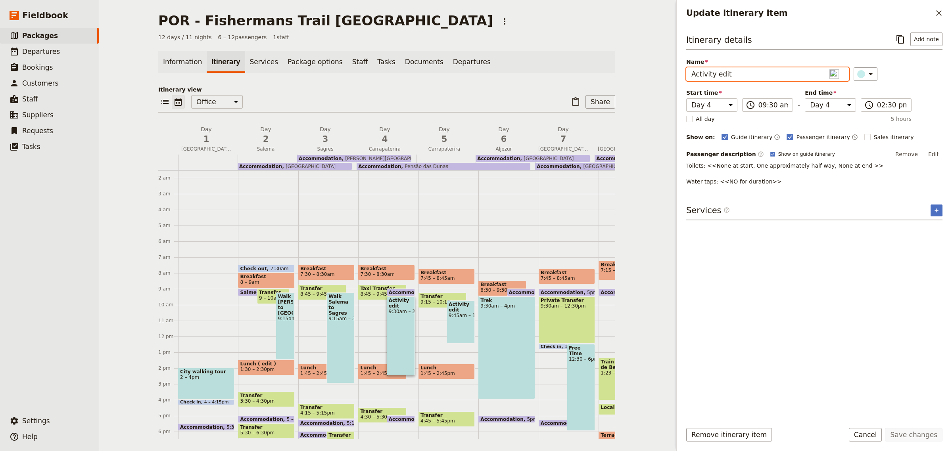
drag, startPoint x: 746, startPoint y: 79, endPoint x: 668, endPoint y: 72, distance: 78.4
click at [668, 72] on div "POR - Fishermans Trail Portugal ​ 12 days / 11 nights 6 – 12 passengers 1 staff…" at bounding box center [525, 225] width 853 height 451
type input "Walk Sagres to Vila Do Bispo"
click at [915, 435] on button "Save changes" at bounding box center [914, 434] width 58 height 13
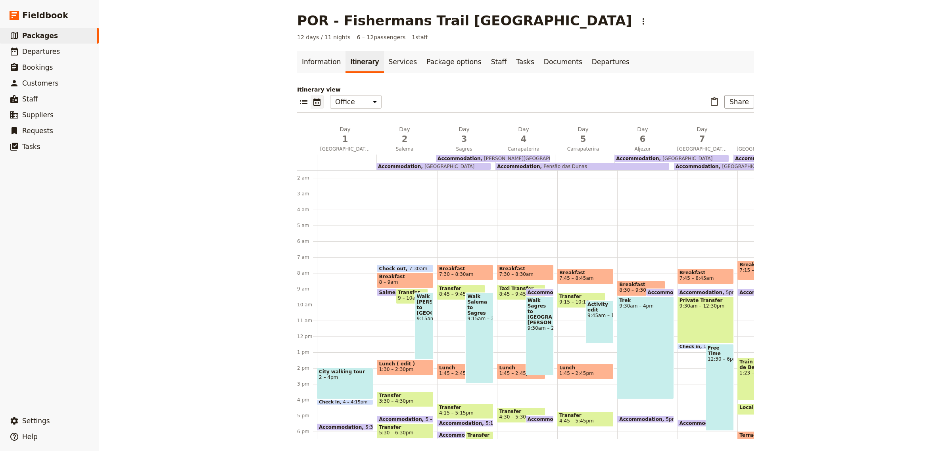
click at [595, 319] on div "Activity edit 9:45am – 12:30pm" at bounding box center [599, 322] width 28 height 43
select select "5"
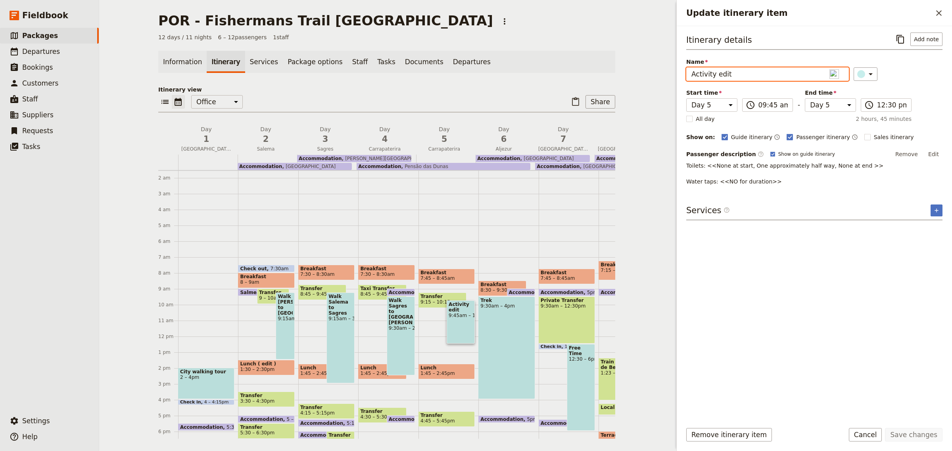
drag, startPoint x: 741, startPoint y: 70, endPoint x: 648, endPoint y: 62, distance: 93.5
click at [648, 62] on div "POR - Fishermans Trail Portugal ​ 12 days / 11 nights 6 – 12 passengers 1 staff…" at bounding box center [525, 225] width 853 height 451
type input "Circuit Walk from Carrapaterira"
click at [923, 438] on button "Save changes" at bounding box center [914, 434] width 58 height 13
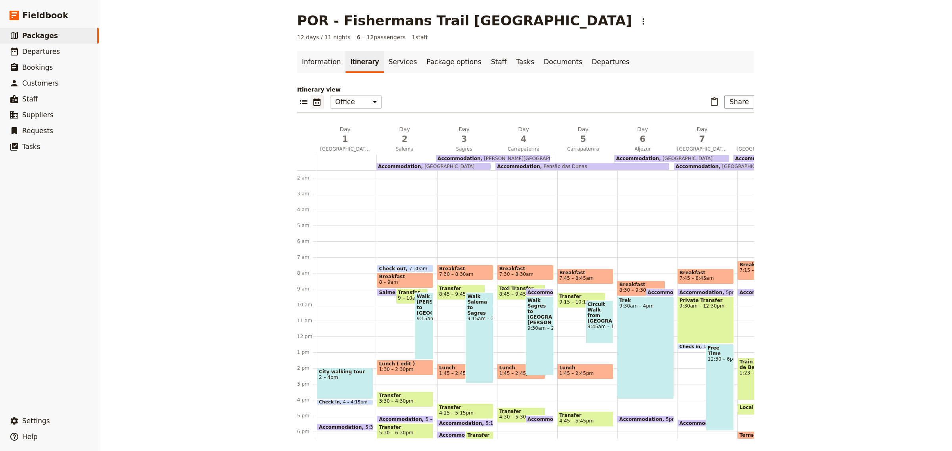
click at [653, 309] on div "Trek 9:30am – 4pm" at bounding box center [645, 348] width 56 height 103
select select "6"
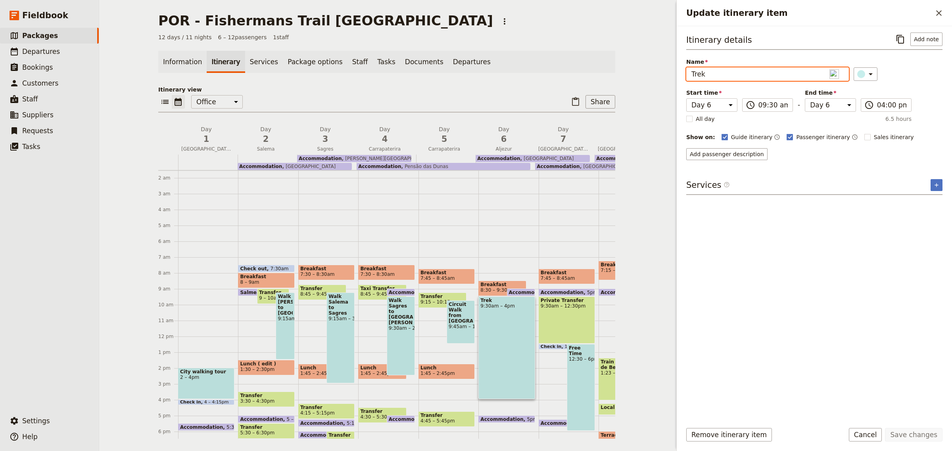
drag, startPoint x: 740, startPoint y: 73, endPoint x: 653, endPoint y: 66, distance: 87.2
click at [653, 66] on div "POR - Fishermans Trail Portugal ​ 12 days / 11 nights 6 – 12 passengers 1 staff…" at bounding box center [525, 225] width 853 height 451
type input "Walk Carrapaterira to Aljezur"
click at [917, 437] on button "Save changes" at bounding box center [914, 434] width 58 height 13
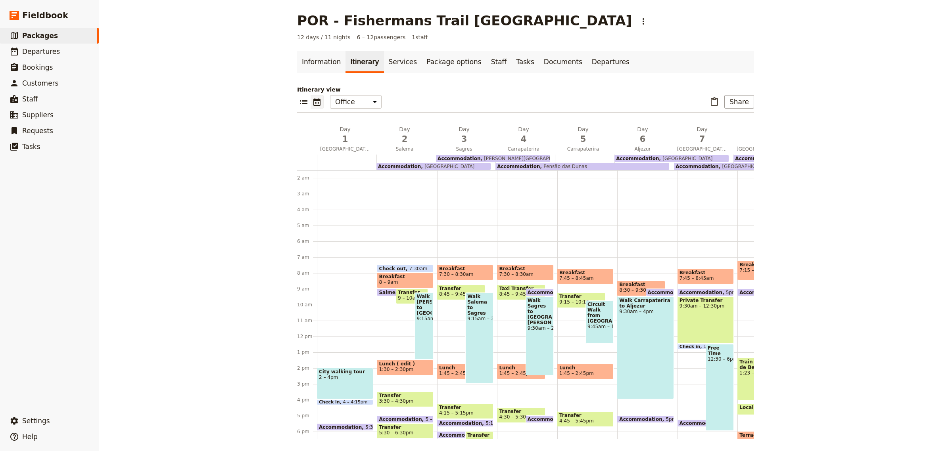
click at [705, 335] on div "Private Transfer 9:30am – 12:30pm" at bounding box center [705, 320] width 56 height 47
select select "7"
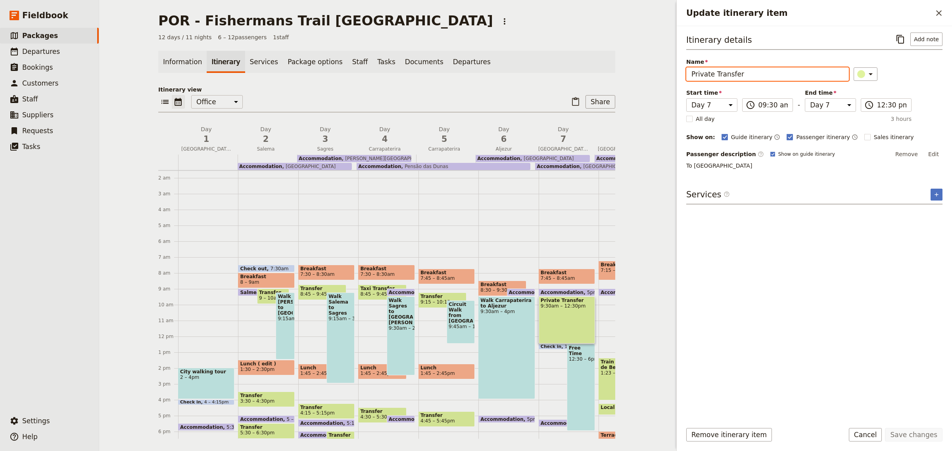
click at [755, 76] on input "Private Transfer" at bounding box center [767, 73] width 163 height 13
type input "Private Transfer to Lisabon"
click at [917, 436] on button "Save changes" at bounding box center [914, 434] width 58 height 13
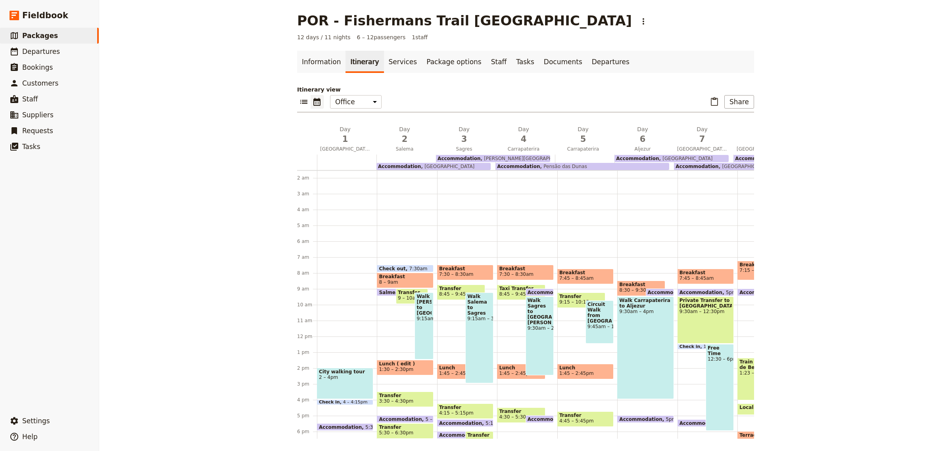
click at [706, 363] on div "Free Time 12:30 – 6pm" at bounding box center [720, 387] width 28 height 87
select select "7"
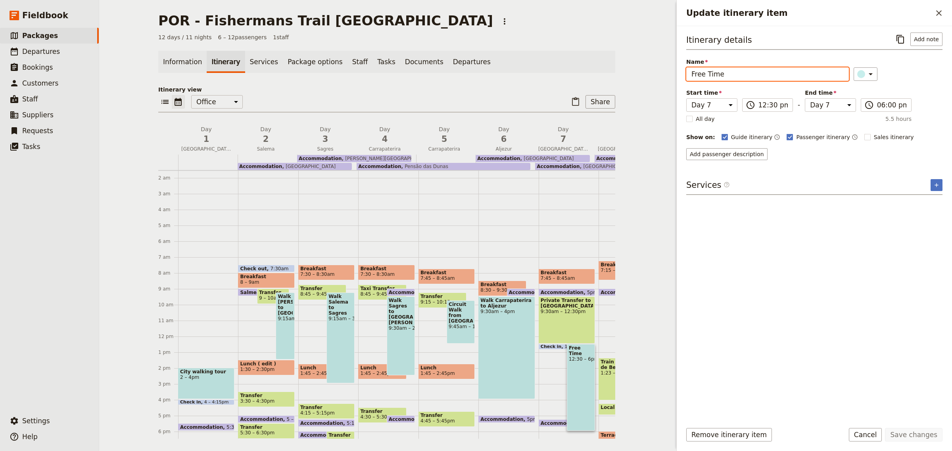
click at [750, 75] on input "Free Time" at bounding box center [767, 73] width 163 height 13
drag, startPoint x: 750, startPoint y: 75, endPoint x: 684, endPoint y: 68, distance: 65.8
click at [684, 68] on div "Itinerary details ​ Add note Name Free Time ​ Start time Day 1 Day 2 Day 3 Day …" at bounding box center [814, 221] width 275 height 390
type input "Walking tour"
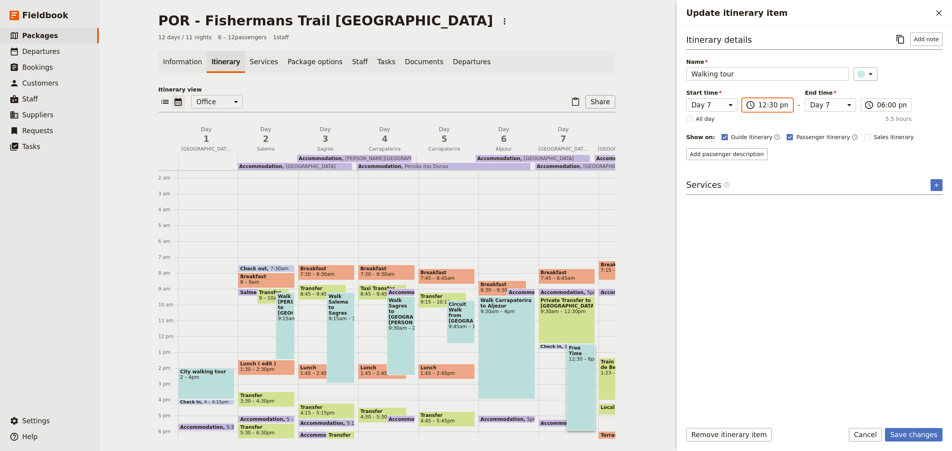
click at [771, 109] on input "12:30 pm" at bounding box center [773, 105] width 30 height 10
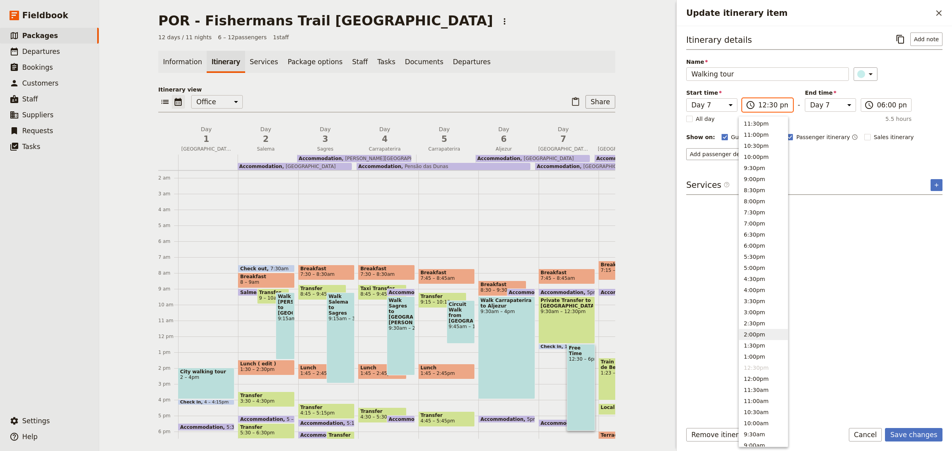
click at [747, 330] on button "2:00pm" at bounding box center [763, 334] width 49 height 11
type input "02:00 pm"
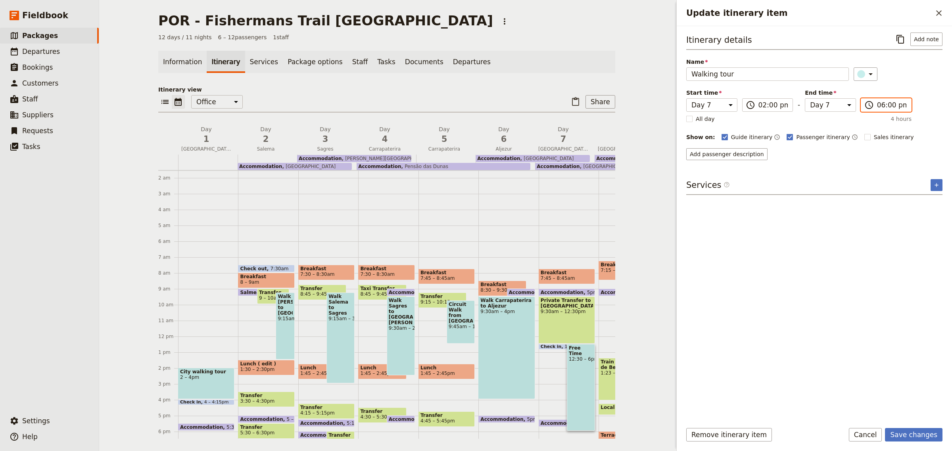
click at [881, 103] on input "06:00 pm" at bounding box center [892, 105] width 30 height 10
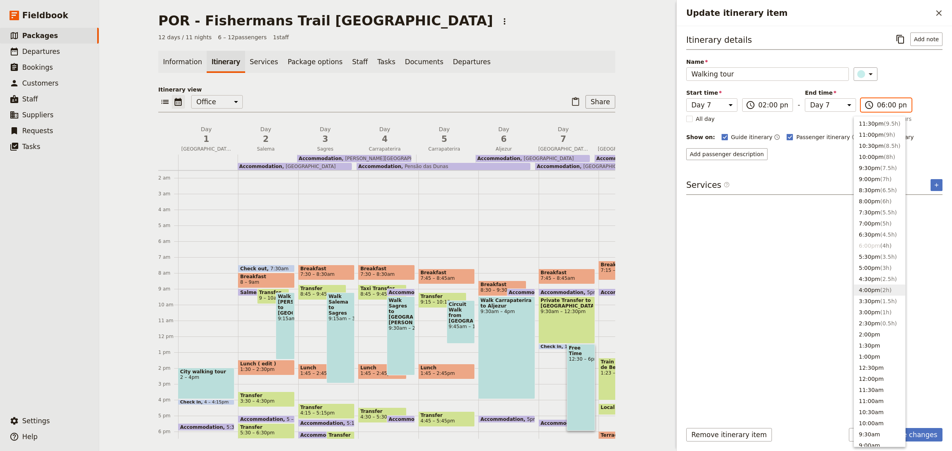
click at [876, 290] on button "4:00pm ( 2h )" at bounding box center [879, 290] width 51 height 11
type input "04:00 pm"
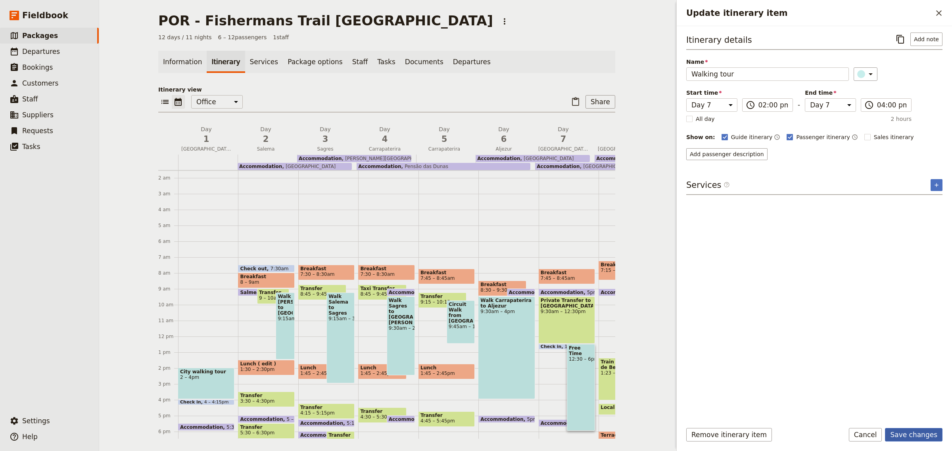
click at [929, 434] on button "Save changes" at bounding box center [914, 434] width 58 height 13
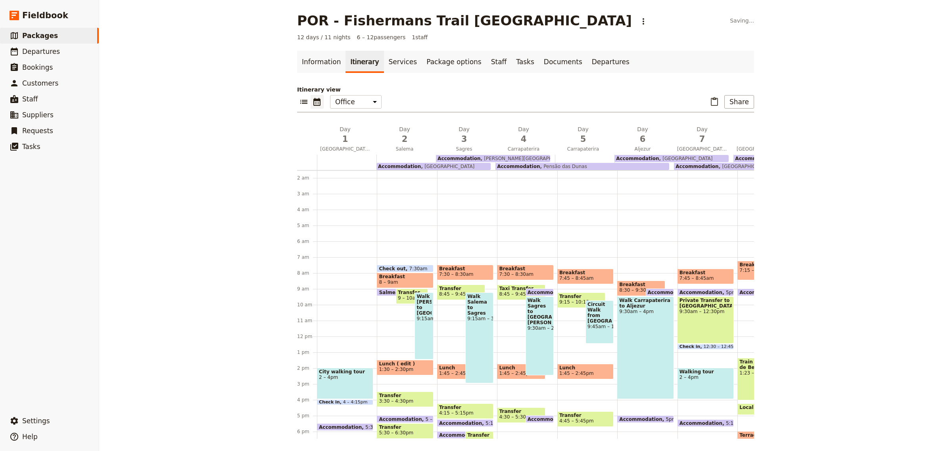
scroll to position [31, 0]
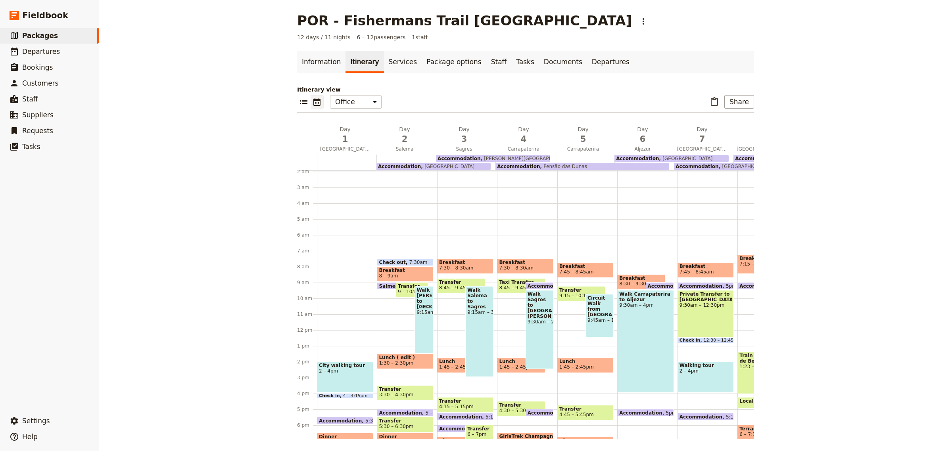
click at [706, 367] on span "Walking tour" at bounding box center [705, 366] width 52 height 6
select select "7"
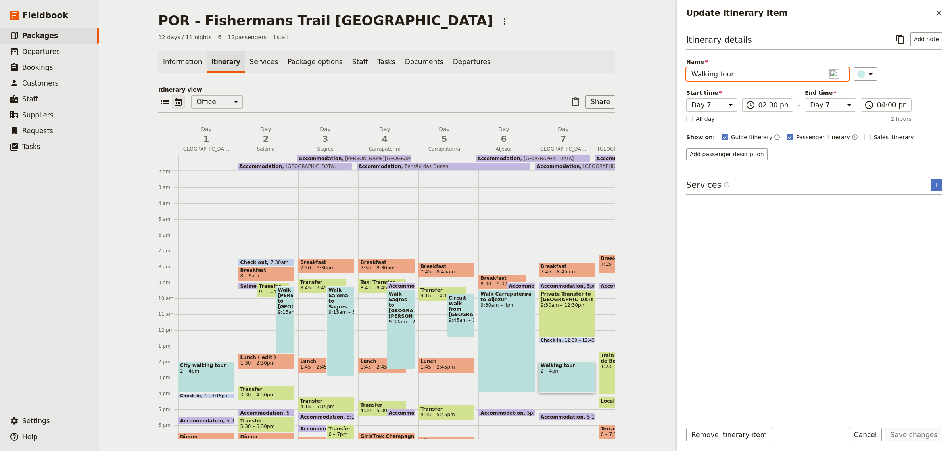
click at [691, 74] on input "Walking tour" at bounding box center [767, 73] width 163 height 13
type input "City walking tour"
click at [919, 432] on button "Save changes" at bounding box center [914, 434] width 58 height 13
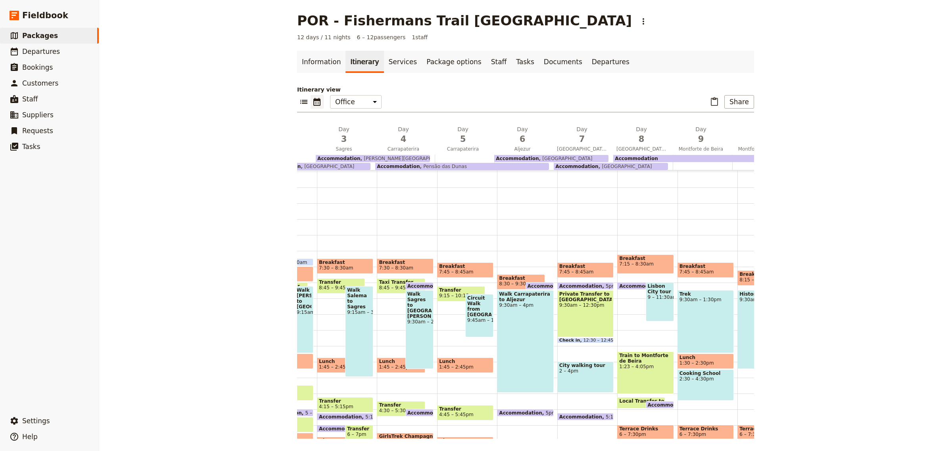
scroll to position [0, 147]
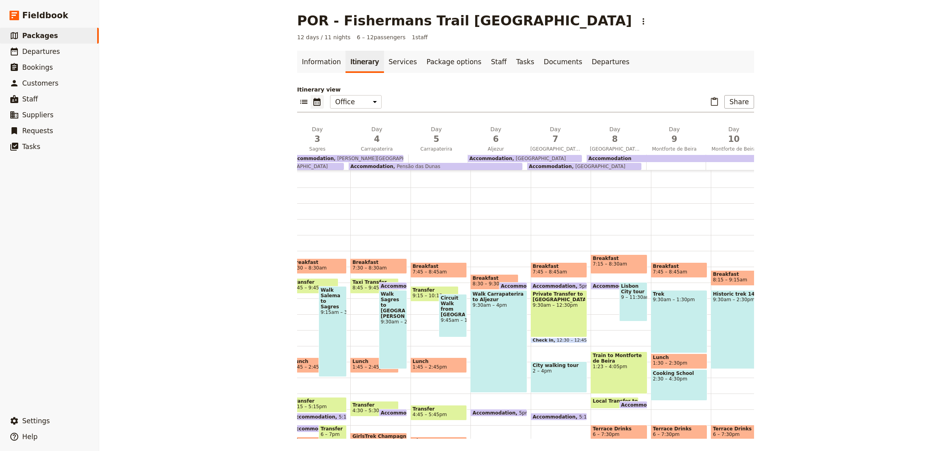
click at [622, 295] on span "9 – 11:30am" at bounding box center [633, 298] width 24 height 6
select select "8"
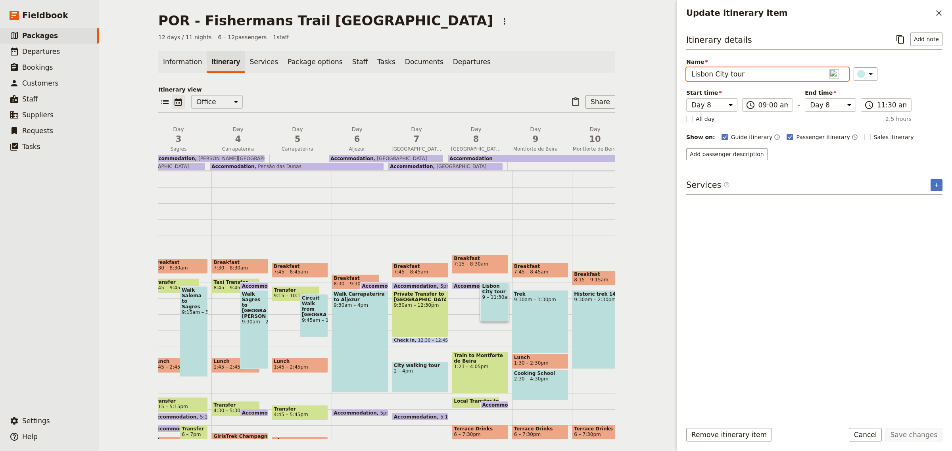
drag, startPoint x: 746, startPoint y: 74, endPoint x: 670, endPoint y: 68, distance: 76.0
click at [670, 68] on div "POR - Fishermans Trail Portugal ​ 12 days / 11 nights 6 – 12 passengers 1 staff…" at bounding box center [525, 225] width 853 height 451
type input "Free time"
click at [864, 134] on rect "Update itinerary item" at bounding box center [867, 137] width 6 height 6
click at [864, 133] on input "Sales itinerary" at bounding box center [864, 133] width 0 height 0
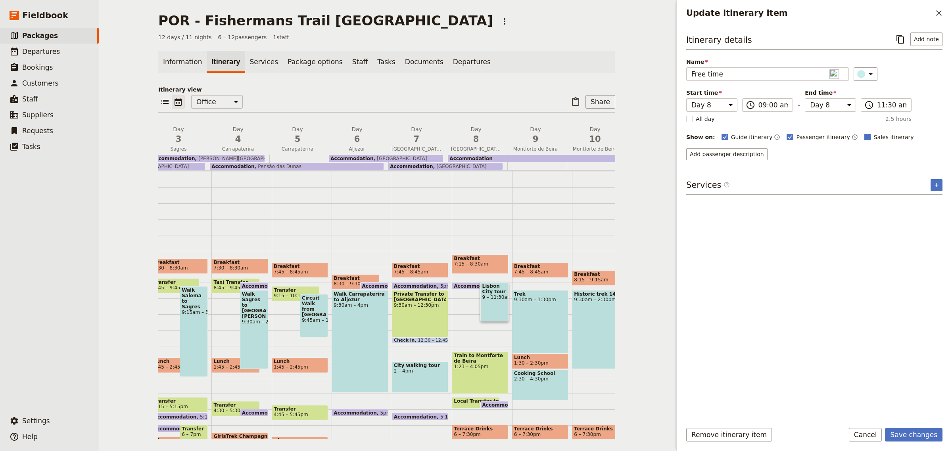
checkbox input "true"
click at [915, 437] on button "Save changes" at bounding box center [914, 434] width 58 height 13
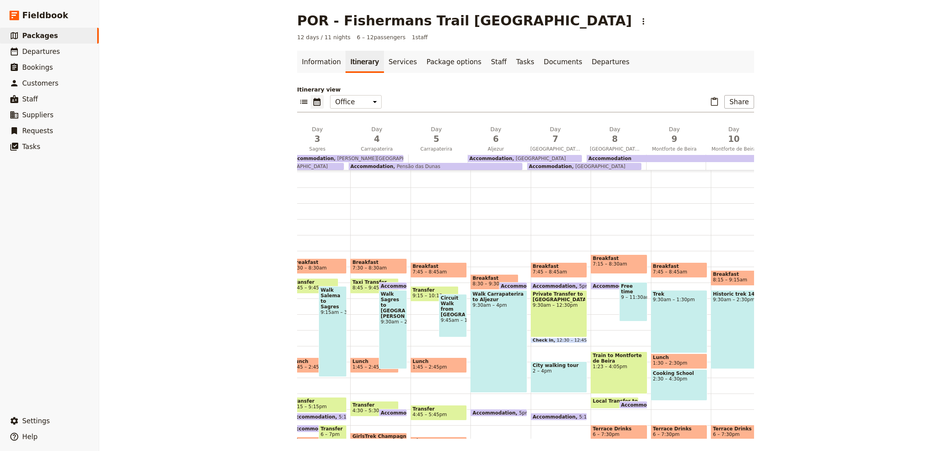
click at [555, 316] on div "Private Transfer to Lisabon 9:30am – 12:30pm" at bounding box center [559, 313] width 56 height 47
select select "7"
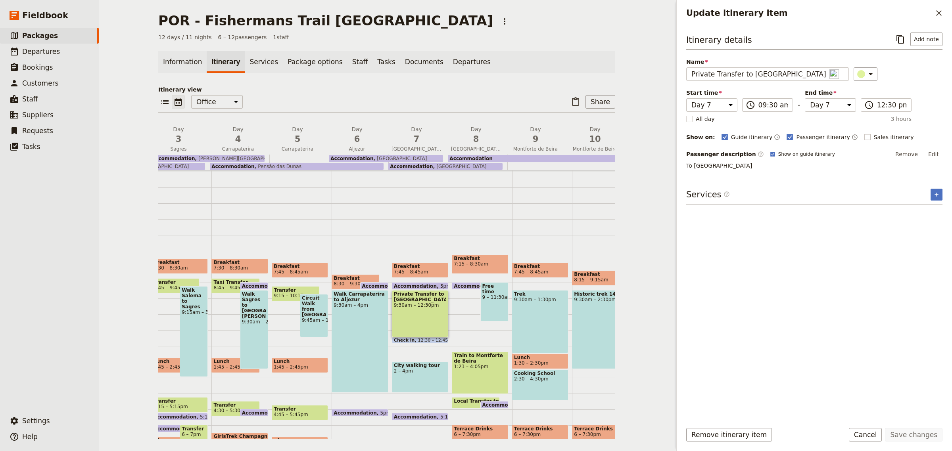
click at [864, 138] on rect "Update itinerary item" at bounding box center [867, 137] width 6 height 6
click at [864, 133] on input "Sales itinerary" at bounding box center [864, 133] width 0 height 0
checkbox input "true"
click at [915, 436] on button "Save changes" at bounding box center [914, 434] width 58 height 13
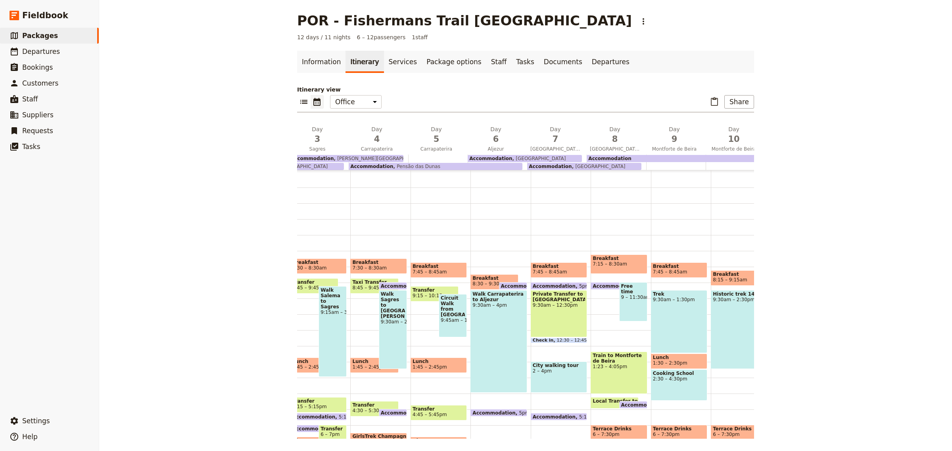
click at [555, 373] on span "2 – 4pm" at bounding box center [559, 371] width 52 height 6
select select "7"
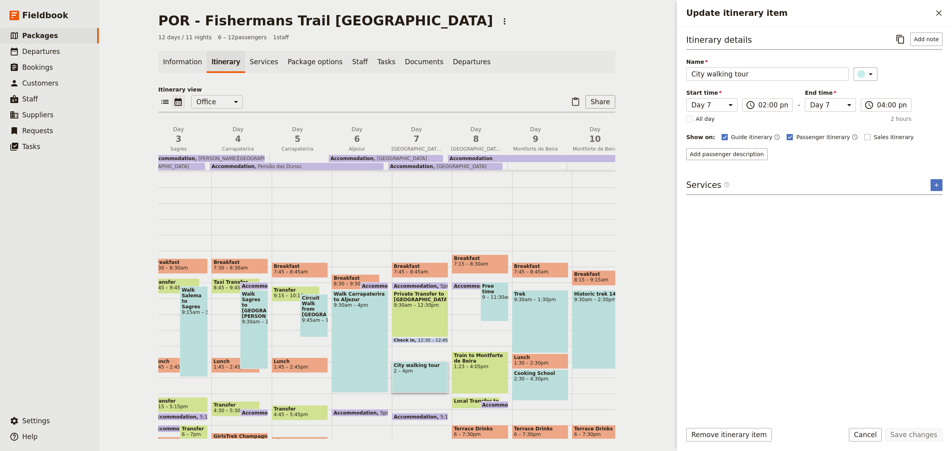
click at [864, 137] on rect "Update itinerary item" at bounding box center [867, 137] width 6 height 6
click at [864, 133] on input "Sales itinerary" at bounding box center [864, 133] width 0 height 0
checkbox input "true"
click at [927, 433] on button "Save changes" at bounding box center [914, 434] width 58 height 13
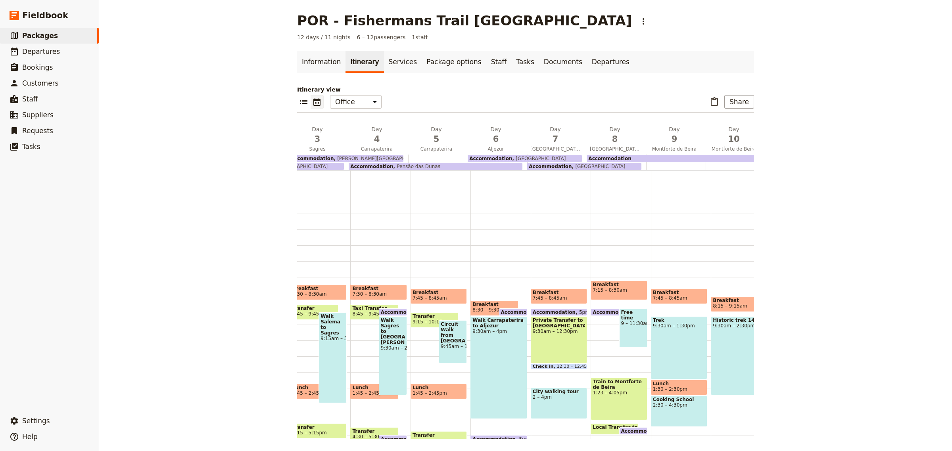
scroll to position [0, 0]
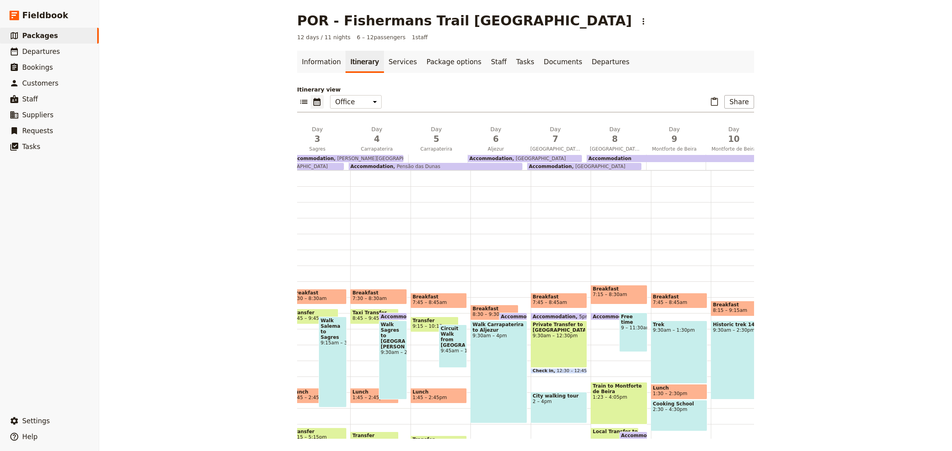
click at [620, 395] on span "1:23 – 4:05pm" at bounding box center [619, 398] width 52 height 6
select select "8"
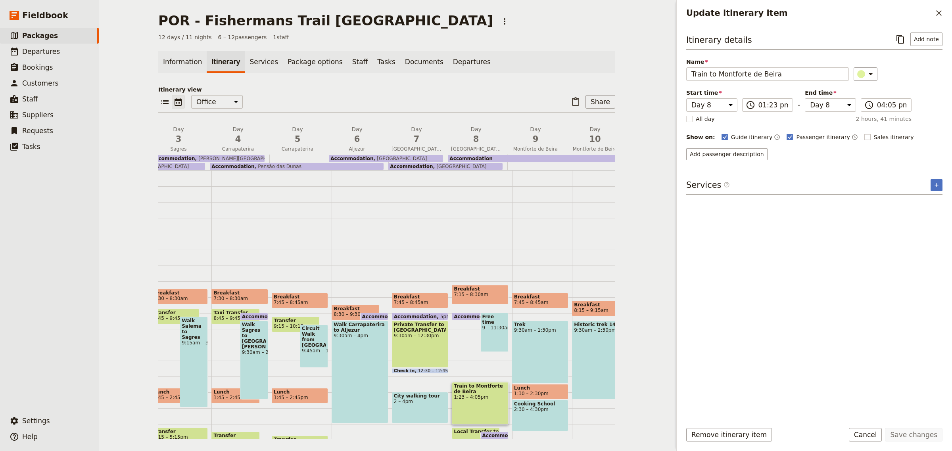
click at [864, 135] on rect "Update itinerary item" at bounding box center [867, 137] width 6 height 6
click at [864, 133] on input "Sales itinerary" at bounding box center [864, 133] width 0 height 0
checkbox input "true"
drag, startPoint x: 717, startPoint y: 73, endPoint x: 666, endPoint y: 73, distance: 50.4
click at [666, 73] on div "POR - Fishermans Trail Portugal ​ 12 days / 11 nights 6 – 12 passengers 1 staff…" at bounding box center [525, 225] width 853 height 451
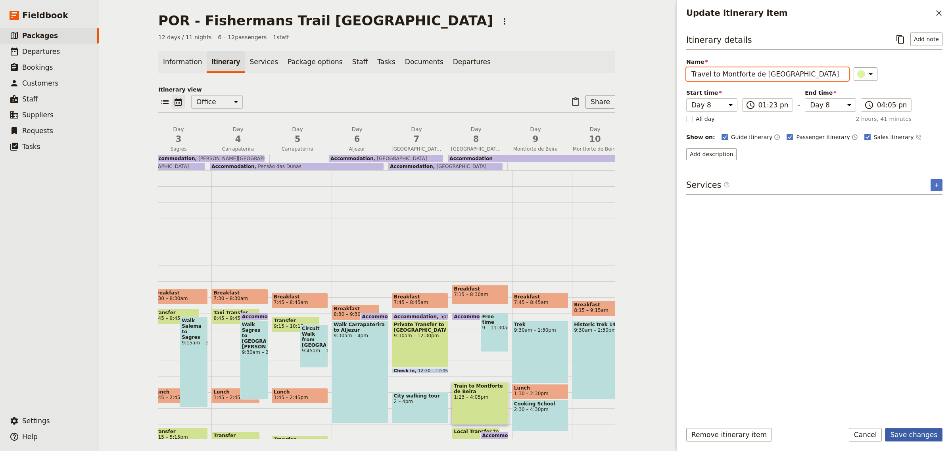
type input "Travel to Montforte de Beira"
click at [909, 434] on button "Save changes" at bounding box center [914, 434] width 58 height 13
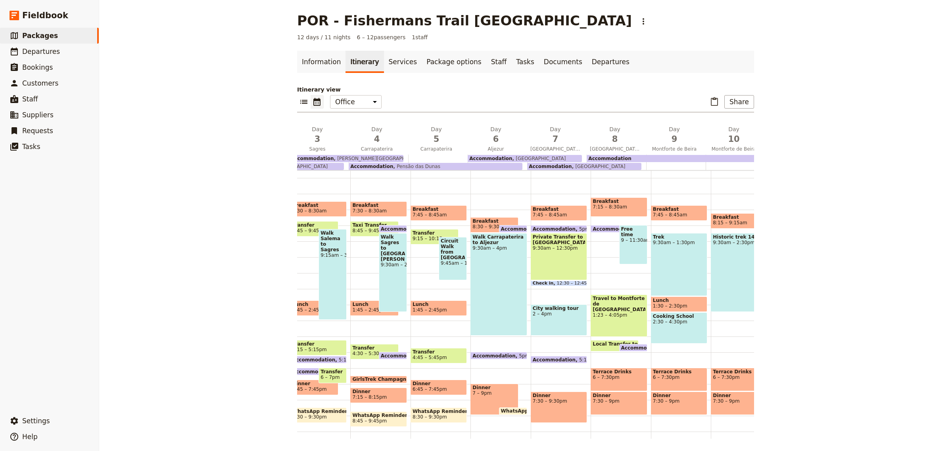
scroll to position [92, 0]
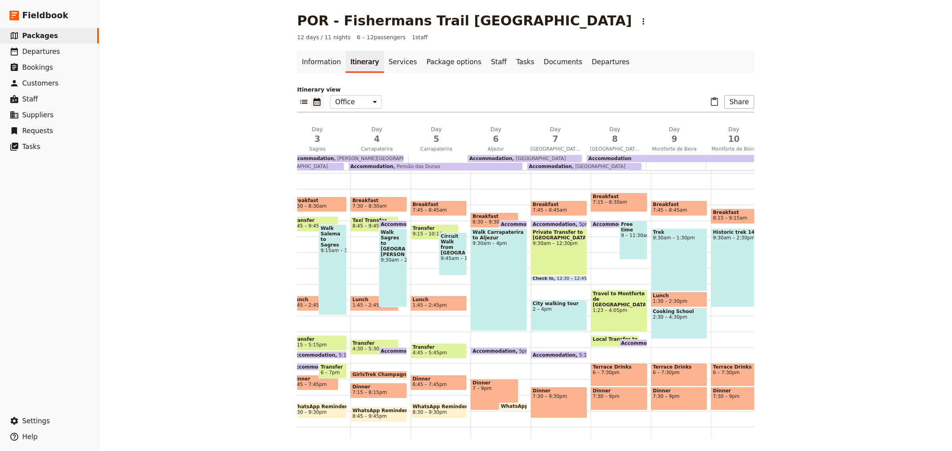
click at [627, 377] on div "Terrace Drinks 6 – 7:30pm" at bounding box center [619, 374] width 56 height 23
select select "8"
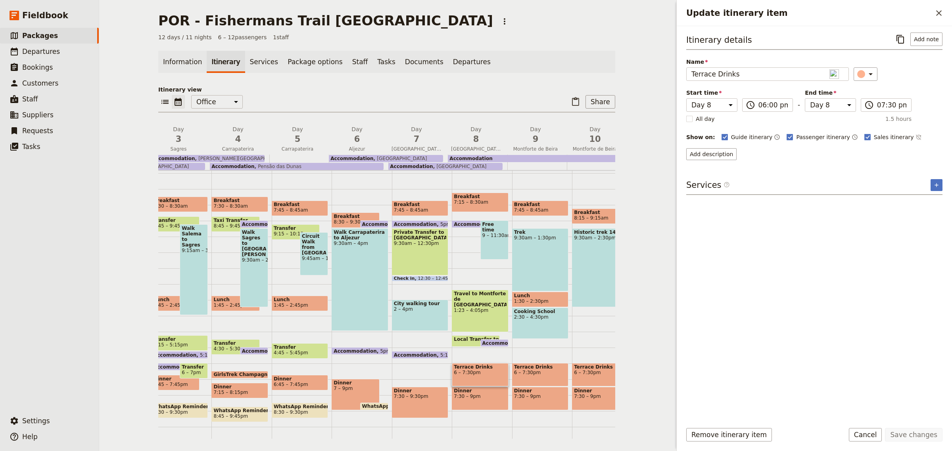
click at [468, 397] on span "7:30 – 9pm" at bounding box center [480, 397] width 52 height 6
select select "8"
click at [525, 237] on span "9:30am – 1:30pm" at bounding box center [540, 238] width 52 height 6
select select "9"
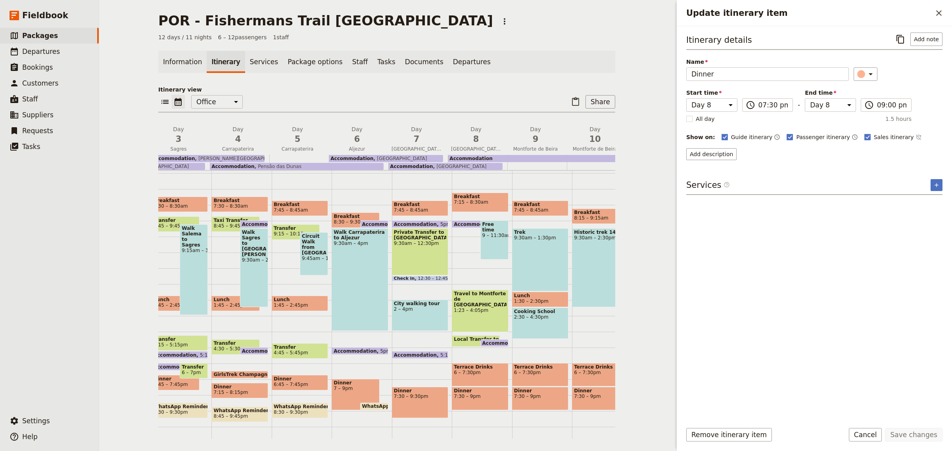
select select "9"
click at [693, 73] on input "Trek" at bounding box center [767, 73] width 163 height 13
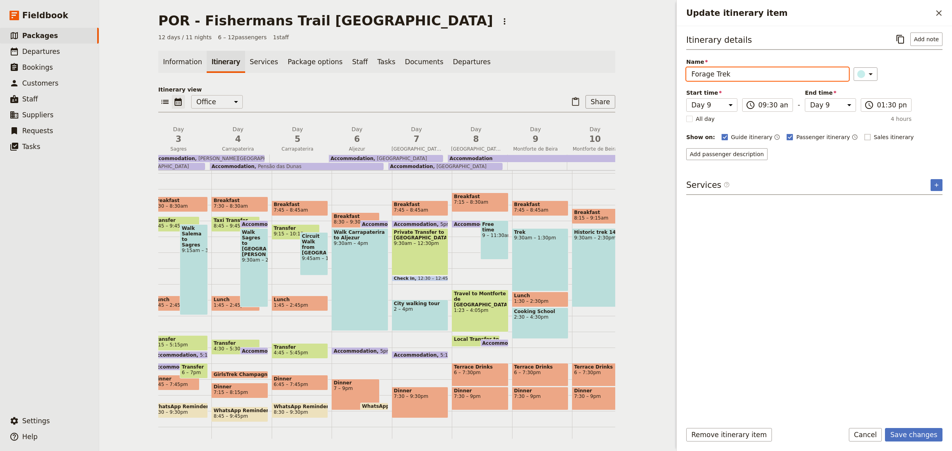
type input "Forage Trek"
click at [864, 136] on rect "Update itinerary item" at bounding box center [867, 137] width 6 height 6
click at [864, 133] on input "Sales itinerary" at bounding box center [864, 133] width 0 height 0
checkbox input "true"
click at [908, 432] on button "Save changes" at bounding box center [914, 434] width 58 height 13
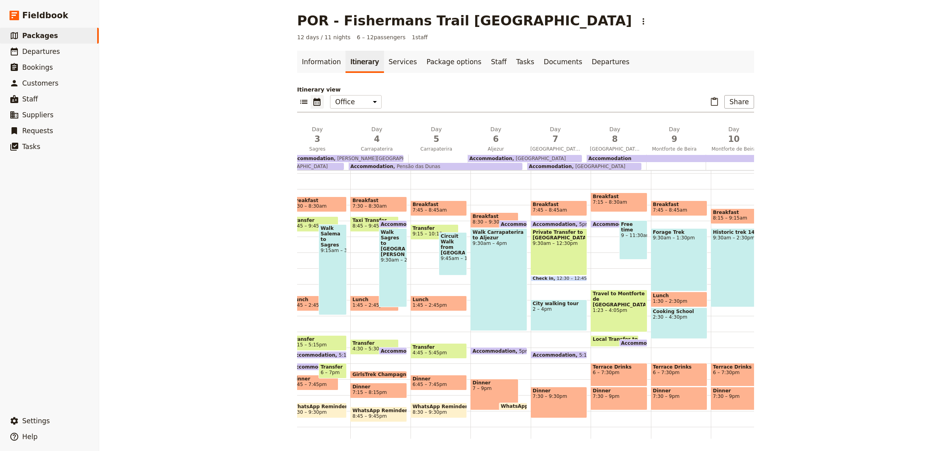
click at [689, 300] on span "1:30 – 2:30pm" at bounding box center [679, 302] width 52 height 6
select select "9"
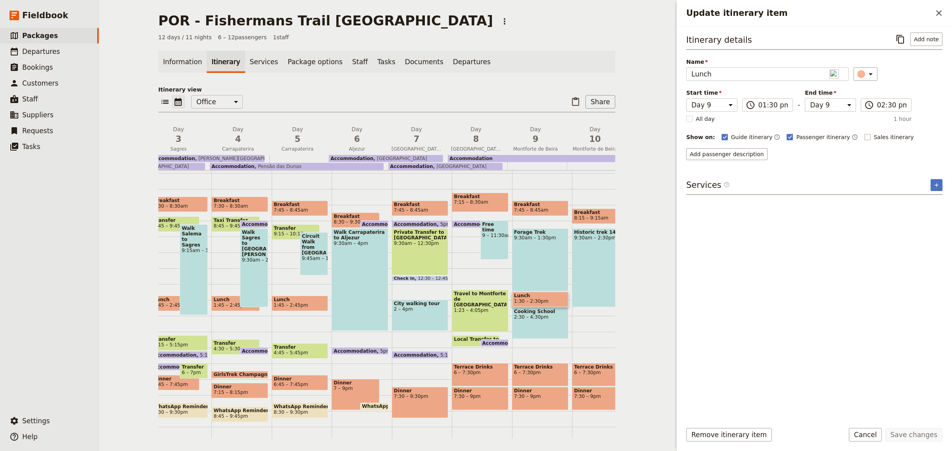
click at [864, 135] on label "Sales itinerary" at bounding box center [889, 137] width 50 height 8
click at [864, 133] on input "Sales itinerary" at bounding box center [864, 133] width 0 height 0
checkbox input "true"
click at [925, 432] on button "Save changes" at bounding box center [914, 434] width 58 height 13
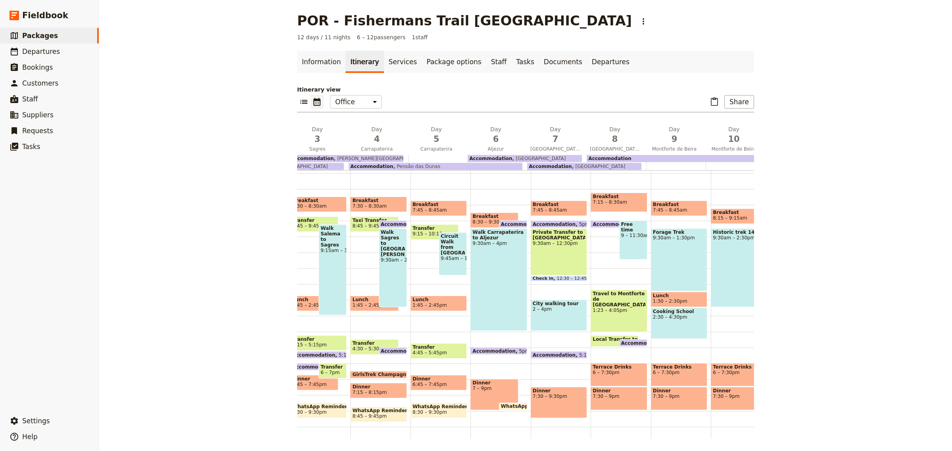
click at [678, 324] on div "Cooking School 2:30 – 4:30pm" at bounding box center [679, 323] width 56 height 31
select select "9"
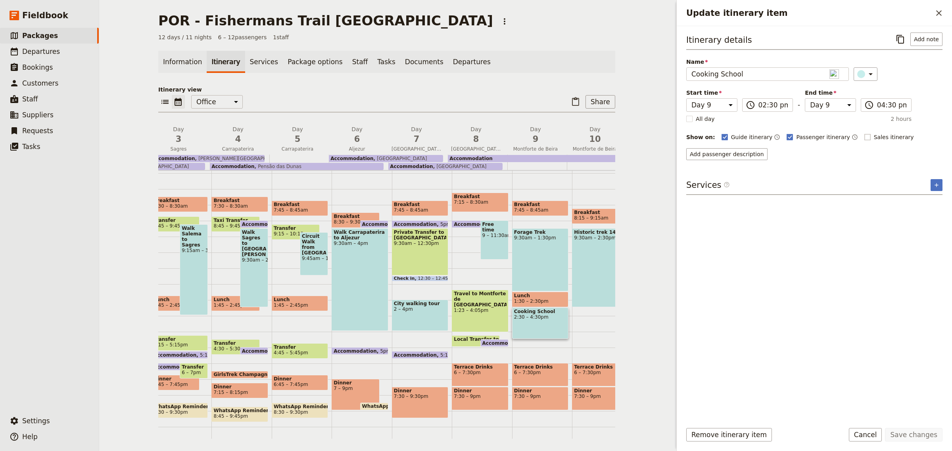
click at [864, 138] on rect "Update itinerary item" at bounding box center [867, 137] width 6 height 6
click at [864, 133] on input "Sales itinerary" at bounding box center [864, 133] width 0 height 0
checkbox input "true"
click at [921, 435] on button "Save changes" at bounding box center [914, 434] width 58 height 13
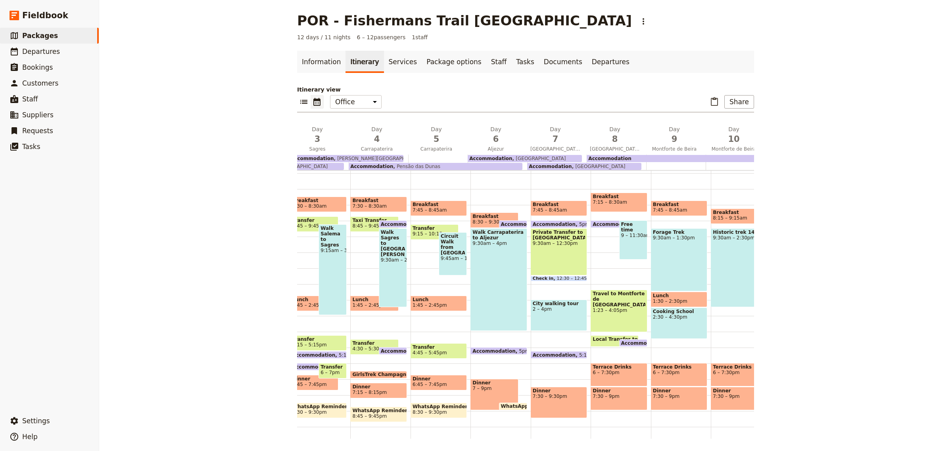
click at [681, 368] on span "Terrace Drinks" at bounding box center [679, 368] width 52 height 6
select select "9"
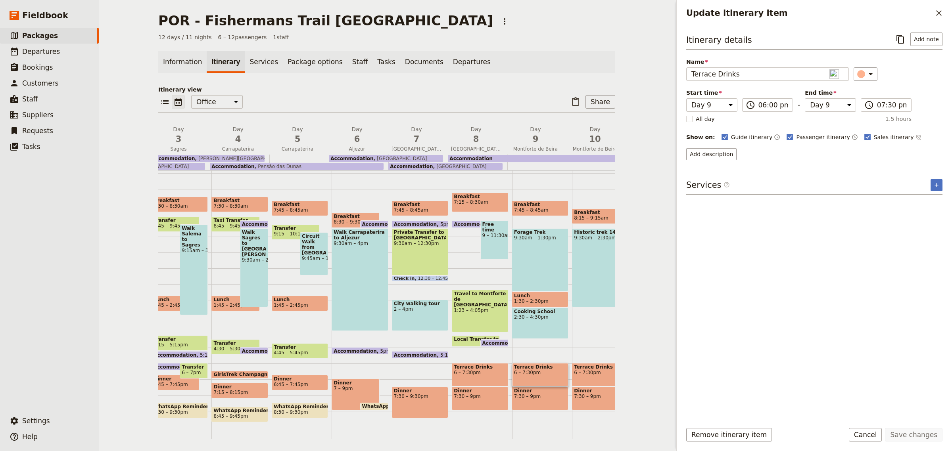
click at [901, 401] on div "Itinerary details ​ Add note Name Terrace Drinks ​ Start time Day 1 Day 2 Day 3…" at bounding box center [814, 224] width 256 height 383
click at [601, 216] on span "8:15 – 9:15am" at bounding box center [600, 218] width 52 height 6
select select "10"
click at [580, 286] on div "Historic trek 14 Km 9:30am – 2:30pm" at bounding box center [600, 267] width 56 height 79
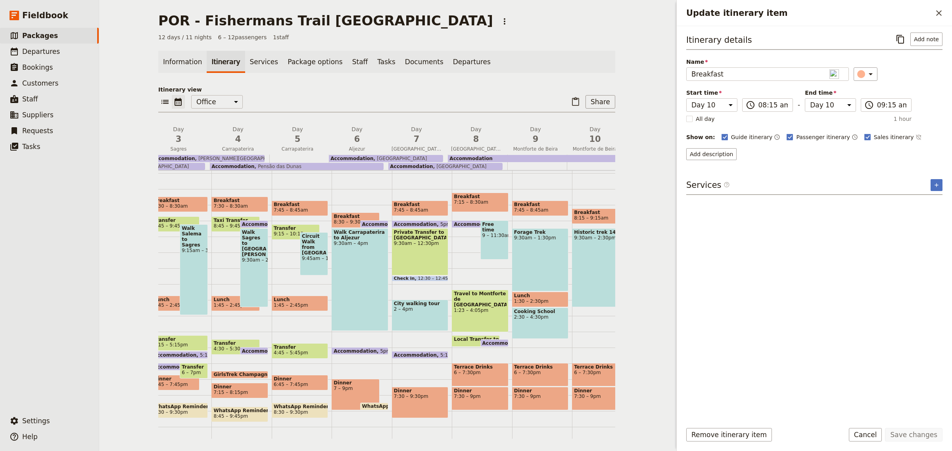
select select "10"
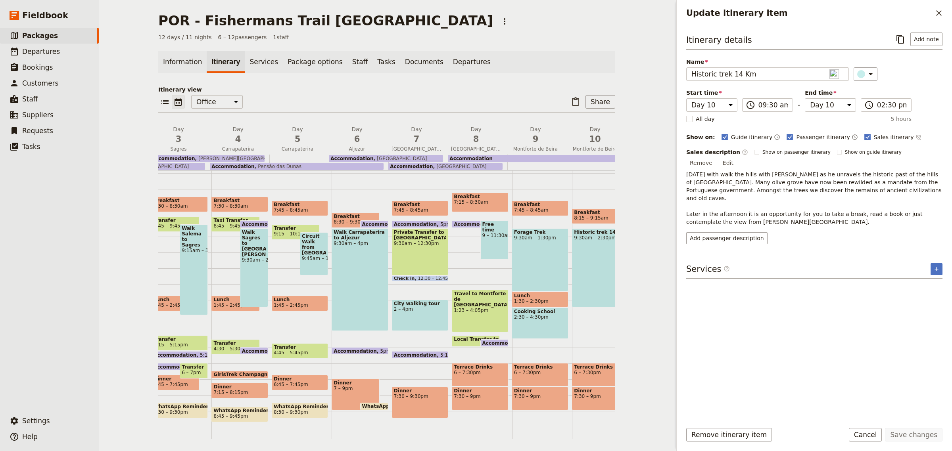
click at [594, 373] on span "6 – 7:30pm" at bounding box center [600, 373] width 52 height 6
select select "10"
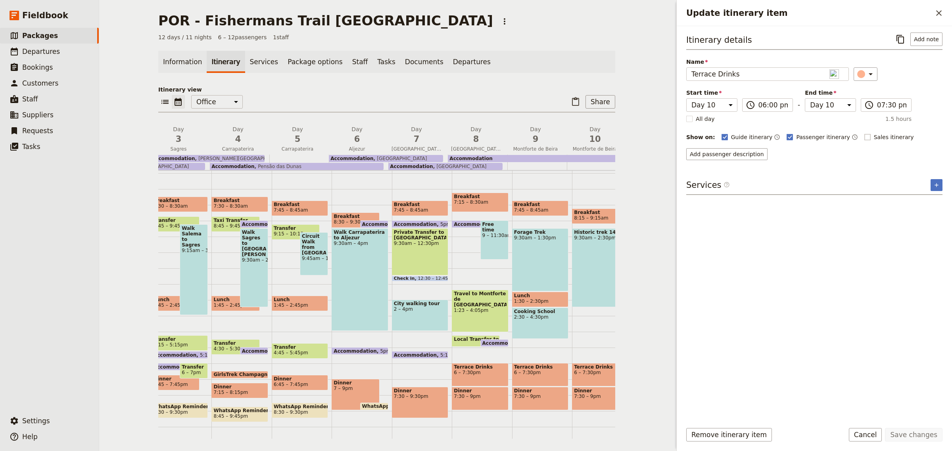
click at [864, 139] on rect "Update itinerary item" at bounding box center [867, 137] width 6 height 6
click at [864, 133] on input "Sales itinerary" at bounding box center [864, 133] width 0 height 0
checkbox input "true"
click at [584, 397] on span "7:30 – 9pm" at bounding box center [600, 397] width 52 height 6
select select "10"
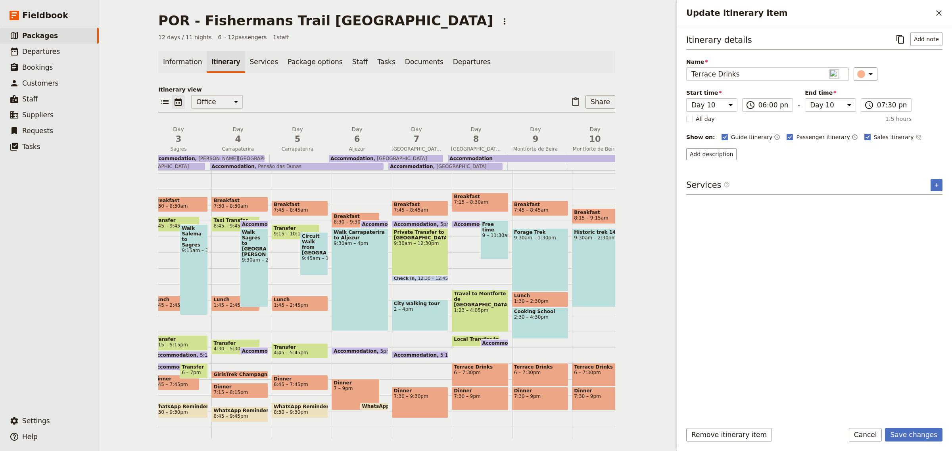
select select "10"
click at [854, 274] on div "Itinerary details ​ Add note Name Dinner ​ Start time Day 1 Day 2 Day 3 Day 4 D…" at bounding box center [814, 224] width 256 height 383
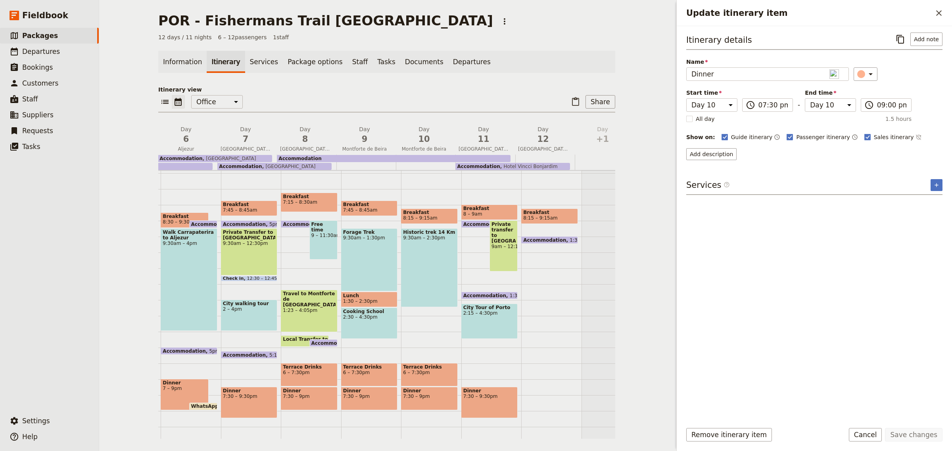
scroll to position [0, 327]
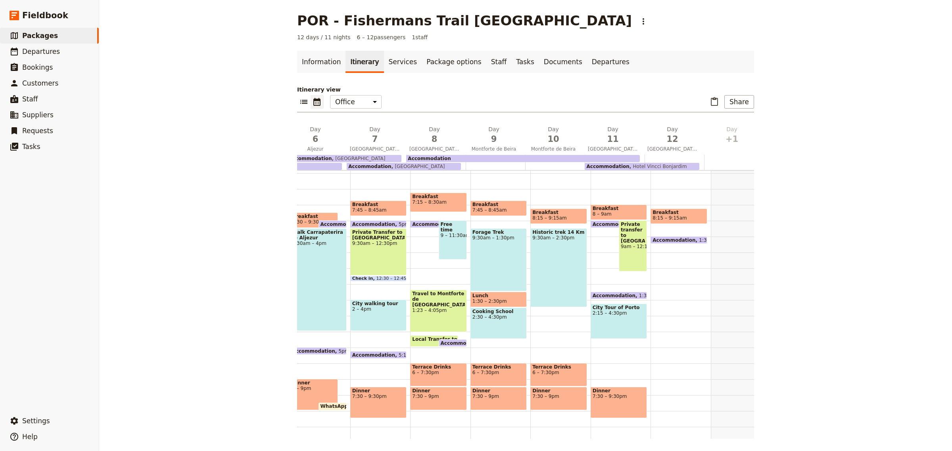
click at [626, 244] on span "9am – 12:15pm" at bounding box center [633, 247] width 24 height 6
select select "11"
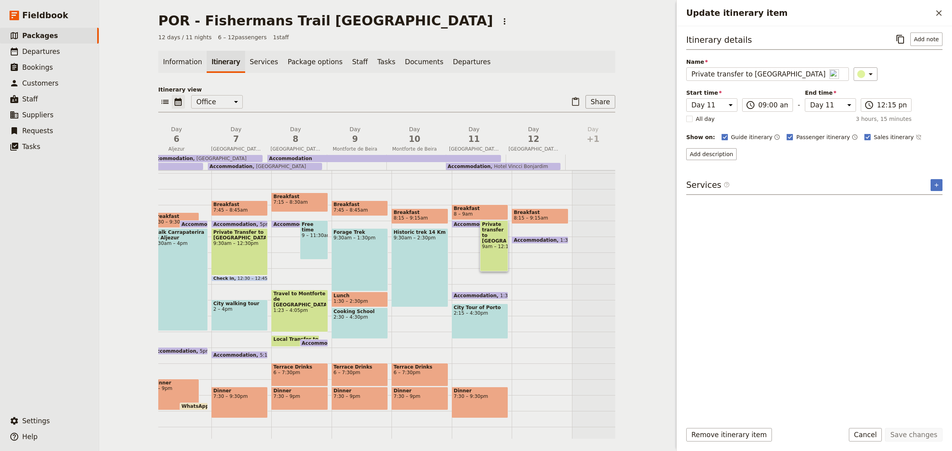
click at [479, 321] on div "City Tour of Porto 2:15 – 4:30pm" at bounding box center [480, 321] width 56 height 35
select select "11"
click at [473, 397] on span "7:30 – 9:30pm" at bounding box center [480, 397] width 52 height 6
select select "11"
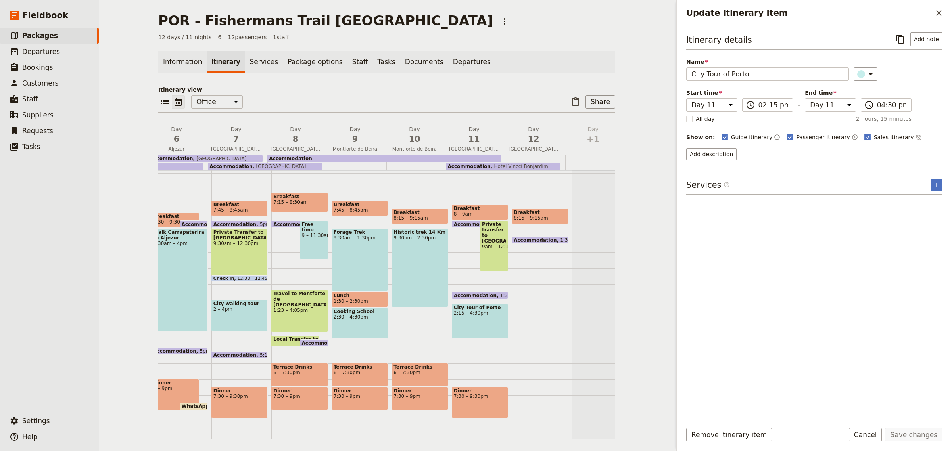
select select "11"
click at [864, 139] on rect "Update itinerary item" at bounding box center [867, 137] width 6 height 6
click at [864, 133] on input "Sales itinerary" at bounding box center [864, 133] width 0 height 0
checkbox input "true"
click at [545, 215] on span "8:15 – 9:15am" at bounding box center [540, 218] width 52 height 6
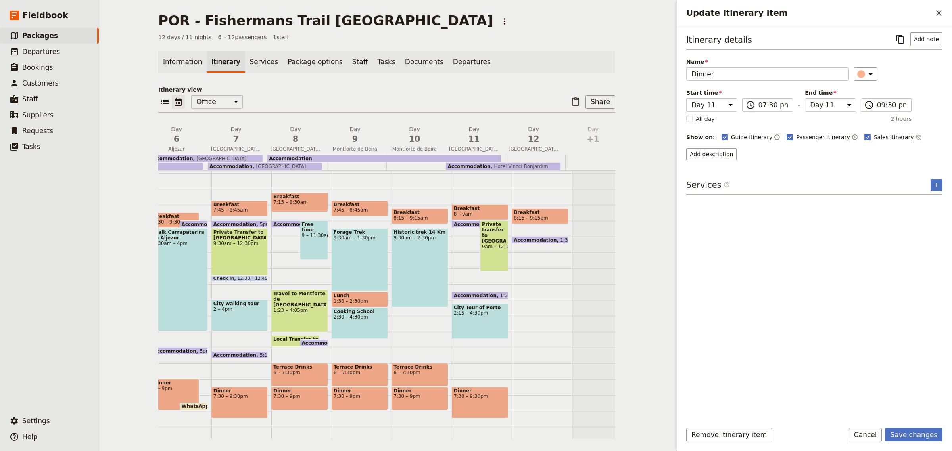
select select "12"
drag, startPoint x: 814, startPoint y: 393, endPoint x: 585, endPoint y: 338, distance: 234.7
click at [812, 393] on div "Itinerary details ​ Add note Name Breakfast ​ Start time Day 1 Day 2 Day 3 Day …" at bounding box center [814, 224] width 256 height 383
click at [231, 241] on span "9:30am – 12:30pm" at bounding box center [239, 244] width 52 height 6
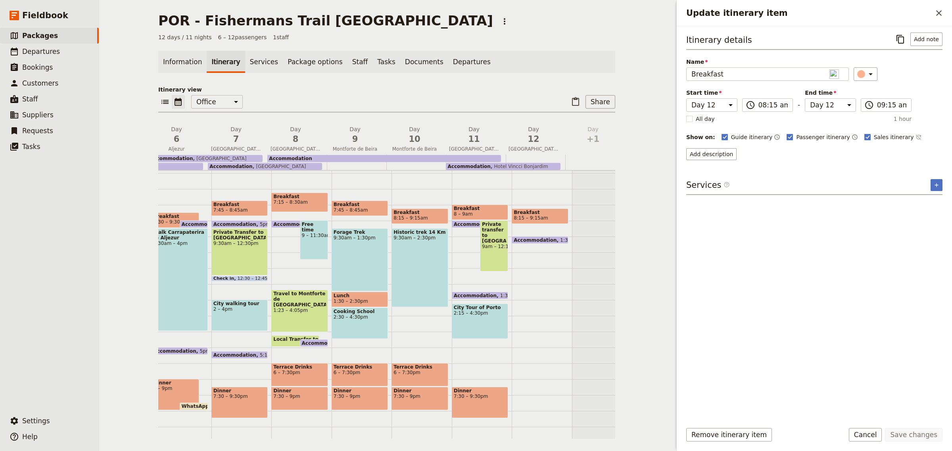
select select "7"
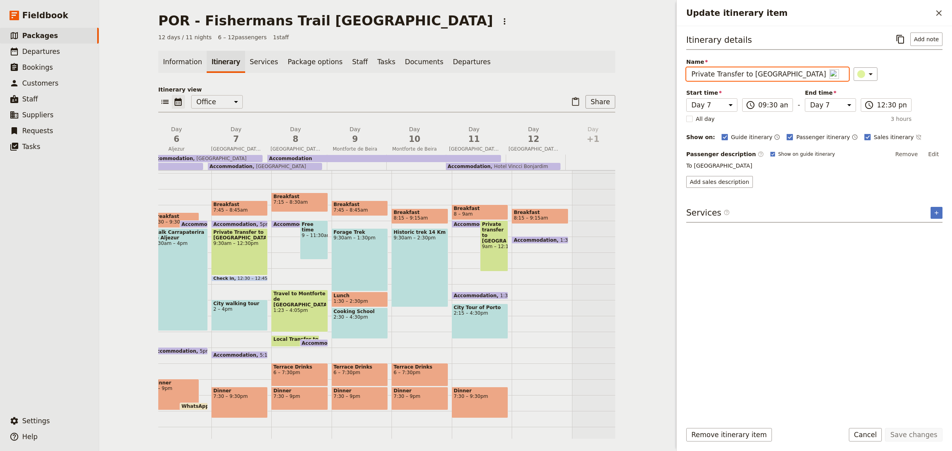
click at [758, 73] on input "Private Transfer to Lisabon" at bounding box center [767, 73] width 163 height 13
type input "Private Transfer to Lisbon"
click at [929, 433] on button "Save changes" at bounding box center [914, 434] width 58 height 13
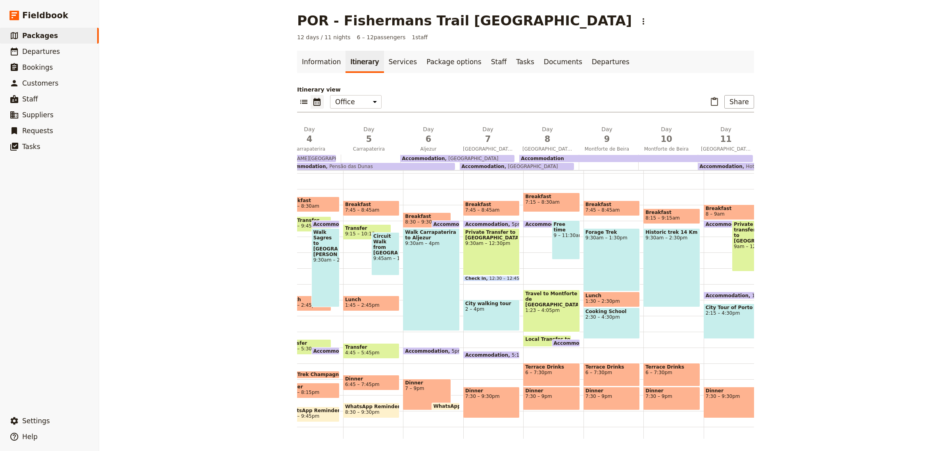
scroll to position [0, 0]
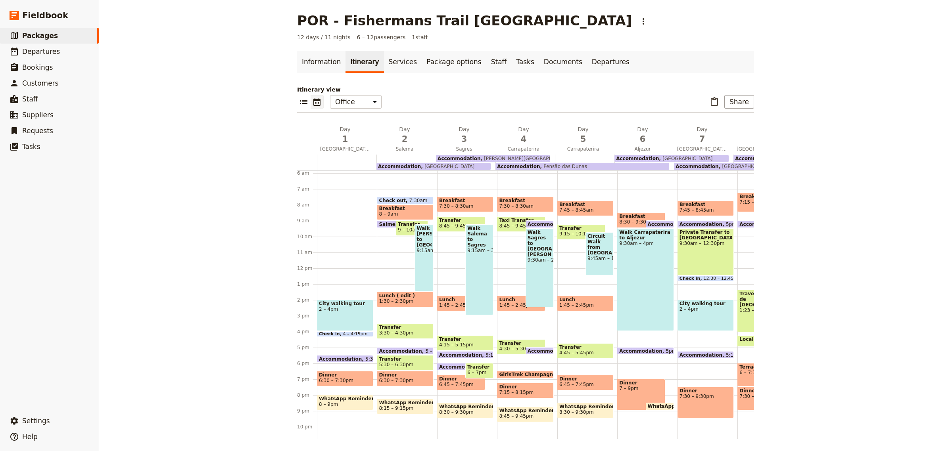
click at [335, 315] on div "City walking tour 2 – 4pm" at bounding box center [345, 315] width 56 height 31
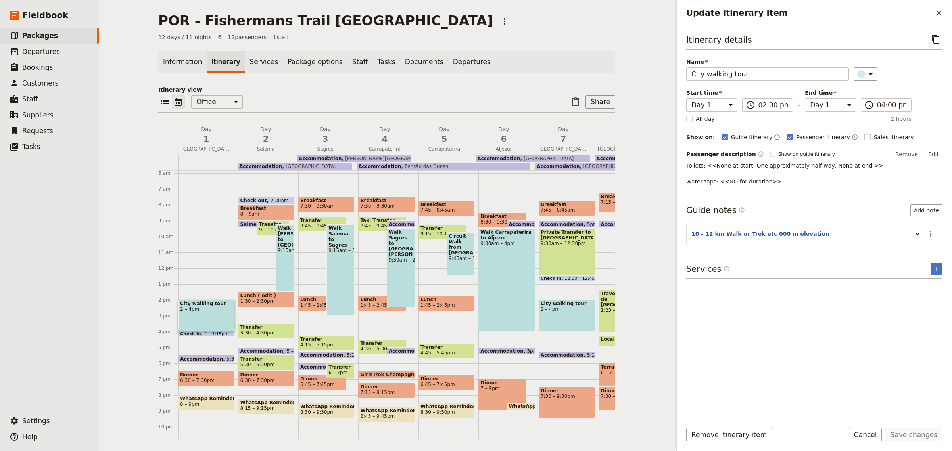
click at [864, 137] on rect "Update itinerary item" at bounding box center [867, 137] width 6 height 6
click at [864, 133] on input "Sales itinerary" at bounding box center [864, 133] width 0 height 0
checkbox input "true"
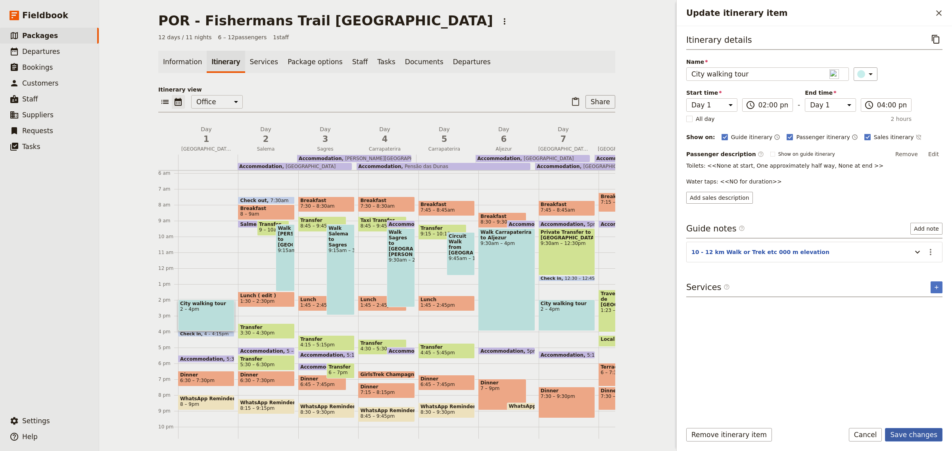
click at [917, 437] on button "Save changes" at bounding box center [914, 434] width 58 height 13
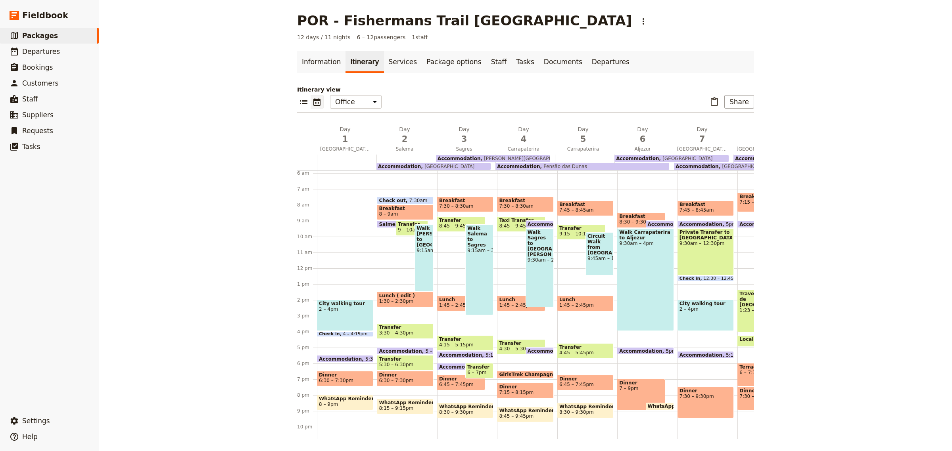
click at [422, 248] on span "9:15am – 1:30pm" at bounding box center [423, 251] width 15 height 6
select select "2"
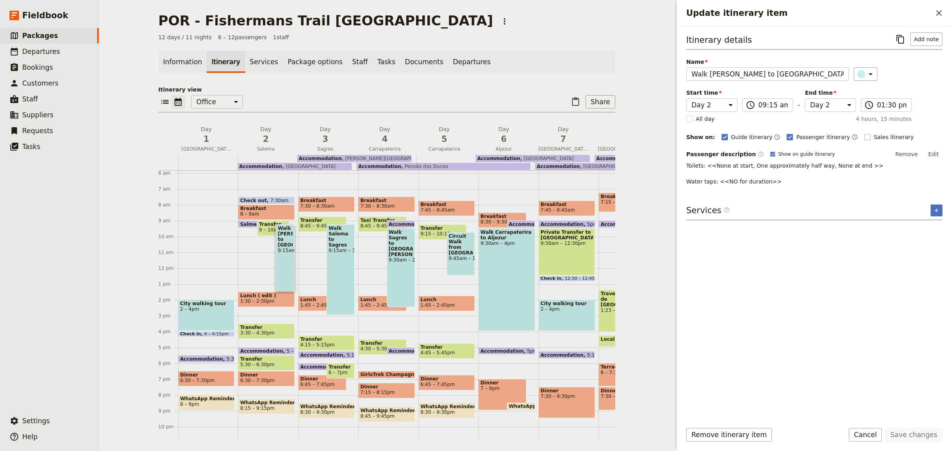
click at [864, 140] on rect "Update itinerary item" at bounding box center [867, 137] width 6 height 6
click at [864, 133] on input "Sales itinerary" at bounding box center [864, 133] width 0 height 0
checkbox input "true"
click at [923, 436] on button "Save changes" at bounding box center [914, 434] width 58 height 13
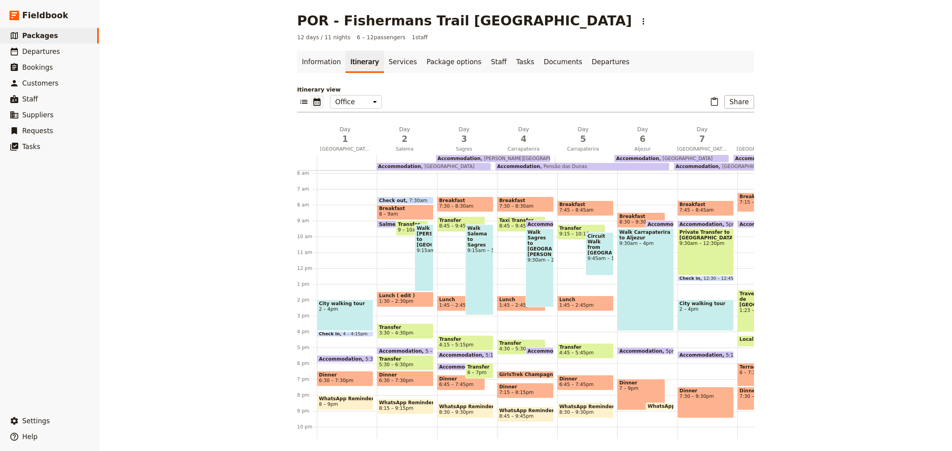
click at [415, 381] on span "6:30 – 7:30pm" at bounding box center [405, 381] width 52 height 6
select select "2"
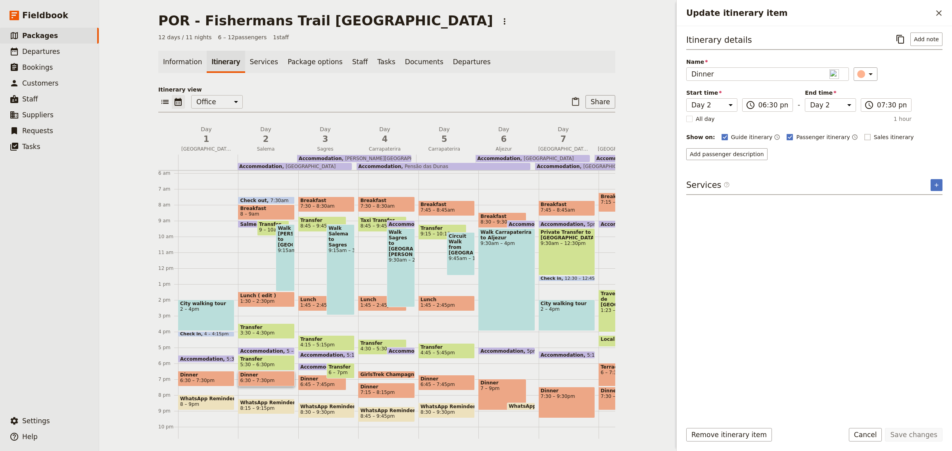
click at [864, 141] on label "Sales itinerary" at bounding box center [889, 137] width 50 height 8
click at [864, 133] on input "Sales itinerary" at bounding box center [864, 133] width 0 height 0
checkbox input "true"
click at [920, 436] on button "Save changes" at bounding box center [914, 434] width 58 height 13
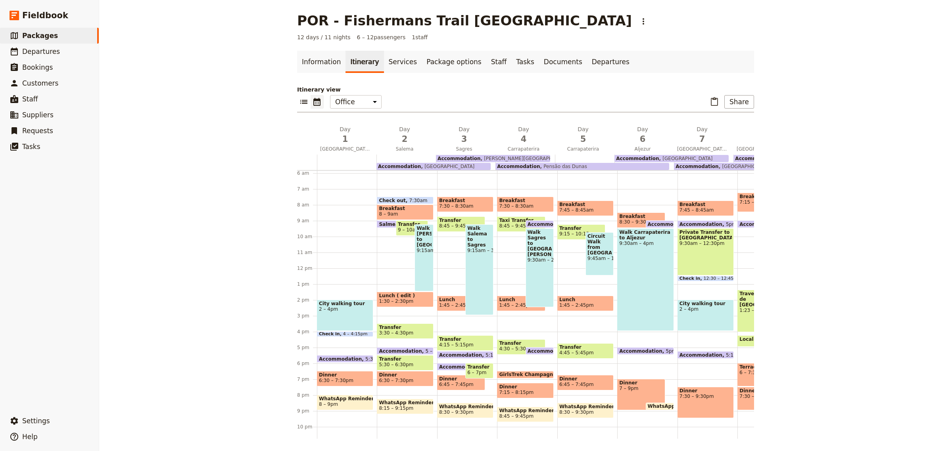
click at [399, 379] on span "6:30 – 7:30pm" at bounding box center [396, 381] width 35 height 6
select select "2"
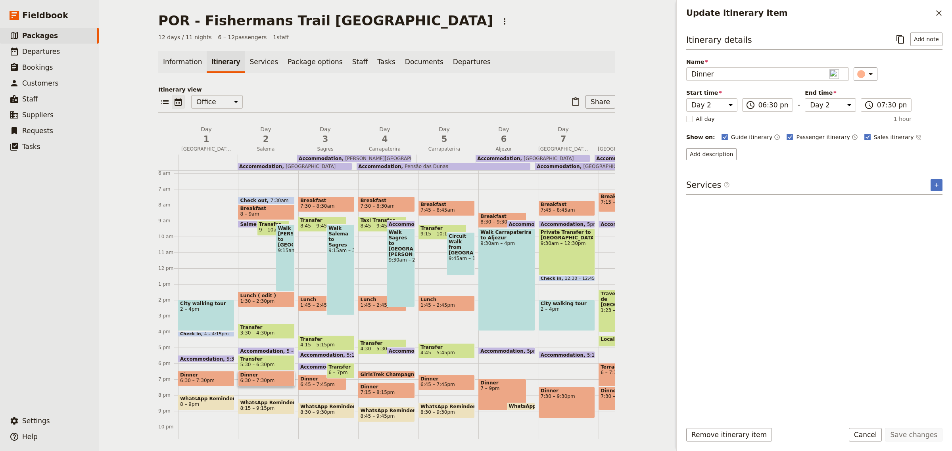
click at [280, 263] on div "Walk Luz to Salema 9:15am – 1:30pm" at bounding box center [285, 258] width 19 height 67
select select "2"
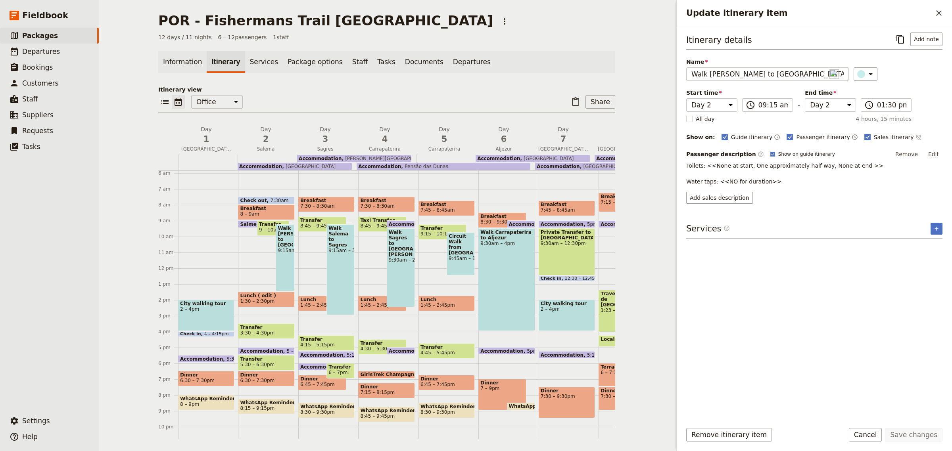
click at [315, 223] on span "8:45 – 9:45am" at bounding box center [317, 226] width 35 height 6
select select "3"
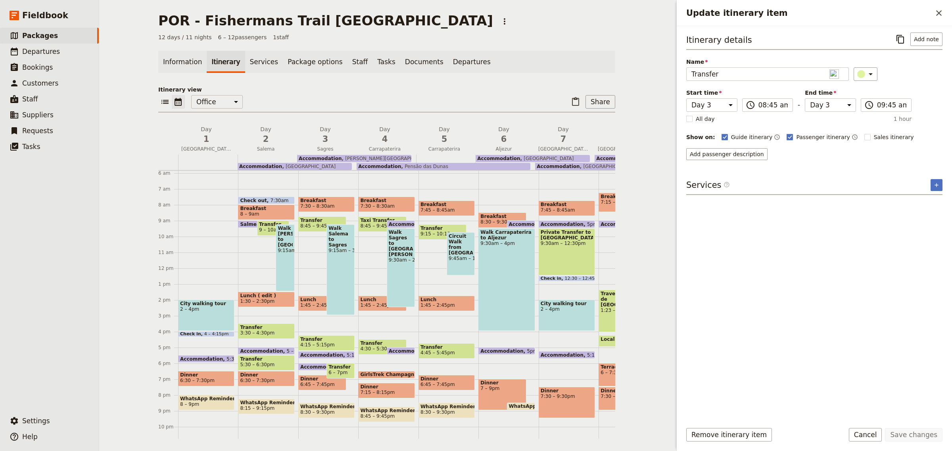
click at [310, 221] on span "Transfer" at bounding box center [322, 221] width 44 height 6
select select "3"
click at [342, 249] on div "Walk Salema to Sagres 9:15am – 3pm" at bounding box center [340, 270] width 28 height 91
select select "3"
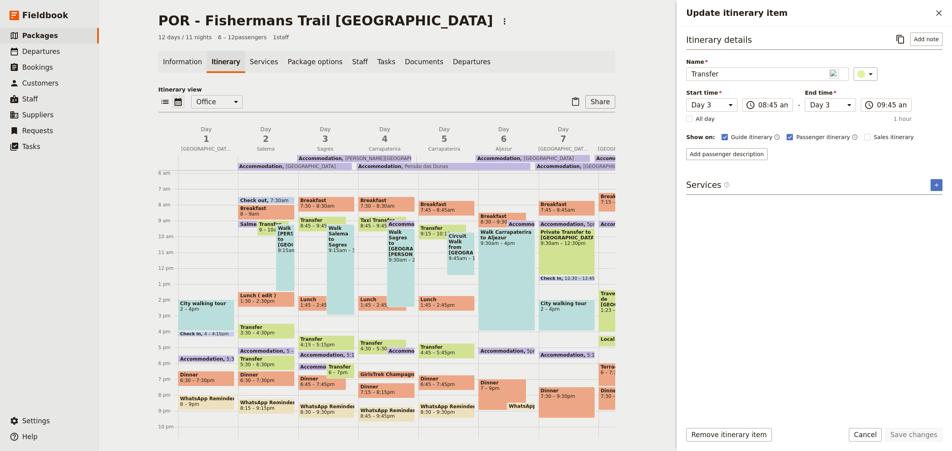
select select "3"
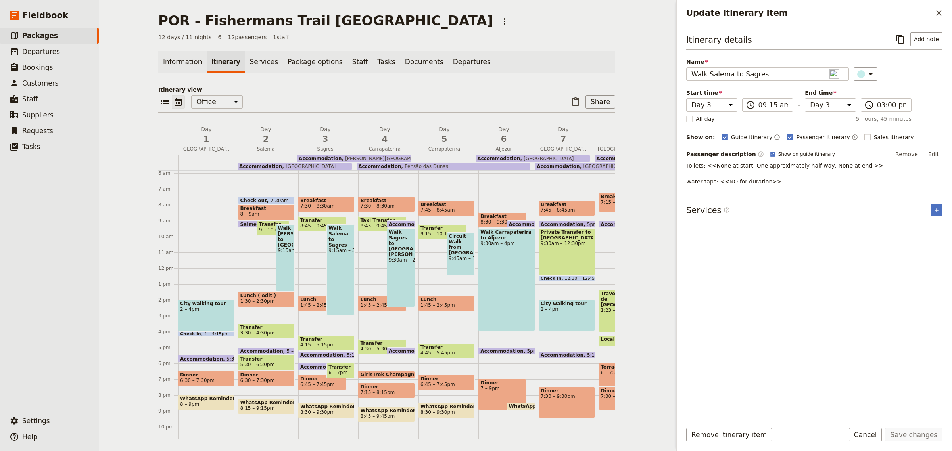
click at [864, 134] on rect "Update itinerary item" at bounding box center [867, 137] width 6 height 6
click at [864, 133] on input "Sales itinerary" at bounding box center [864, 133] width 0 height 0
checkbox input "true"
click at [919, 437] on button "Save changes" at bounding box center [914, 434] width 58 height 13
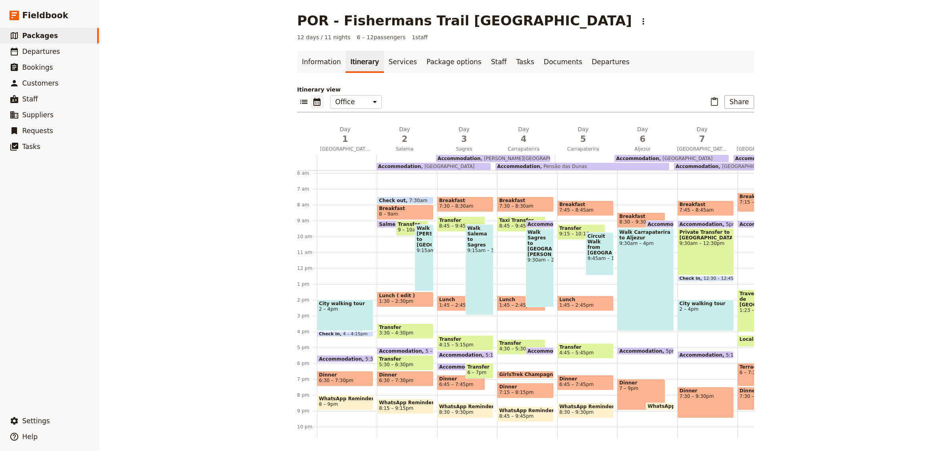
click at [471, 345] on span "4:15 – 5:15pm" at bounding box center [465, 345] width 52 height 6
select select "3"
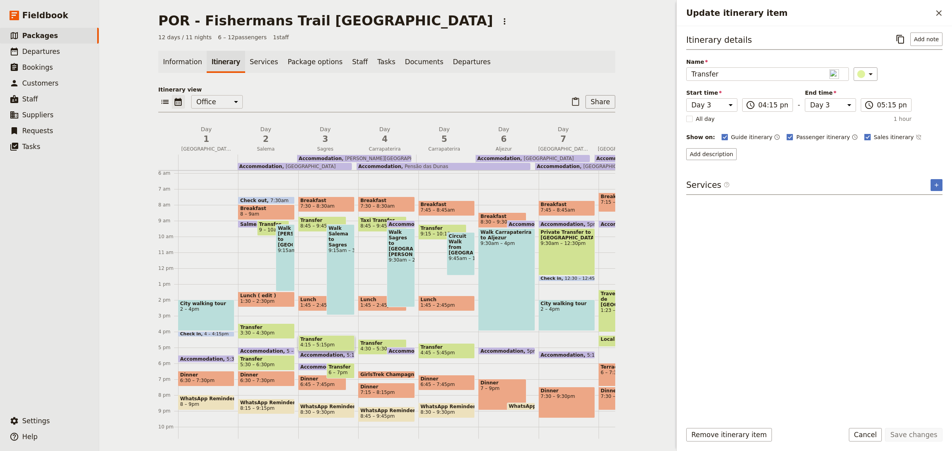
click at [864, 137] on rect "Update itinerary item" at bounding box center [867, 137] width 6 height 6
click at [864, 133] on input "Sales itinerary" at bounding box center [864, 133] width 0 height 0
checkbox input "false"
click at [905, 433] on button "Save changes" at bounding box center [914, 434] width 58 height 13
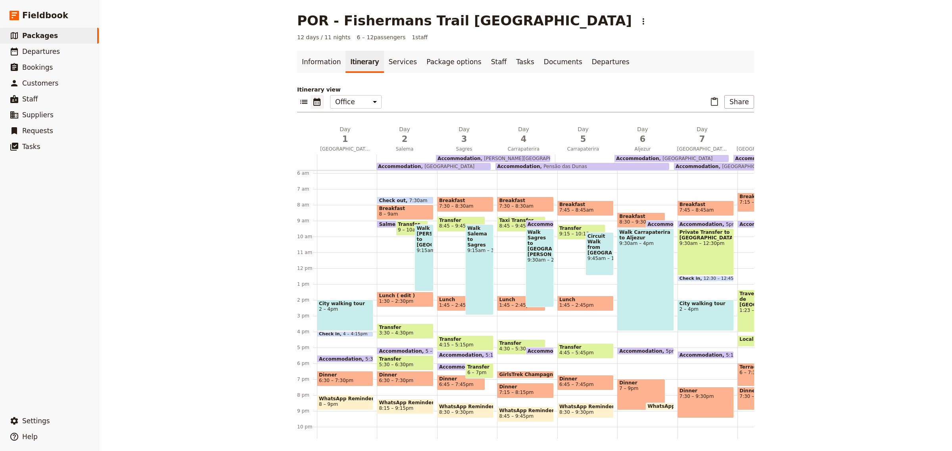
click at [464, 382] on span "6:45 – 7:45pm" at bounding box center [461, 385] width 44 height 6
select select "3"
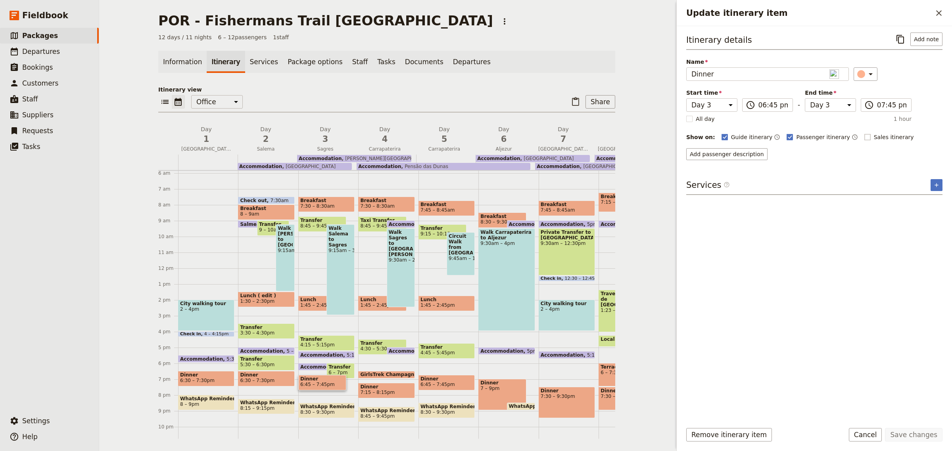
click at [864, 137] on rect "Update itinerary item" at bounding box center [867, 137] width 6 height 6
click at [864, 133] on input "Sales itinerary" at bounding box center [864, 133] width 0 height 0
checkbox input "true"
click at [895, 434] on button "Save changes" at bounding box center [914, 434] width 58 height 13
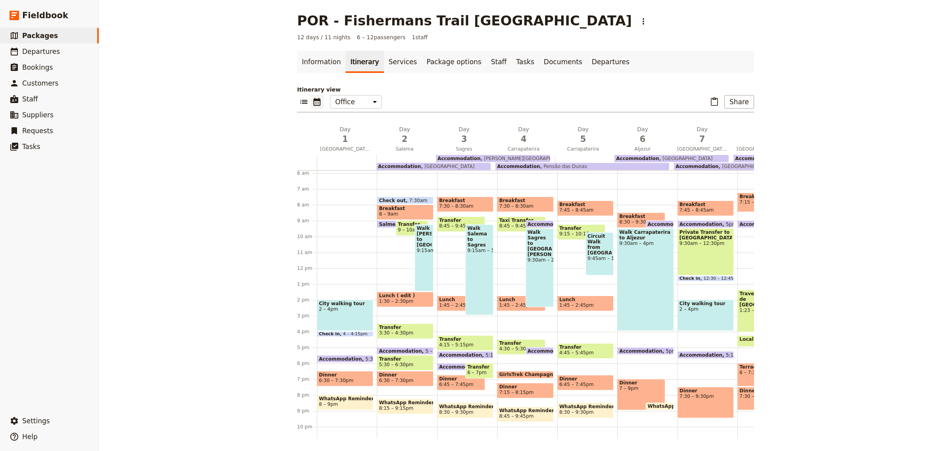
scroll to position [95, 0]
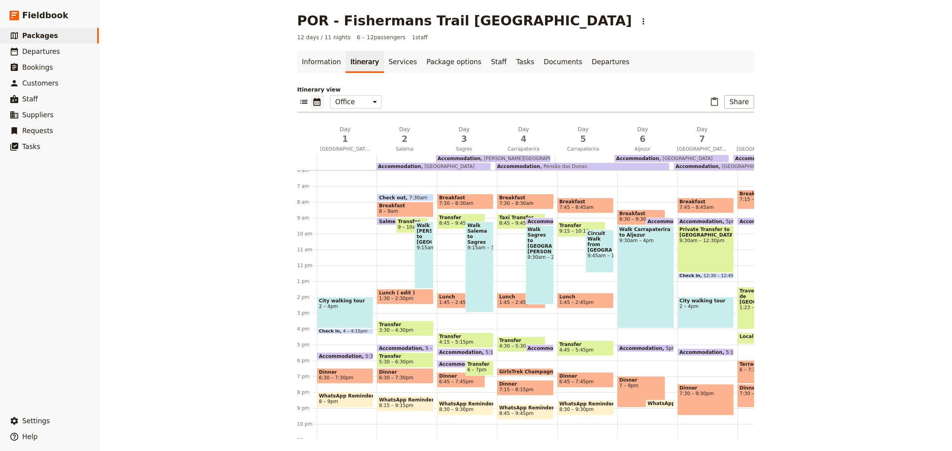
click at [526, 264] on div "Walk Sagres to Vila Do Bispo 9:30am – 2:30pm" at bounding box center [540, 265] width 28 height 79
select select "4"
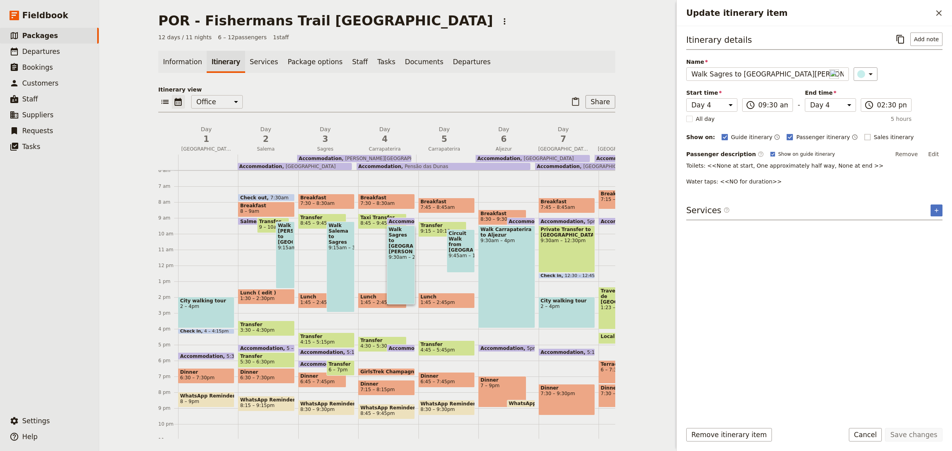
click at [864, 138] on rect "Update itinerary item" at bounding box center [867, 137] width 6 height 6
click at [864, 133] on input "Sales itinerary" at bounding box center [864, 133] width 0 height 0
checkbox input "true"
click at [910, 436] on button "Save changes" at bounding box center [914, 434] width 58 height 13
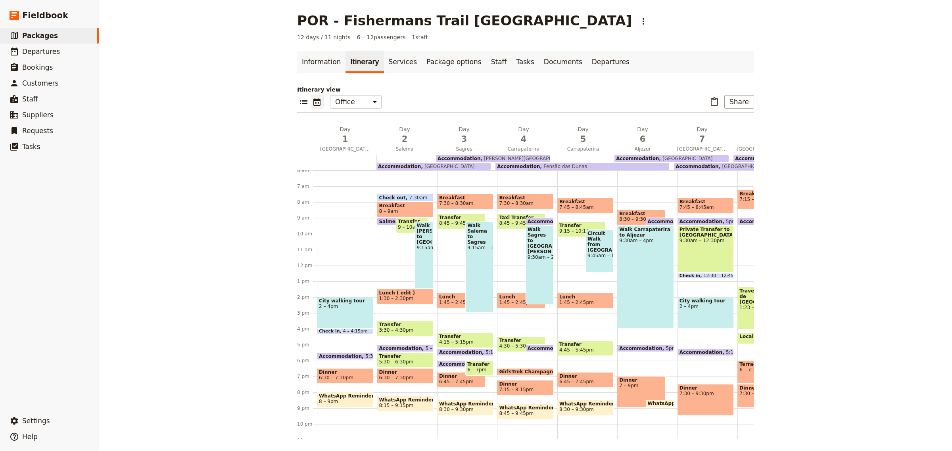
click at [522, 371] on span "GirlsTrek Champagne Celebration (move/edit)" at bounding box center [562, 372] width 126 height 6
select select "4"
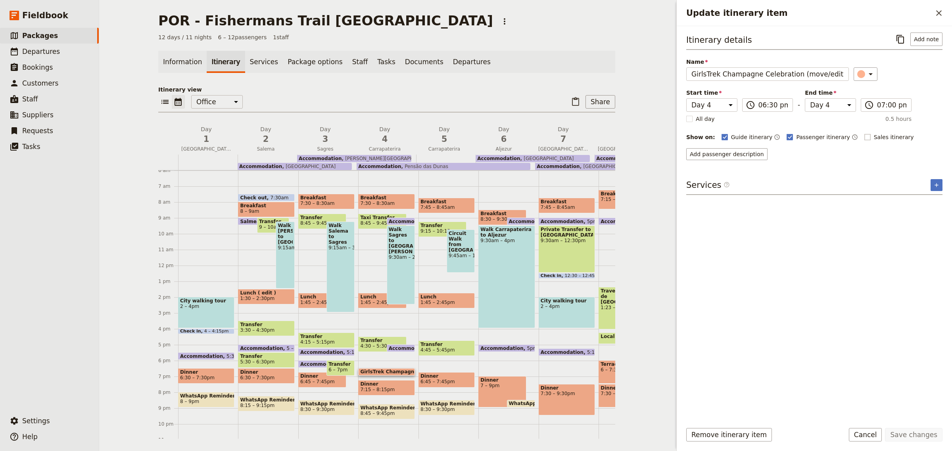
click at [864, 136] on rect "Update itinerary item" at bounding box center [867, 137] width 6 height 6
click at [864, 133] on input "Sales itinerary" at bounding box center [864, 133] width 0 height 0
checkbox input "true"
drag, startPoint x: 829, startPoint y: 73, endPoint x: 792, endPoint y: 74, distance: 37.3
click at [792, 74] on input "GirlsTrek Champagne Celebration (move/edit)" at bounding box center [767, 73] width 163 height 13
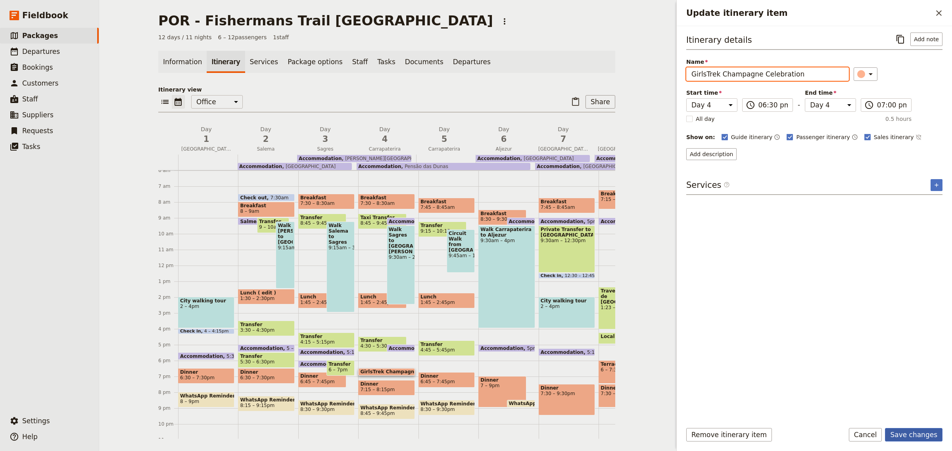
type input "GirlsTrek Champagne Celebration"
click at [923, 432] on button "Save changes" at bounding box center [914, 434] width 58 height 13
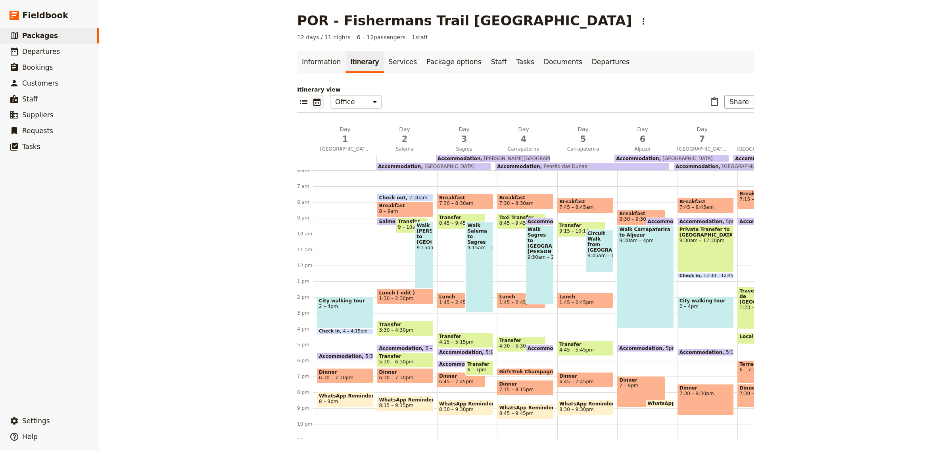
click at [533, 374] on span at bounding box center [525, 373] width 56 height 3
select select "4"
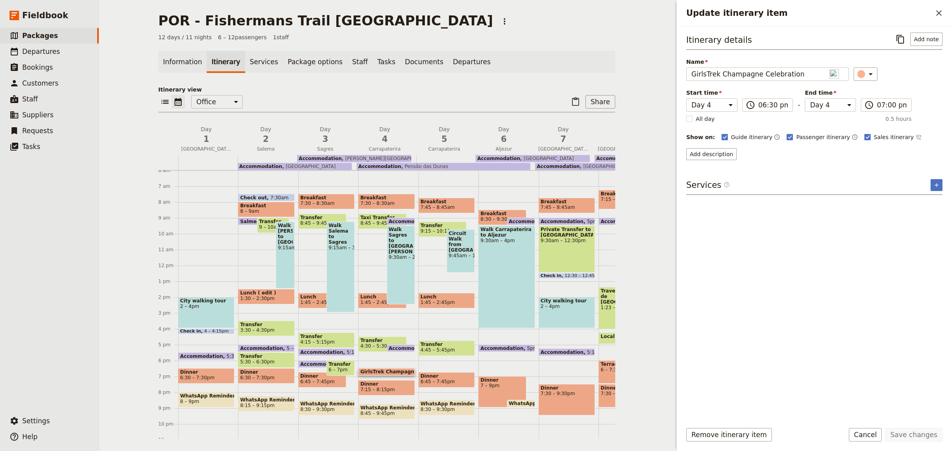
click at [807, 366] on div "Itinerary details ​ Add note Name GirlsTrek Champagne Celebration ​ Start time …" at bounding box center [814, 224] width 256 height 383
click at [393, 389] on span "7:15 – 8:15pm" at bounding box center [386, 390] width 52 height 6
select select "4"
click at [864, 136] on rect "Update itinerary item" at bounding box center [867, 137] width 6 height 6
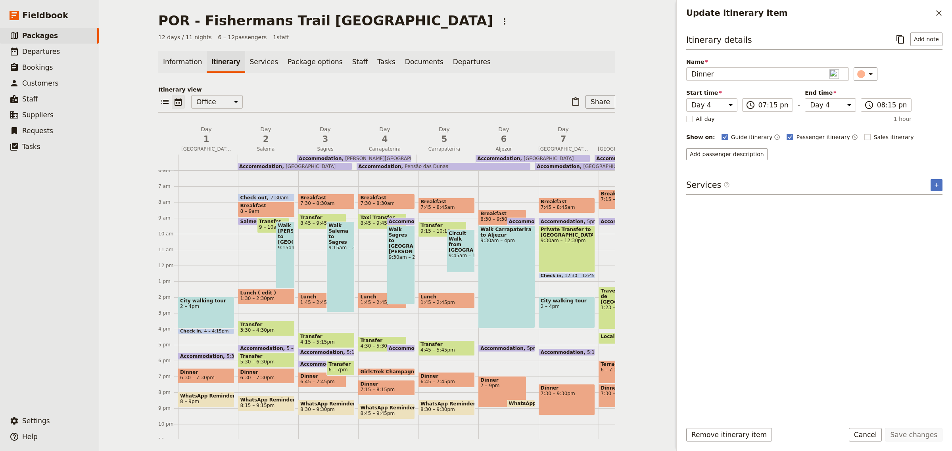
click at [864, 133] on input "Sales itinerary" at bounding box center [864, 133] width 0 height 0
checkbox input "true"
click at [906, 433] on button "Save changes" at bounding box center [914, 434] width 58 height 13
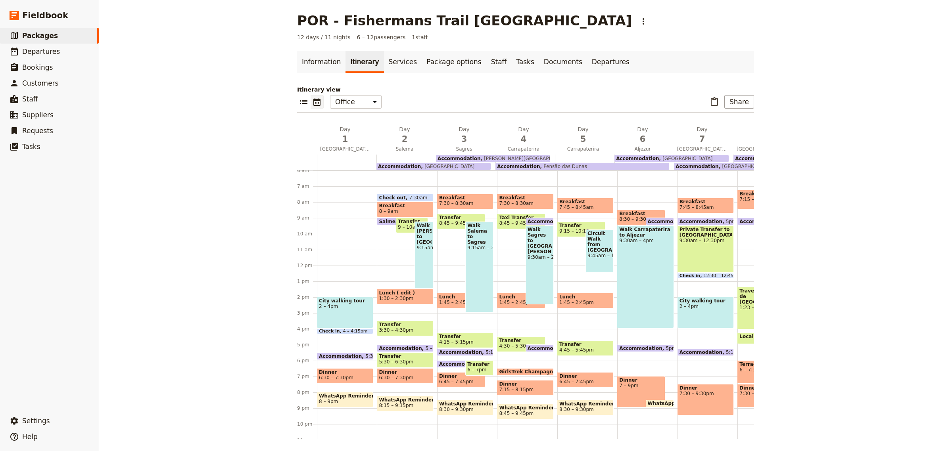
scroll to position [109, 0]
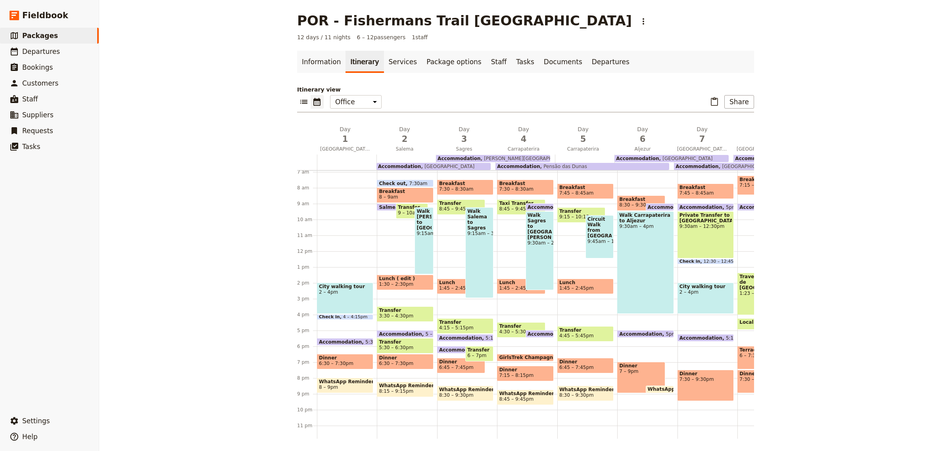
click at [499, 333] on span "4:30 – 5:30pm" at bounding box center [516, 332] width 35 height 6
select select "4"
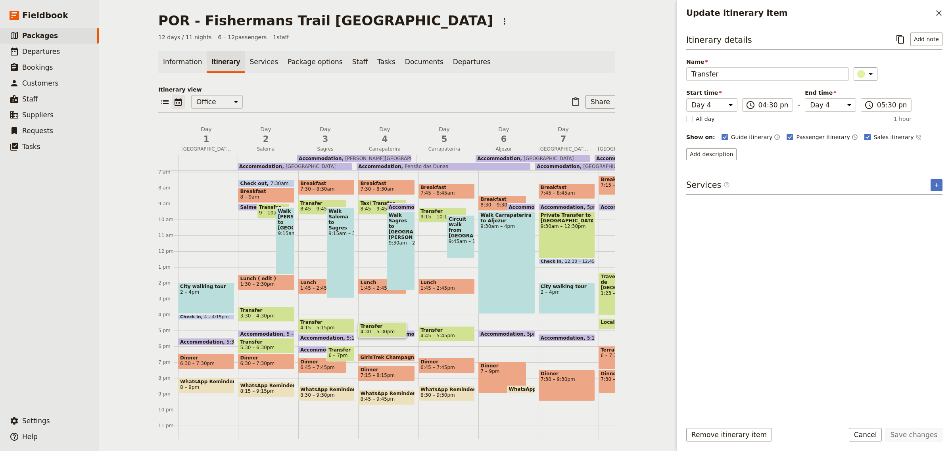
click at [864, 136] on rect "Update itinerary item" at bounding box center [867, 137] width 6 height 6
click at [864, 133] on input "Sales itinerary" at bounding box center [864, 133] width 0 height 0
checkbox input "false"
click at [917, 435] on button "Save changes" at bounding box center [914, 434] width 58 height 13
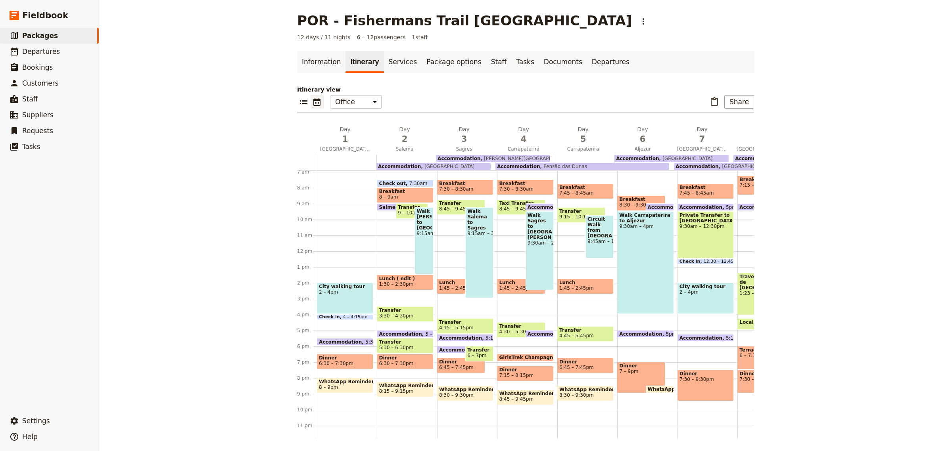
click at [635, 225] on span "9:30am – 4pm" at bounding box center [645, 227] width 52 height 6
select select "6"
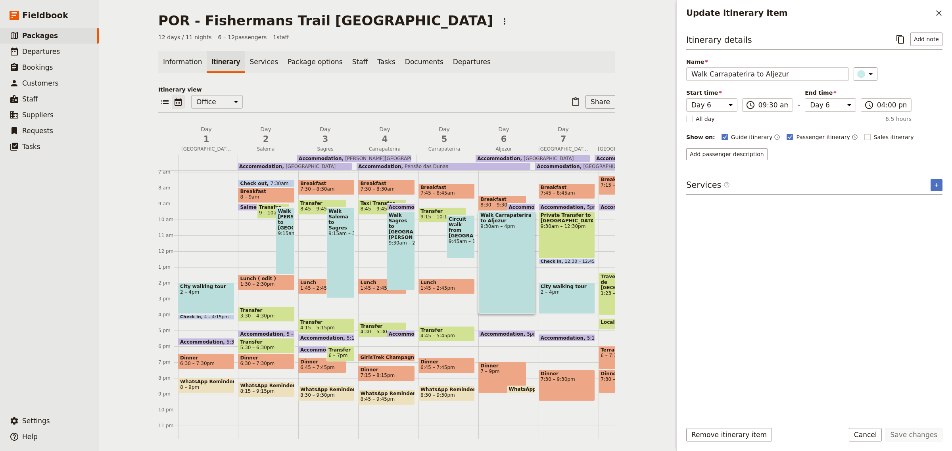
click at [864, 136] on rect "Update itinerary item" at bounding box center [867, 137] width 6 height 6
click at [864, 133] on input "Sales itinerary" at bounding box center [864, 133] width 0 height 0
checkbox input "true"
click at [921, 435] on button "Save changes" at bounding box center [914, 434] width 58 height 13
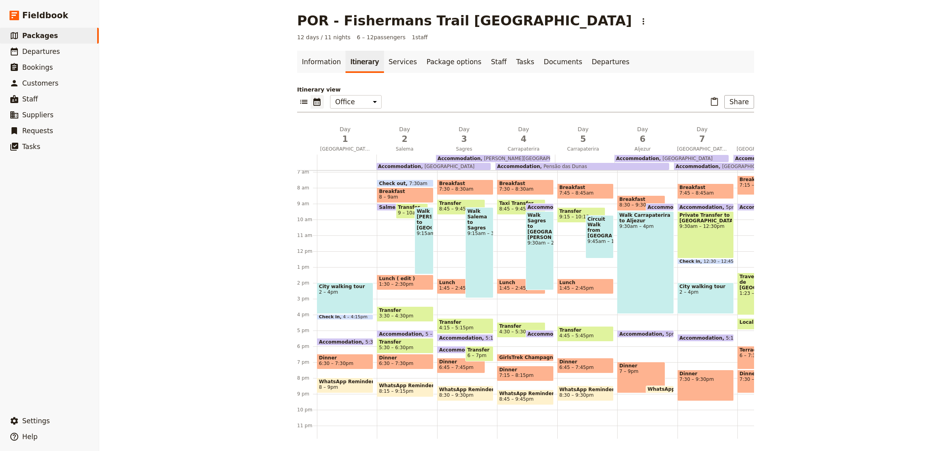
click at [635, 370] on span "7 – 9pm" at bounding box center [641, 372] width 44 height 6
select select "6"
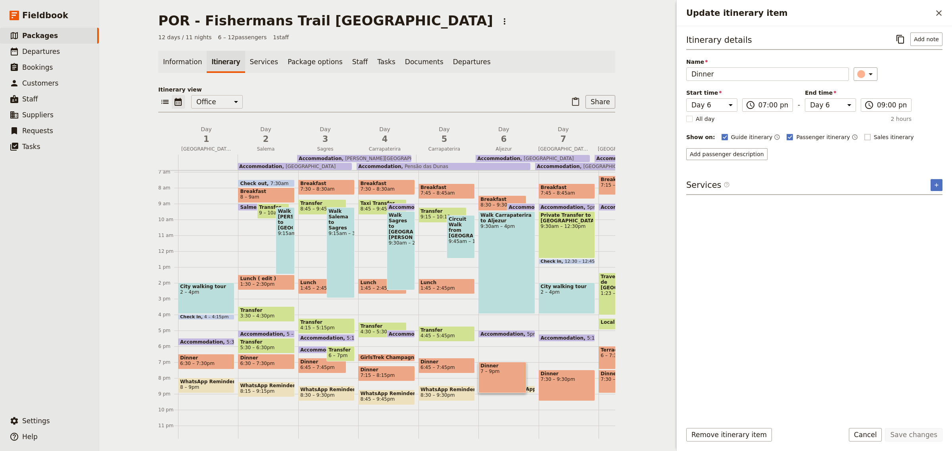
click at [864, 137] on rect "Update itinerary item" at bounding box center [867, 137] width 6 height 6
click at [864, 133] on input "Sales itinerary" at bounding box center [864, 133] width 0 height 0
checkbox input "true"
click at [925, 435] on button "Save changes" at bounding box center [914, 434] width 58 height 13
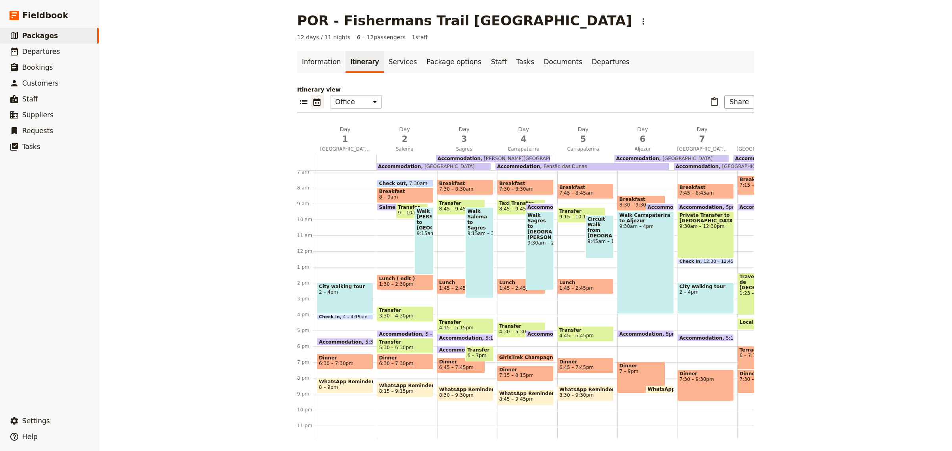
click at [698, 297] on div "City walking tour 2 – 4pm" at bounding box center [705, 298] width 56 height 31
select select "7"
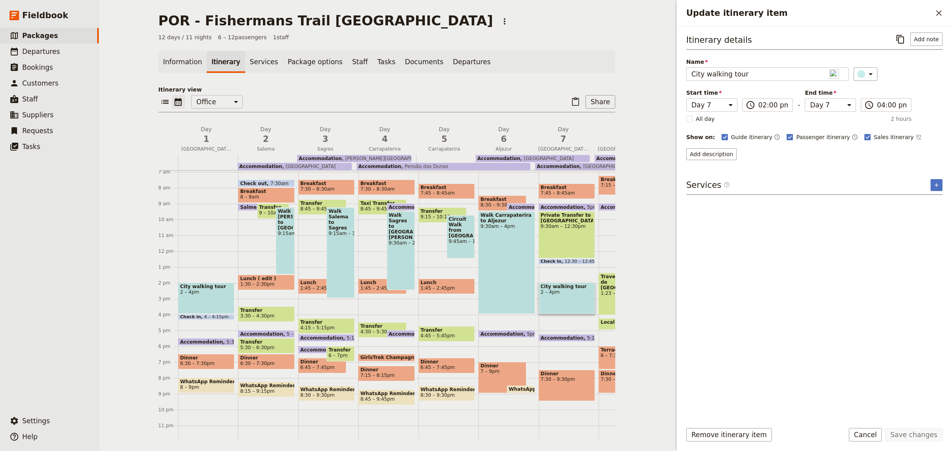
click at [539, 237] on div "Private Transfer to Lisbon 9:30am – 12:30pm" at bounding box center [567, 234] width 56 height 47
select select "7"
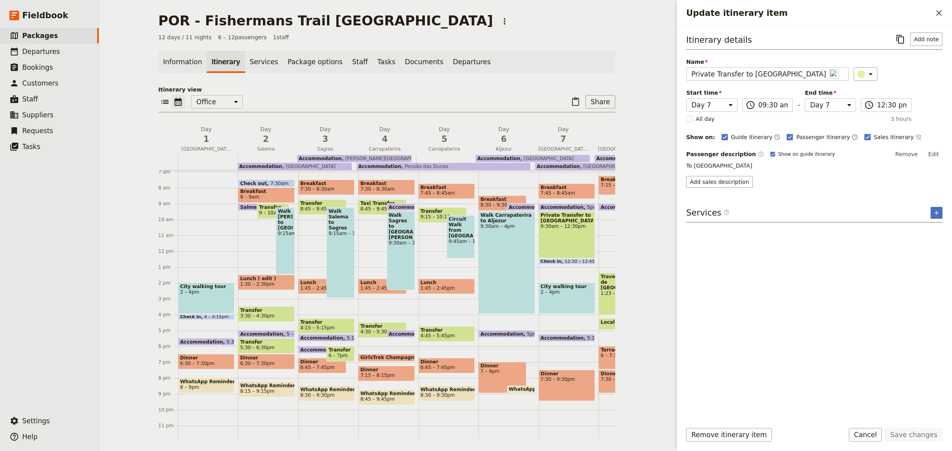
click at [560, 193] on span "7:45 – 8:45am" at bounding box center [558, 193] width 35 height 6
select select "7"
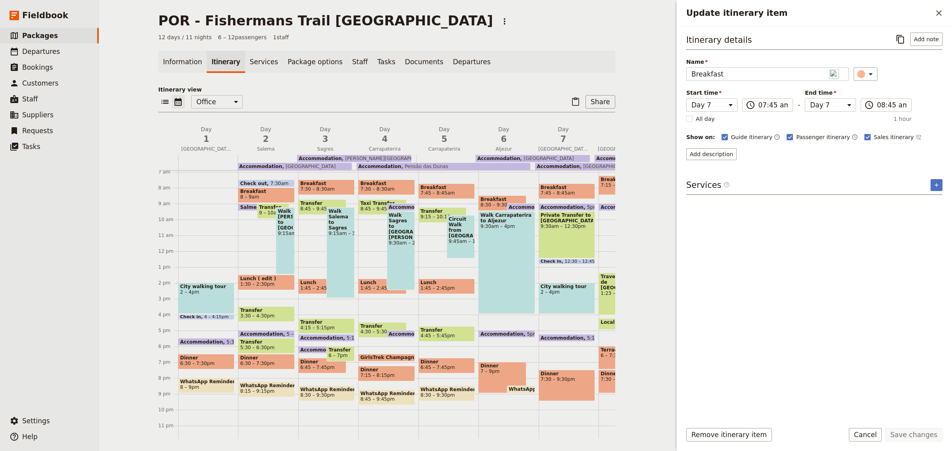
click at [568, 373] on span "Dinner" at bounding box center [567, 374] width 52 height 6
select select "7"
click at [864, 138] on rect "Update itinerary item" at bounding box center [867, 137] width 6 height 6
click at [864, 133] on input "Sales itinerary" at bounding box center [864, 133] width 0 height 0
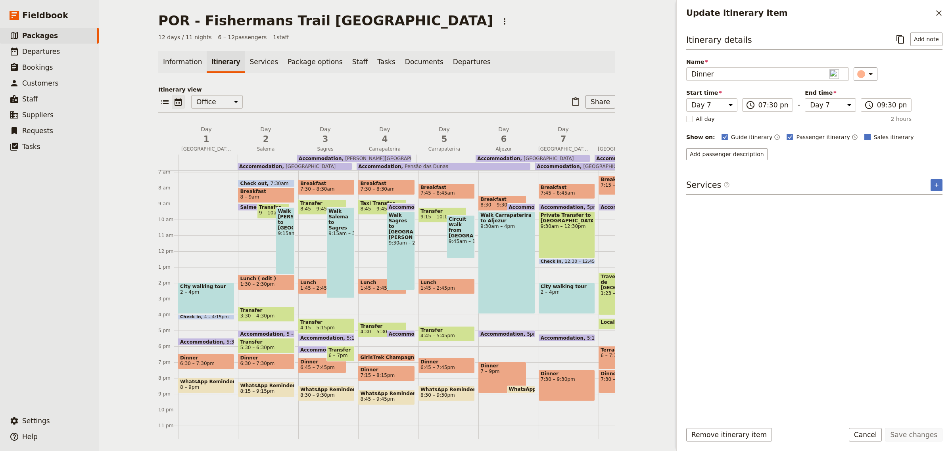
checkbox input "true"
click at [915, 435] on button "Save changes" at bounding box center [914, 434] width 58 height 13
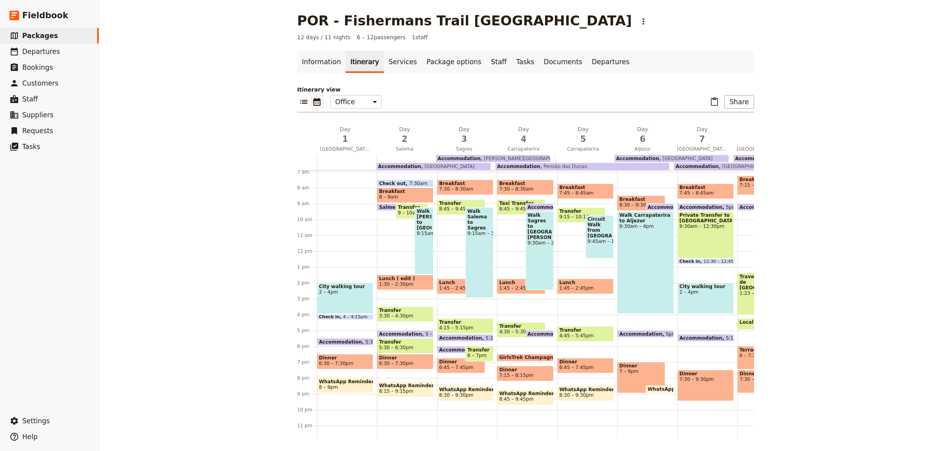
click at [574, 212] on span "Transfer" at bounding box center [581, 212] width 44 height 6
select select "5"
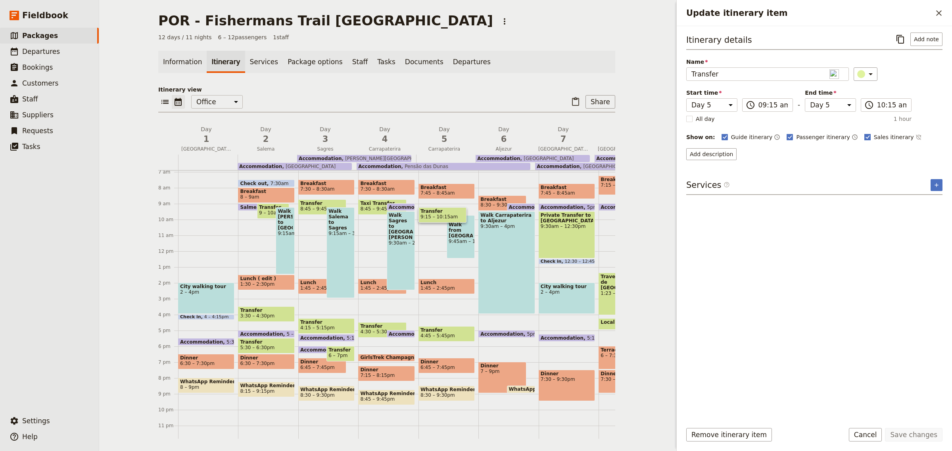
click at [864, 137] on rect "Update itinerary item" at bounding box center [867, 137] width 6 height 6
click at [864, 133] on input "Sales itinerary" at bounding box center [864, 133] width 0 height 0
checkbox input "false"
click at [919, 437] on button "Save changes" at bounding box center [914, 434] width 58 height 13
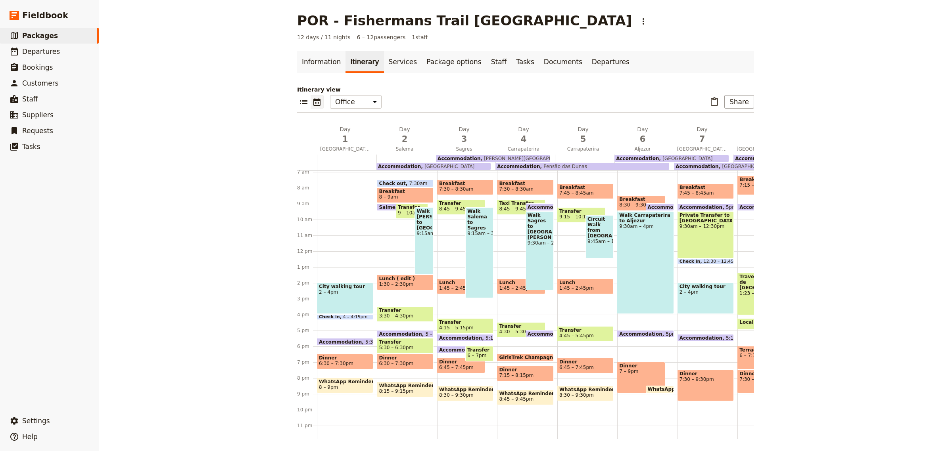
click at [587, 247] on div "Circuit Walk from Carrapaterira 9:45am – 12:30pm" at bounding box center [599, 236] width 28 height 43
select select "5"
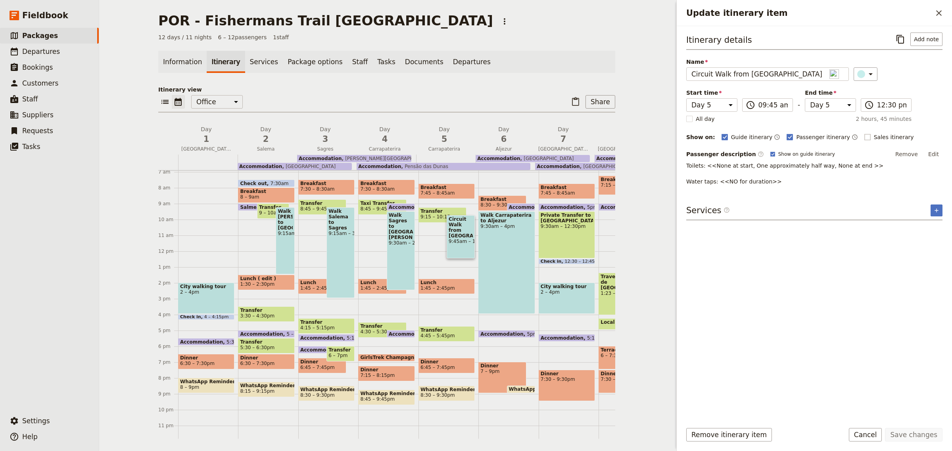
click at [864, 136] on rect "Update itinerary item" at bounding box center [867, 137] width 6 height 6
click at [864, 133] on input "Sales itinerary" at bounding box center [864, 133] width 0 height 0
checkbox input "true"
click at [913, 435] on button "Save changes" at bounding box center [914, 434] width 58 height 13
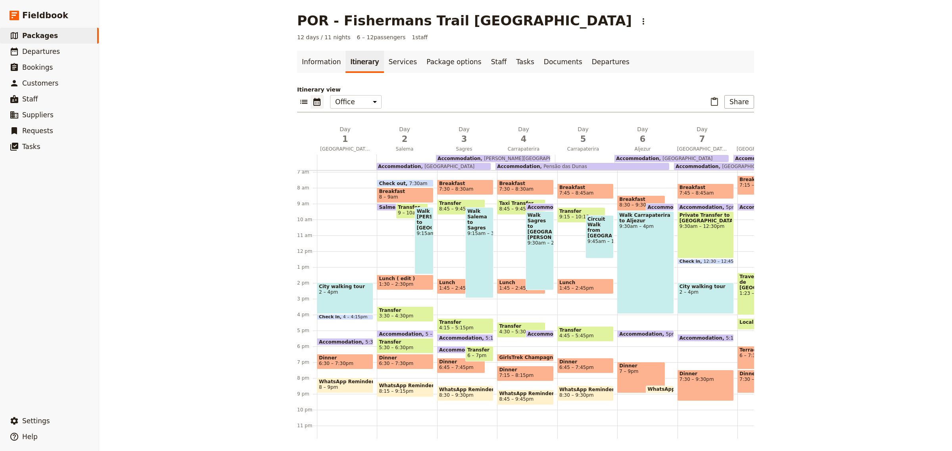
click at [595, 362] on span "Dinner" at bounding box center [585, 362] width 52 height 6
select select "5"
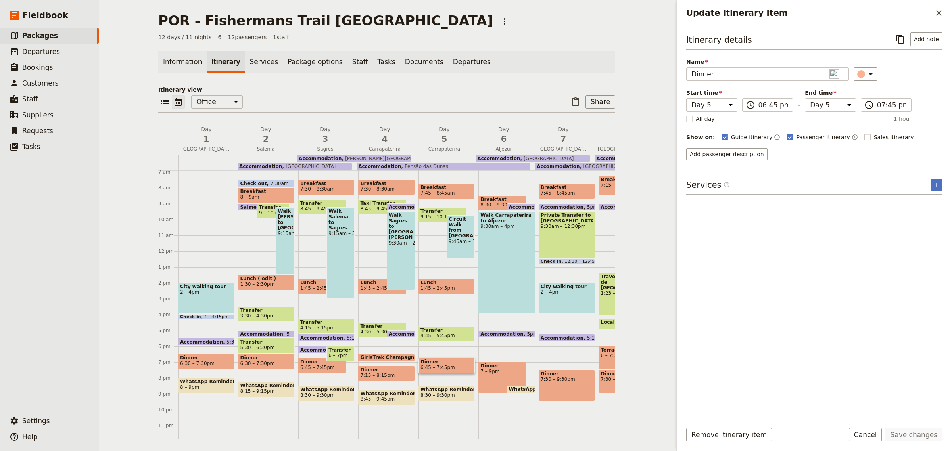
click at [864, 136] on label "Sales itinerary" at bounding box center [889, 137] width 50 height 8
click at [864, 133] on input "Sales itinerary" at bounding box center [864, 133] width 0 height 0
checkbox input "true"
click at [915, 433] on button "Save changes" at bounding box center [914, 434] width 58 height 13
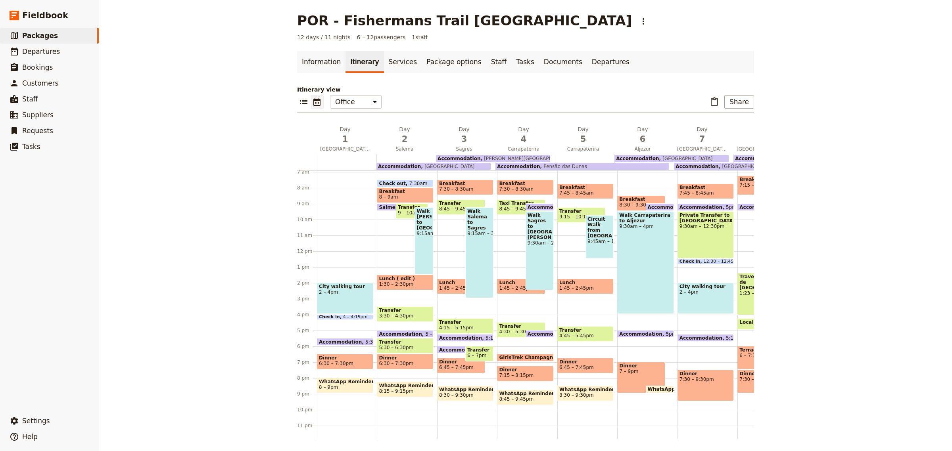
click at [640, 272] on div "Walk Carrapaterira to Aljezur 9:30am – 4pm" at bounding box center [645, 262] width 56 height 103
select select "6"
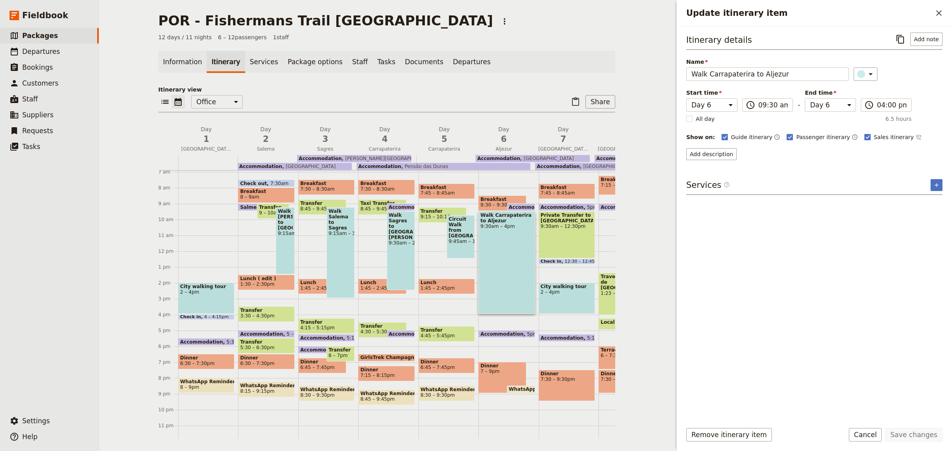
click at [489, 199] on span "Breakfast" at bounding box center [502, 200] width 44 height 6
select select "6"
click at [864, 136] on rect "Update itinerary item" at bounding box center [867, 137] width 6 height 6
click at [864, 133] on input "Sales itinerary" at bounding box center [864, 133] width 0 height 0
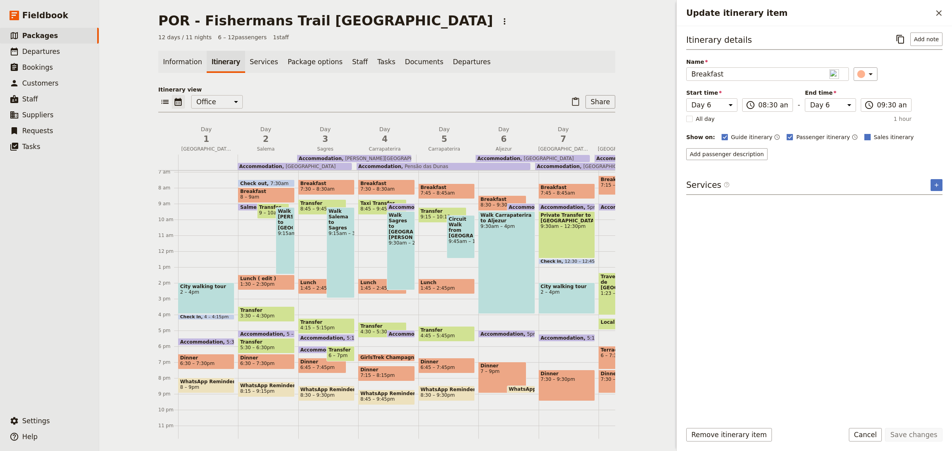
checkbox input "true"
click at [908, 434] on button "Save changes" at bounding box center [914, 434] width 58 height 13
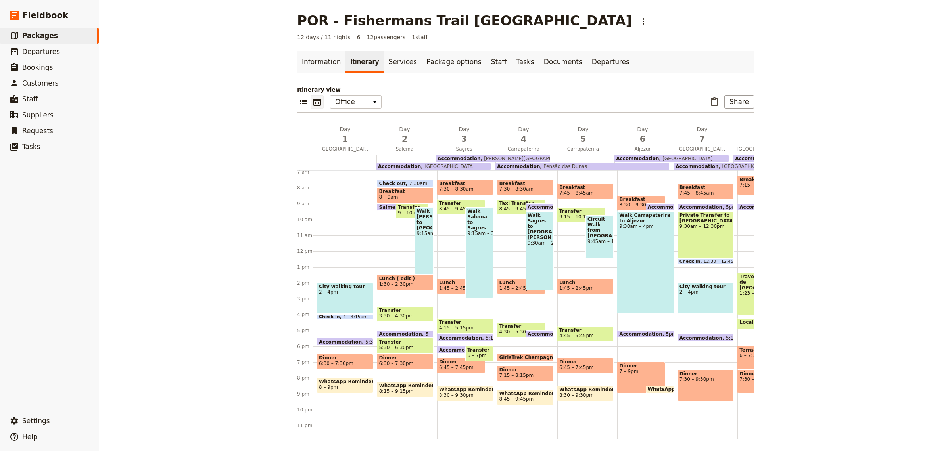
scroll to position [127, 0]
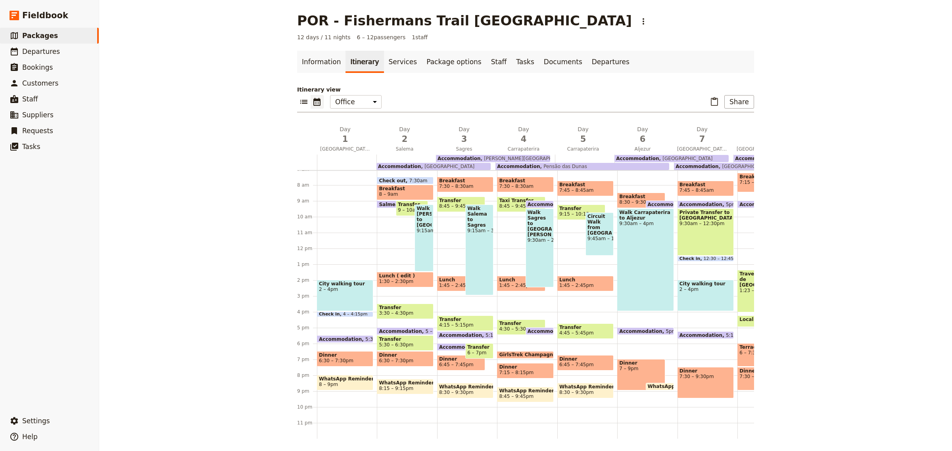
click at [643, 359] on div "Dinner 7 – 9pm" at bounding box center [641, 374] width 48 height 31
select select "6"
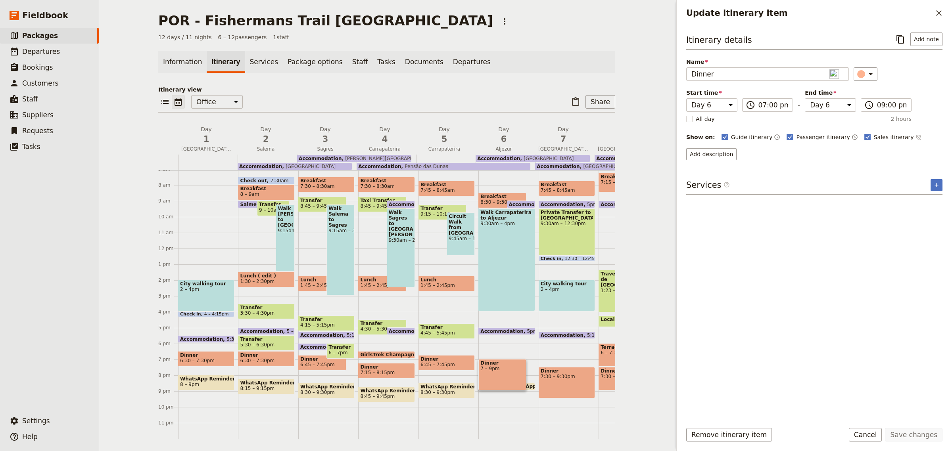
click at [451, 330] on span "4:45 – 5:45pm" at bounding box center [446, 333] width 52 height 6
select select "5"
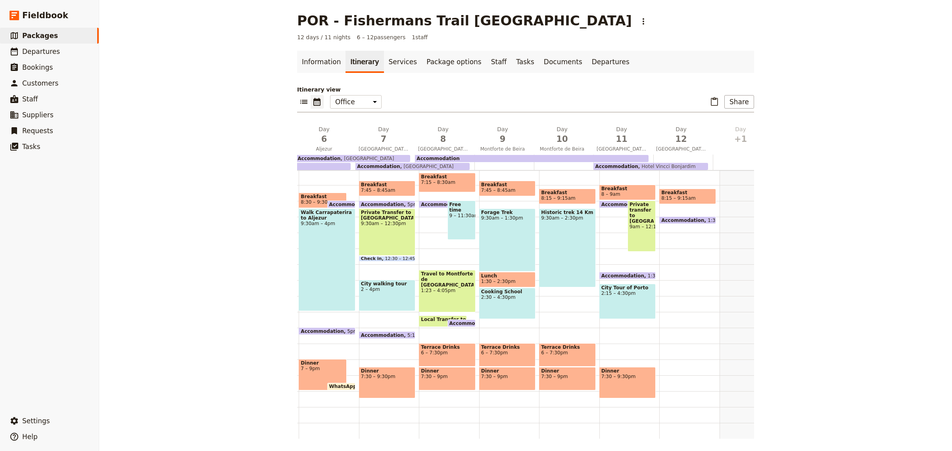
scroll to position [0, 347]
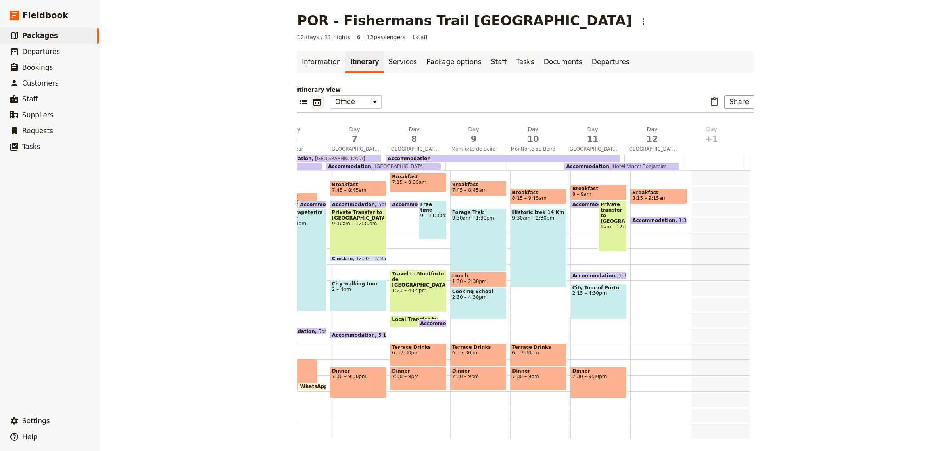
click at [575, 374] on span "7:30 – 9:30pm" at bounding box center [598, 377] width 52 height 6
select select "11"
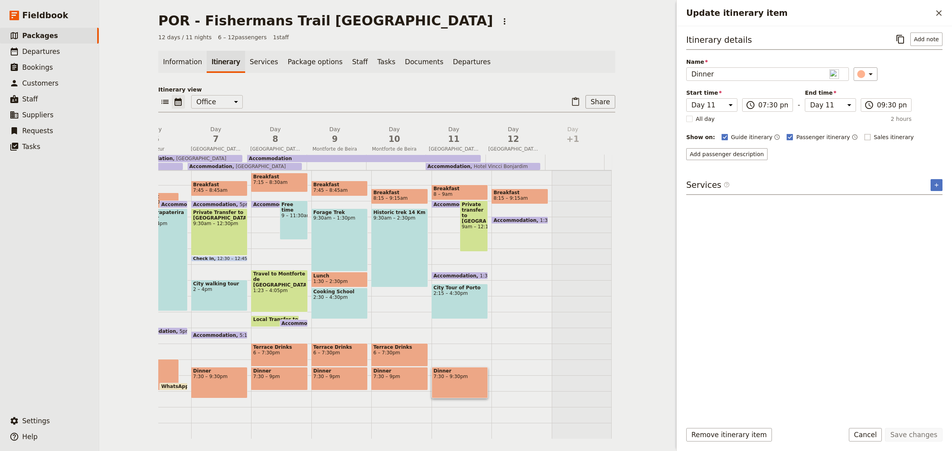
click at [864, 135] on rect "Update itinerary item" at bounding box center [867, 137] width 6 height 6
click at [864, 133] on input "Sales itinerary" at bounding box center [864, 133] width 0 height 0
click at [917, 431] on button "Save changes" at bounding box center [914, 434] width 58 height 13
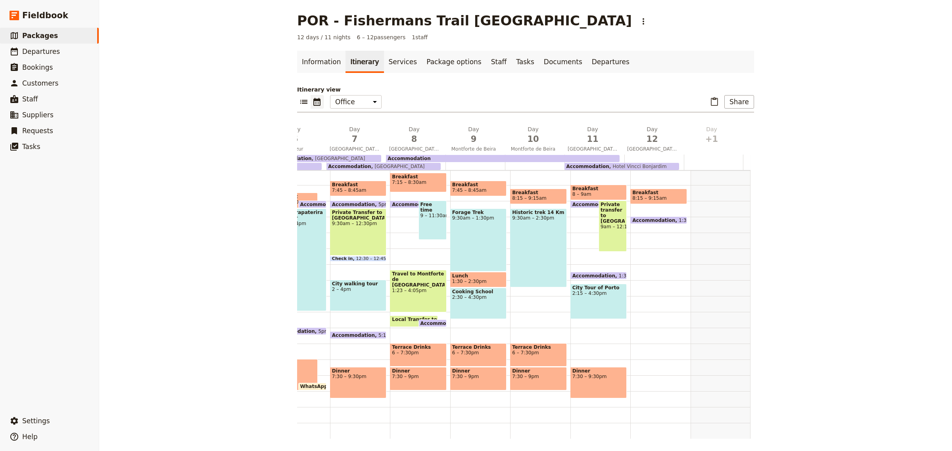
click at [482, 235] on div "Forage Trek 9:30am – 1:30pm" at bounding box center [478, 240] width 56 height 63
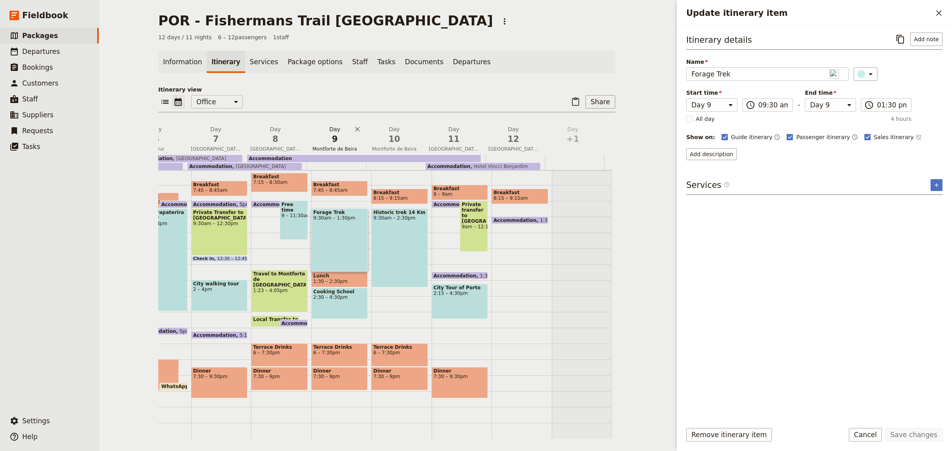
click at [311, 151] on span "Montforte de Beira" at bounding box center [335, 149] width 56 height 6
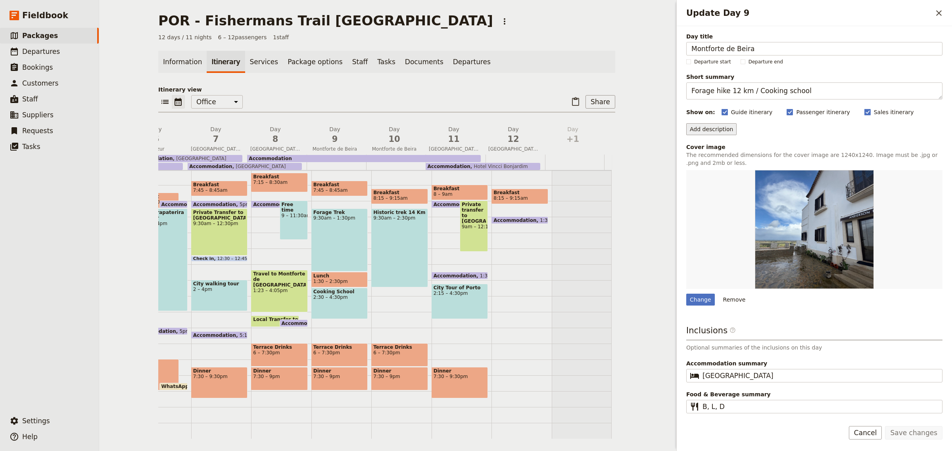
click at [691, 129] on button "Add description" at bounding box center [711, 129] width 50 height 12
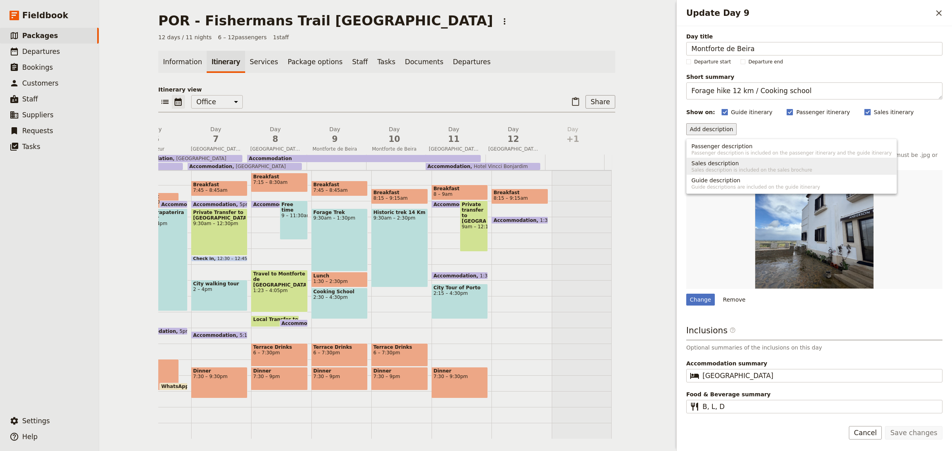
click at [726, 167] on span "Sales description is included on the sales brochure" at bounding box center [791, 170] width 200 height 6
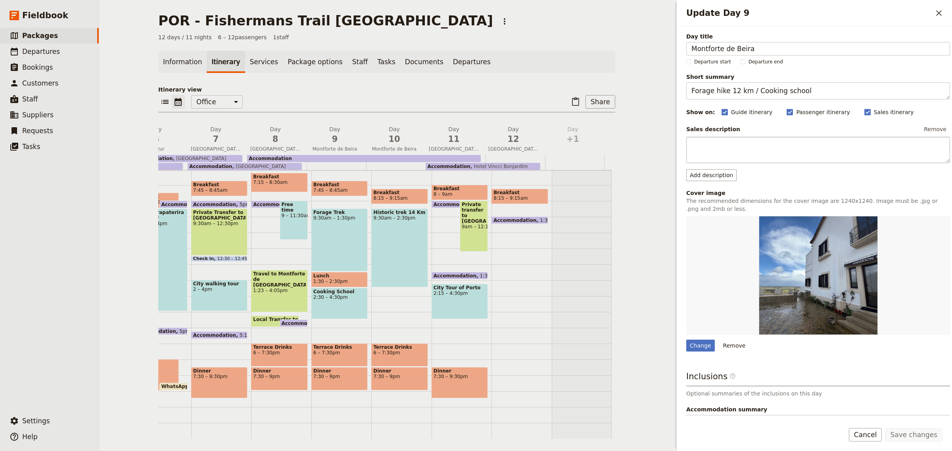
click at [686, 159] on textarea "Update Day 9" at bounding box center [818, 150] width 264 height 27
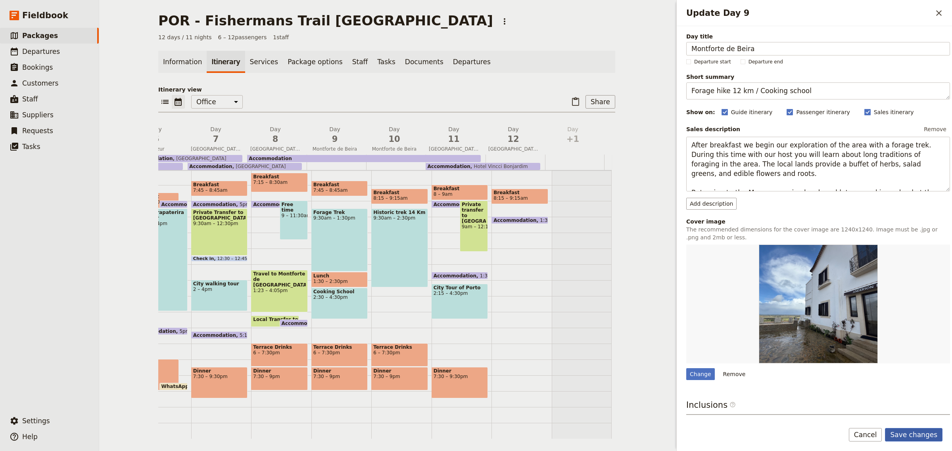
click at [925, 432] on button "Save changes" at bounding box center [914, 434] width 58 height 13
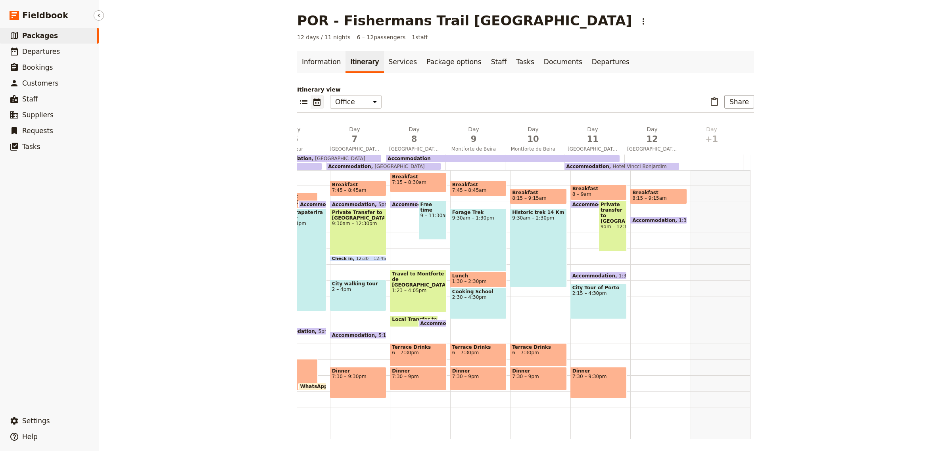
click at [42, 36] on span "Packages" at bounding box center [40, 36] width 36 height 8
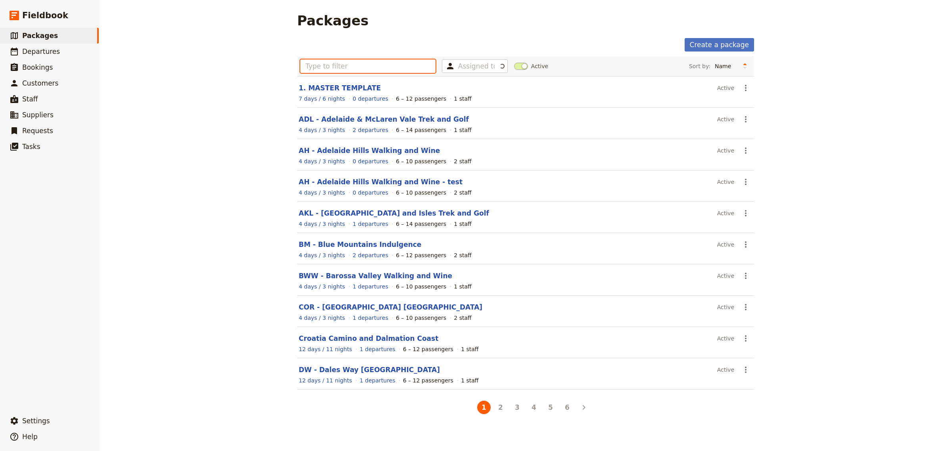
click at [304, 69] on input "text" at bounding box center [367, 65] width 135 height 13
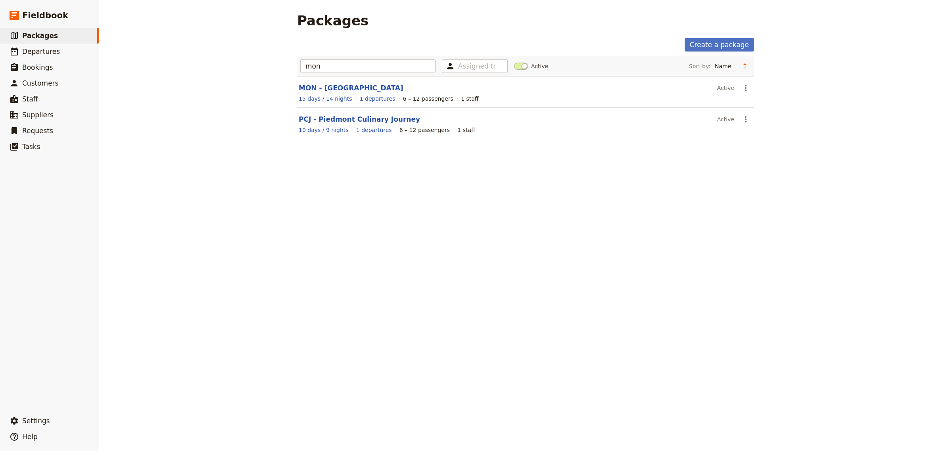
click at [314, 86] on link "MON - [GEOGRAPHIC_DATA]" at bounding box center [351, 88] width 105 height 8
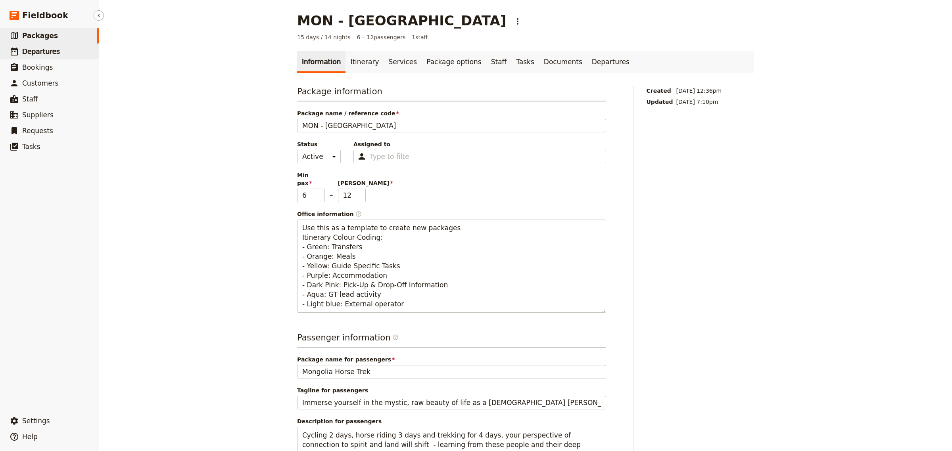
click at [38, 50] on span "Departures" at bounding box center [41, 52] width 38 height 8
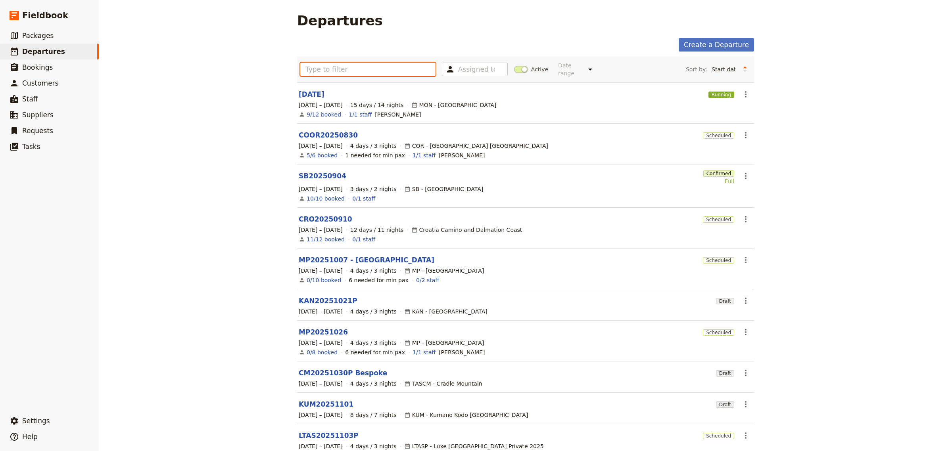
click at [324, 66] on input "text" at bounding box center [367, 69] width 135 height 13
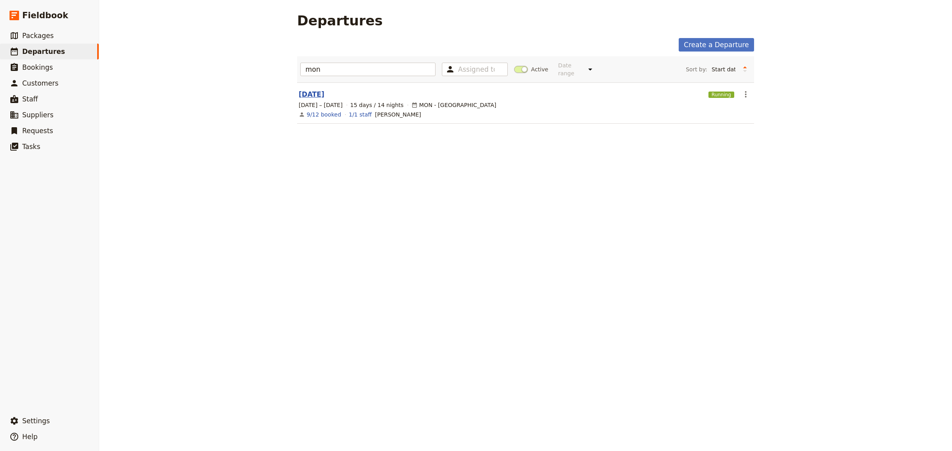
click at [324, 90] on link "MON20250817" at bounding box center [312, 95] width 26 height 10
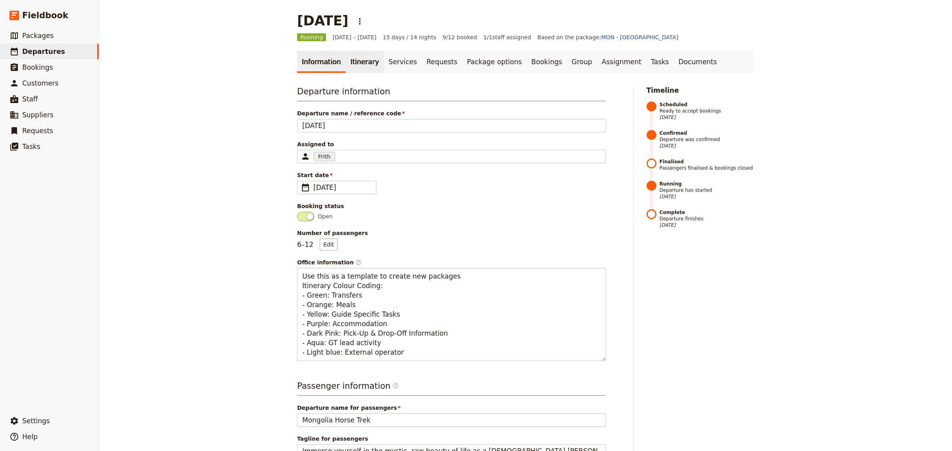
click at [360, 62] on link "Itinerary" at bounding box center [364, 62] width 38 height 22
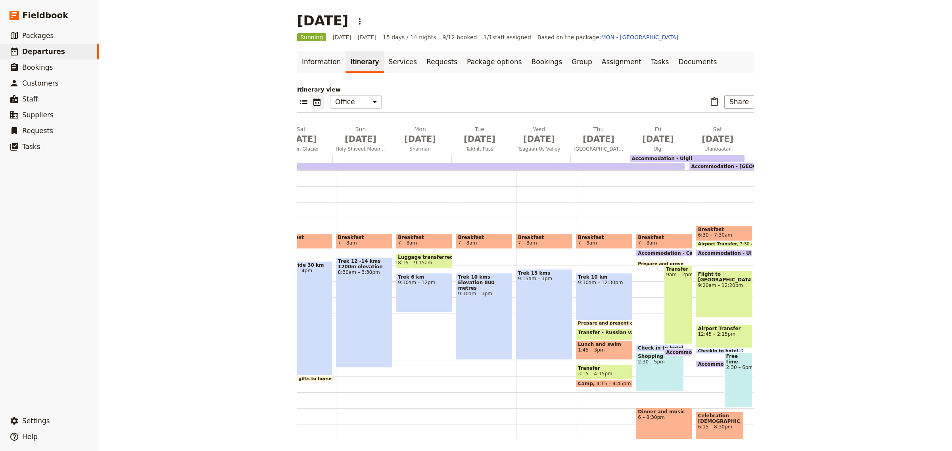
scroll to position [0, 411]
